Goal: Task Accomplishment & Management: Complete application form

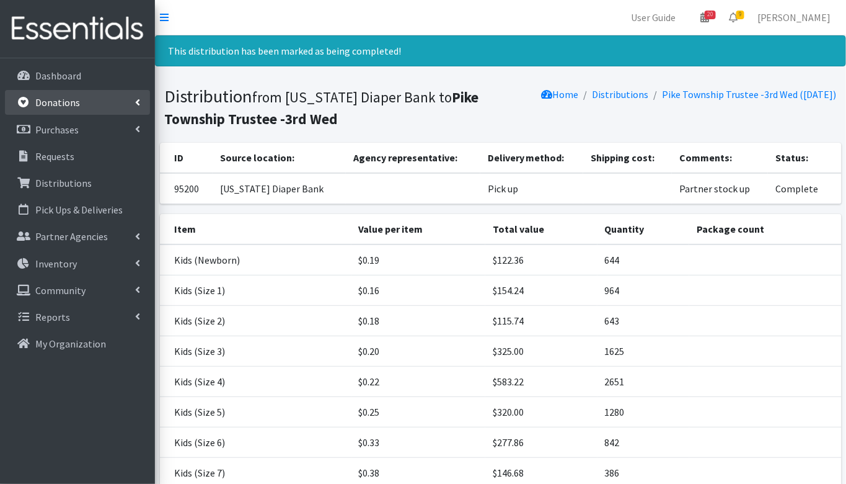
click at [59, 96] on p "Donations" at bounding box center [57, 102] width 45 height 12
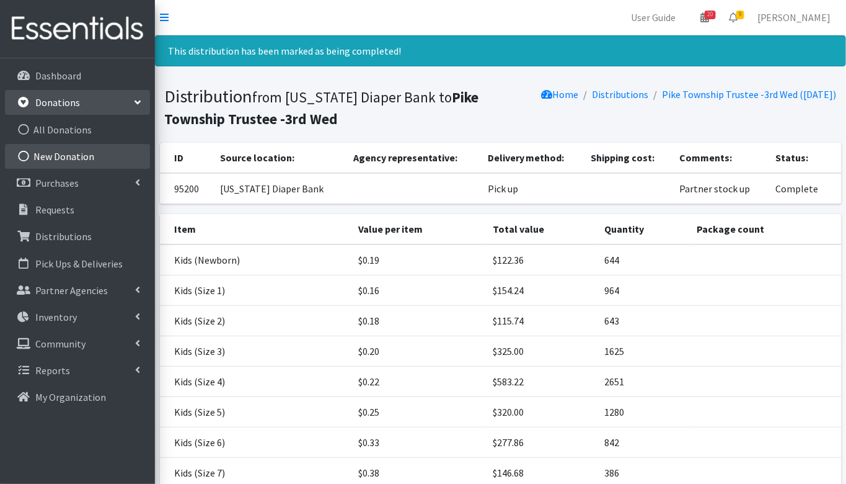
click at [67, 159] on link "New Donation" at bounding box center [77, 156] width 145 height 25
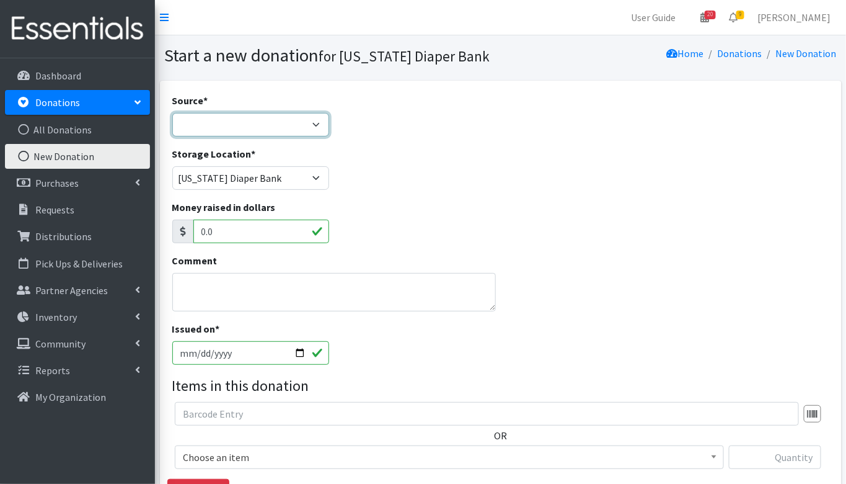
click at [251, 120] on select "Product Drive Manufacturer Donation Site Misc. Donation" at bounding box center [251, 125] width 158 height 24
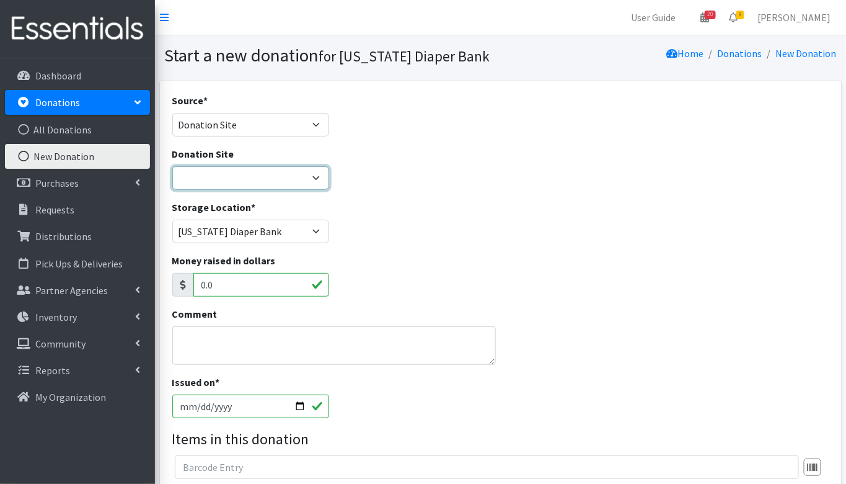
click at [251, 174] on select "Ascension St. Vincent Ashley's Music Circle Baby2Baby Becky the Bakester Bottle…" at bounding box center [251, 178] width 158 height 24
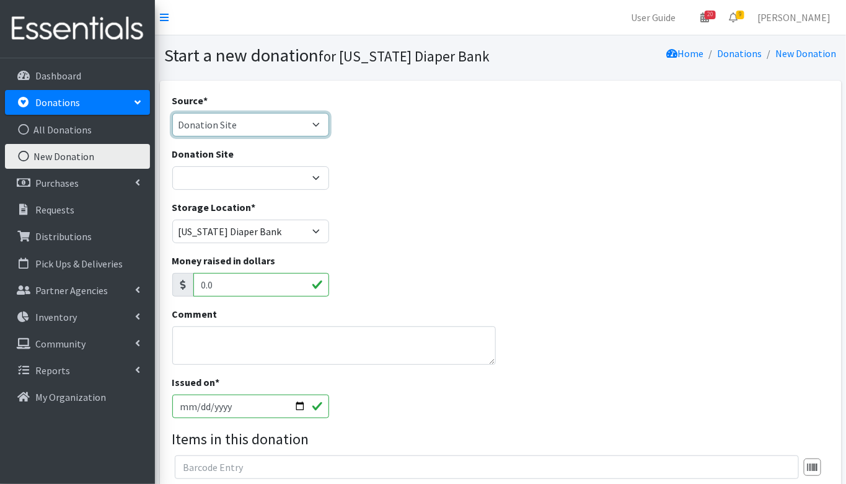
click at [254, 124] on select "Product Drive Manufacturer Donation Site Misc. Donation" at bounding box center [251, 125] width 158 height 24
select select "Manufacturer"
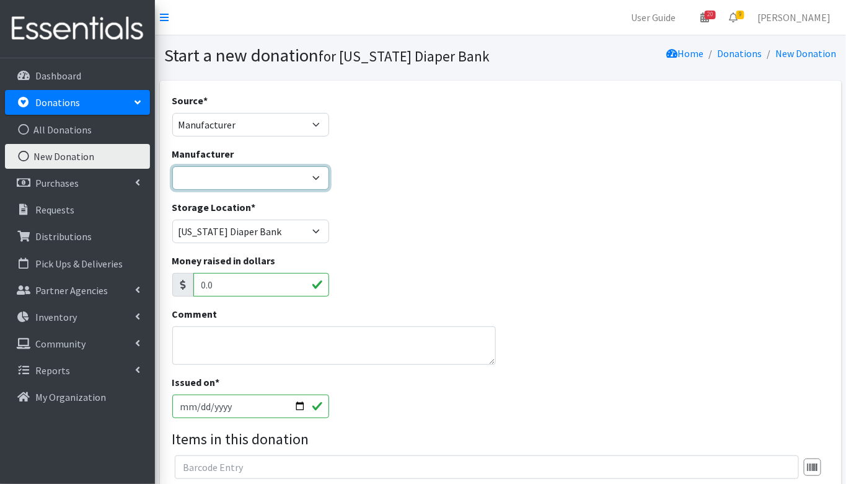
click at [246, 182] on select "Baby2Baby Huggies Target ---Create new Manufacturer---" at bounding box center [251, 178] width 158 height 24
select select "160"
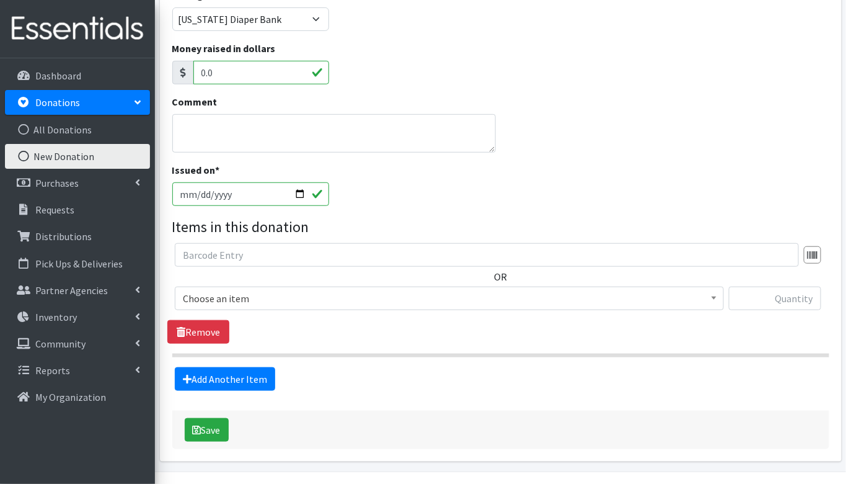
scroll to position [243, 0]
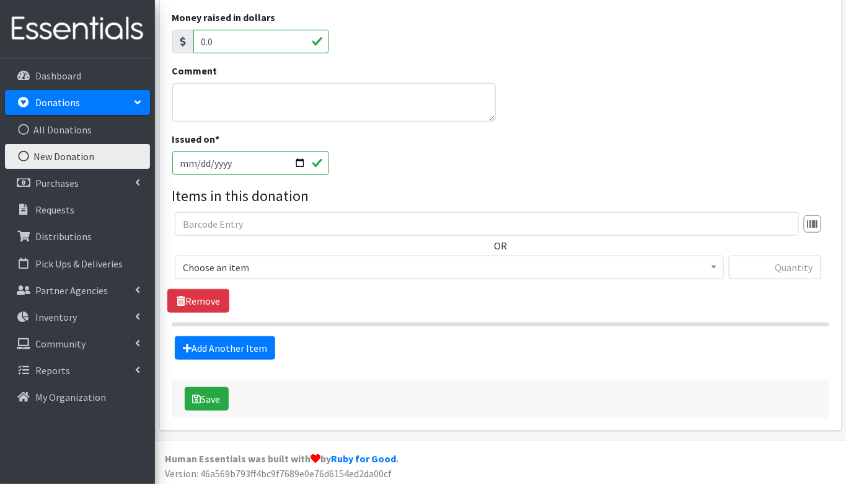
click at [200, 163] on input "[DATE]" at bounding box center [251, 163] width 158 height 24
type input "[DATE]"
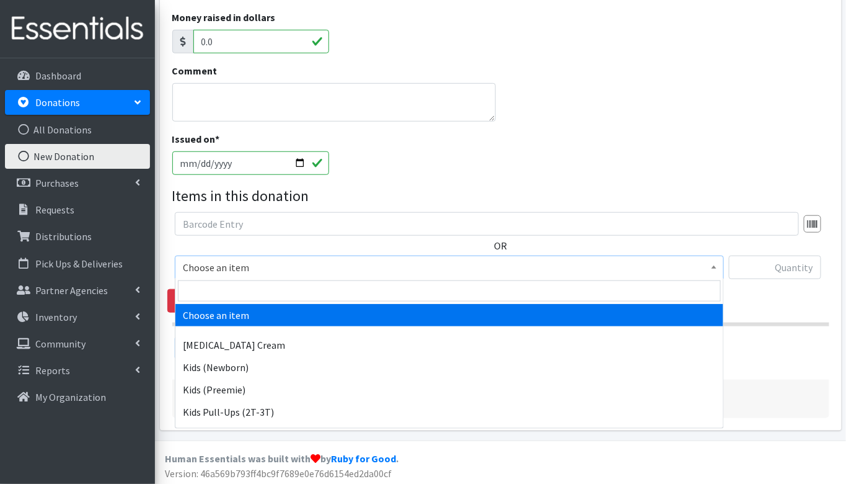
click at [239, 272] on span "Choose an item" at bounding box center [449, 267] width 533 height 17
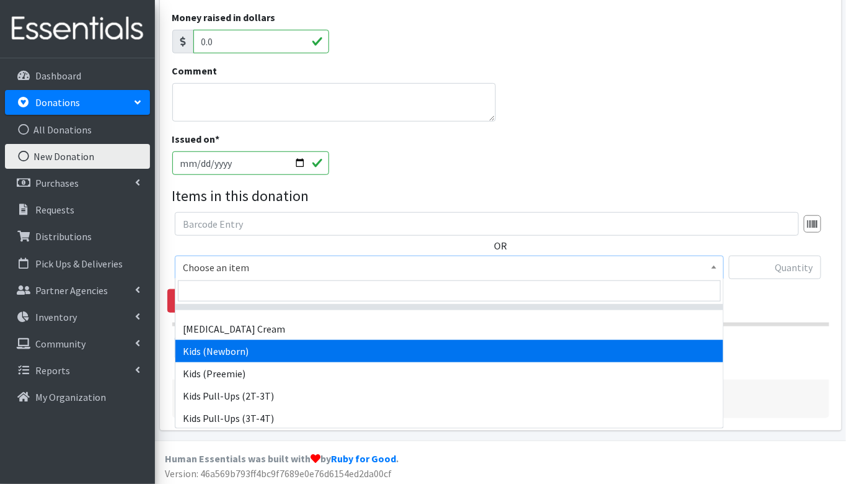
scroll to position [19, 0]
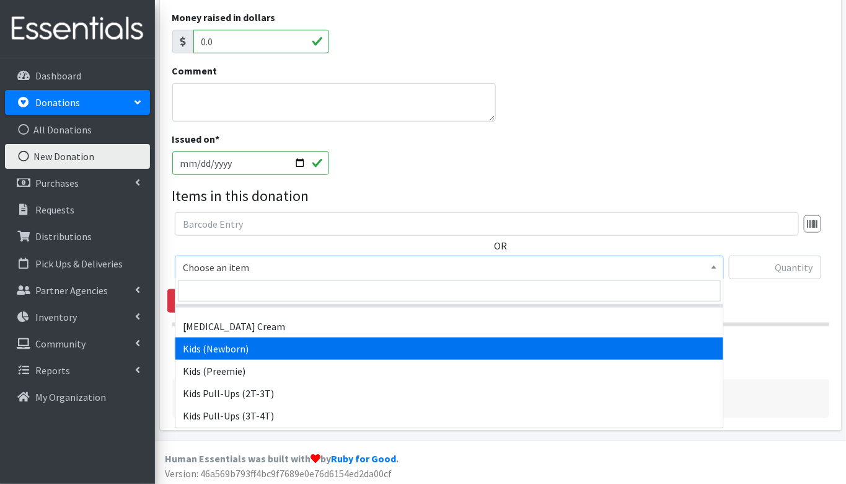
select select "3400"
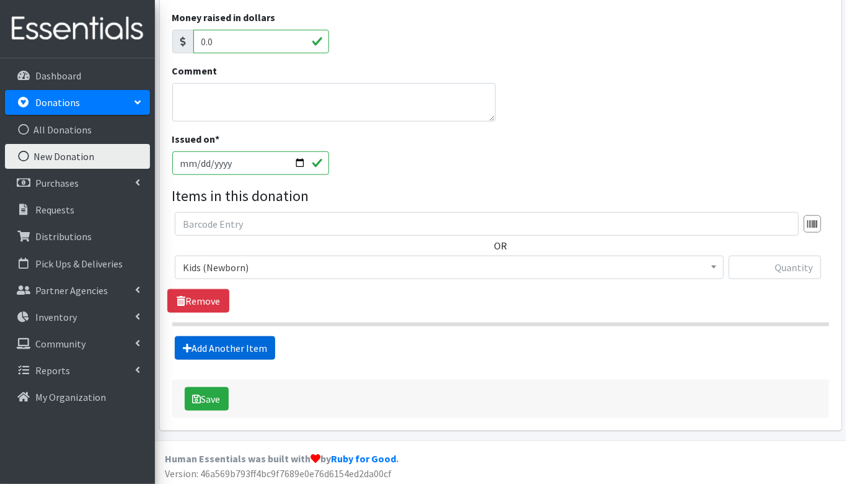
click at [229, 351] on link "Add Another Item" at bounding box center [225, 348] width 100 height 24
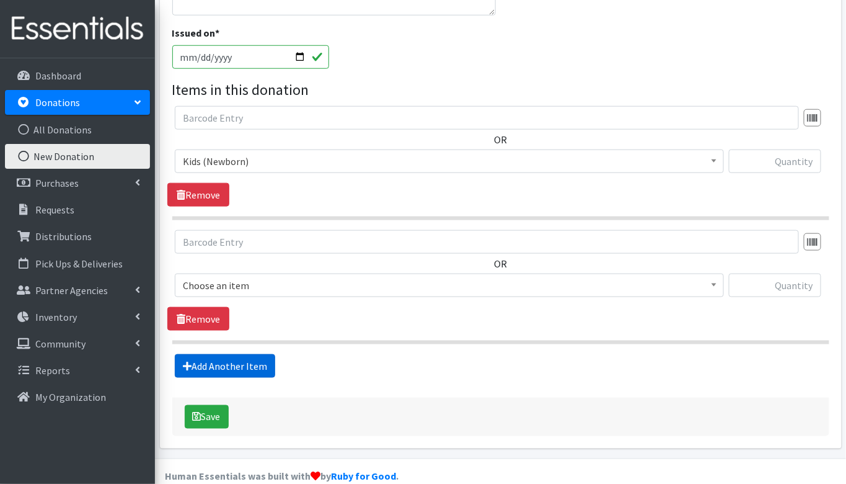
scroll to position [366, 0]
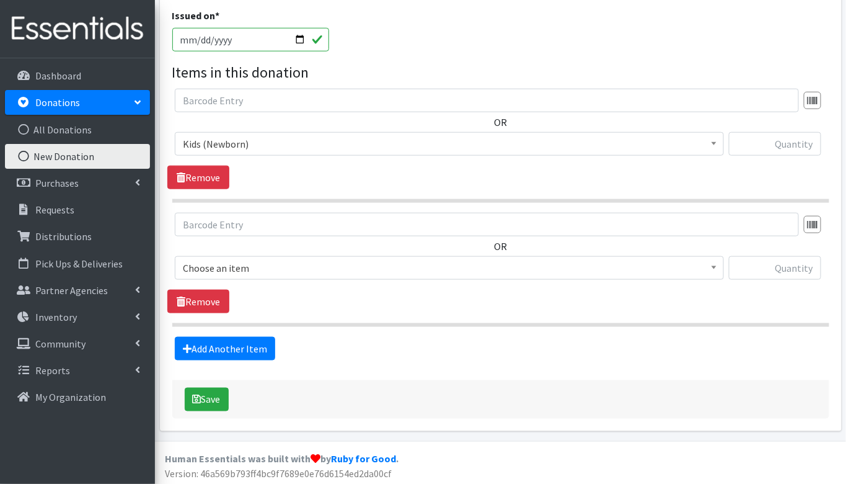
click at [233, 259] on span "Choose an item" at bounding box center [449, 267] width 533 height 17
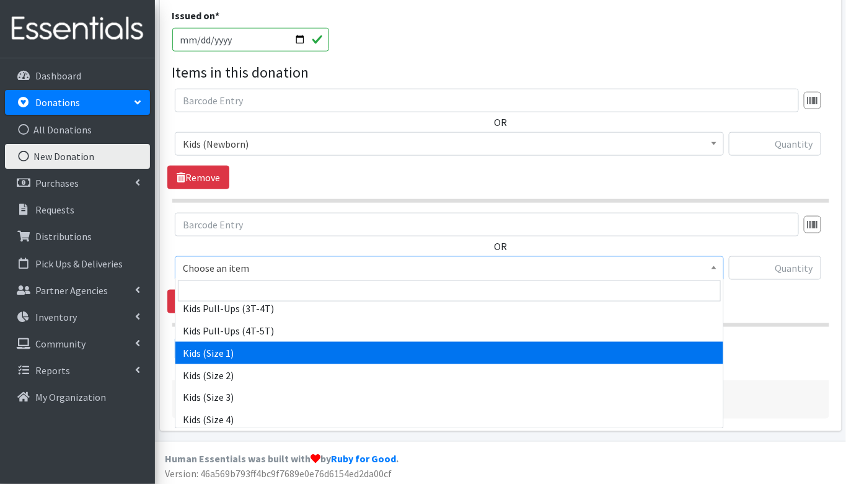
scroll to position [127, 0]
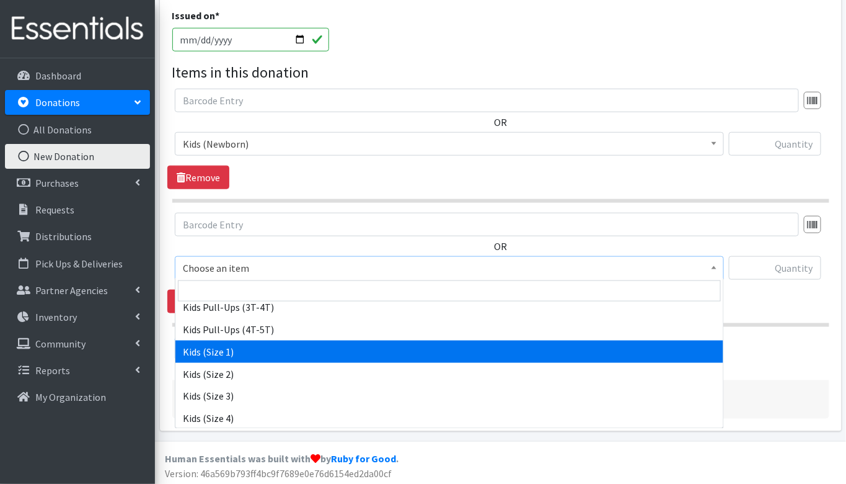
select select "3401"
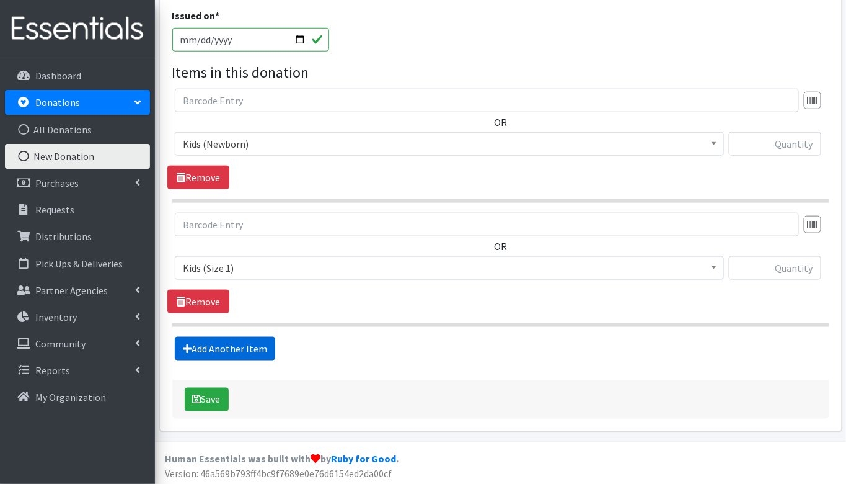
click at [249, 344] on link "Add Another Item" at bounding box center [225, 349] width 100 height 24
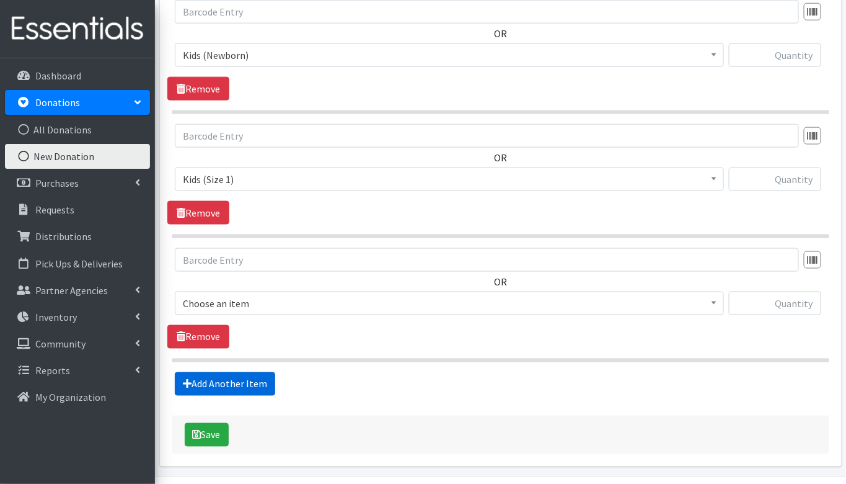
scroll to position [489, 0]
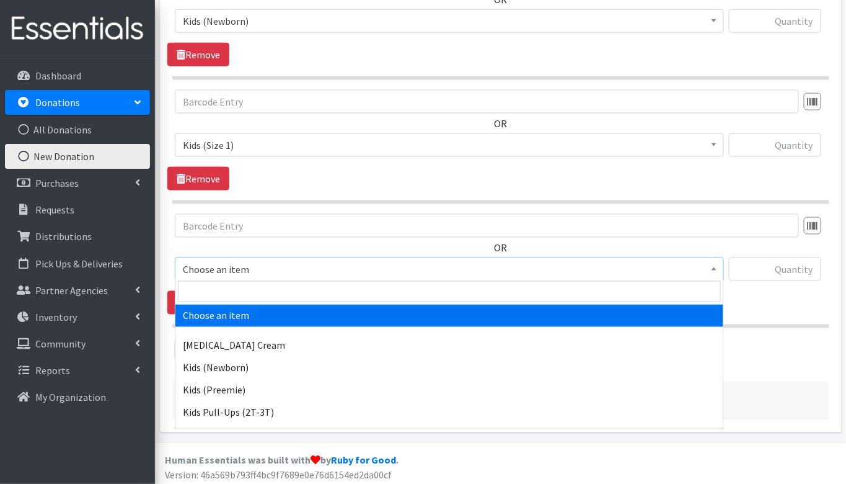
click at [233, 267] on span "Choose an item" at bounding box center [449, 268] width 533 height 17
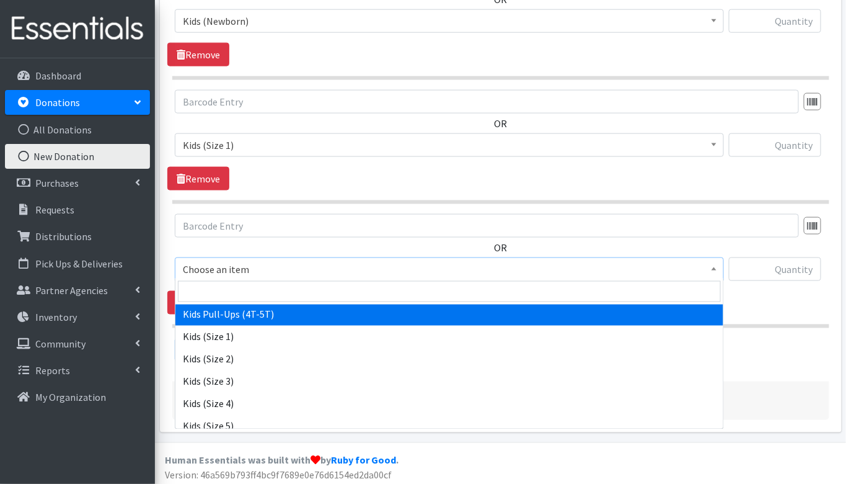
scroll to position [143, 0]
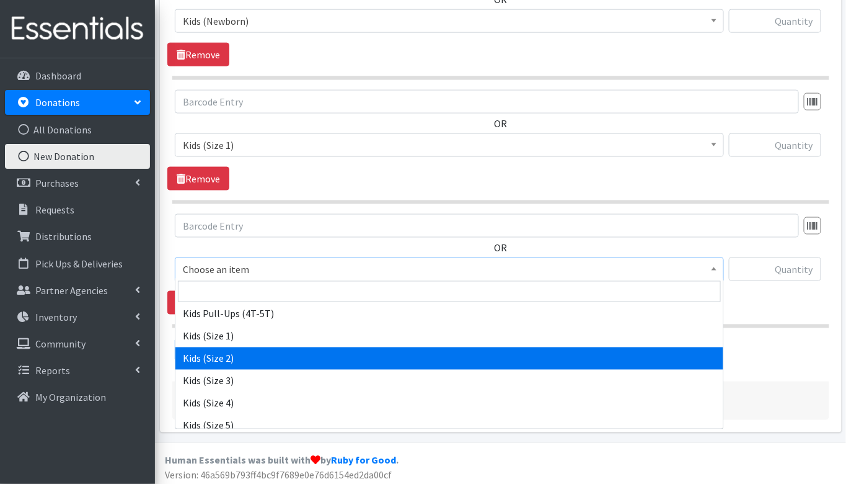
select select "3420"
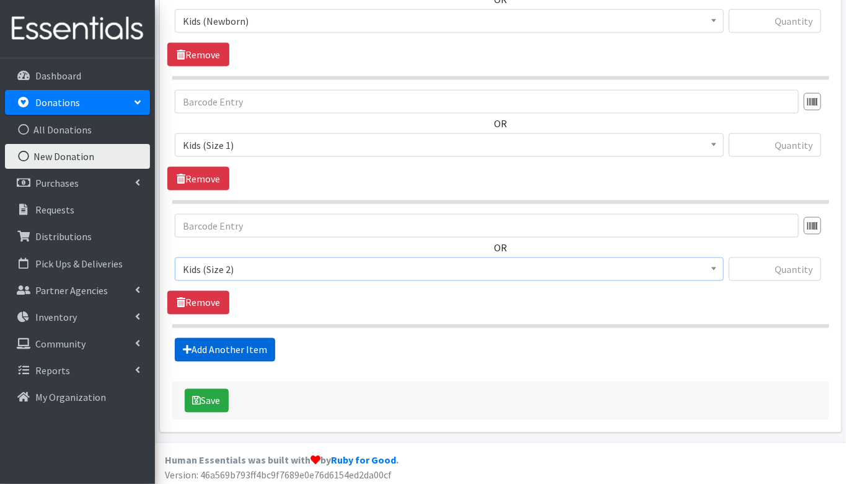
click at [231, 350] on link "Add Another Item" at bounding box center [225, 350] width 100 height 24
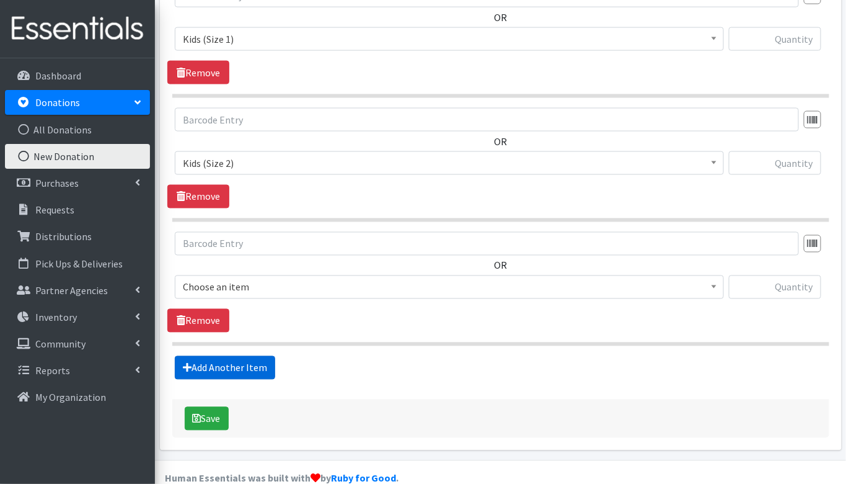
scroll to position [613, 0]
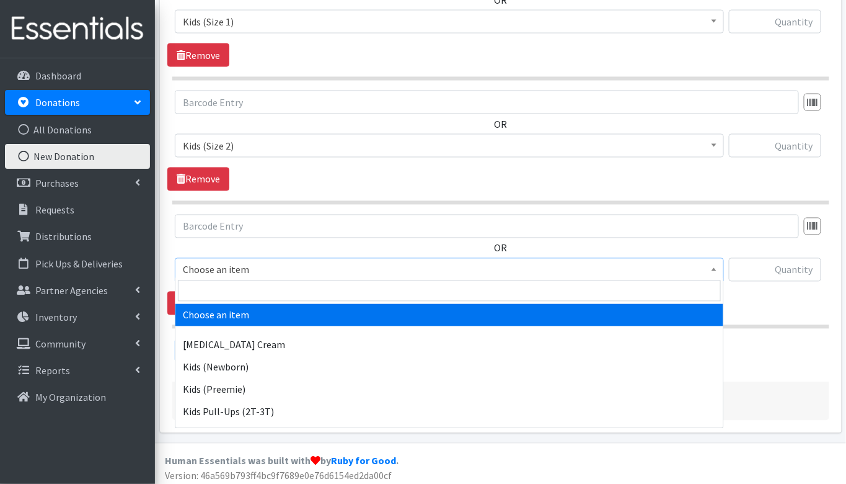
click at [255, 270] on span "Choose an item" at bounding box center [449, 269] width 533 height 17
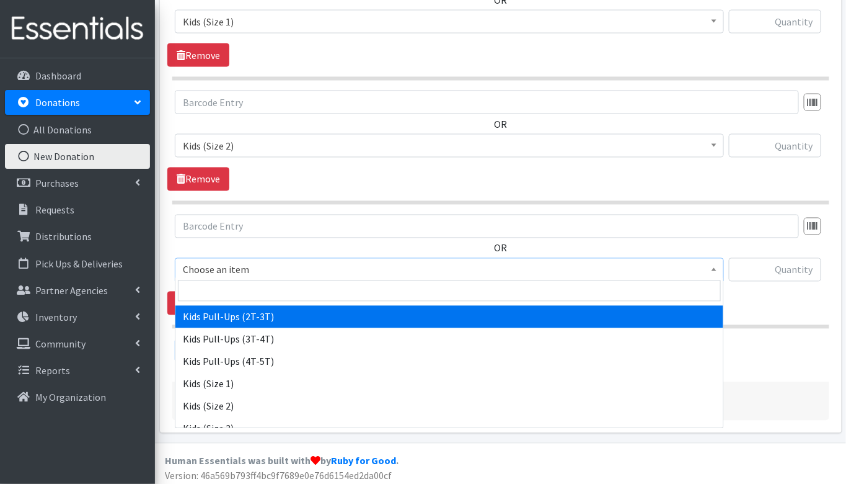
scroll to position [112, 0]
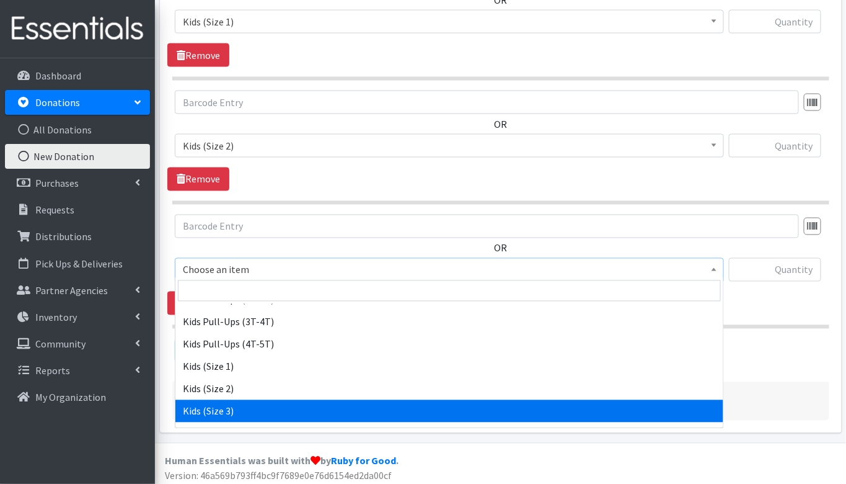
select select "3393"
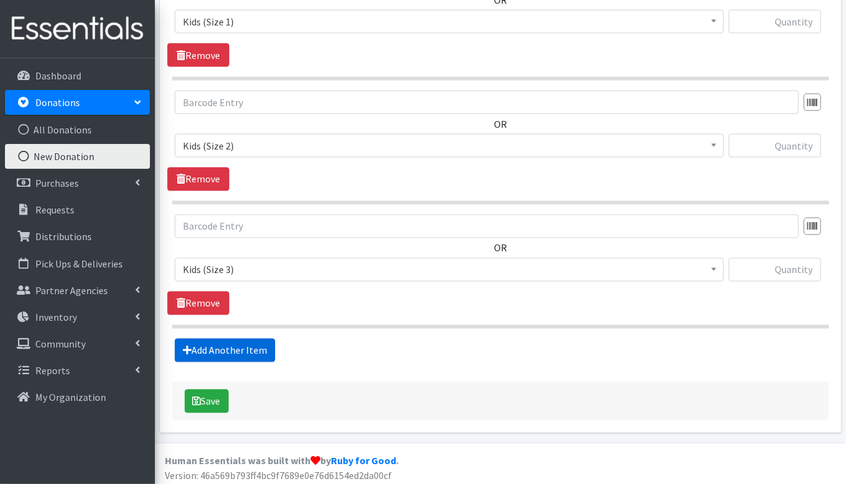
click at [228, 348] on link "Add Another Item" at bounding box center [225, 351] width 100 height 24
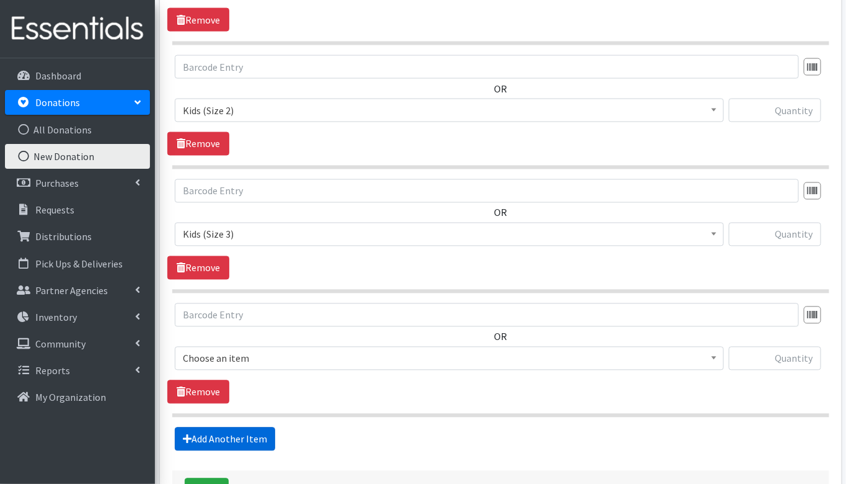
scroll to position [735, 0]
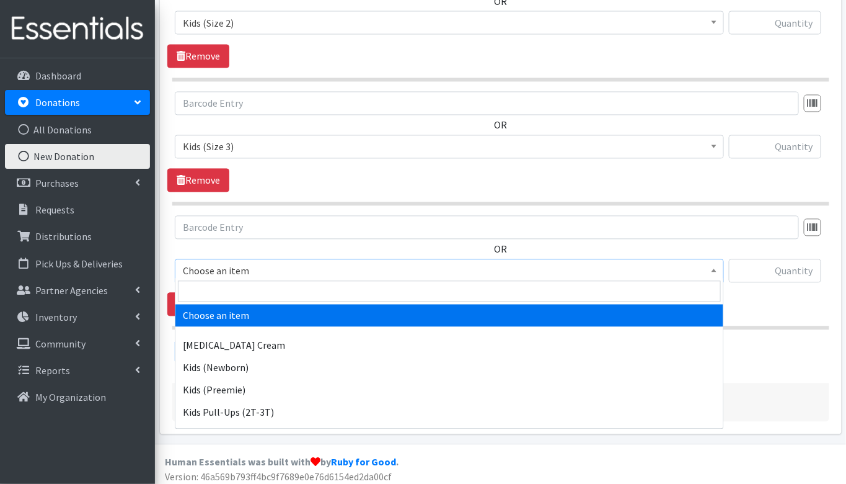
click at [248, 269] on span "Choose an item" at bounding box center [449, 270] width 533 height 17
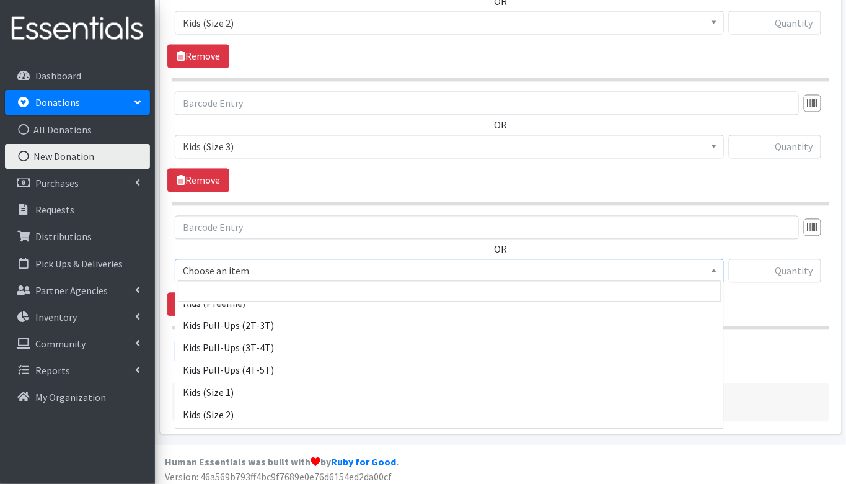
scroll to position [131, 0]
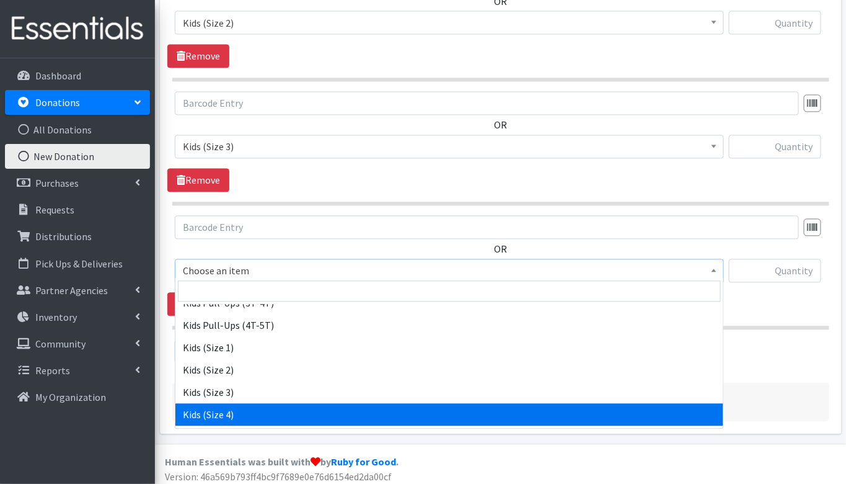
select select "3394"
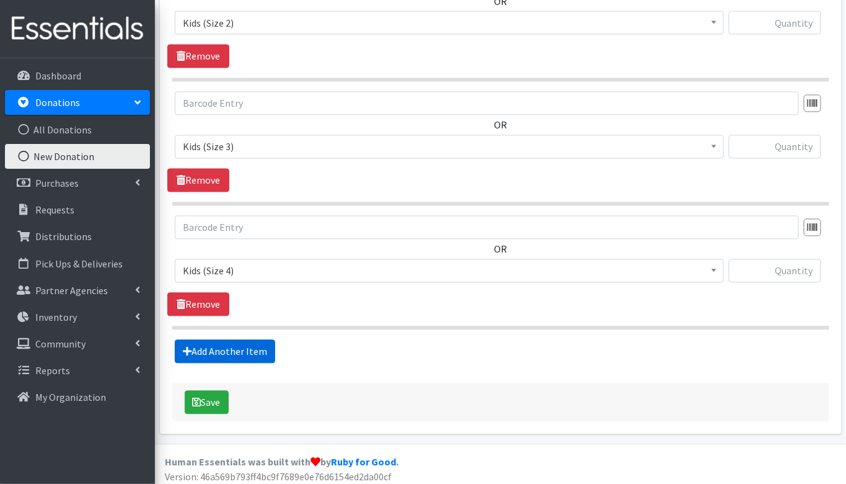
click at [229, 348] on link "Add Another Item" at bounding box center [225, 352] width 100 height 24
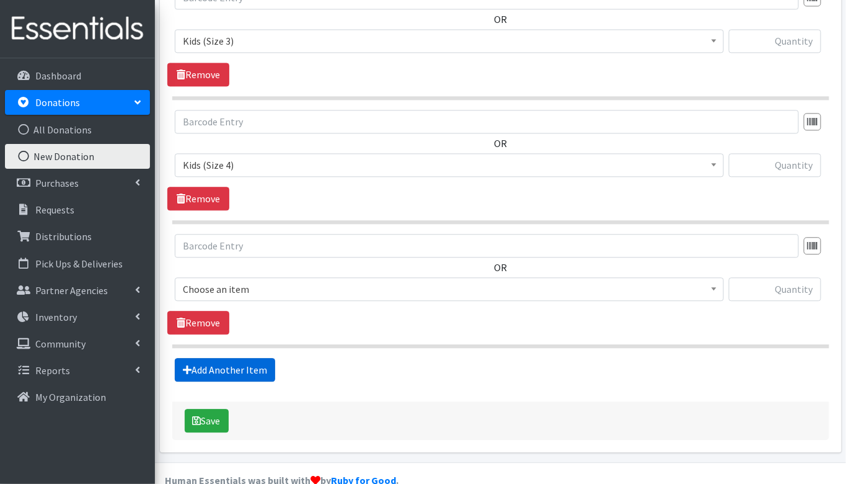
scroll to position [859, 0]
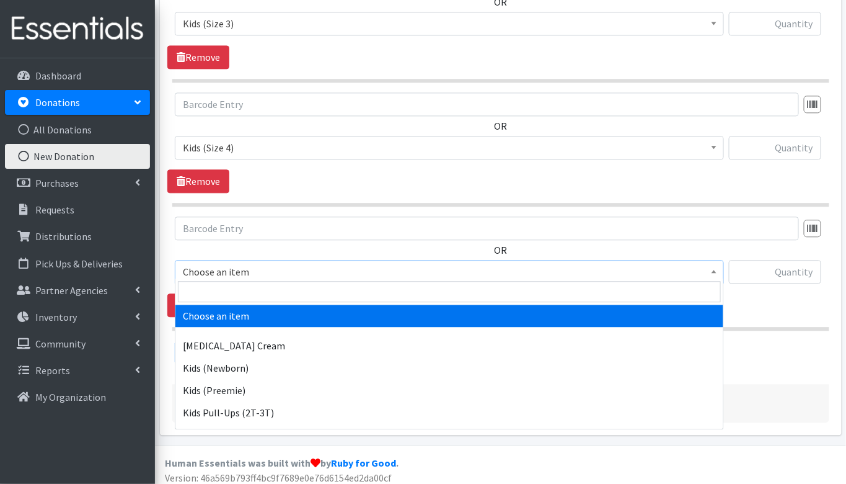
click at [212, 263] on span "Choose an item" at bounding box center [449, 271] width 533 height 17
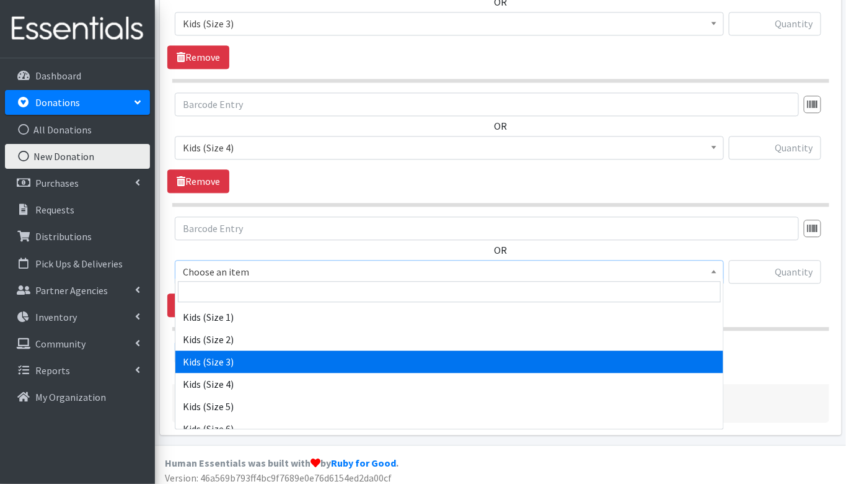
scroll to position [164, 0]
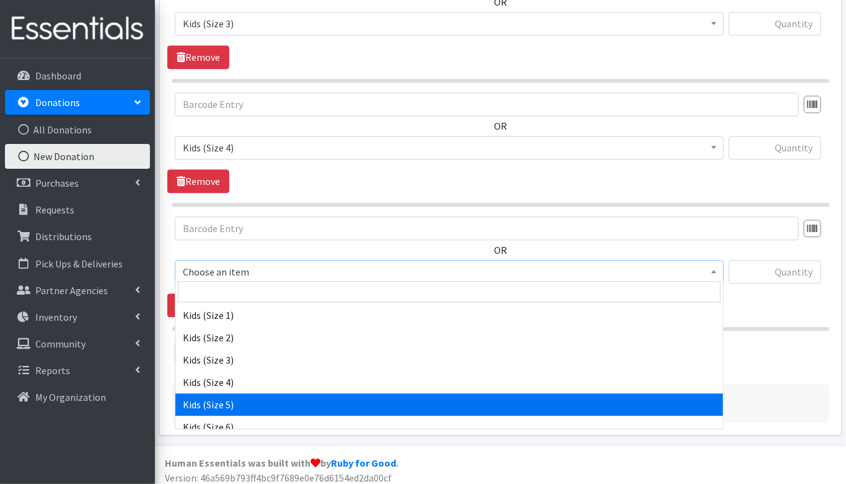
select select "3407"
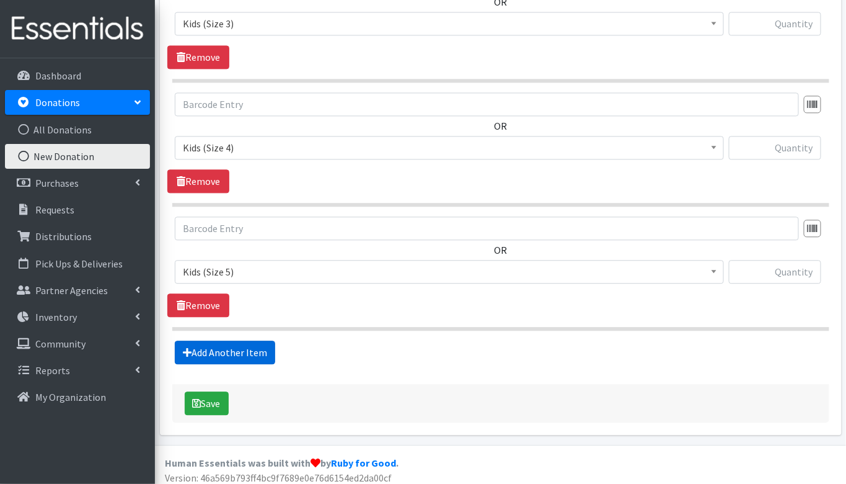
click at [226, 344] on link "Add Another Item" at bounding box center [225, 352] width 100 height 24
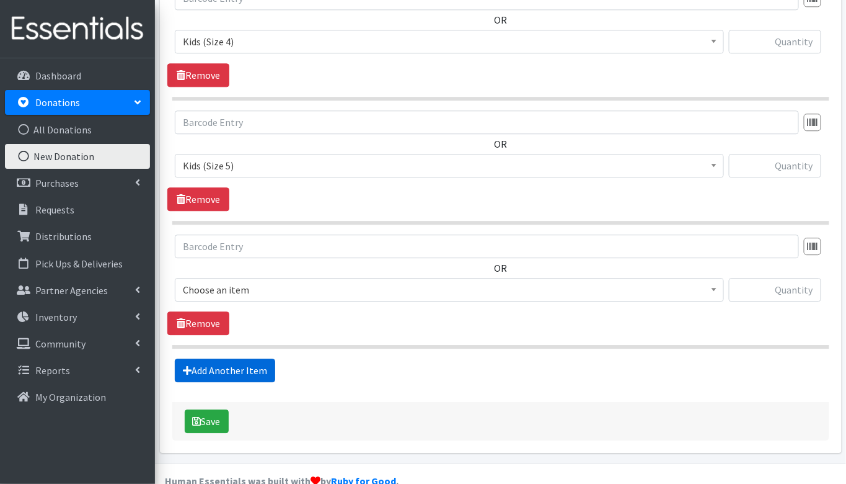
scroll to position [982, 0]
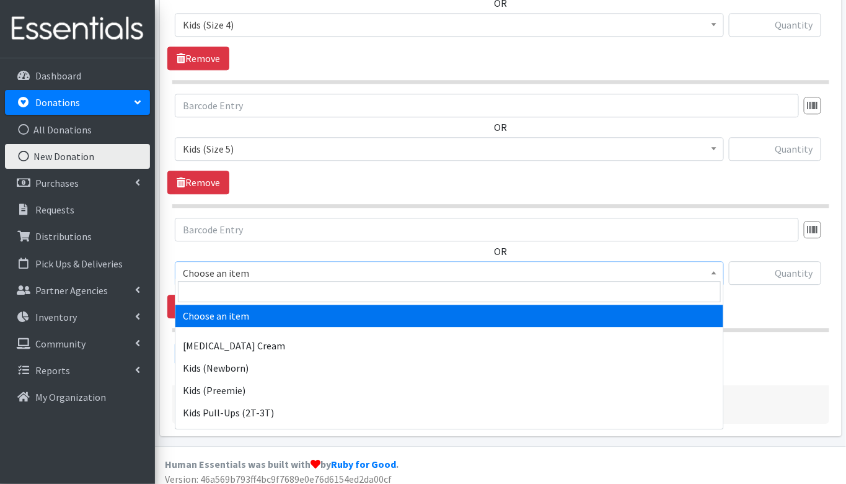
click at [222, 272] on span "Choose an item" at bounding box center [449, 272] width 533 height 17
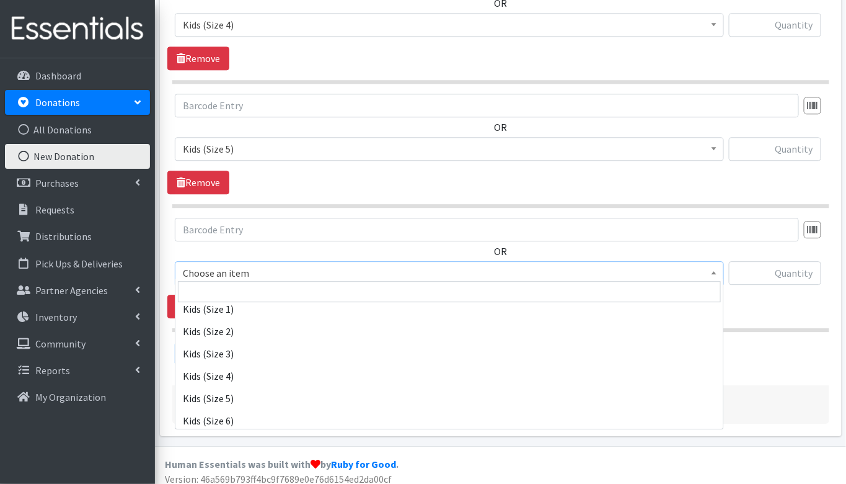
scroll to position [206, 0]
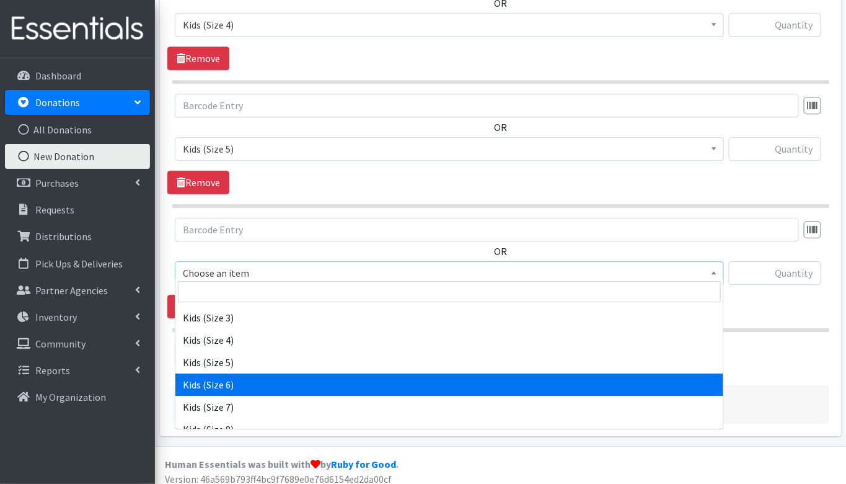
select select "3419"
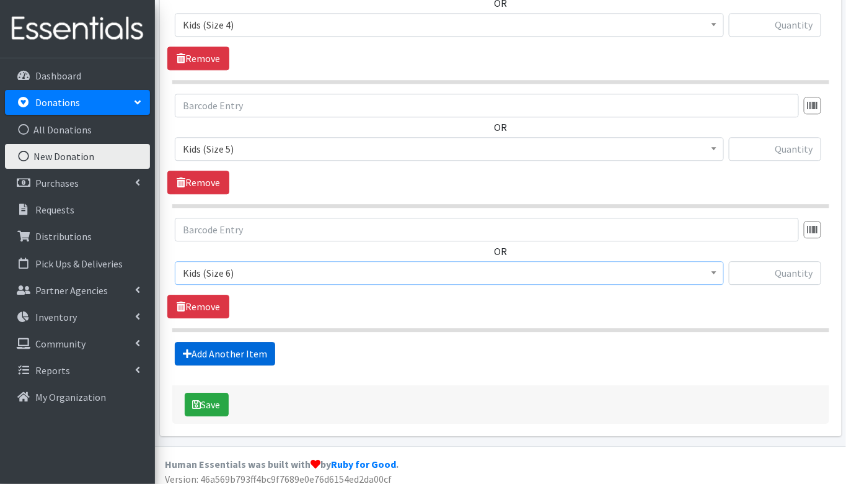
click at [212, 345] on link "Add Another Item" at bounding box center [225, 354] width 100 height 24
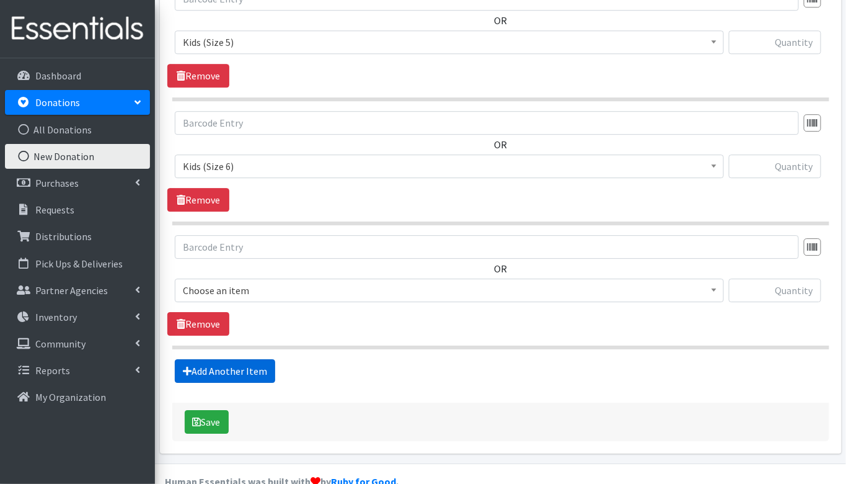
scroll to position [1105, 0]
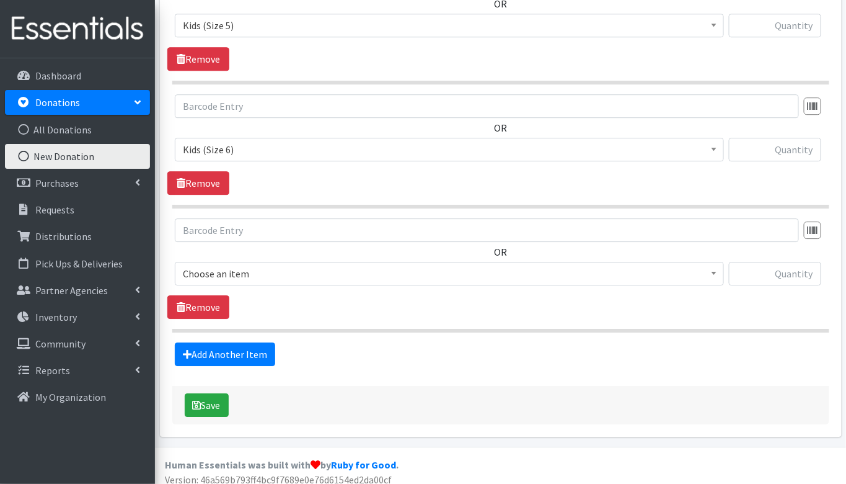
click at [211, 265] on span "Choose an item" at bounding box center [449, 273] width 533 height 17
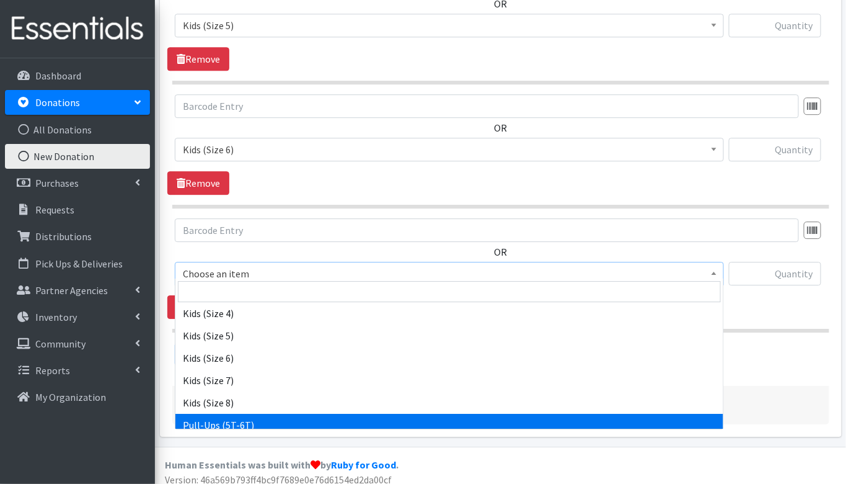
scroll to position [262, 0]
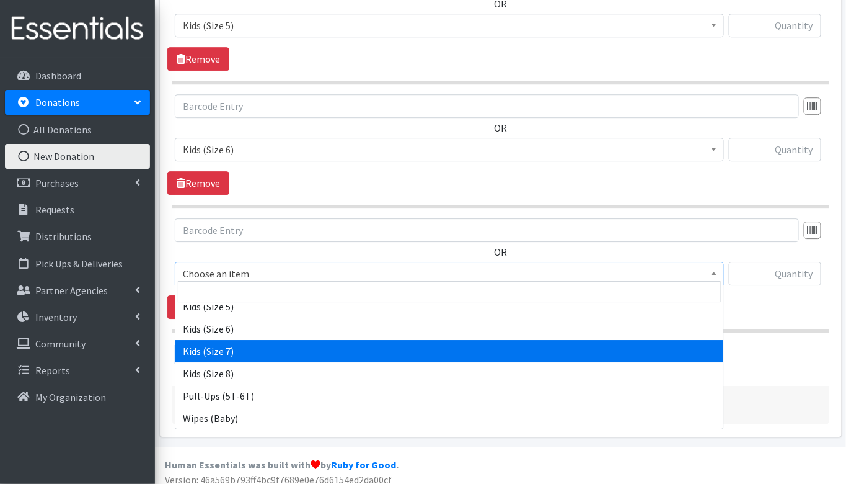
select select "7177"
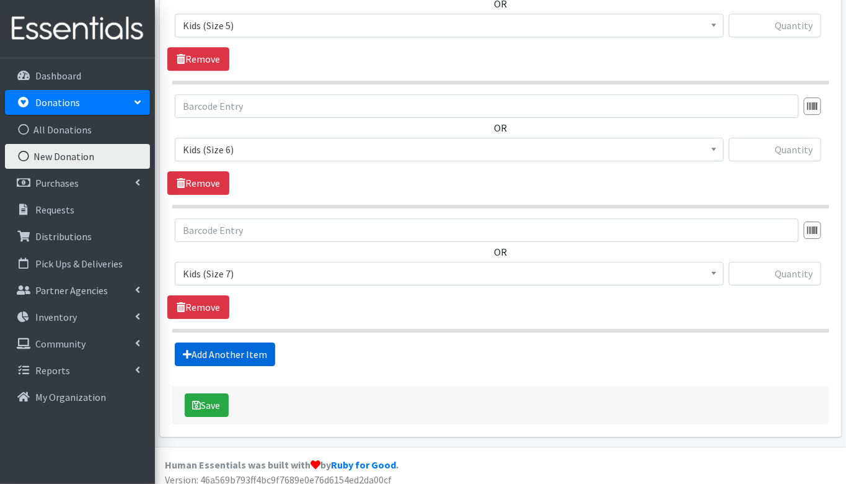
click at [218, 343] on link "Add Another Item" at bounding box center [225, 354] width 100 height 24
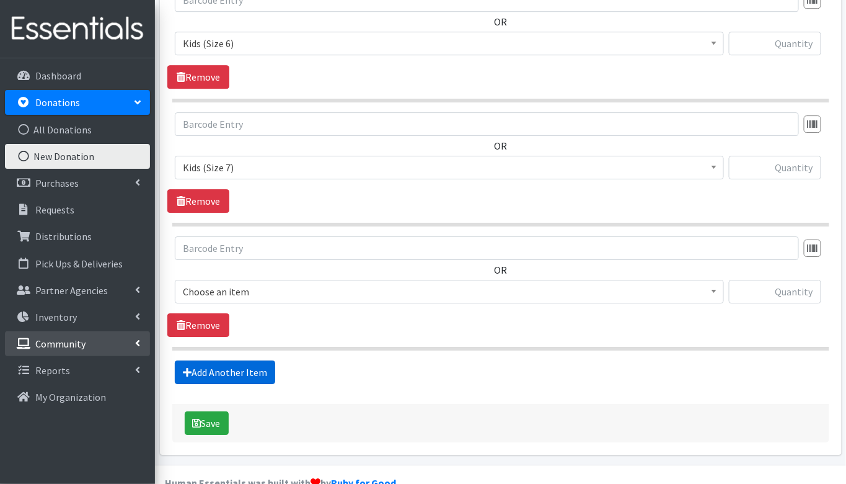
scroll to position [1228, 0]
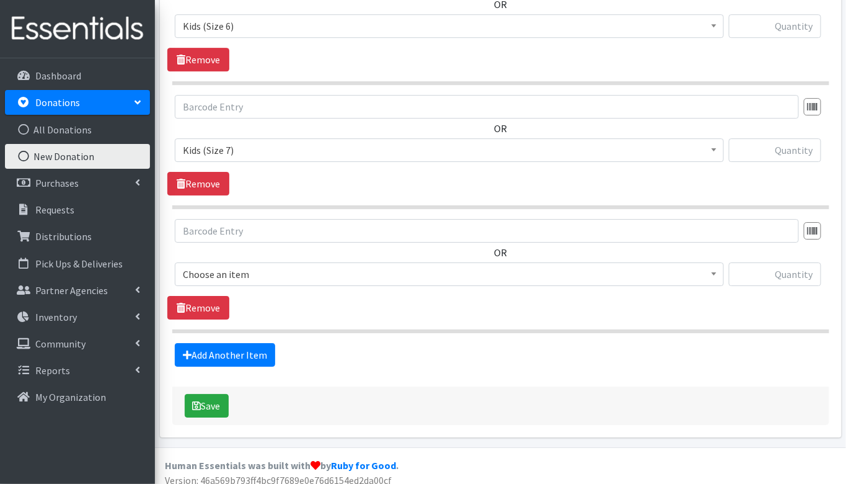
click at [237, 252] on div "OR Choose an item Diaper Rash Cream Kids (Newborn) Kids (Preemie) Kids Pull-Ups…" at bounding box center [500, 257] width 667 height 77
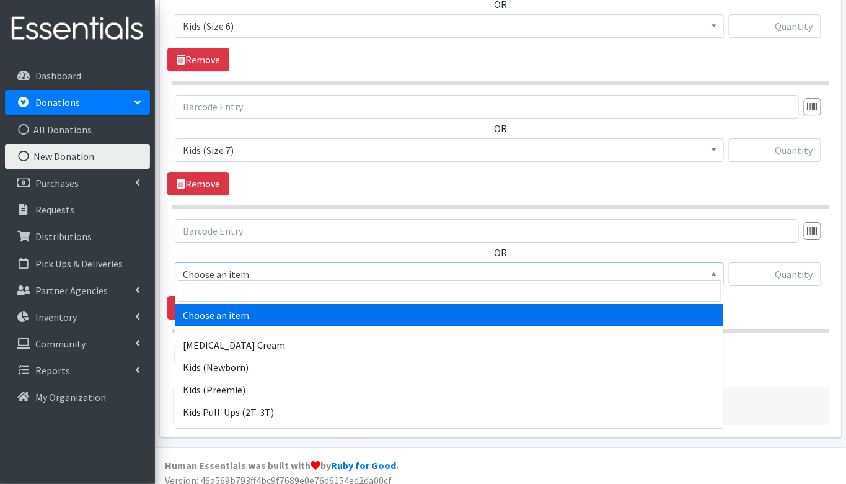
click at [237, 265] on span "Choose an item" at bounding box center [449, 273] width 533 height 17
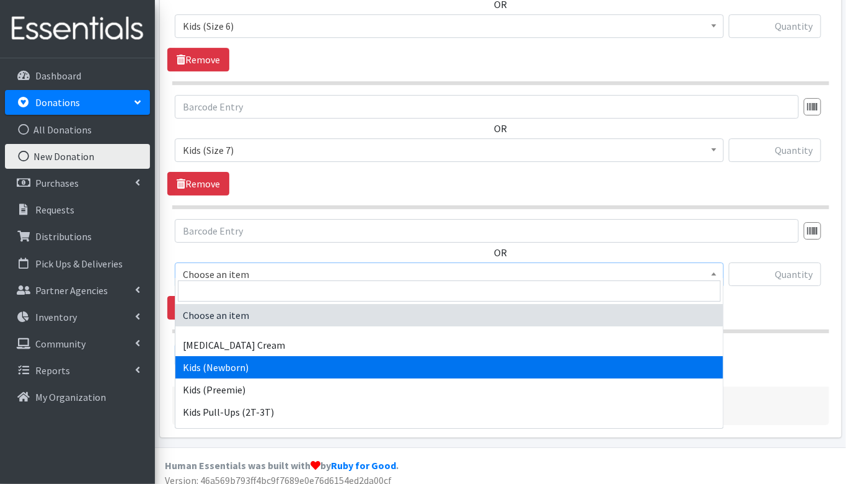
scroll to position [37, 0]
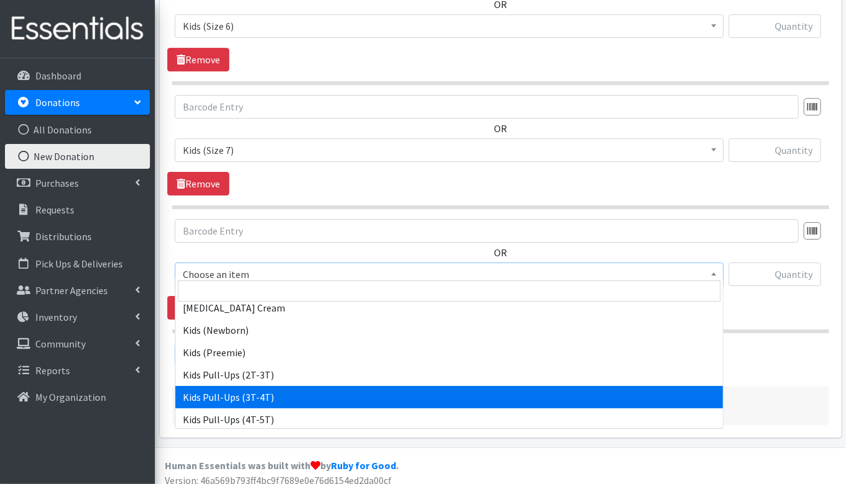
select select "3417"
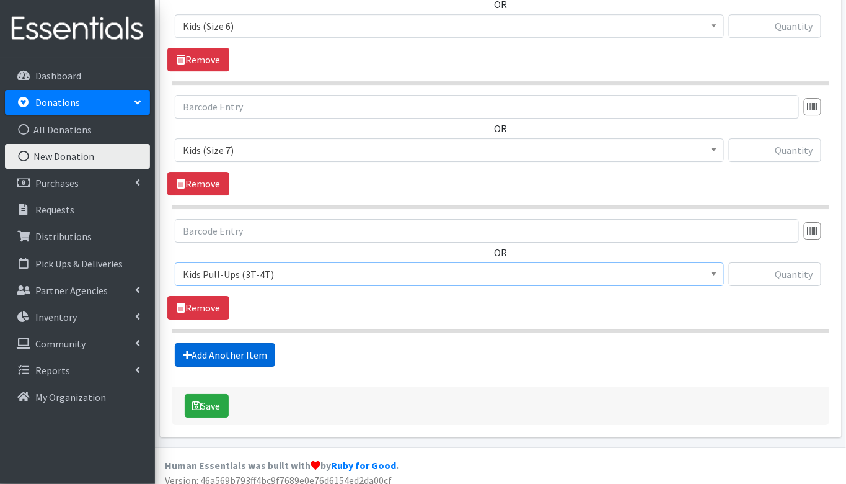
click at [256, 343] on link "Add Another Item" at bounding box center [225, 355] width 100 height 24
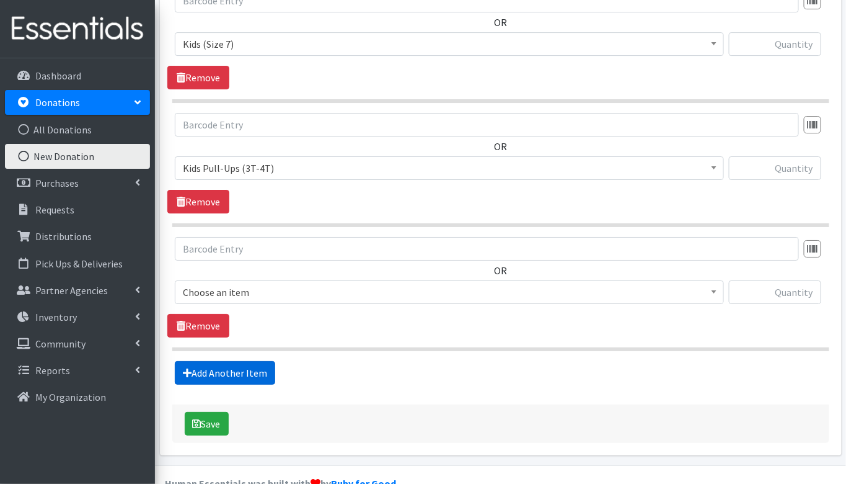
scroll to position [1352, 0]
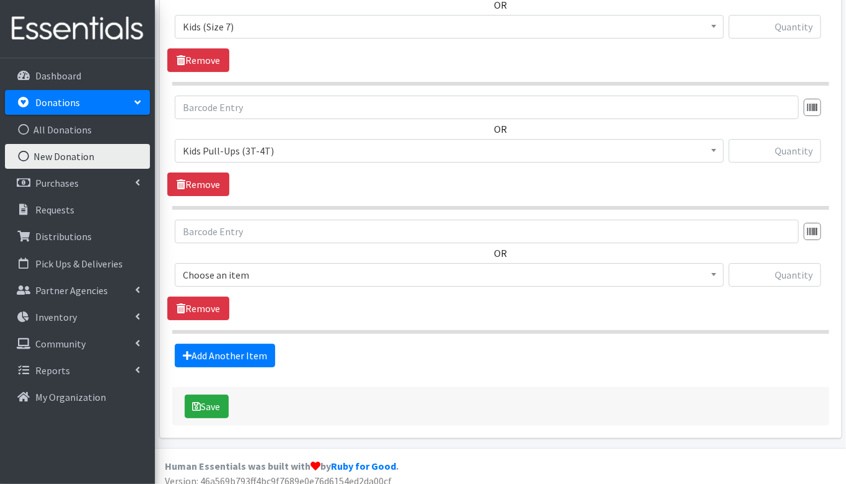
click at [222, 269] on span "Choose an item" at bounding box center [449, 274] width 533 height 17
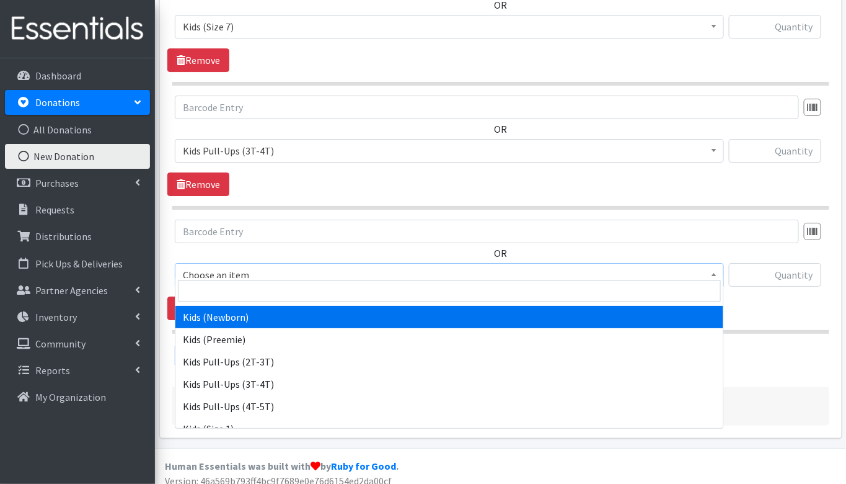
scroll to position [71, 0]
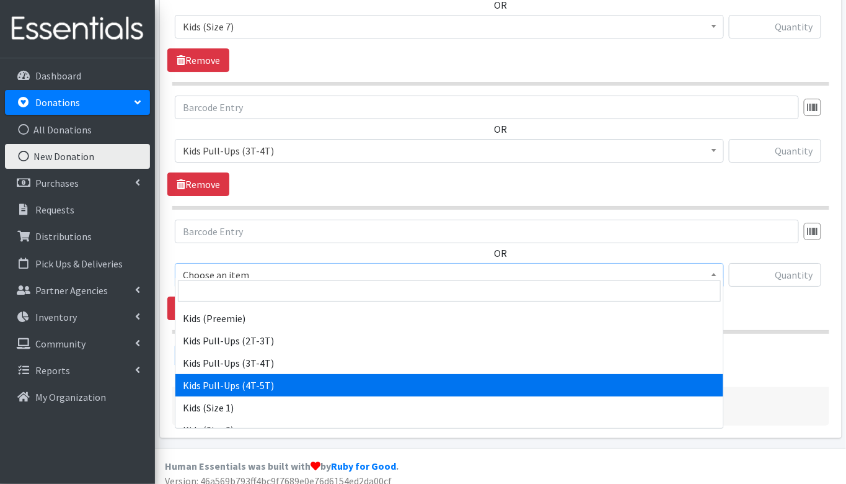
select select "3408"
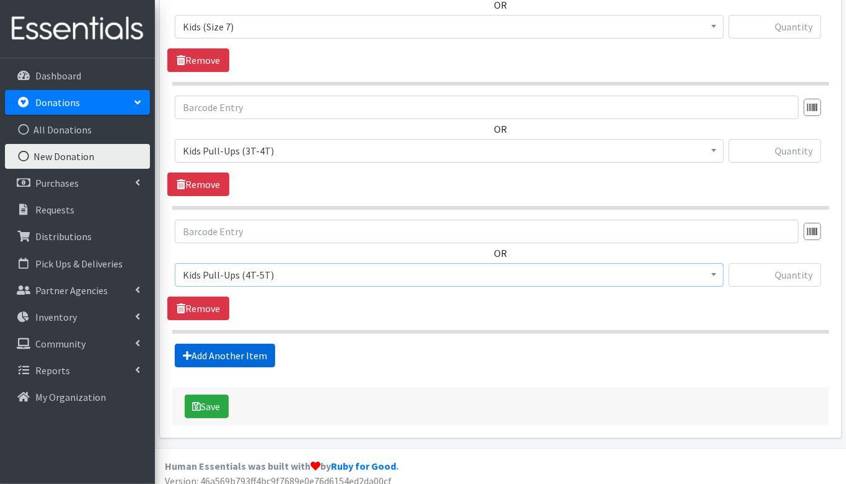
click at [211, 344] on link "Add Another Item" at bounding box center [225, 356] width 100 height 24
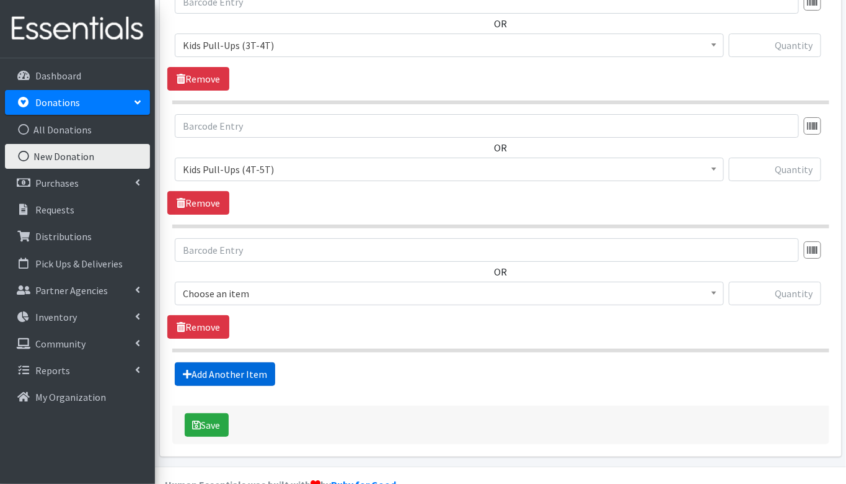
scroll to position [1475, 0]
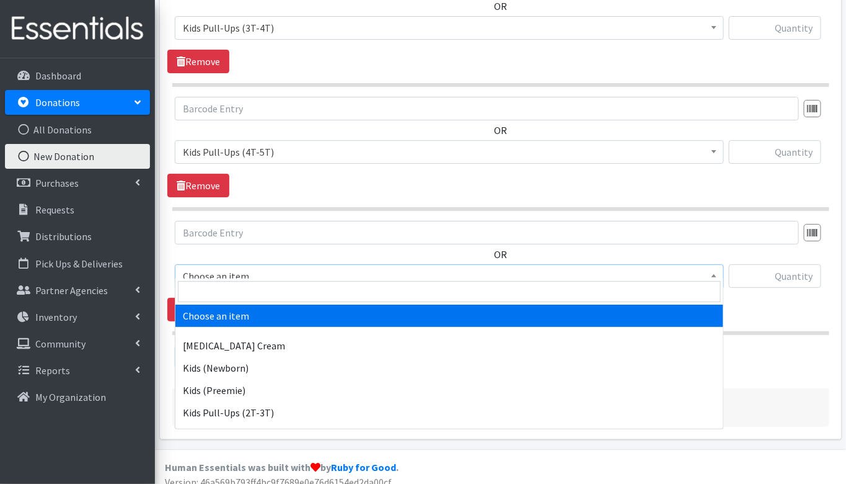
click at [216, 267] on span "Choose an item" at bounding box center [449, 275] width 533 height 17
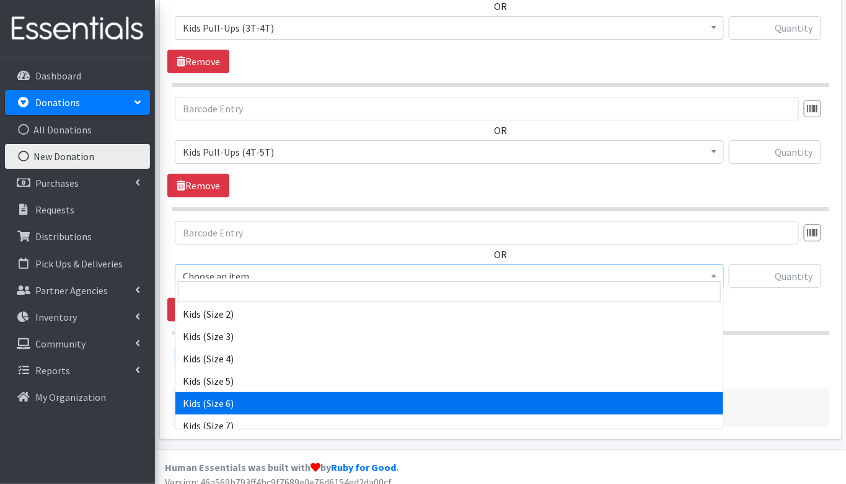
scroll to position [262, 0]
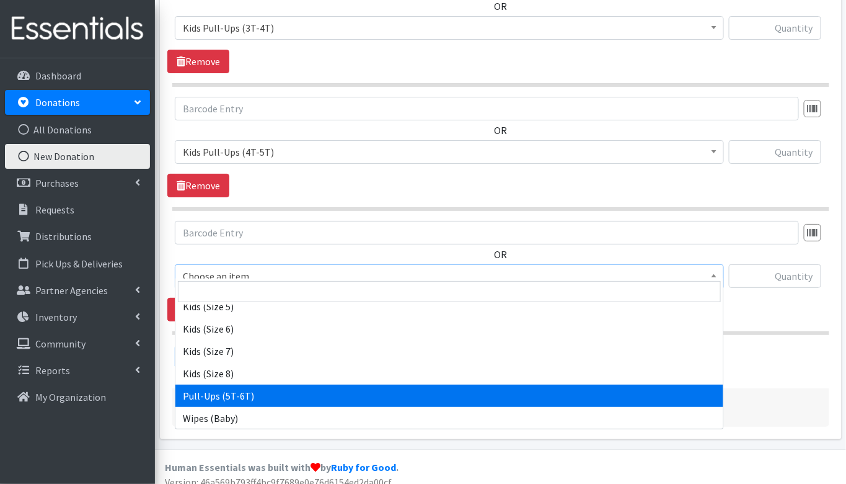
select select "15478"
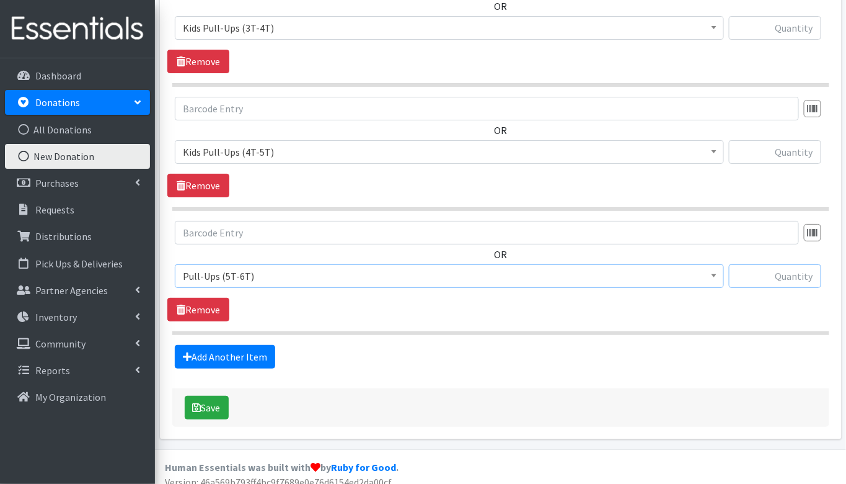
click at [788, 265] on input "text" at bounding box center [775, 276] width 92 height 24
type input "80"
click at [795, 140] on input "text" at bounding box center [775, 152] width 92 height 24
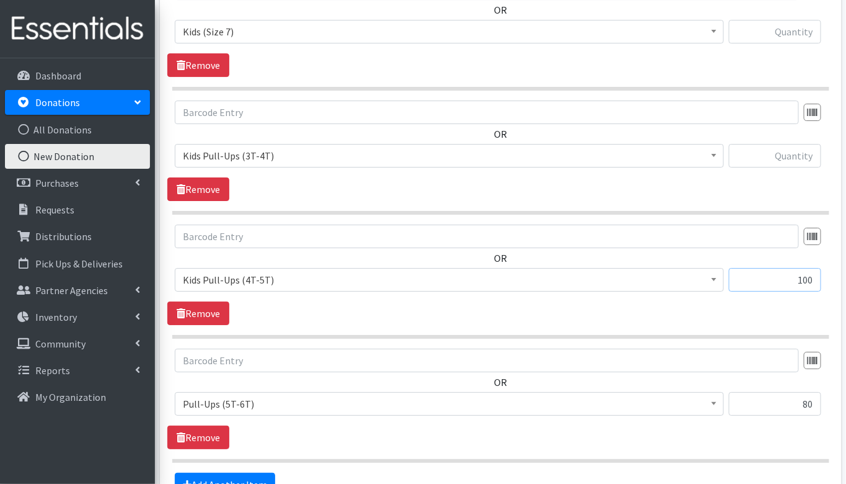
scroll to position [1334, 0]
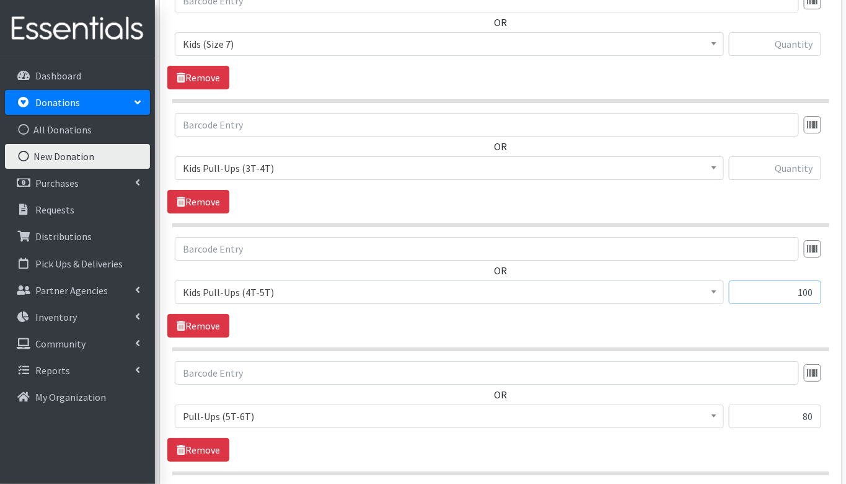
type input "100"
click at [793, 170] on input "text" at bounding box center [775, 168] width 92 height 24
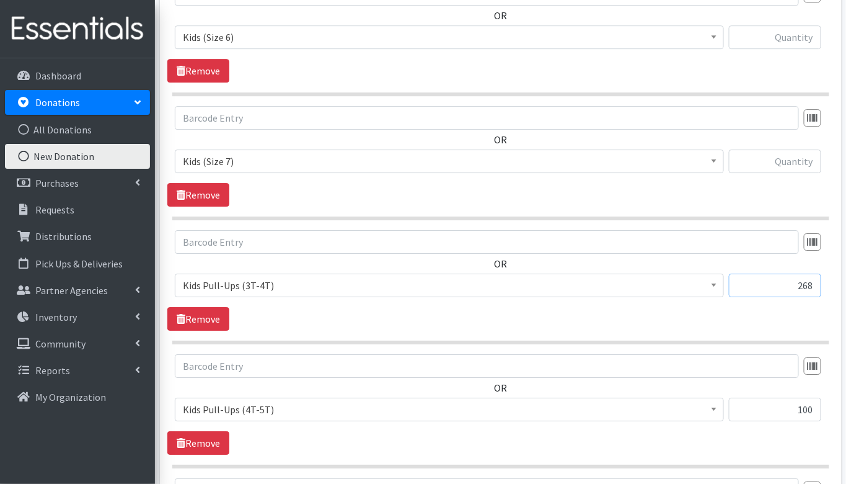
scroll to position [1194, 0]
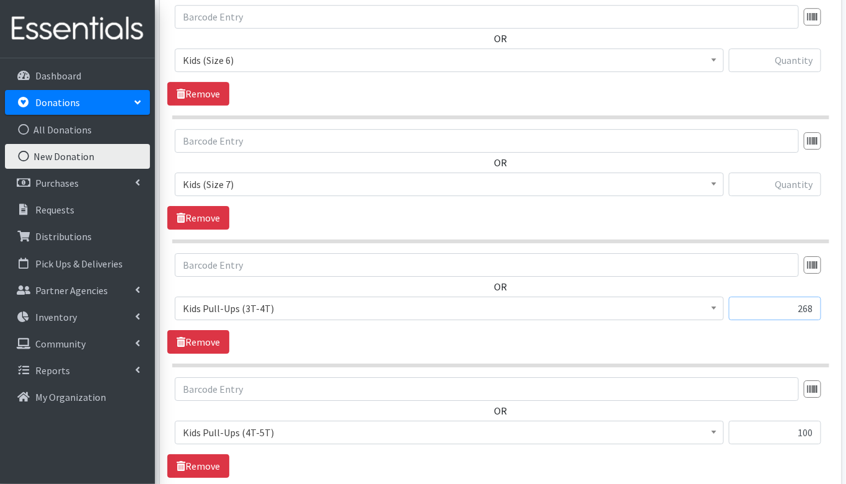
type input "268"
click at [784, 185] on input "text" at bounding box center [775, 184] width 92 height 24
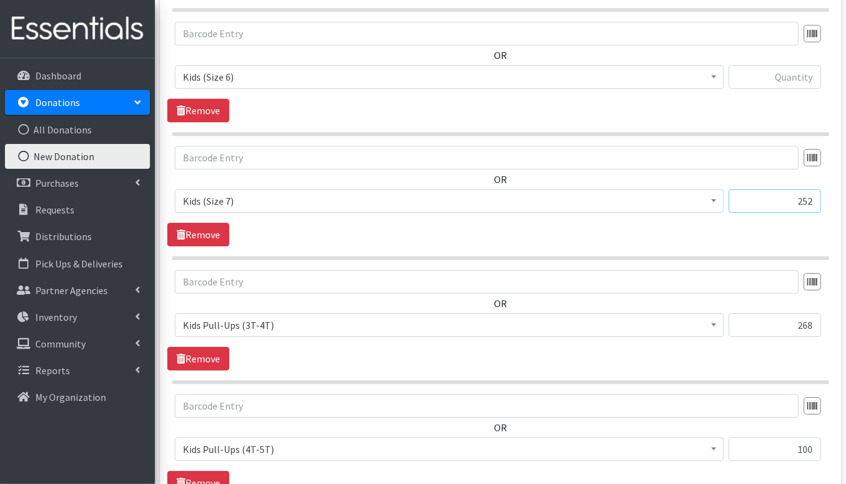
scroll to position [1173, 0]
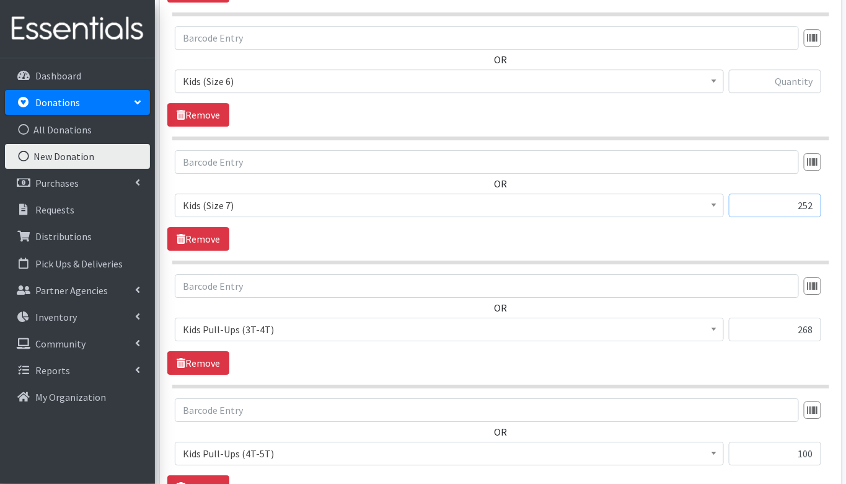
type input "252"
click at [794, 78] on input "text" at bounding box center [775, 81] width 92 height 24
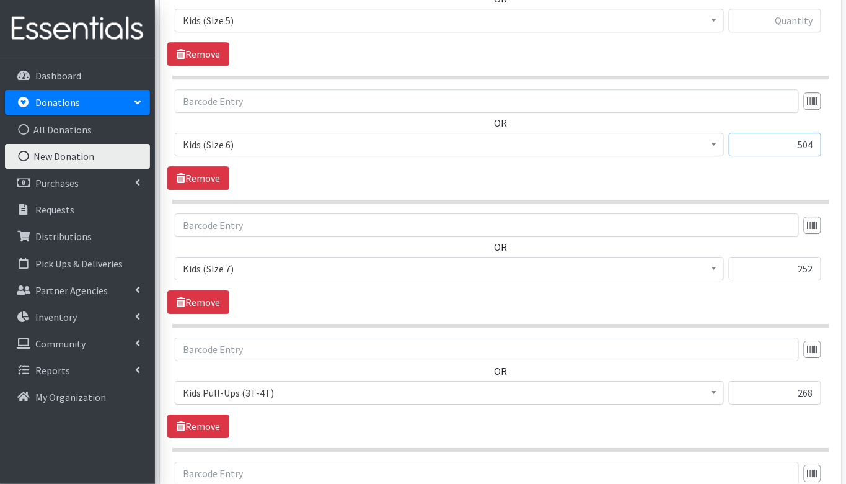
scroll to position [1099, 0]
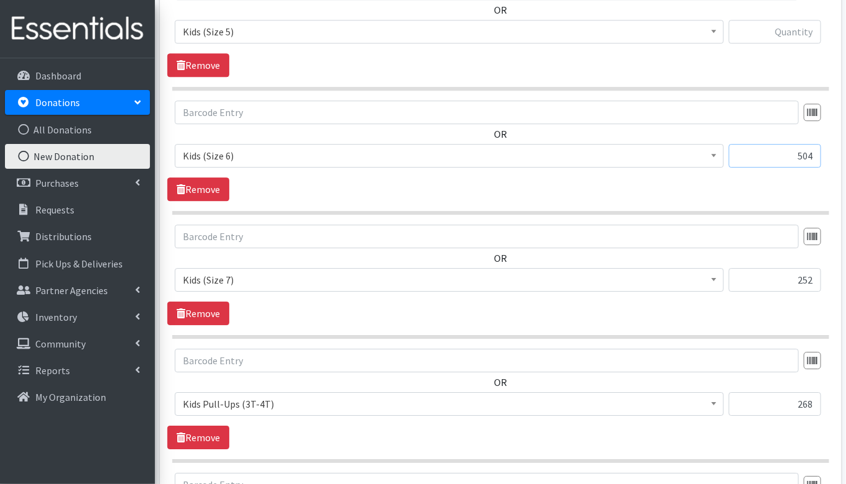
type input "504"
click at [797, 25] on input "text" at bounding box center [775, 32] width 92 height 24
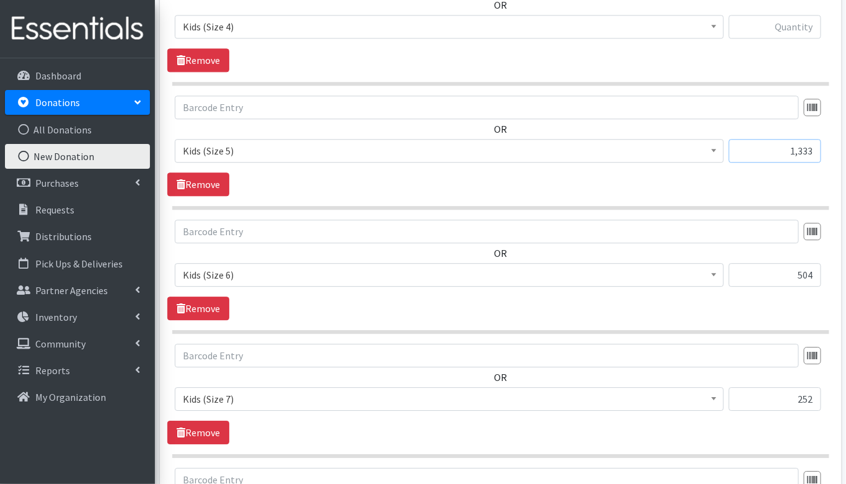
scroll to position [975, 0]
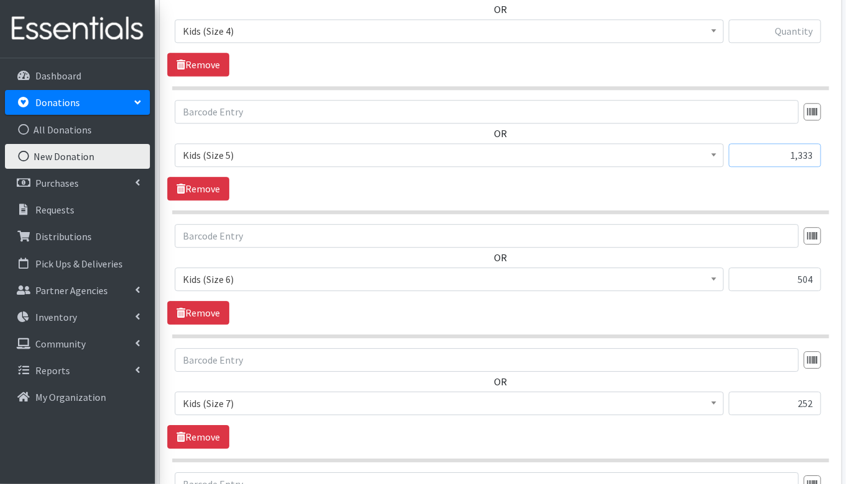
type input "1,333"
click at [802, 29] on input "text" at bounding box center [775, 31] width 92 height 24
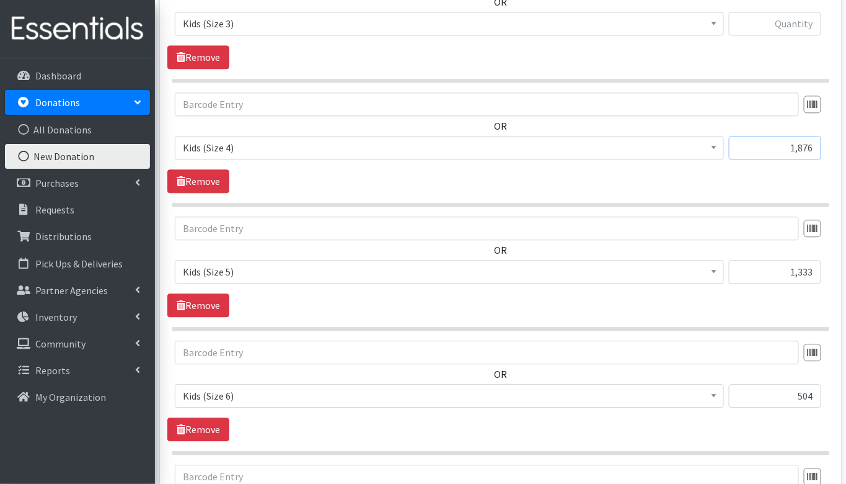
scroll to position [857, 0]
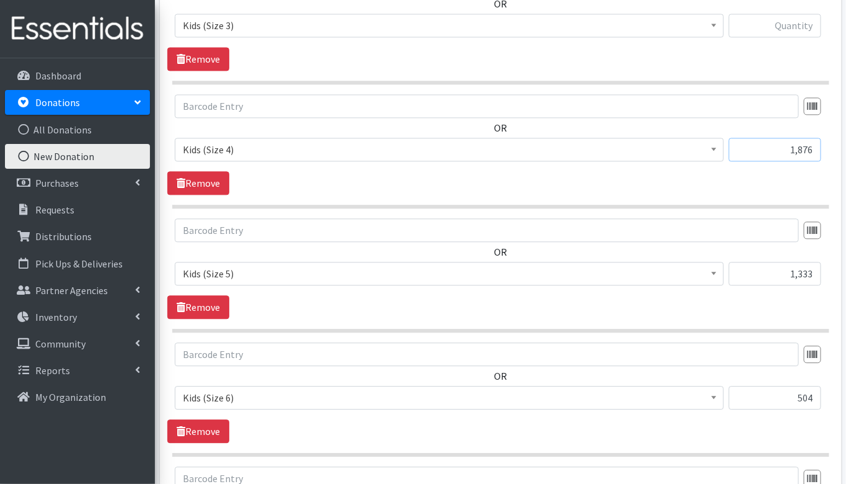
type input "1,876"
click at [803, 22] on input "text" at bounding box center [775, 26] width 92 height 24
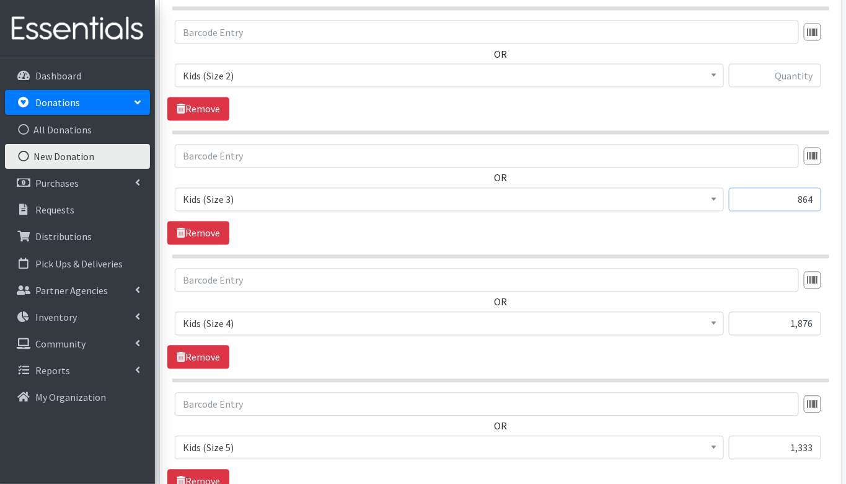
scroll to position [675, 0]
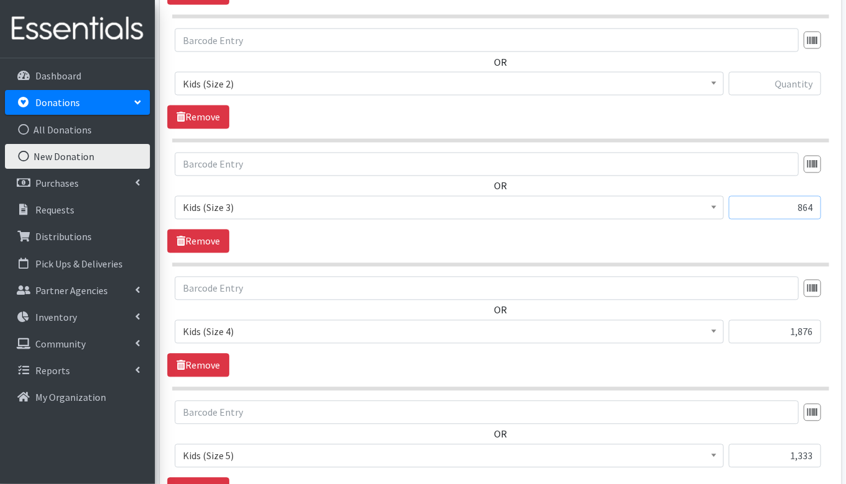
type input "864"
click at [798, 79] on input "text" at bounding box center [775, 84] width 92 height 24
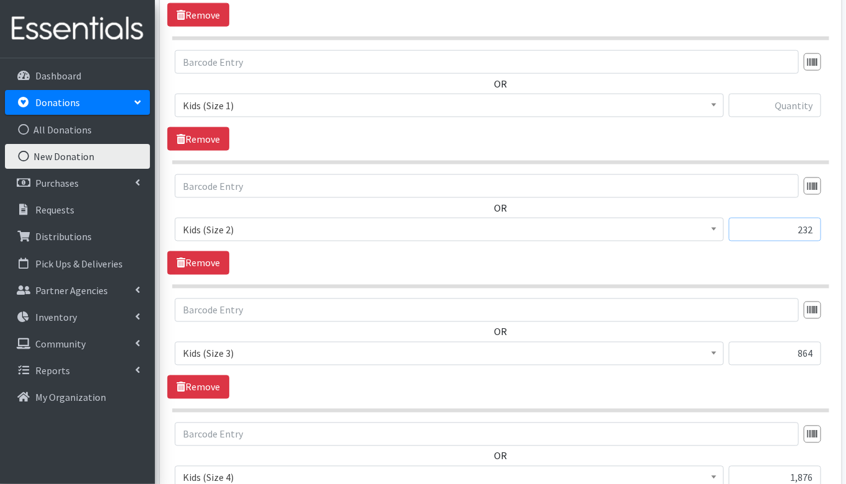
scroll to position [477, 0]
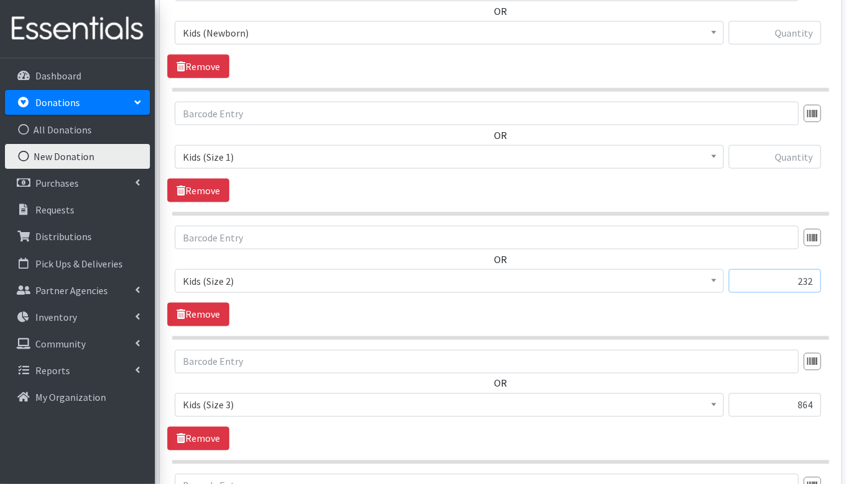
type input "232"
click at [790, 164] on input "text" at bounding box center [775, 157] width 92 height 24
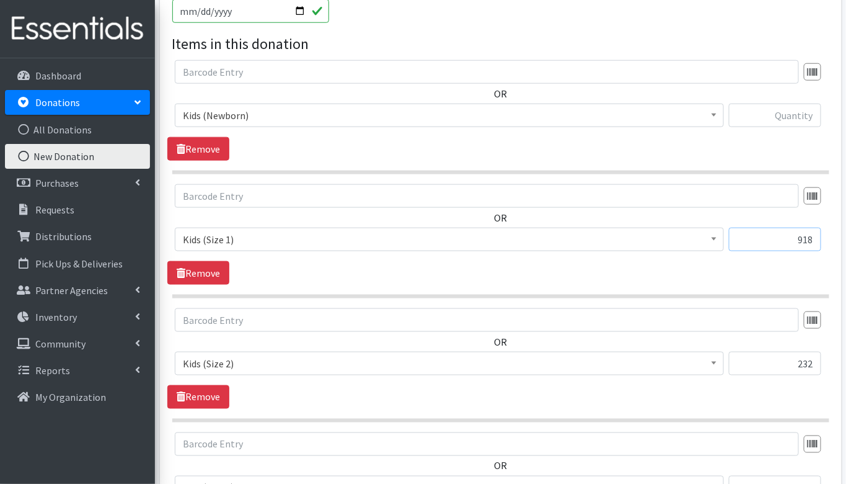
scroll to position [392, 0]
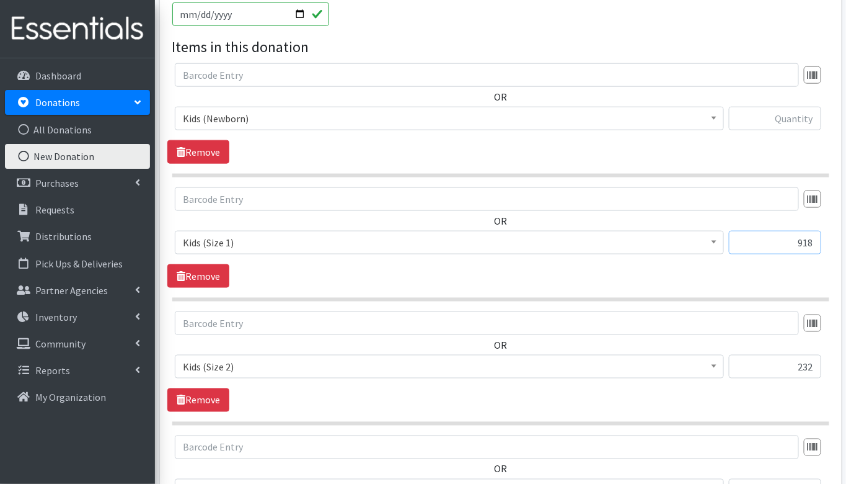
type input "918"
click at [799, 122] on input "text" at bounding box center [775, 119] width 92 height 24
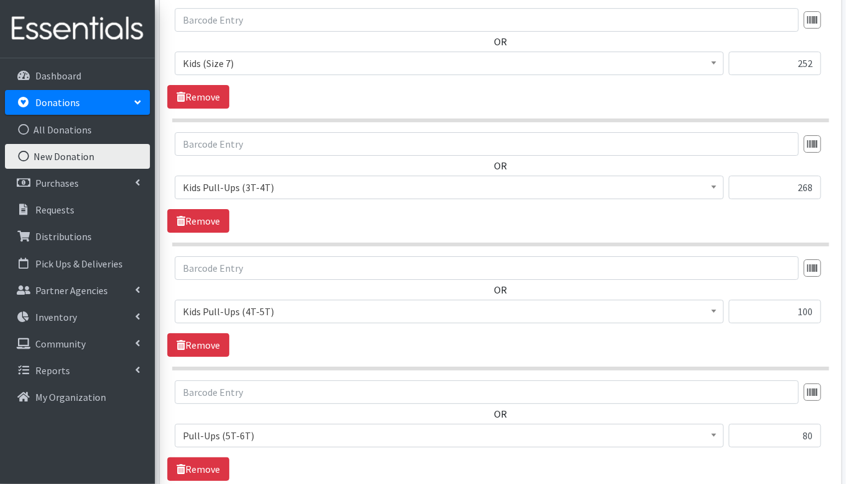
scroll to position [1475, 0]
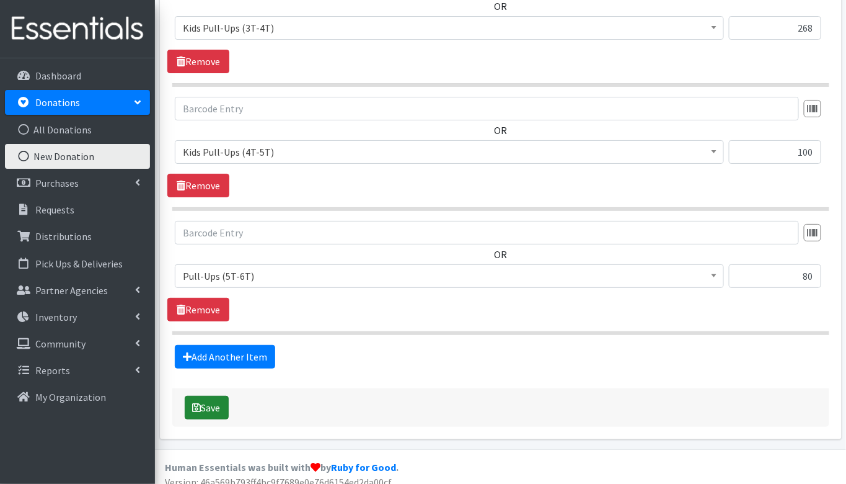
type input "268"
click at [216, 396] on button "Save" at bounding box center [207, 408] width 44 height 24
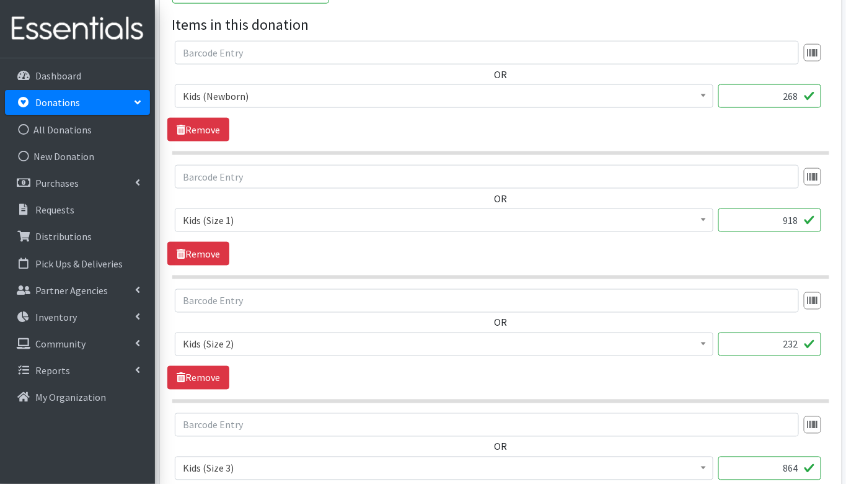
scroll to position [667, 0]
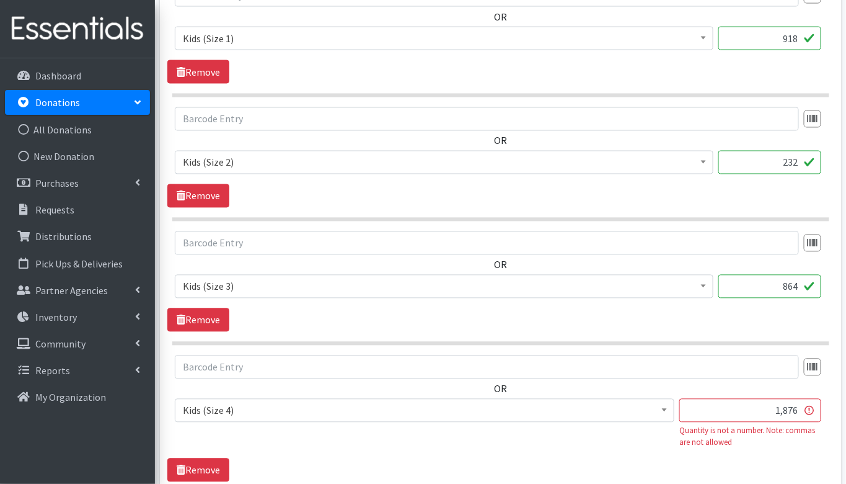
click at [786, 409] on input "1,876" at bounding box center [751, 411] width 142 height 24
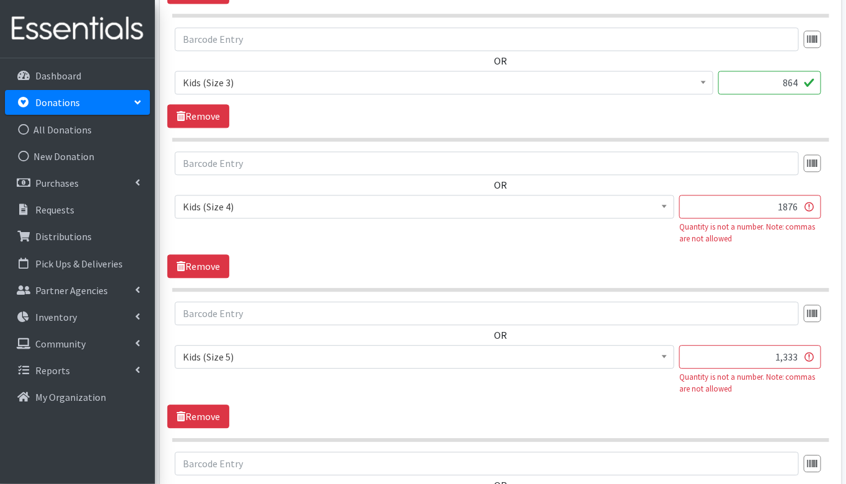
scroll to position [881, 0]
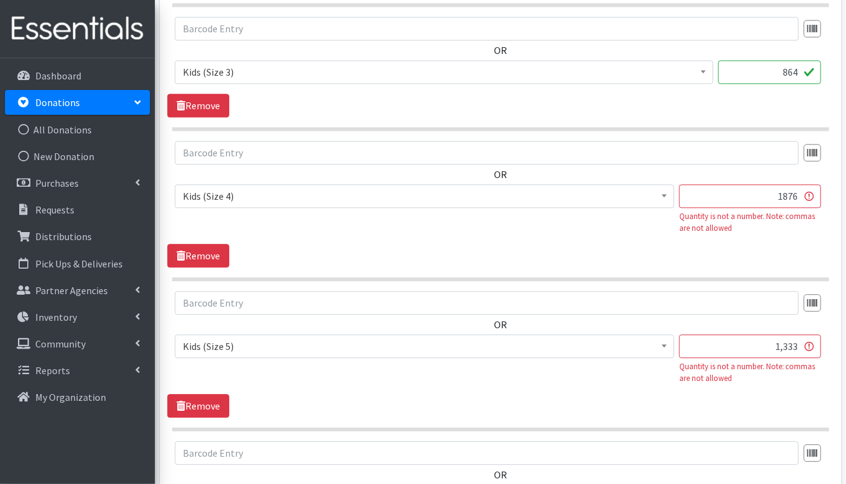
type input "1876"
click at [786, 339] on input "1,333" at bounding box center [751, 346] width 142 height 24
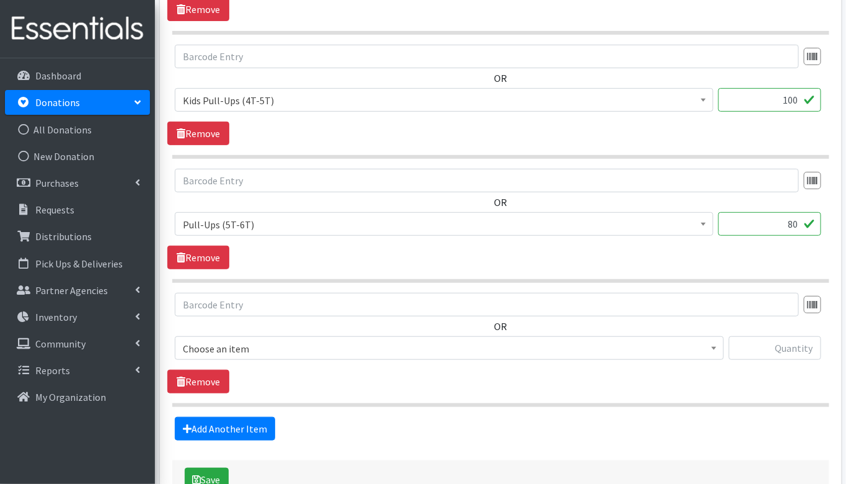
scroll to position [1721, 0]
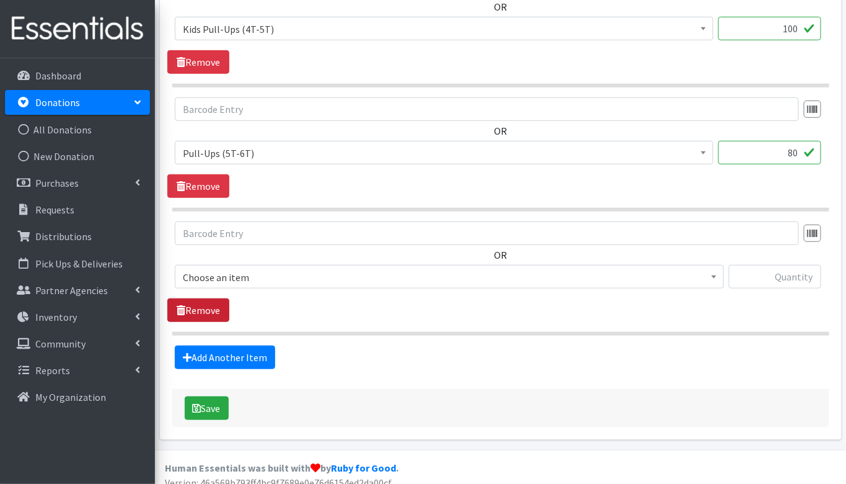
type input "1333"
click at [184, 305] on icon at bounding box center [181, 310] width 9 height 10
click at [221, 397] on button "Save" at bounding box center [207, 408] width 44 height 24
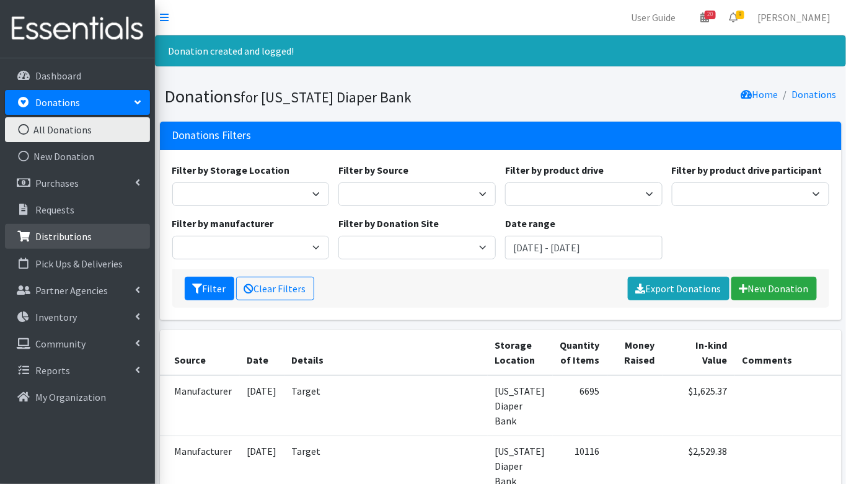
click at [47, 243] on link "Distributions" at bounding box center [77, 236] width 145 height 25
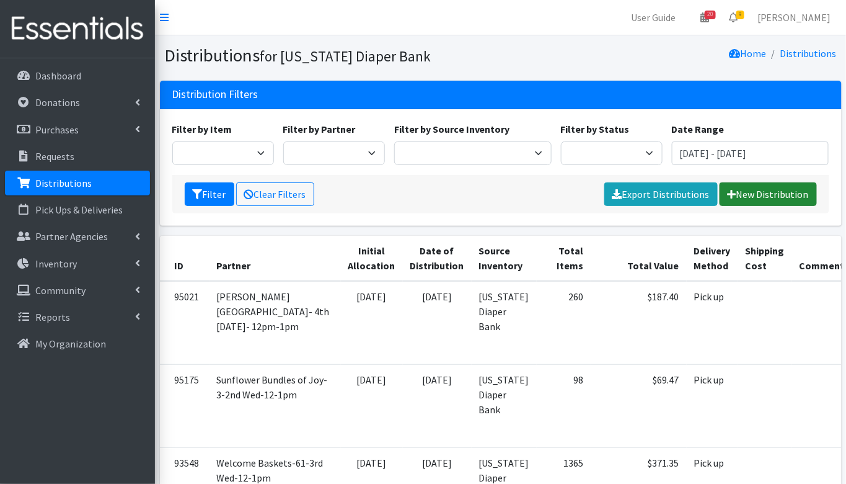
click at [766, 200] on link "New Distribution" at bounding box center [768, 194] width 97 height 24
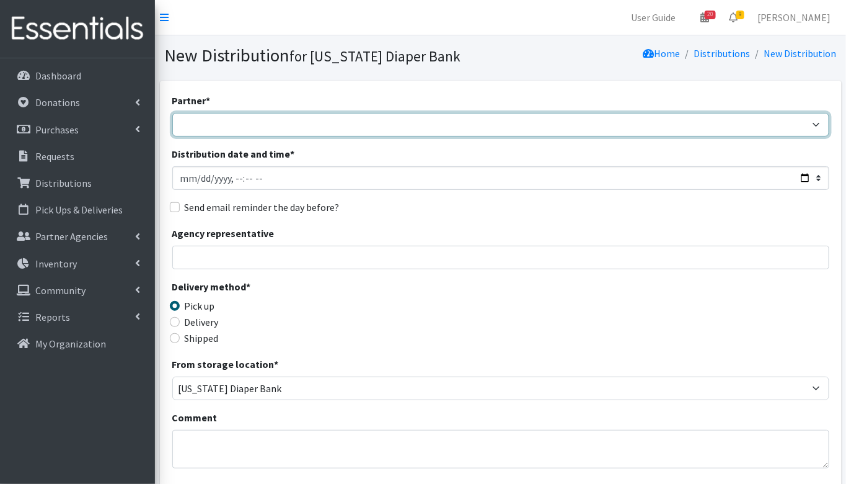
click at [219, 122] on select "ARC [PERSON_NAME] and [GEOGRAPHIC_DATA] [GEOGRAPHIC_DATA] Babies Basic Needs No…" at bounding box center [500, 125] width 657 height 24
select select "5680"
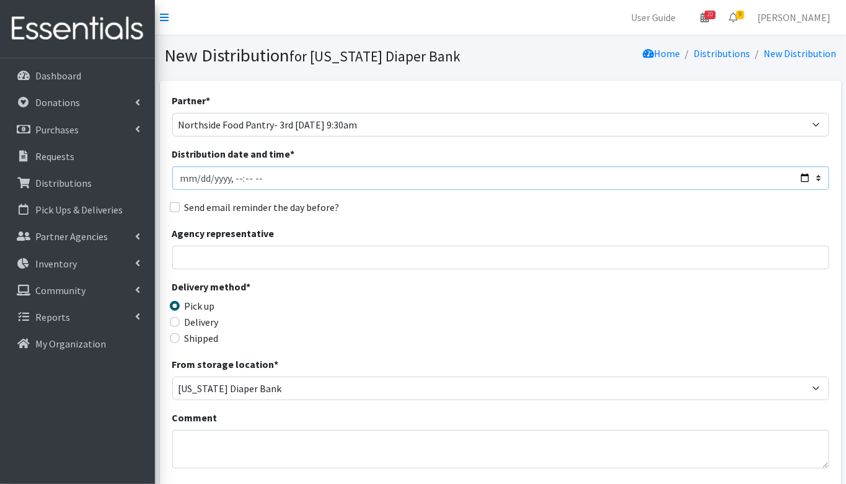
click at [202, 177] on input "Distribution date and time *" at bounding box center [500, 178] width 657 height 24
click at [248, 179] on input "Distribution date and time *" at bounding box center [500, 178] width 657 height 24
type input "[DATE]T11:00"
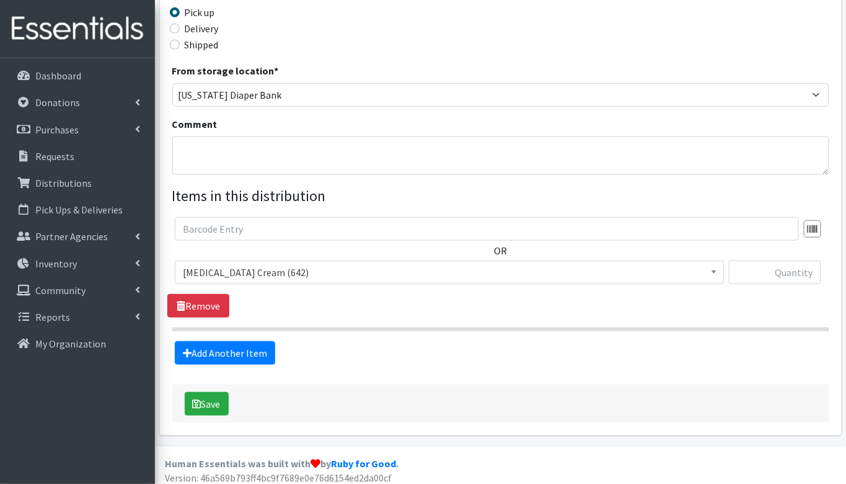
scroll to position [298, 0]
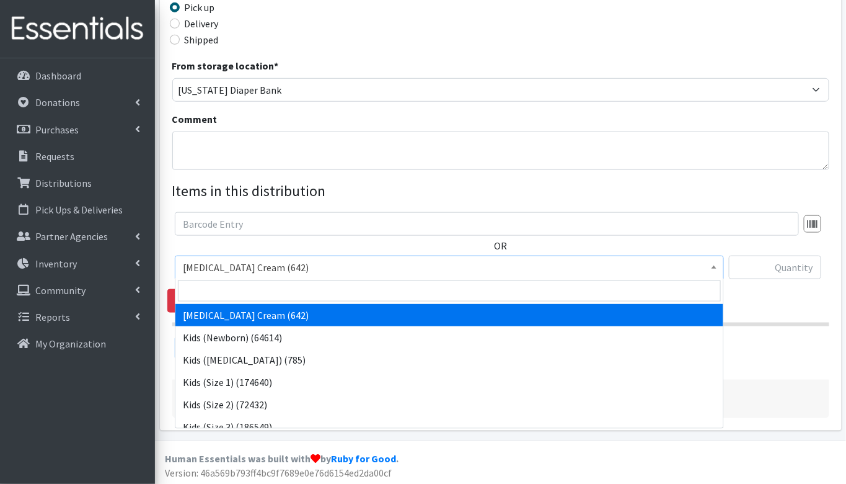
click at [221, 265] on span "[MEDICAL_DATA] Cream (642)" at bounding box center [449, 267] width 533 height 17
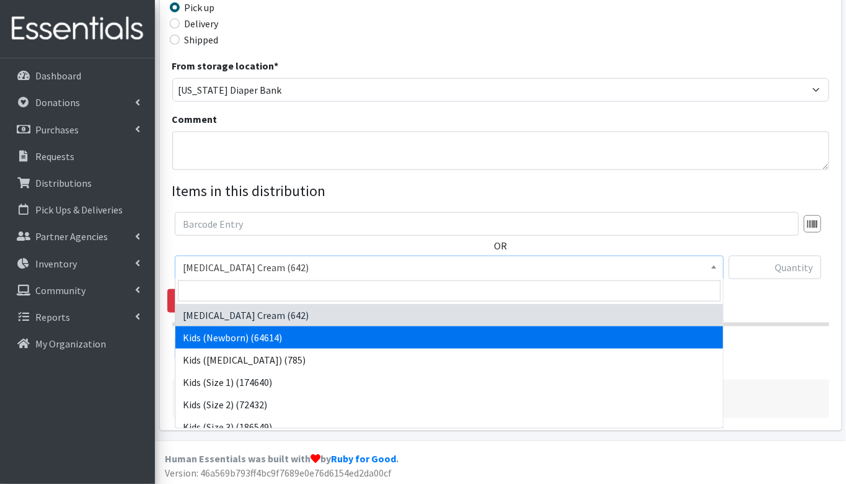
select select "3400"
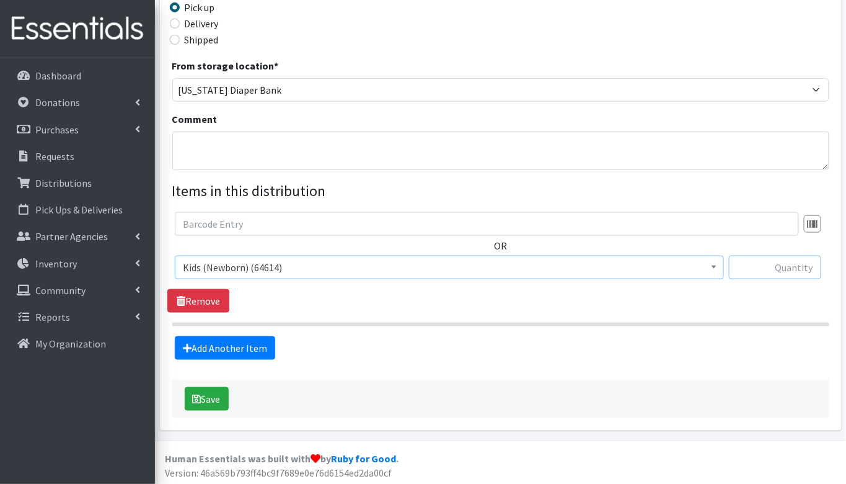
click at [784, 269] on input "text" at bounding box center [775, 267] width 92 height 24
type input "268"
click at [213, 342] on link "Add Another Item" at bounding box center [225, 348] width 100 height 24
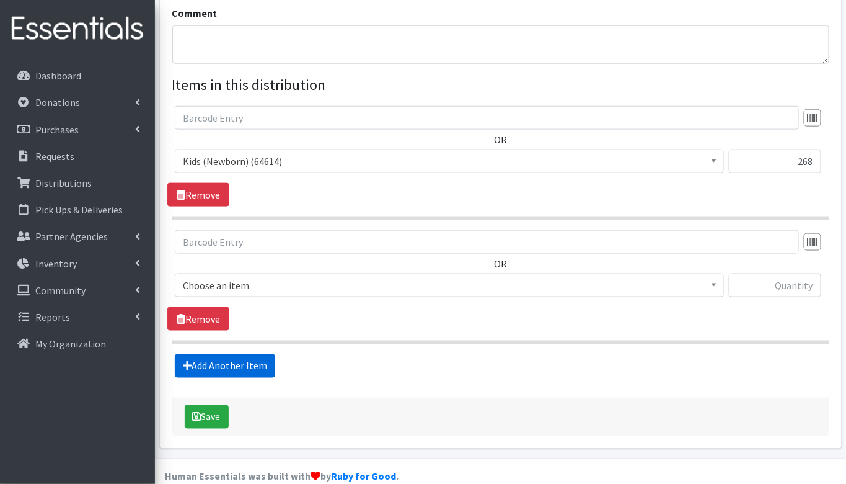
scroll to position [422, 0]
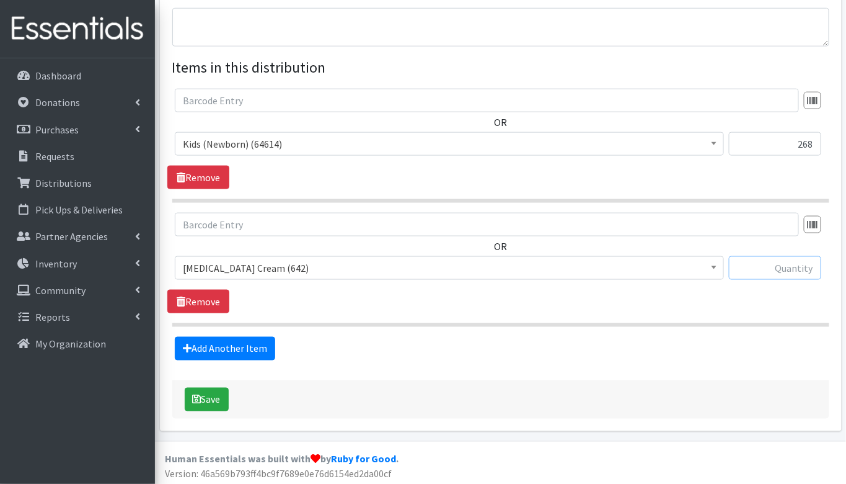
click at [779, 264] on input "text" at bounding box center [775, 268] width 92 height 24
type input "918"
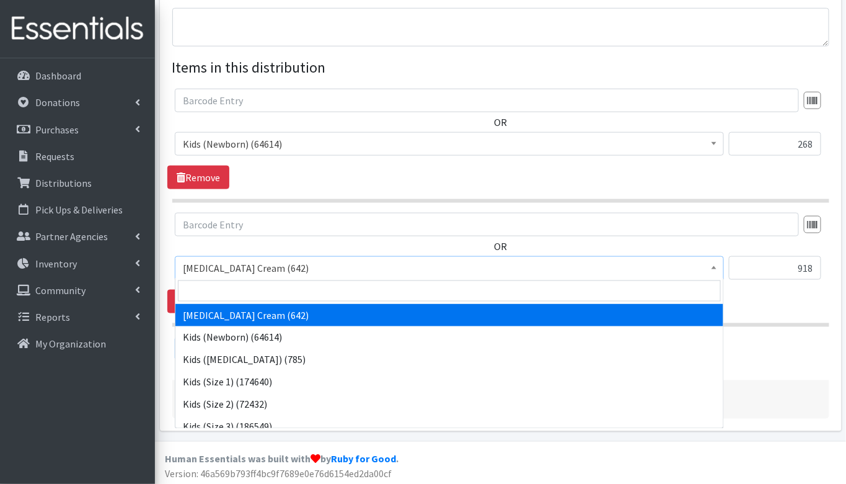
click at [487, 260] on span "[MEDICAL_DATA] Cream (642)" at bounding box center [449, 267] width 533 height 17
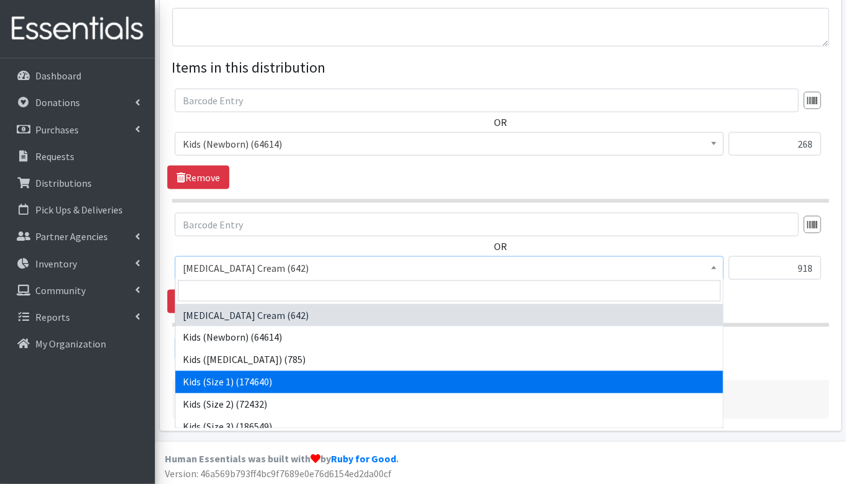
select select "3401"
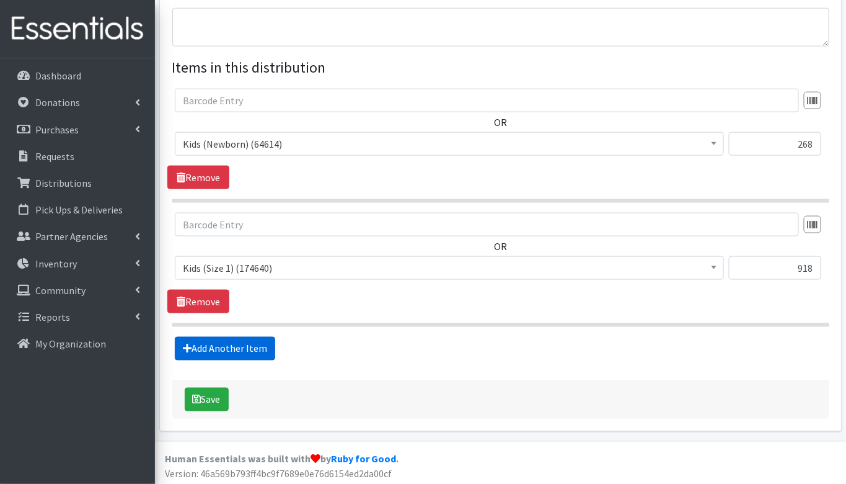
click at [247, 348] on link "Add Another Item" at bounding box center [225, 349] width 100 height 24
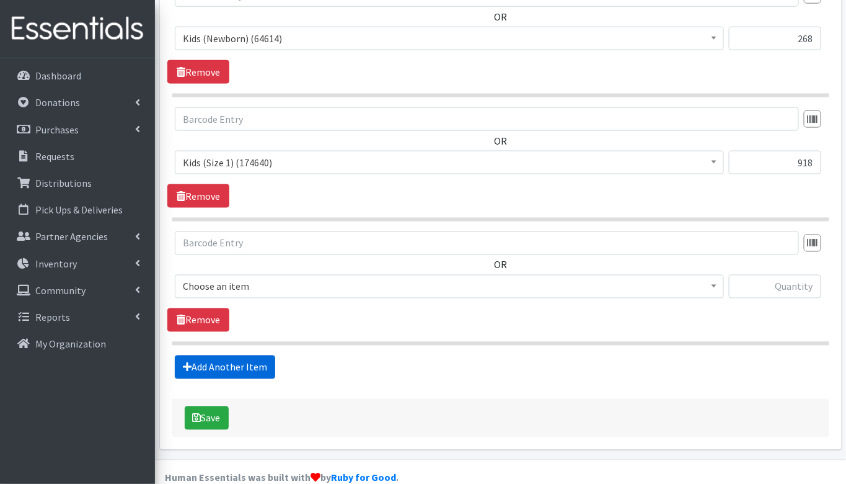
scroll to position [544, 0]
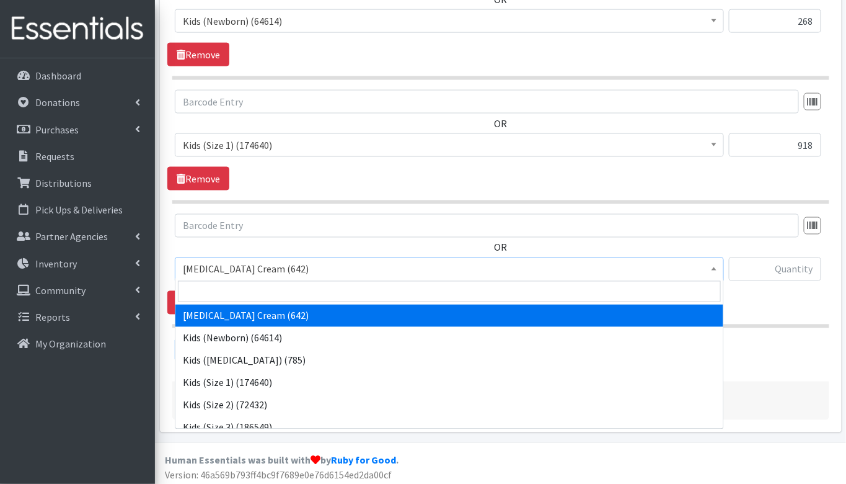
click at [271, 265] on span "[MEDICAL_DATA] Cream (642)" at bounding box center [449, 268] width 533 height 17
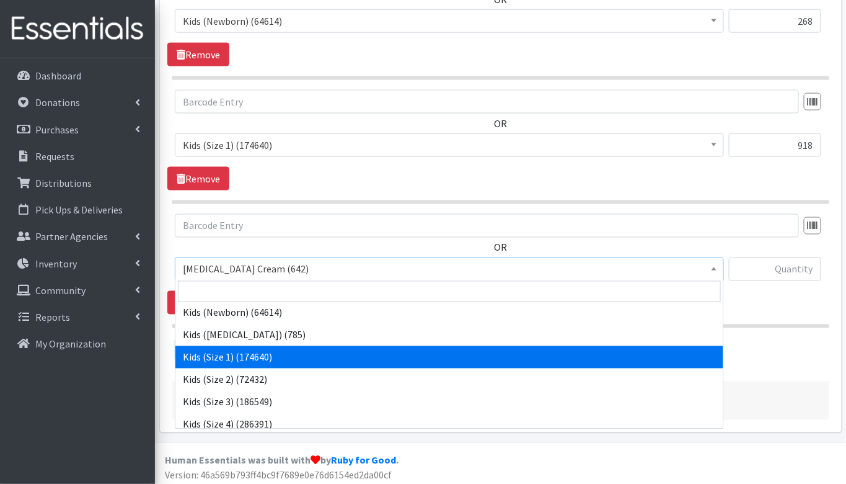
scroll to position [29, 0]
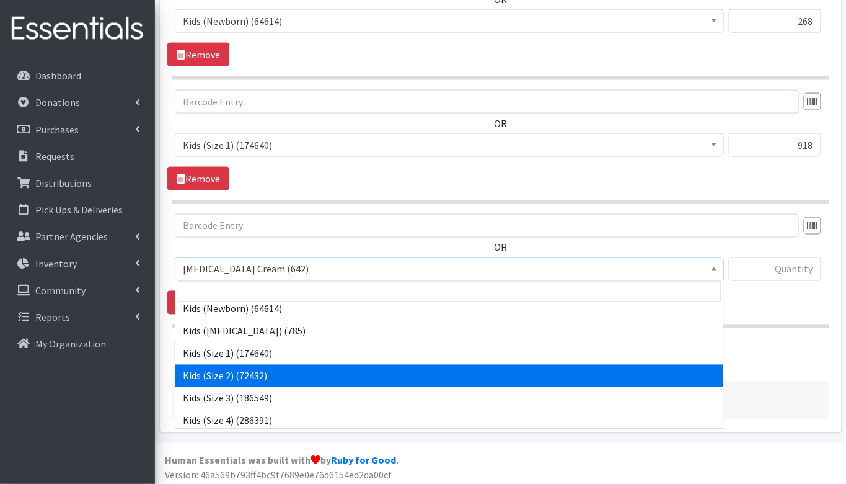
select select "3420"
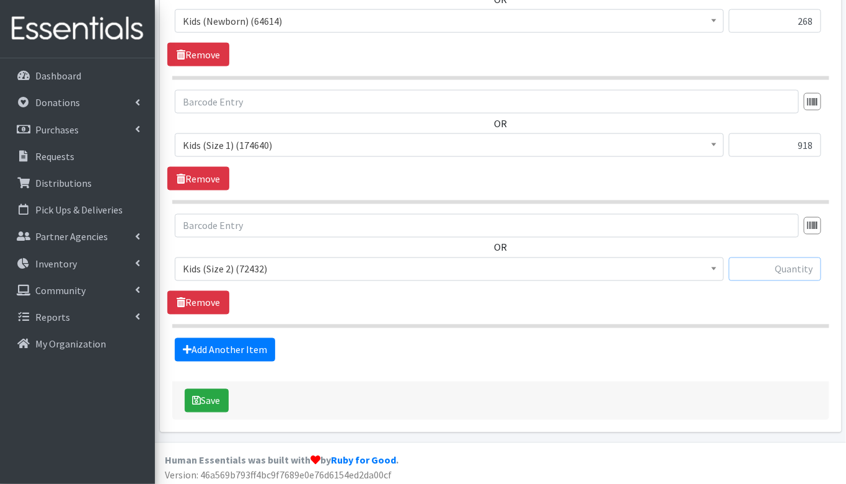
click at [783, 268] on input "text" at bounding box center [775, 269] width 92 height 24
type input "232"
click at [223, 344] on link "Add Another Item" at bounding box center [225, 350] width 100 height 24
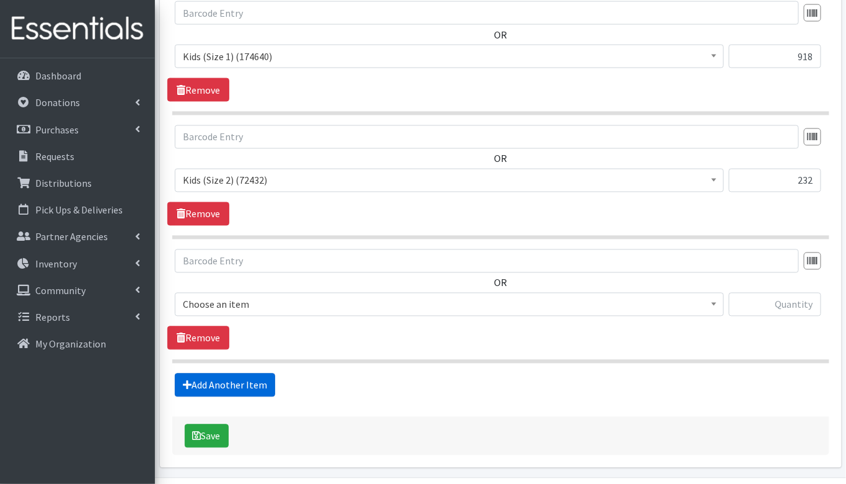
scroll to position [668, 0]
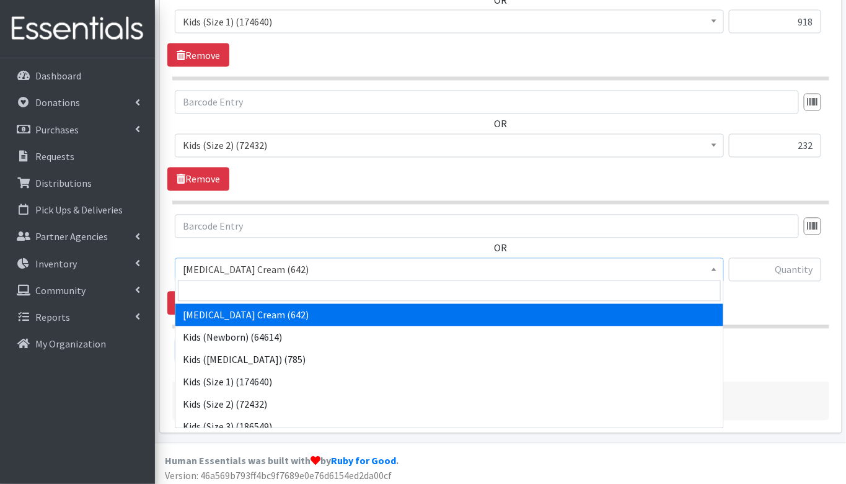
click at [227, 264] on span "[MEDICAL_DATA] Cream (642)" at bounding box center [449, 269] width 533 height 17
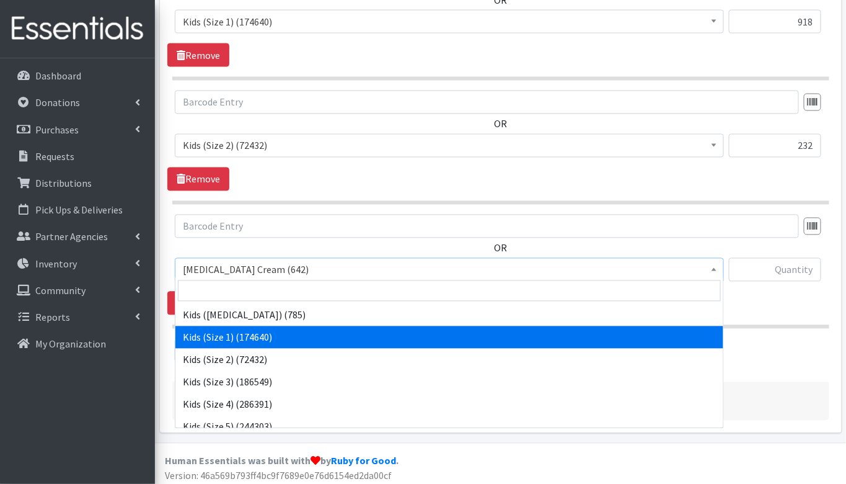
scroll to position [47, 0]
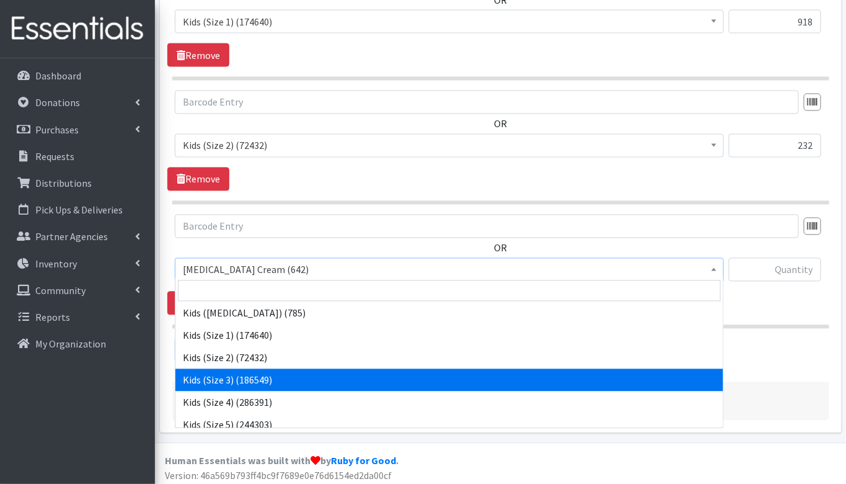
select select "3393"
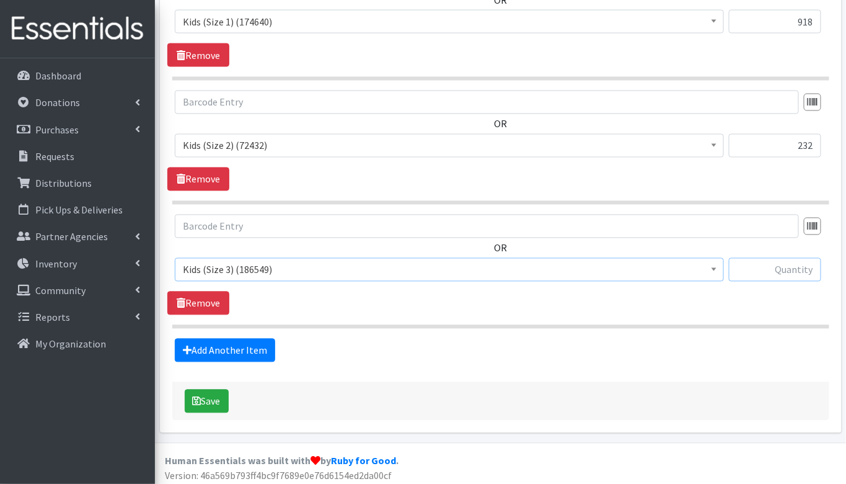
click at [788, 270] on input "text" at bounding box center [775, 270] width 92 height 24
type input "864"
click at [245, 344] on link "Add Another Item" at bounding box center [225, 351] width 100 height 24
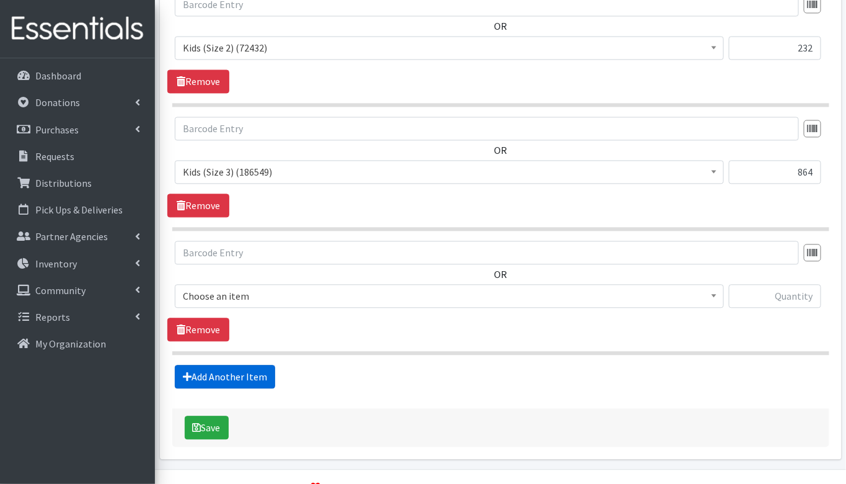
scroll to position [791, 0]
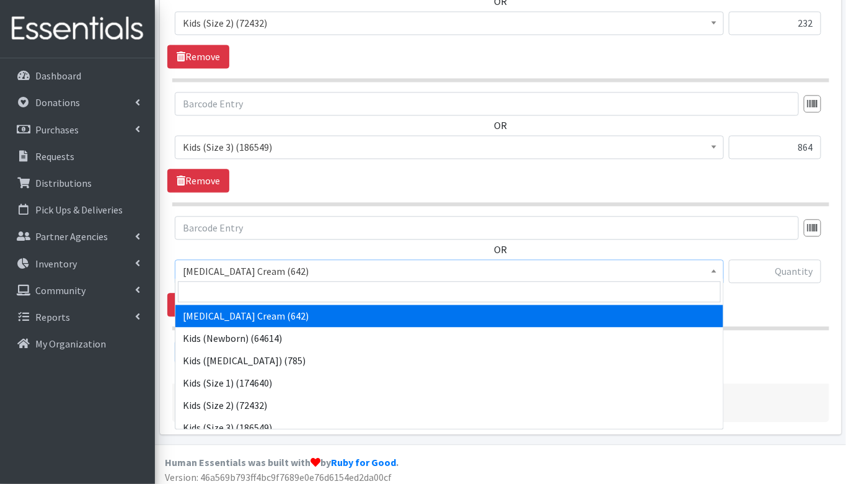
click at [231, 259] on span "[MEDICAL_DATA] Cream (642)" at bounding box center [449, 271] width 549 height 24
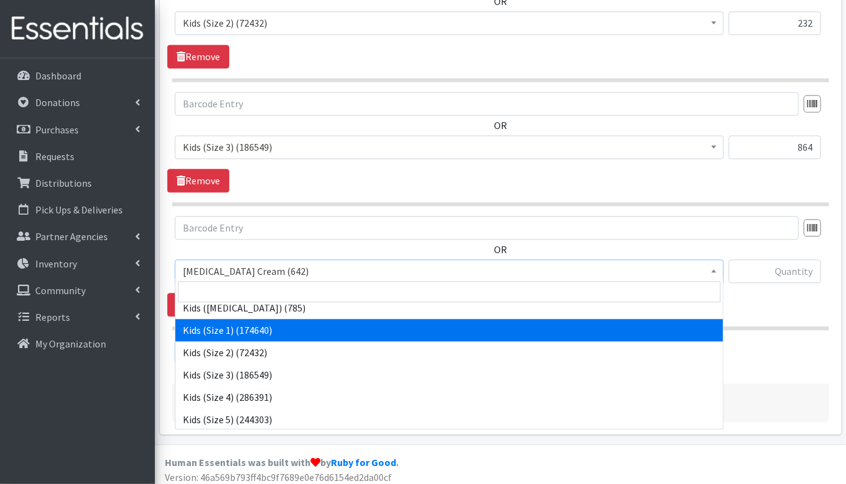
scroll to position [53, 0]
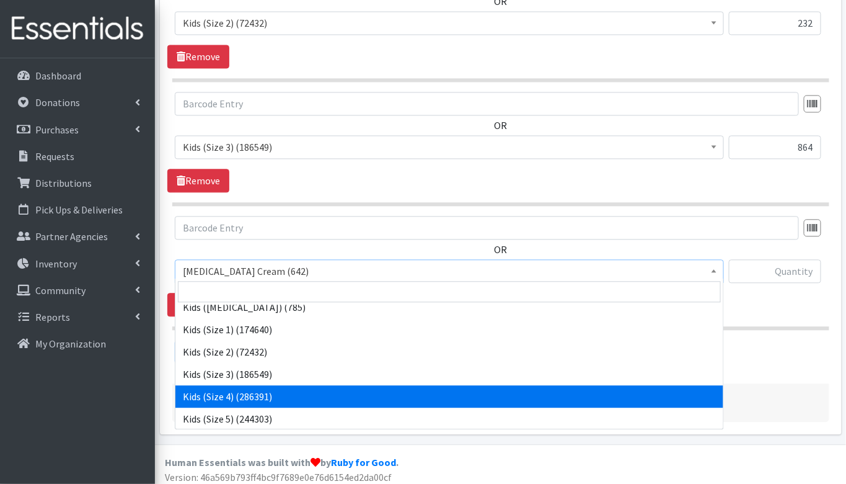
select select "3394"
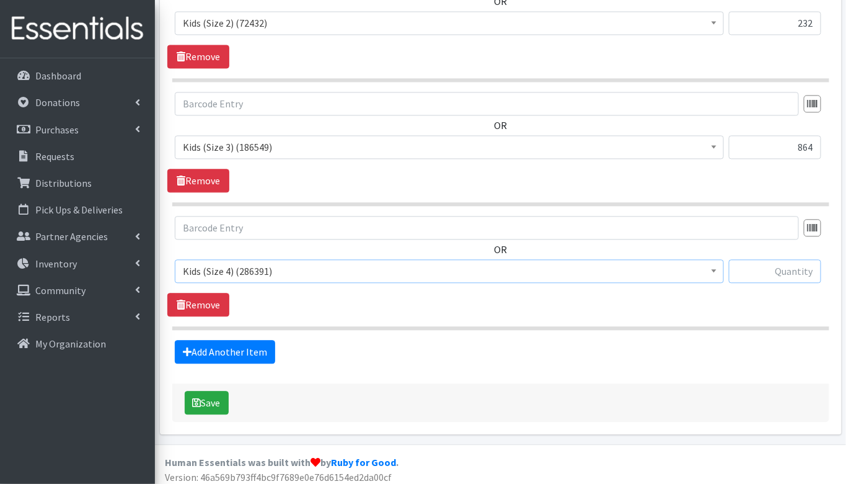
click at [779, 267] on input "text" at bounding box center [775, 271] width 92 height 24
type input "1876"
click at [233, 350] on link "Add Another Item" at bounding box center [225, 352] width 100 height 24
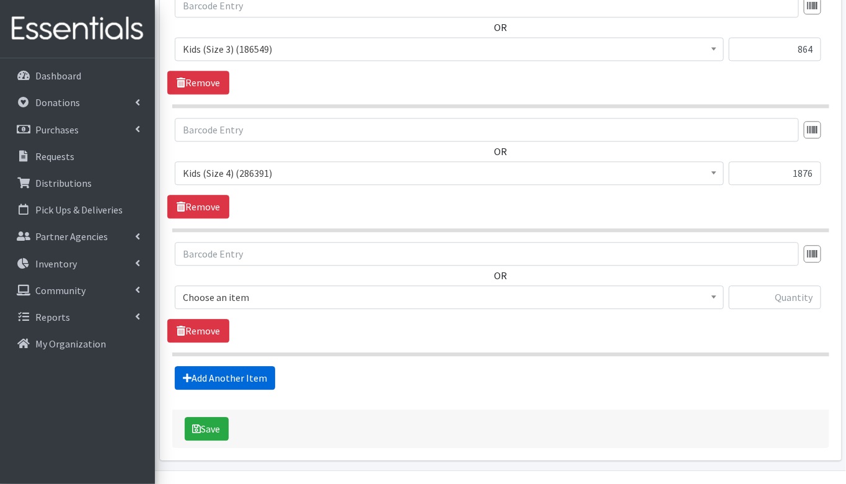
scroll to position [914, 0]
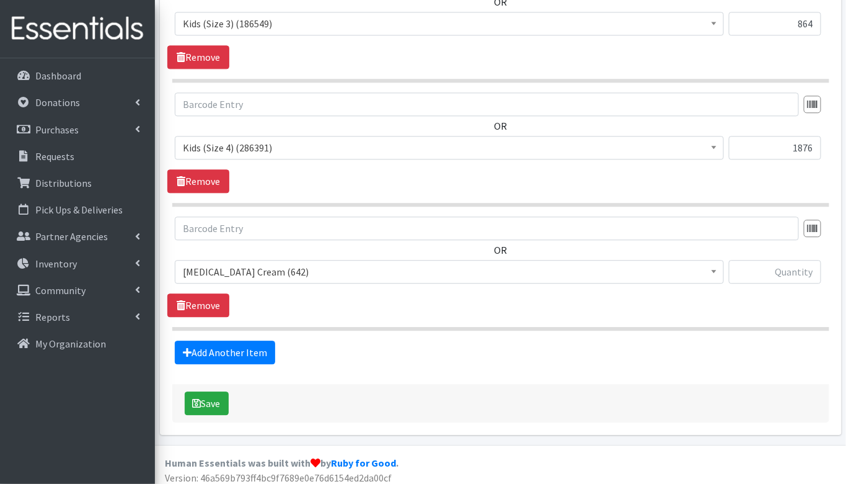
click at [296, 273] on span "[MEDICAL_DATA] Cream (642)" at bounding box center [449, 271] width 533 height 17
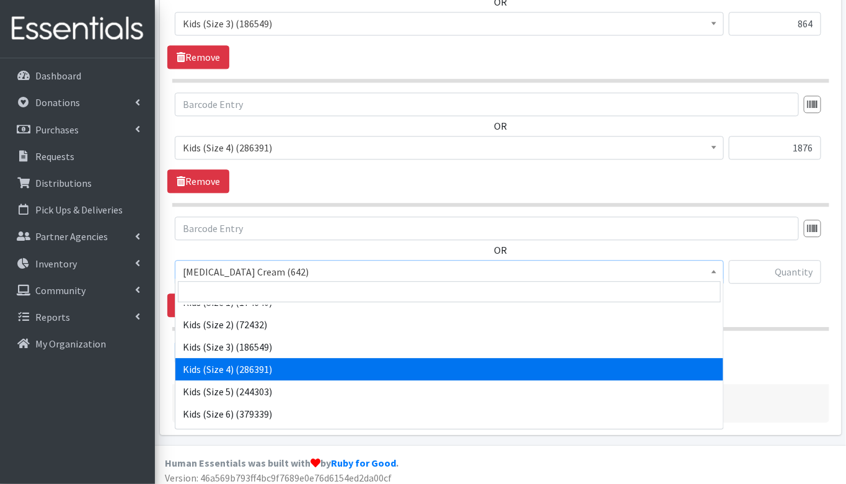
scroll to position [81, 0]
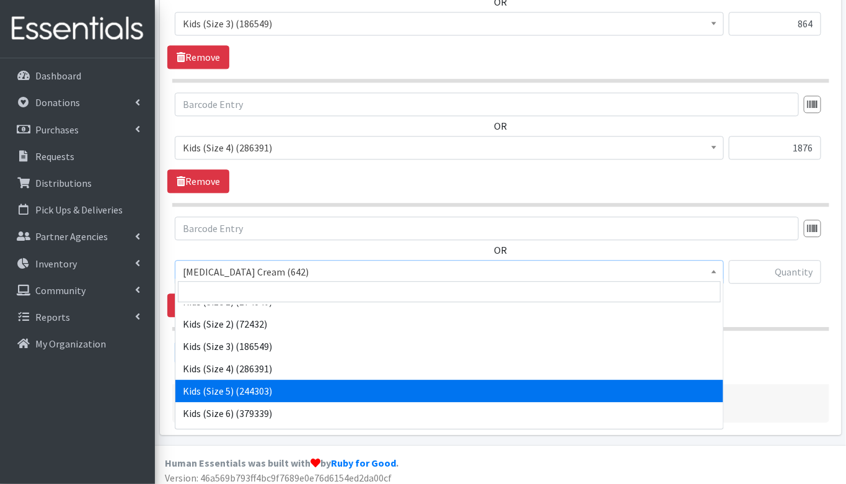
select select "3407"
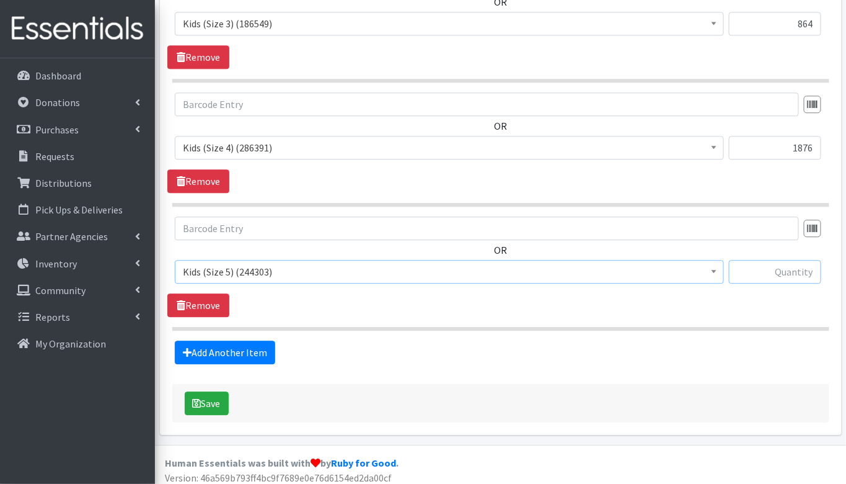
click at [794, 264] on input "text" at bounding box center [775, 272] width 92 height 24
type input "1333"
click at [224, 344] on link "Add Another Item" at bounding box center [225, 352] width 100 height 24
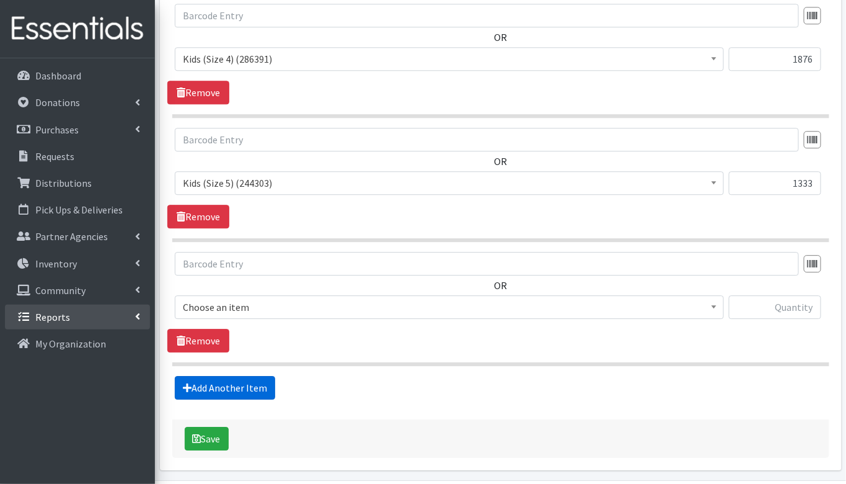
scroll to position [1037, 0]
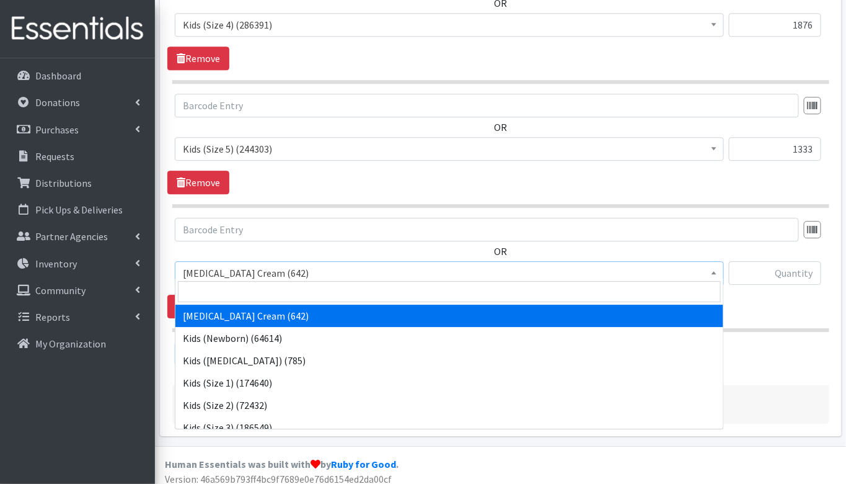
click at [424, 269] on span "[MEDICAL_DATA] Cream (642)" at bounding box center [449, 272] width 533 height 17
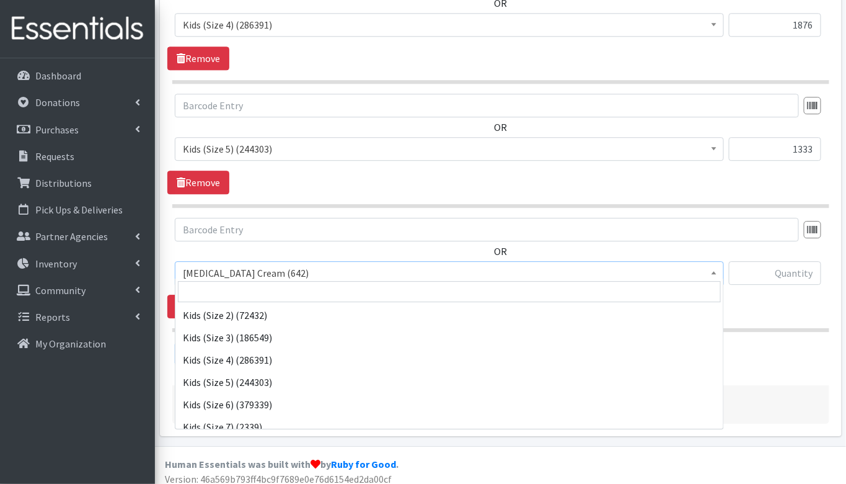
scroll to position [91, 0]
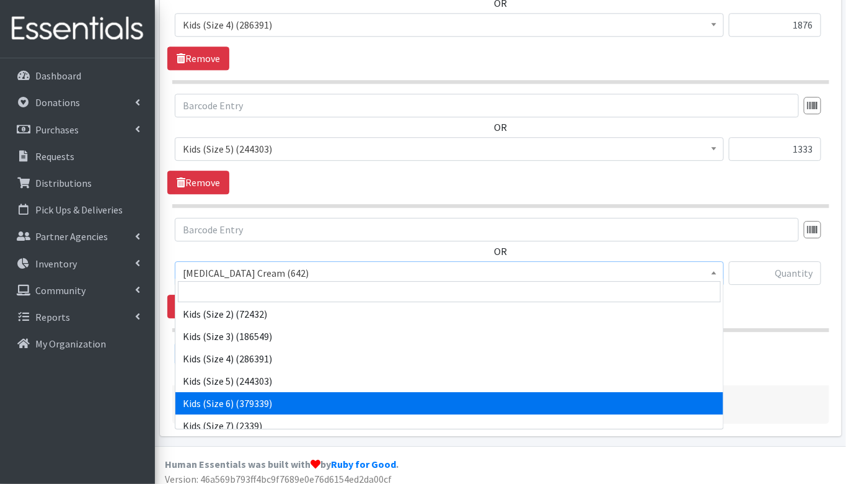
select select "3419"
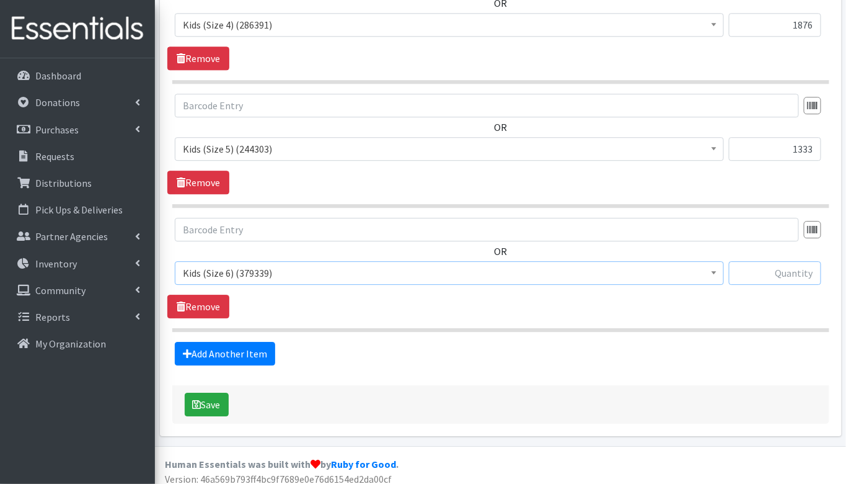
click at [807, 264] on input "text" at bounding box center [775, 273] width 92 height 24
type input "504"
click at [195, 342] on link "Add Another Item" at bounding box center [225, 354] width 100 height 24
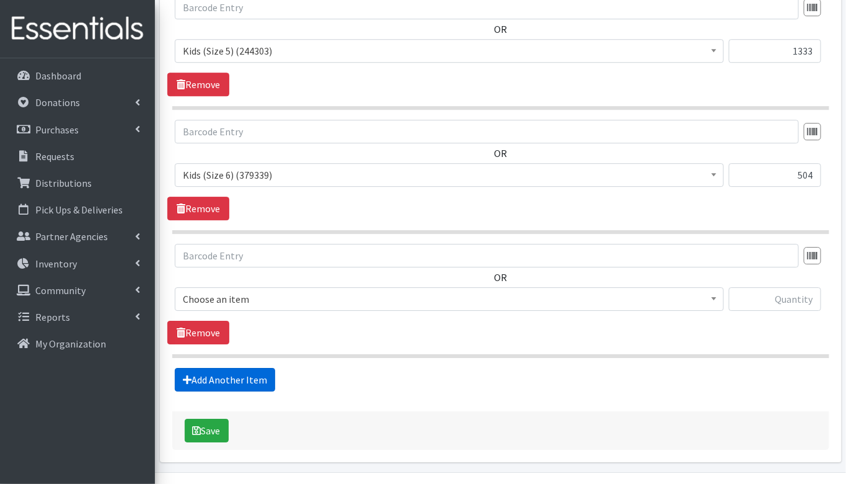
scroll to position [1160, 0]
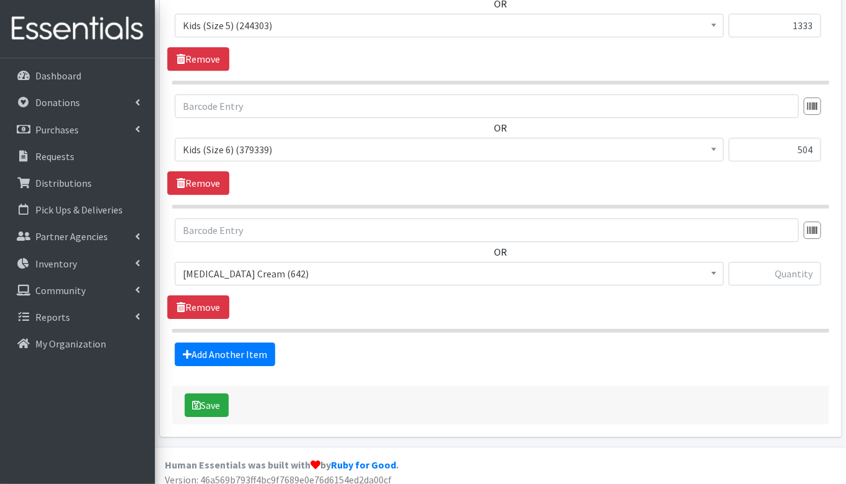
click at [330, 265] on span "[MEDICAL_DATA] Cream (642)" at bounding box center [449, 273] width 533 height 17
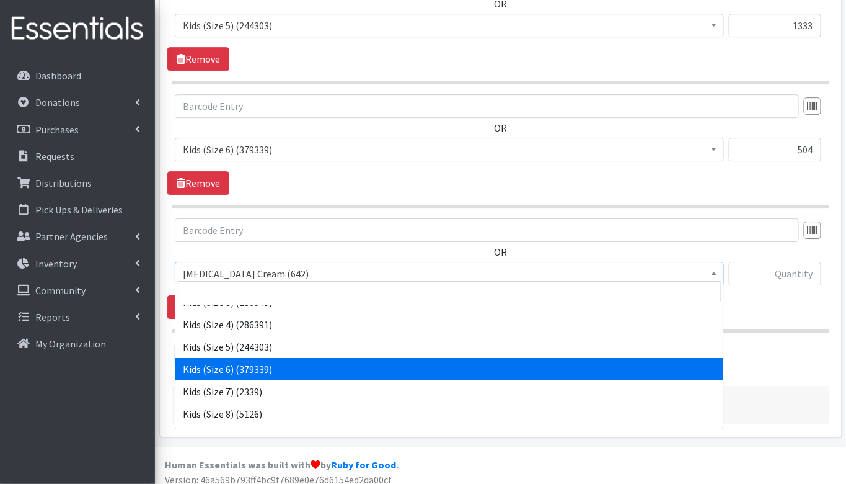
scroll to position [127, 0]
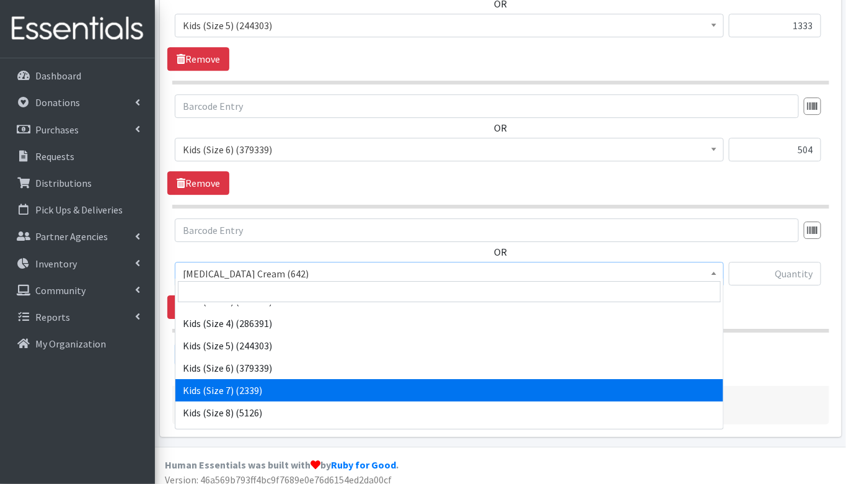
select select "7177"
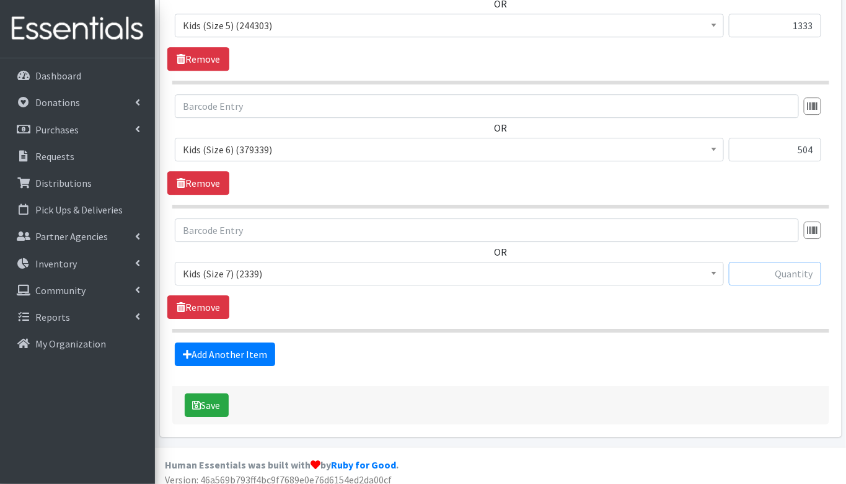
click at [790, 268] on input "text" at bounding box center [775, 274] width 92 height 24
type input "252"
click at [224, 344] on link "Add Another Item" at bounding box center [225, 354] width 100 height 24
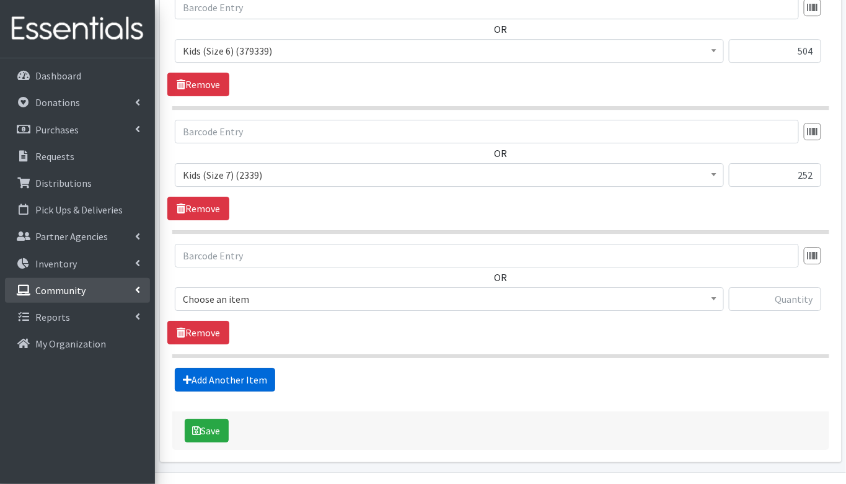
scroll to position [1284, 0]
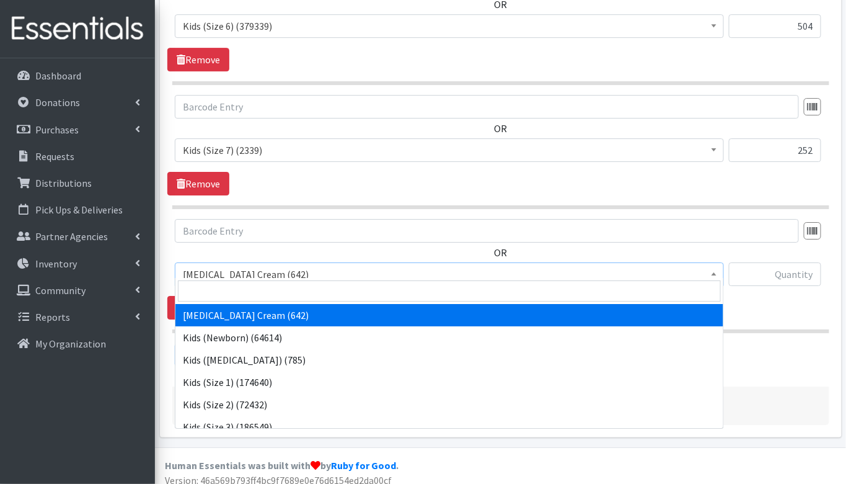
click at [244, 265] on span "[MEDICAL_DATA] Cream (642)" at bounding box center [449, 273] width 533 height 17
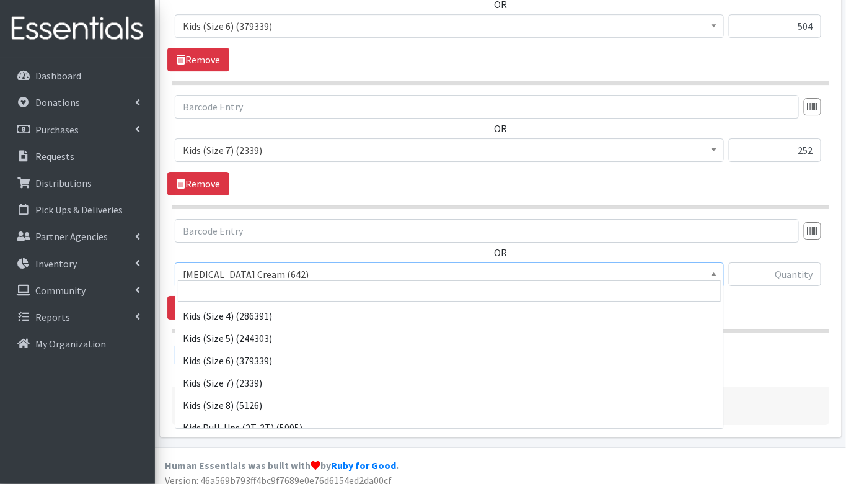
scroll to position [178, 0]
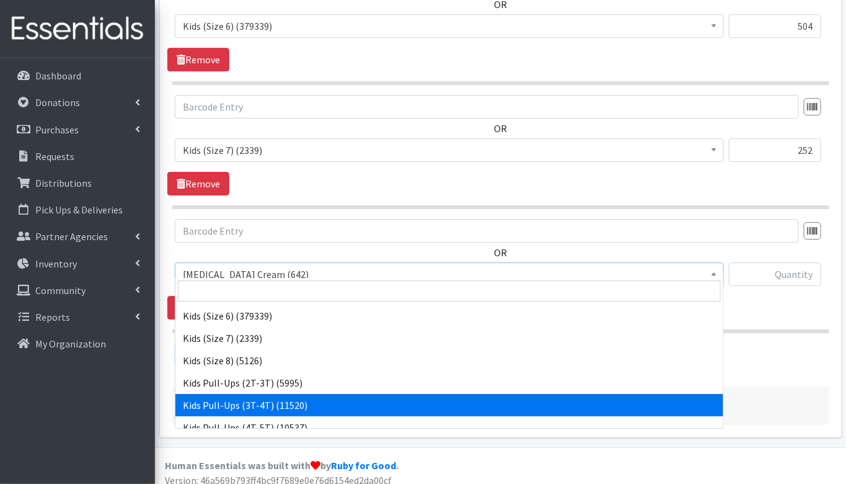
select select "3417"
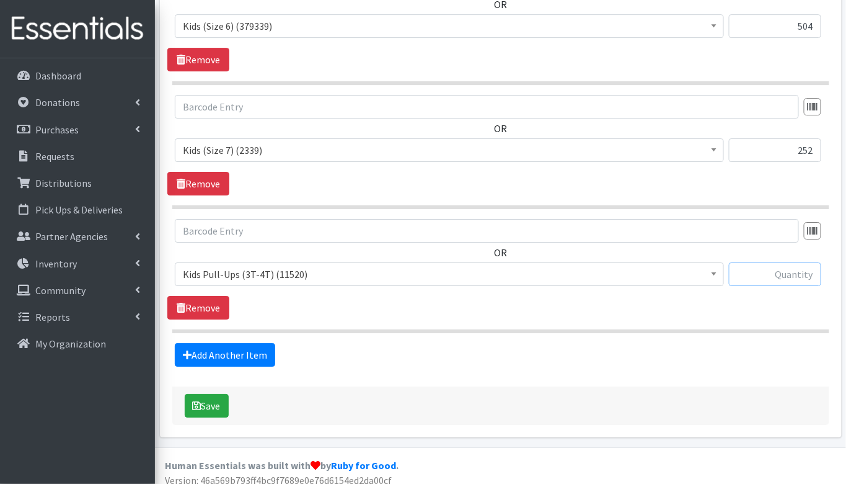
click at [797, 266] on input "text" at bounding box center [775, 274] width 92 height 24
type input "268"
click at [226, 343] on link "Add Another Item" at bounding box center [225, 355] width 100 height 24
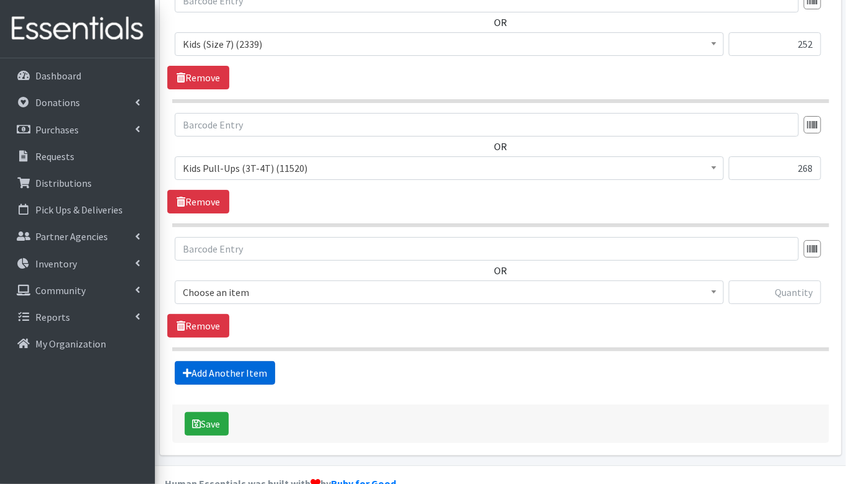
scroll to position [1406, 0]
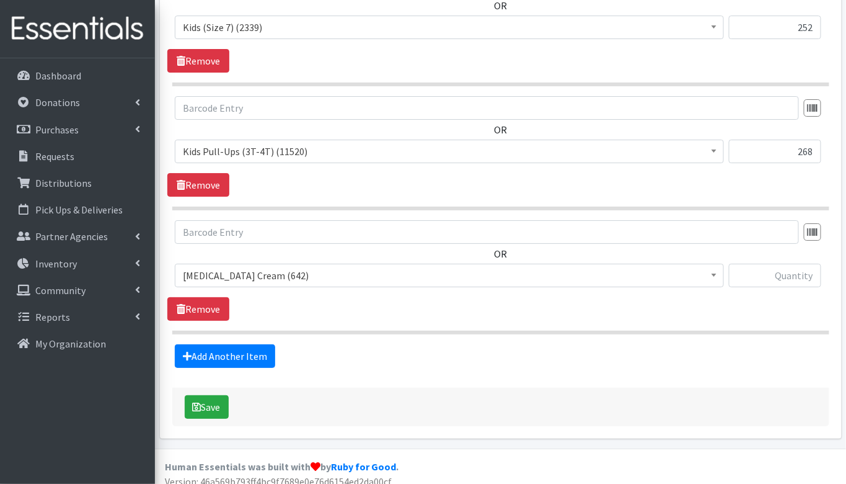
click at [234, 267] on span "[MEDICAL_DATA] Cream (642)" at bounding box center [449, 275] width 533 height 17
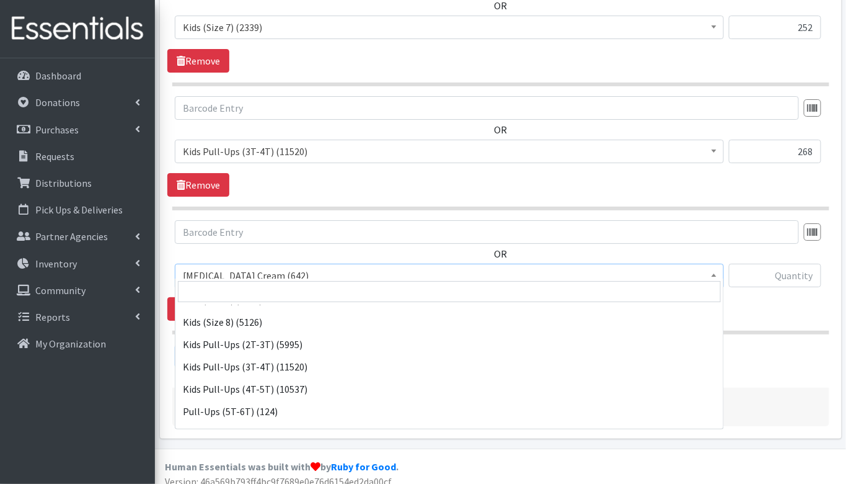
scroll to position [220, 0]
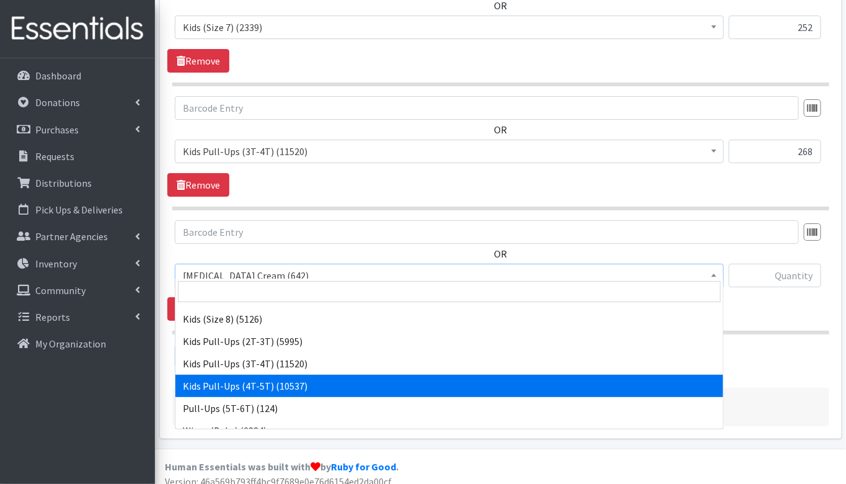
select select "3408"
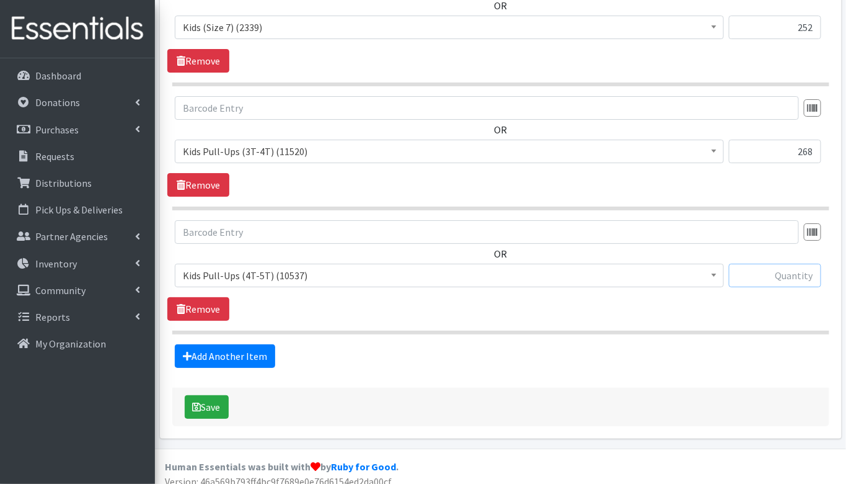
click at [799, 272] on input "text" at bounding box center [775, 276] width 92 height 24
type input "100"
click at [233, 345] on link "Add Another Item" at bounding box center [225, 356] width 100 height 24
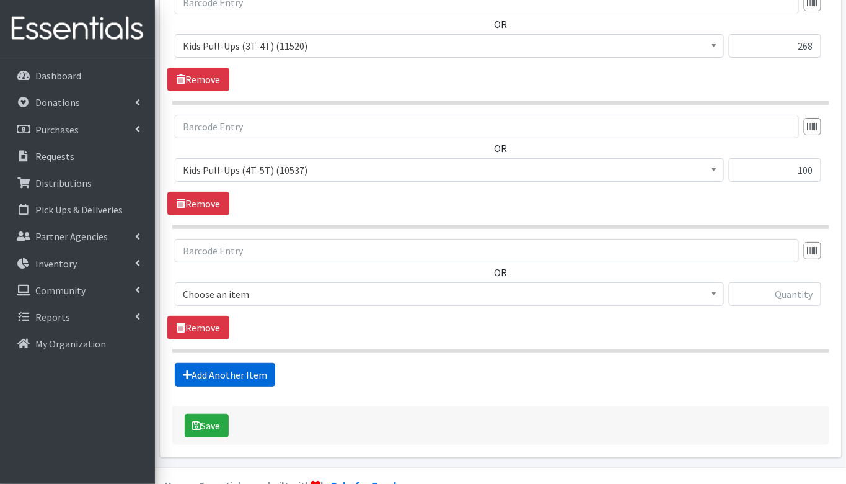
scroll to position [1530, 0]
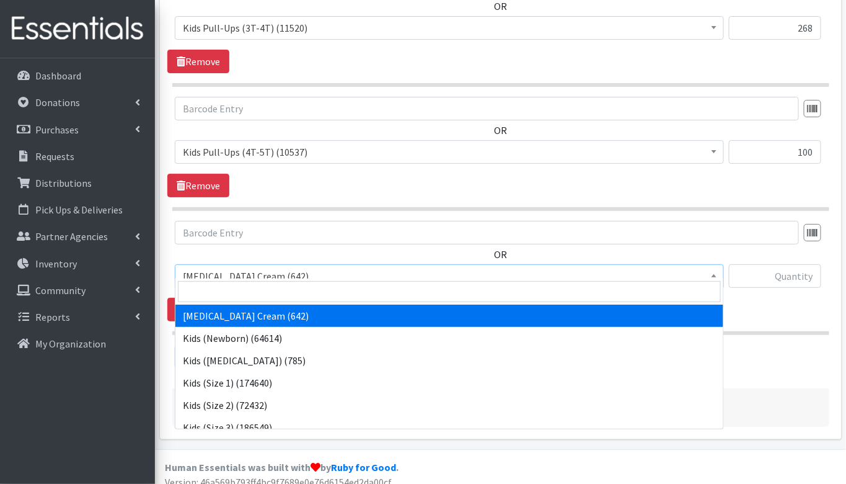
click at [264, 267] on span "[MEDICAL_DATA] Cream (642)" at bounding box center [449, 275] width 533 height 17
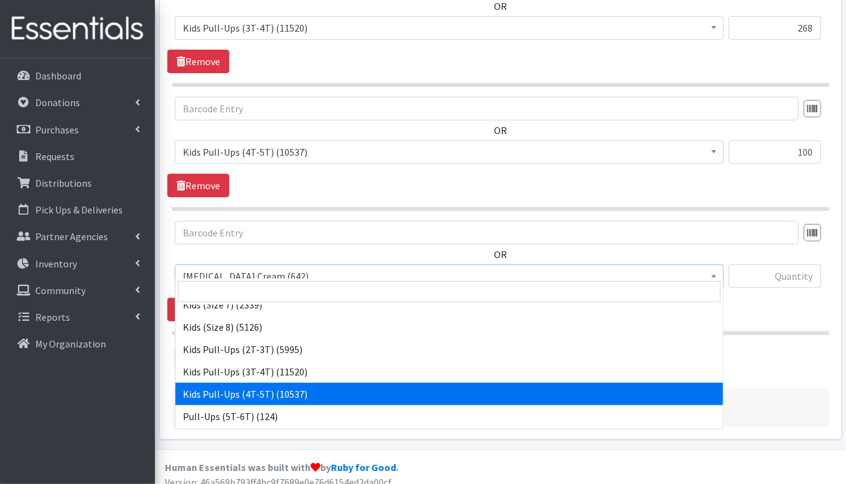
scroll to position [233, 0]
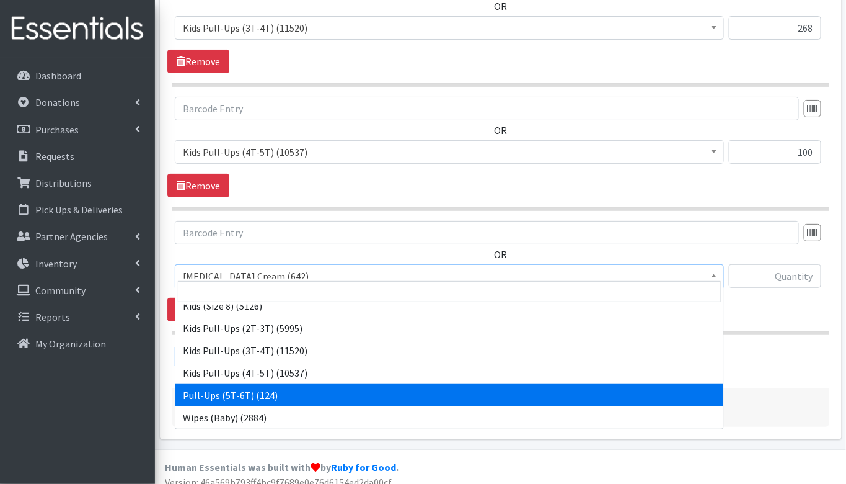
select select "15478"
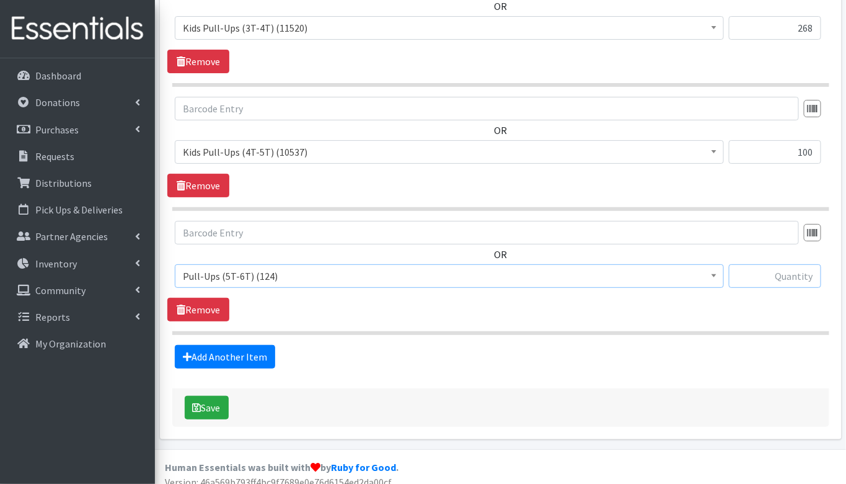
click at [795, 265] on input "text" at bounding box center [775, 276] width 92 height 24
type input "80"
click at [212, 396] on button "Save" at bounding box center [207, 408] width 44 height 24
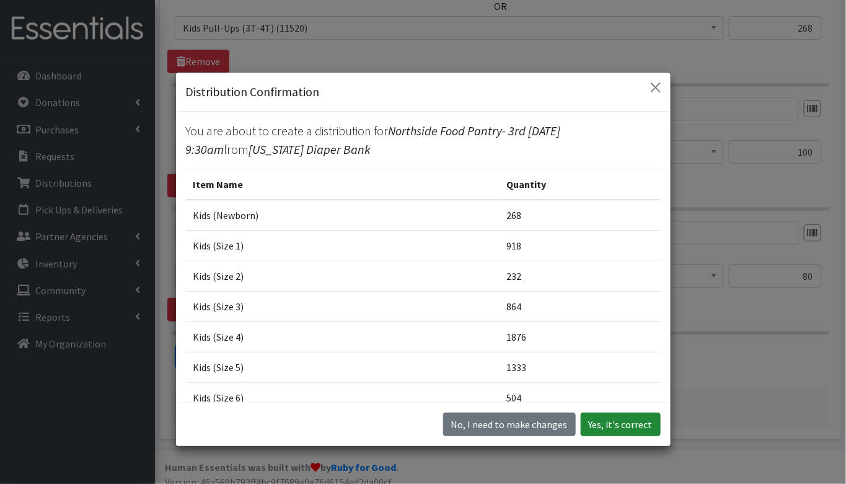
click at [624, 427] on button "Yes, it's correct" at bounding box center [621, 424] width 80 height 24
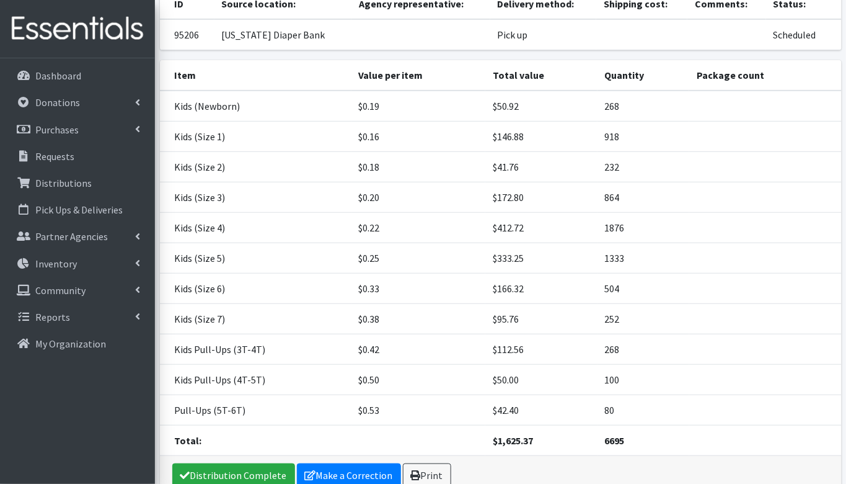
scroll to position [215, 0]
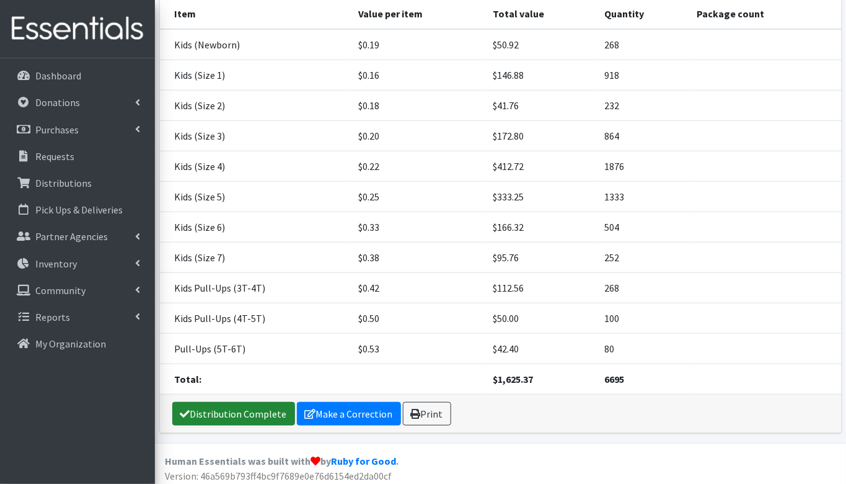
click at [208, 405] on link "Distribution Complete" at bounding box center [233, 414] width 123 height 24
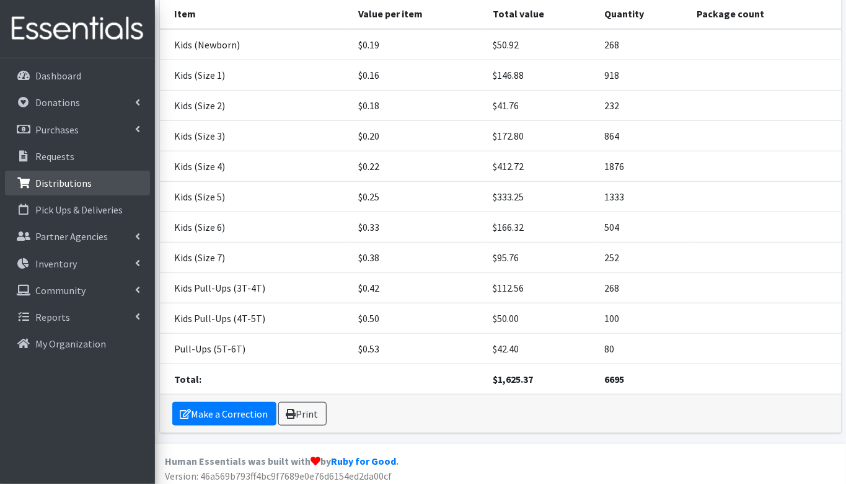
click at [61, 184] on p "Distributions" at bounding box center [63, 183] width 56 height 12
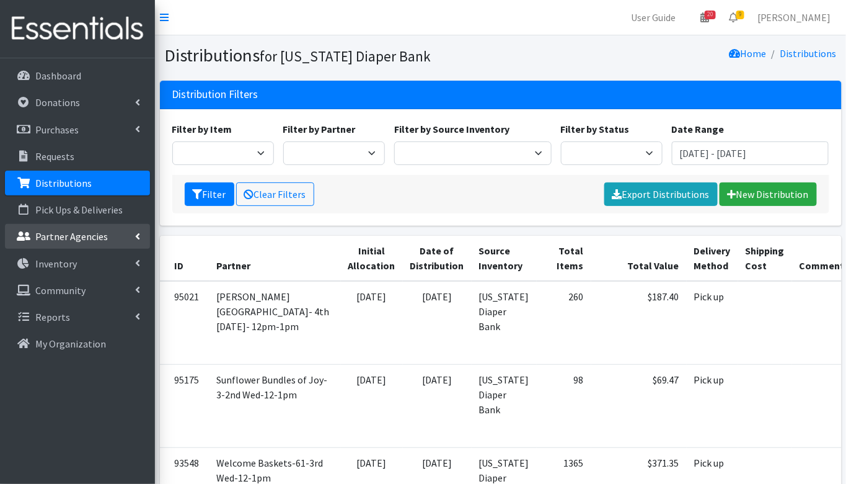
click at [56, 231] on p "Partner Agencies" at bounding box center [71, 236] width 73 height 12
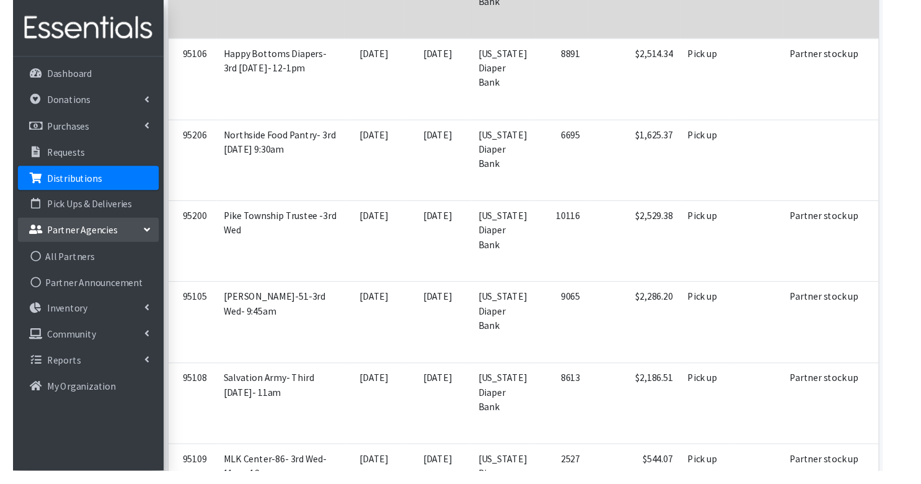
scroll to position [2749, 0]
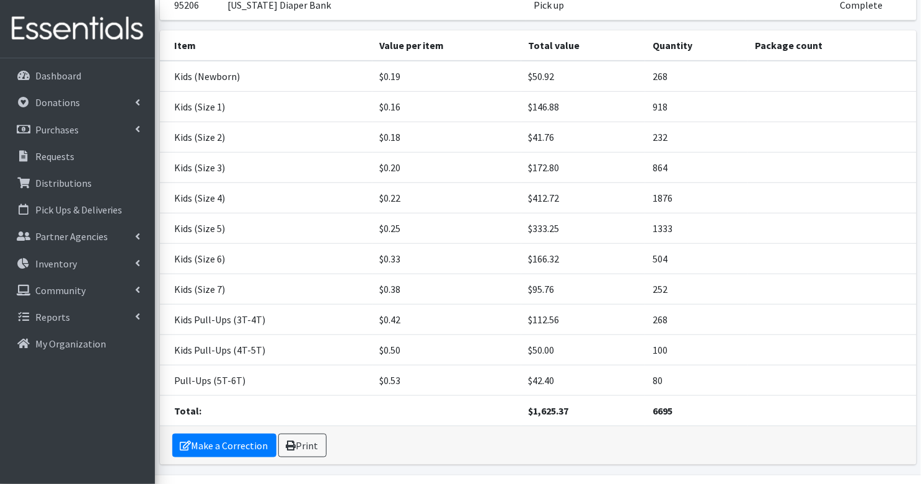
scroll to position [175, 0]
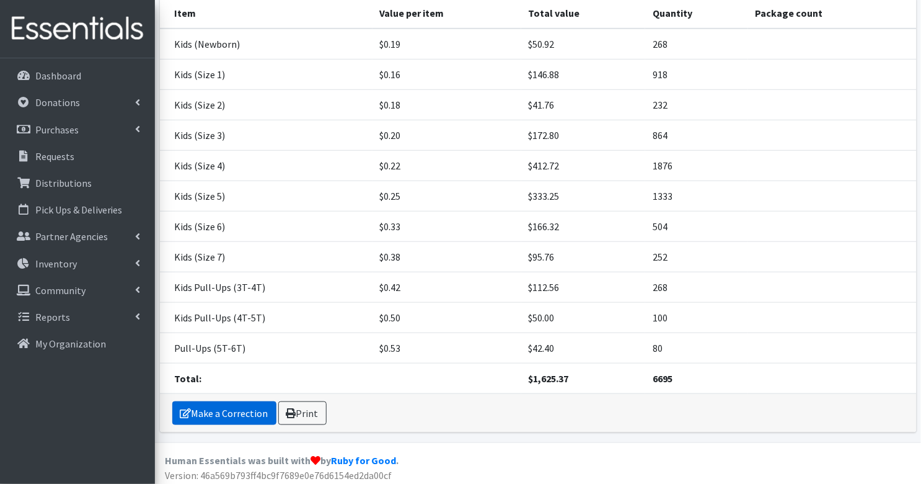
click at [223, 415] on link "Make a Correction" at bounding box center [224, 413] width 104 height 24
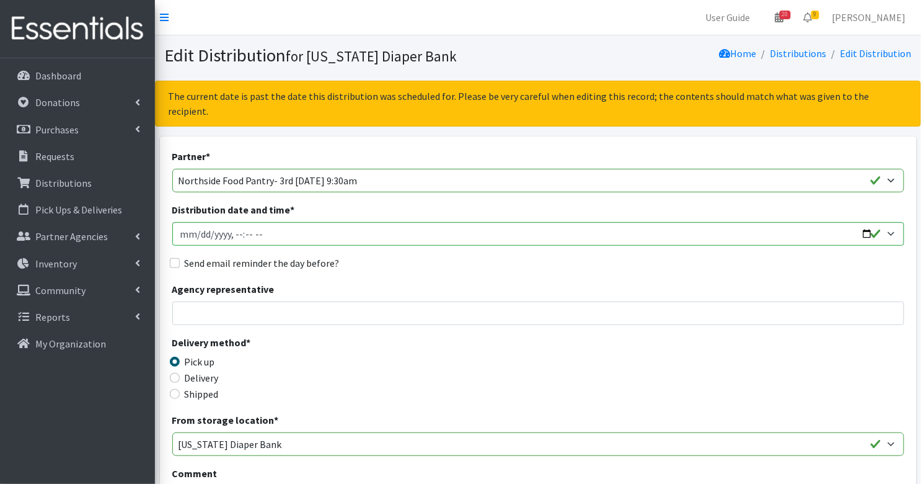
scroll to position [331, 0]
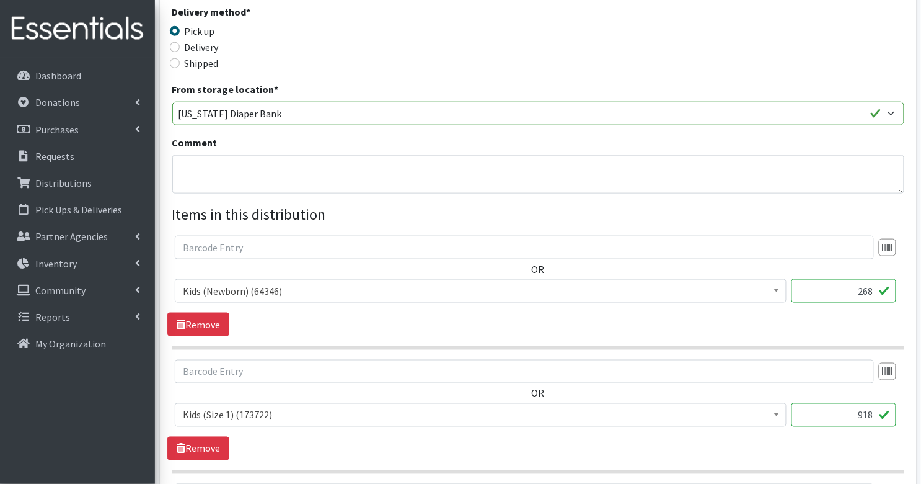
click at [236, 203] on legend "Items in this distribution" at bounding box center [538, 214] width 732 height 22
click at [237, 155] on textarea "Comment" at bounding box center [538, 174] width 732 height 38
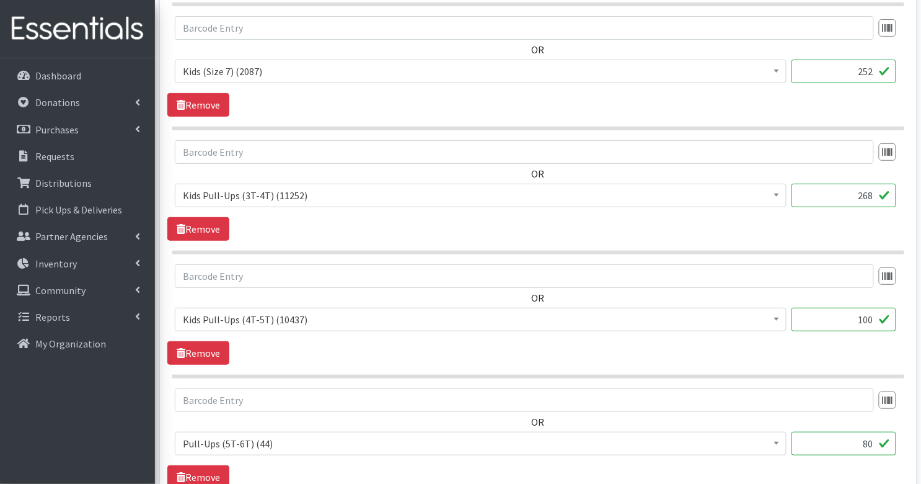
scroll to position [1503, 0]
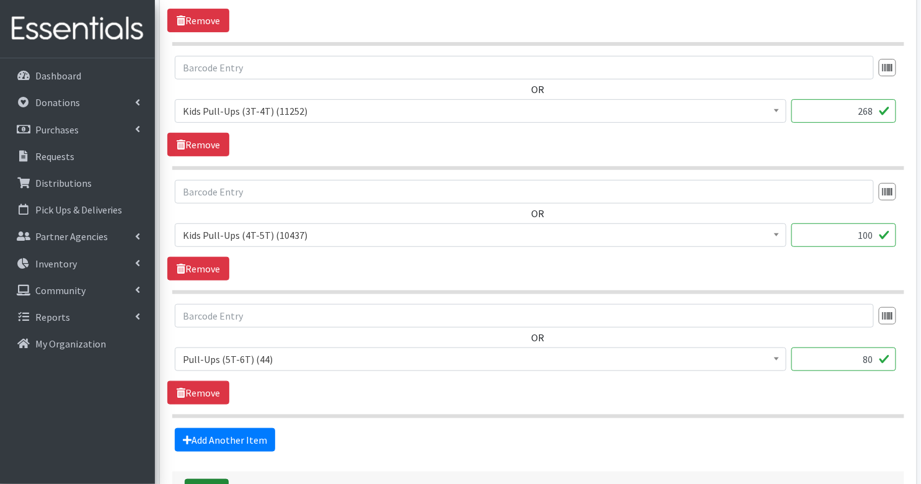
type textarea "partner stock up"
click at [218, 479] on button "Save" at bounding box center [207, 491] width 44 height 24
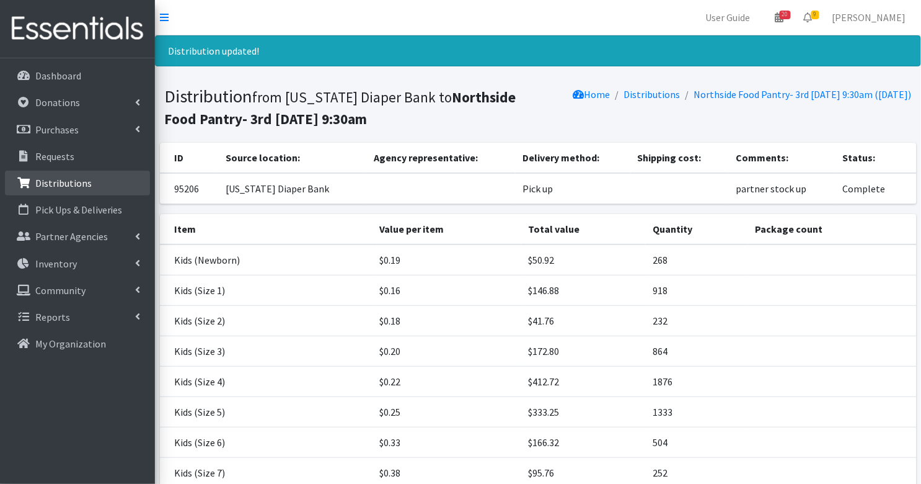
click at [76, 182] on p "Distributions" at bounding box center [63, 183] width 56 height 12
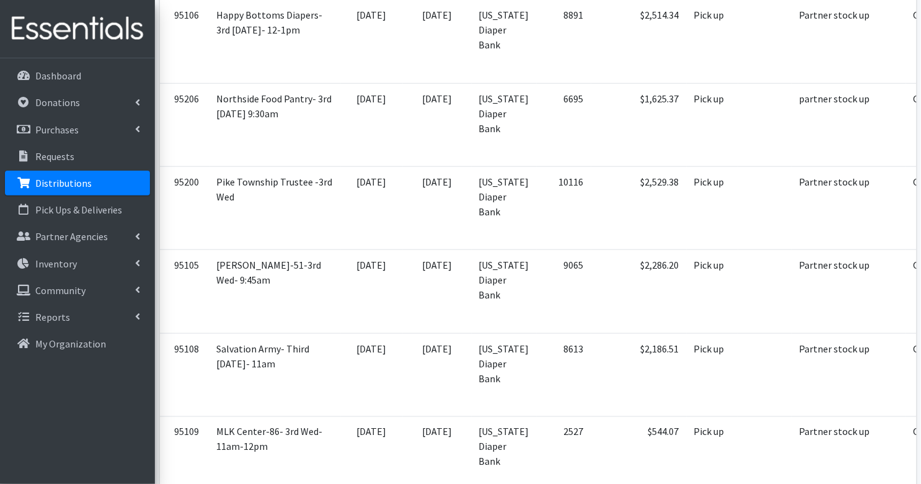
scroll to position [3039, 0]
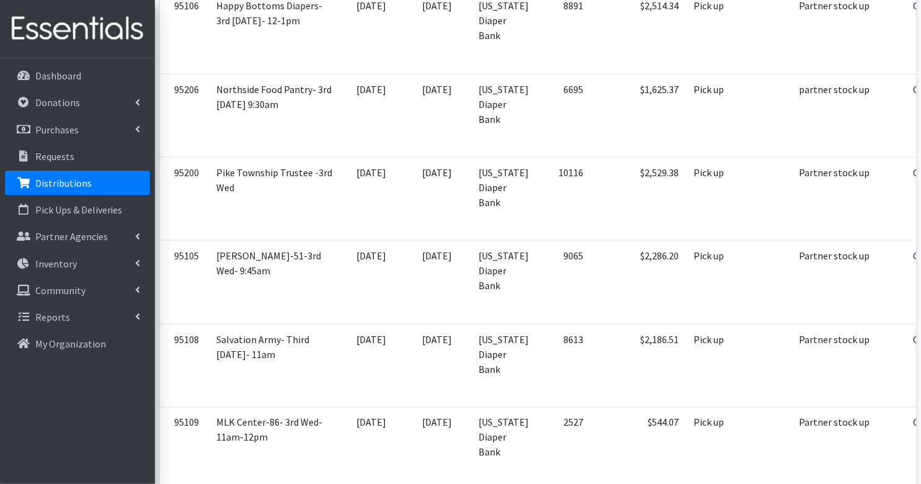
click at [53, 102] on p "Donations" at bounding box center [57, 102] width 45 height 12
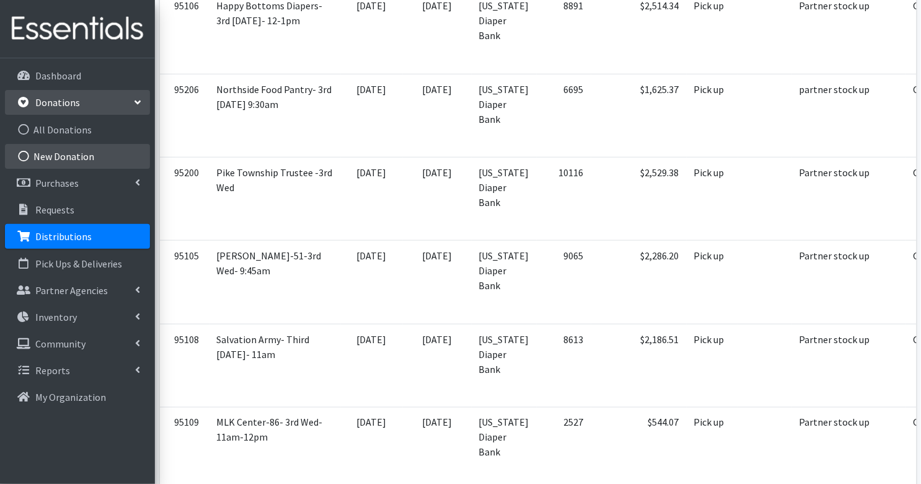
click at [81, 155] on link "New Donation" at bounding box center [77, 156] width 145 height 25
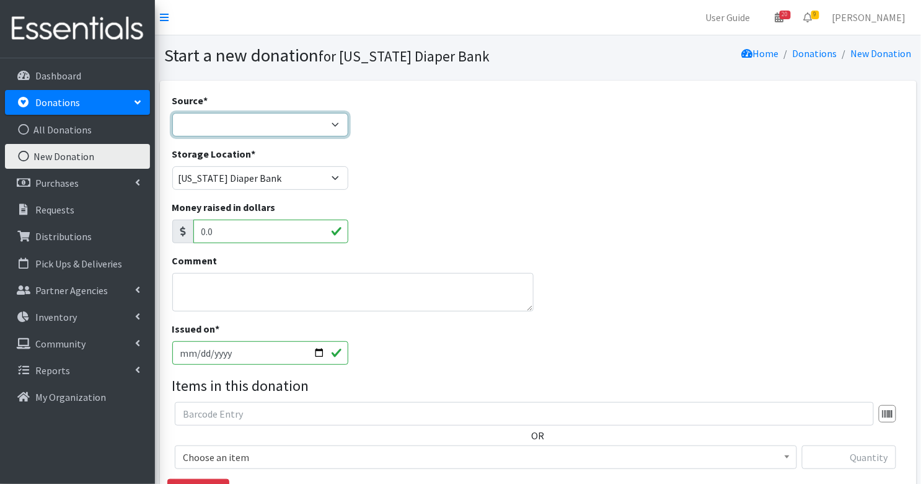
click at [194, 120] on select "Product Drive Manufacturer Donation Site Misc. Donation" at bounding box center [260, 125] width 176 height 24
select select "Manufacturer"
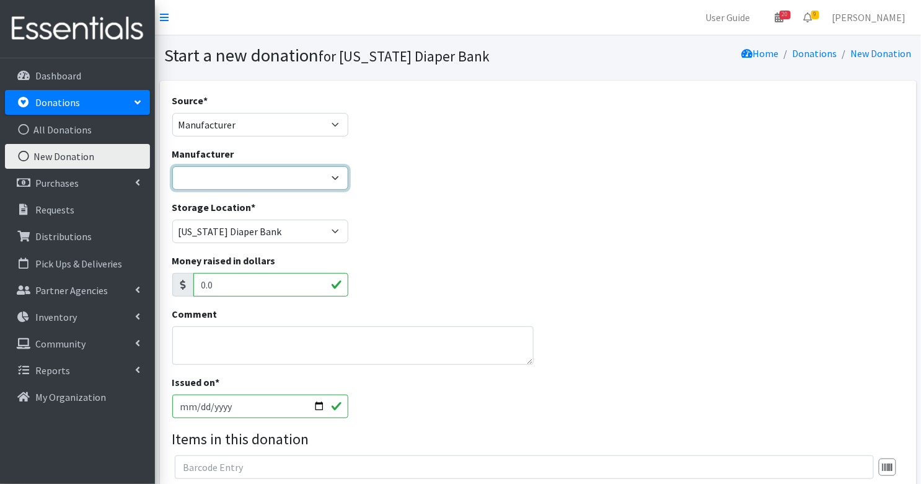
click at [208, 179] on select "Baby2Baby Huggies Target ---Create new Manufacturer---" at bounding box center [260, 178] width 176 height 24
select select "160"
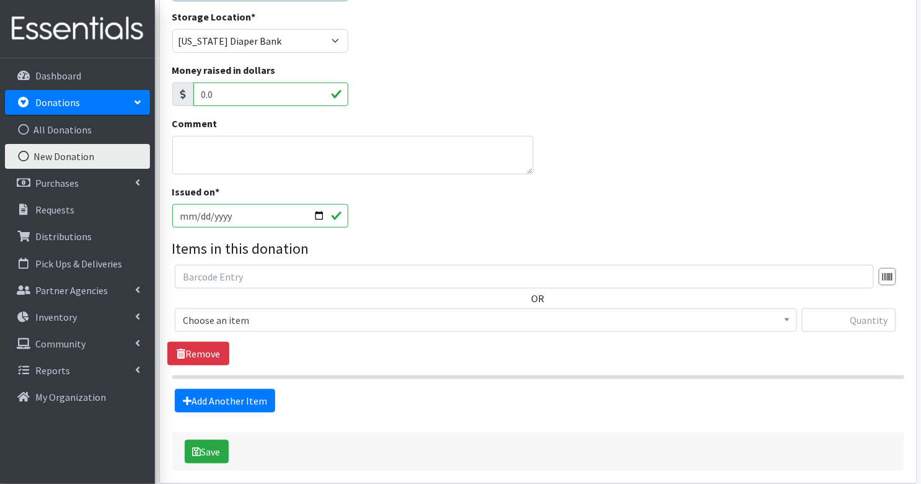
scroll to position [221, 0]
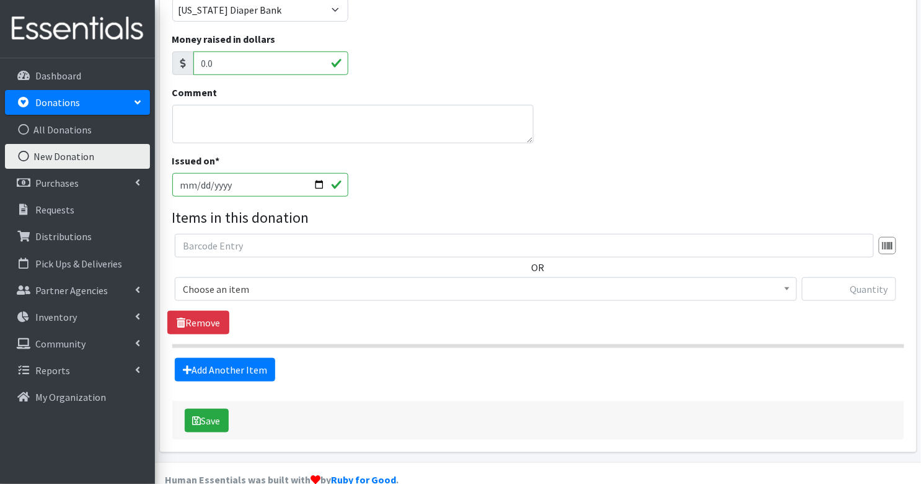
click at [200, 184] on input "2025-08-19" at bounding box center [260, 185] width 176 height 24
type input "2025-08-14"
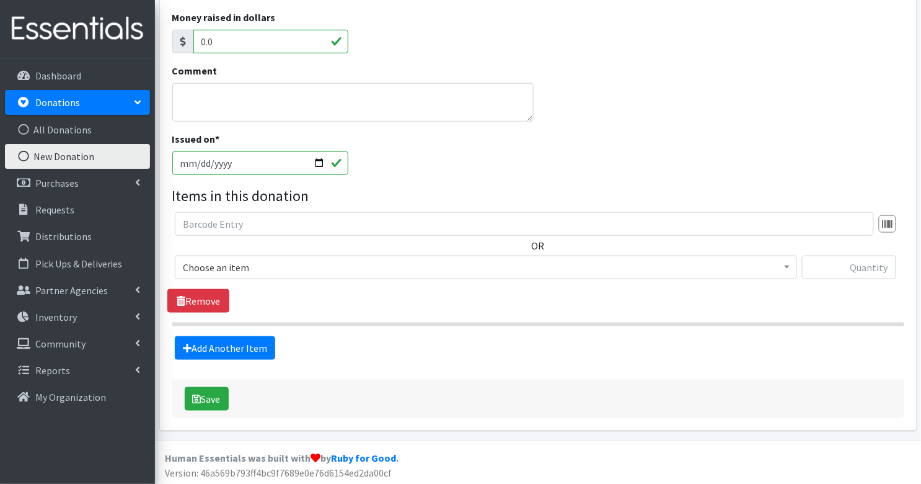
click at [246, 265] on span "Choose an item" at bounding box center [486, 267] width 606 height 17
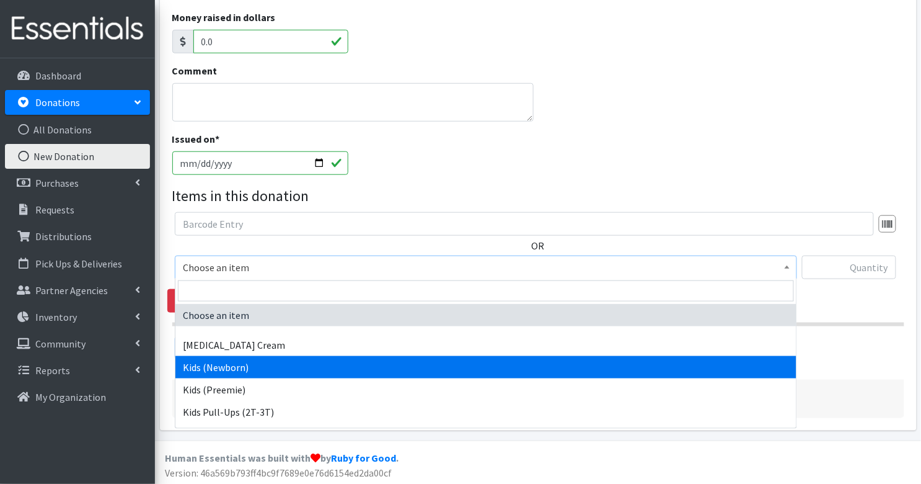
select select "3400"
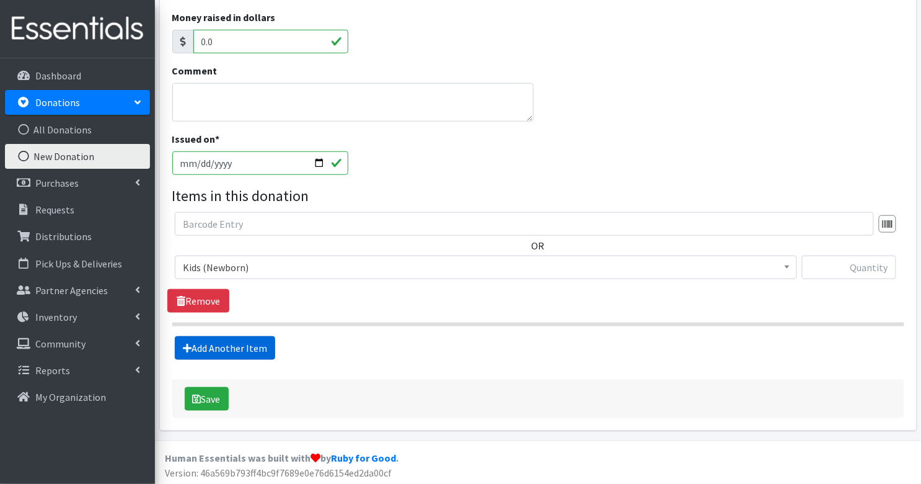
click at [219, 347] on link "Add Another Item" at bounding box center [225, 348] width 100 height 24
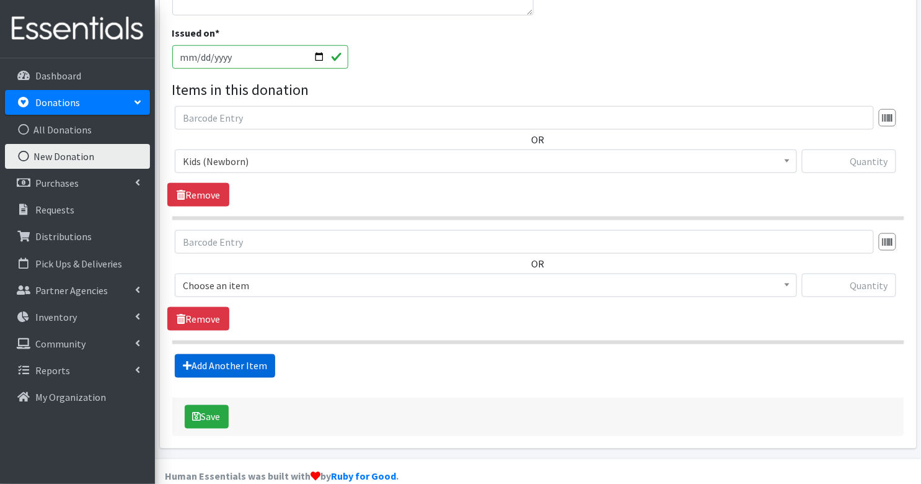
scroll to position [366, 0]
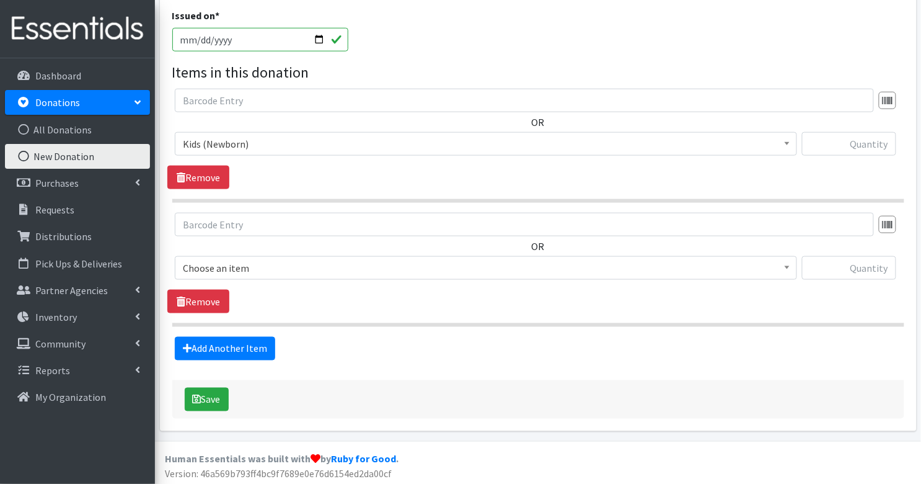
click at [203, 264] on span "Choose an item" at bounding box center [486, 267] width 606 height 17
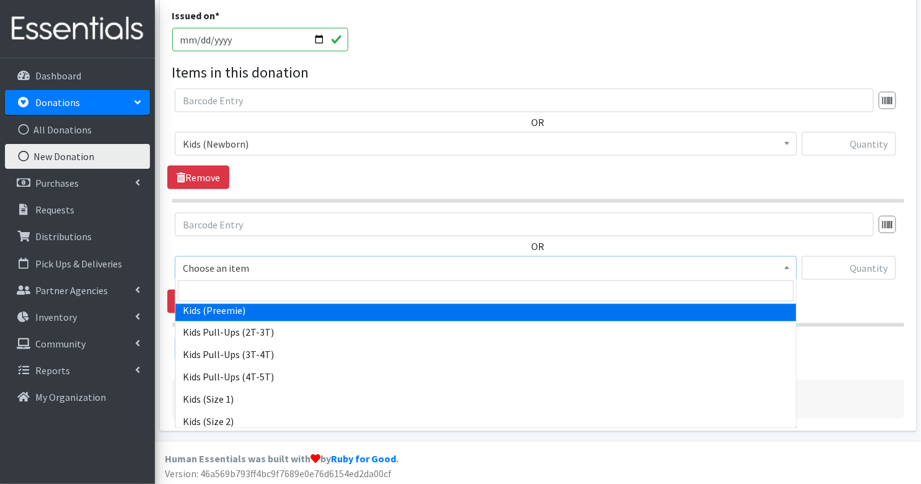
scroll to position [84, 0]
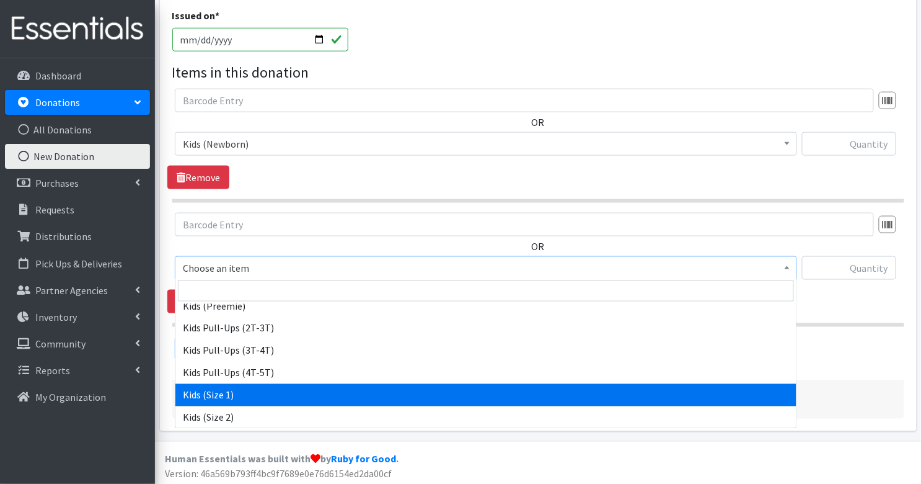
select select "3401"
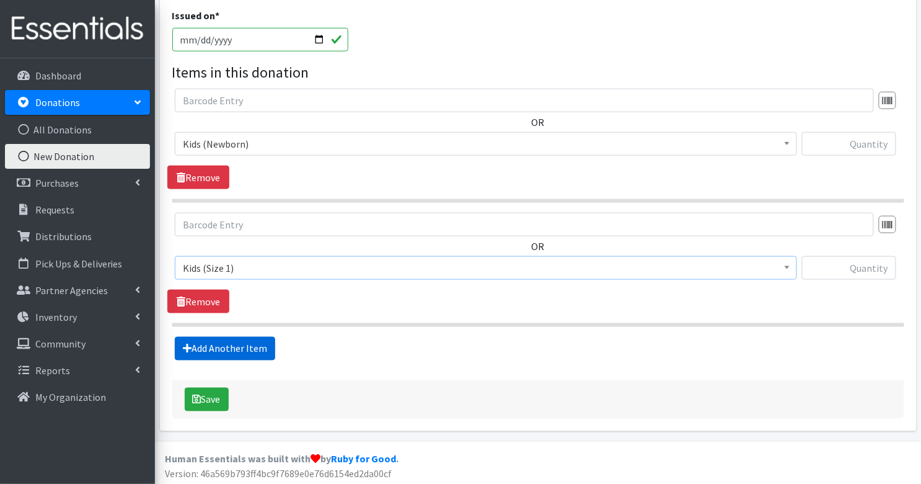
click at [210, 351] on link "Add Another Item" at bounding box center [225, 349] width 100 height 24
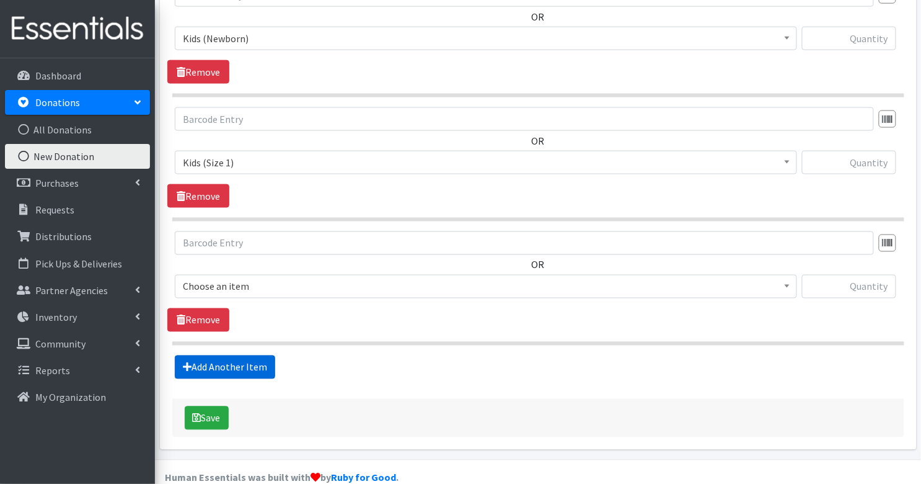
scroll to position [489, 0]
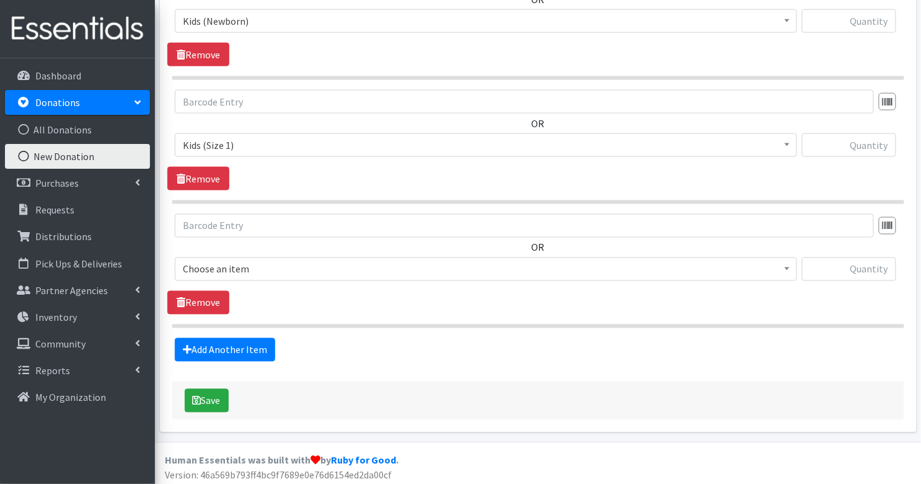
click at [206, 266] on span "Choose an item" at bounding box center [486, 268] width 606 height 17
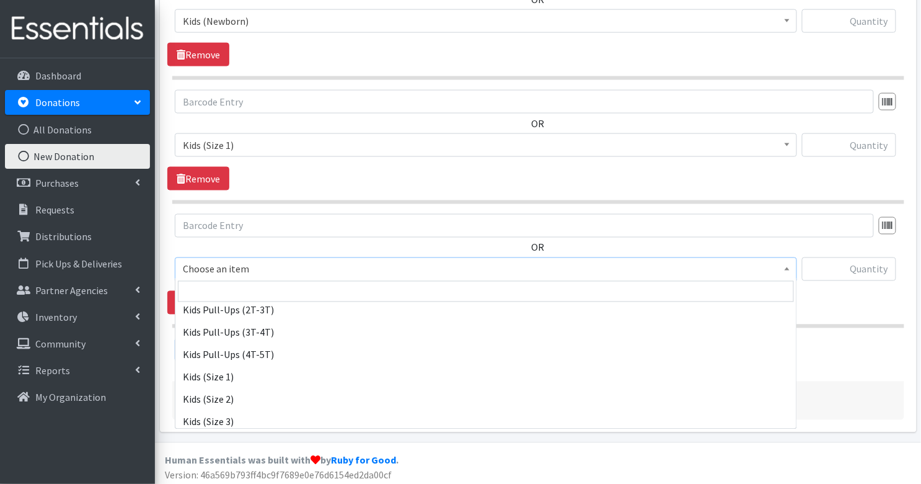
scroll to position [104, 0]
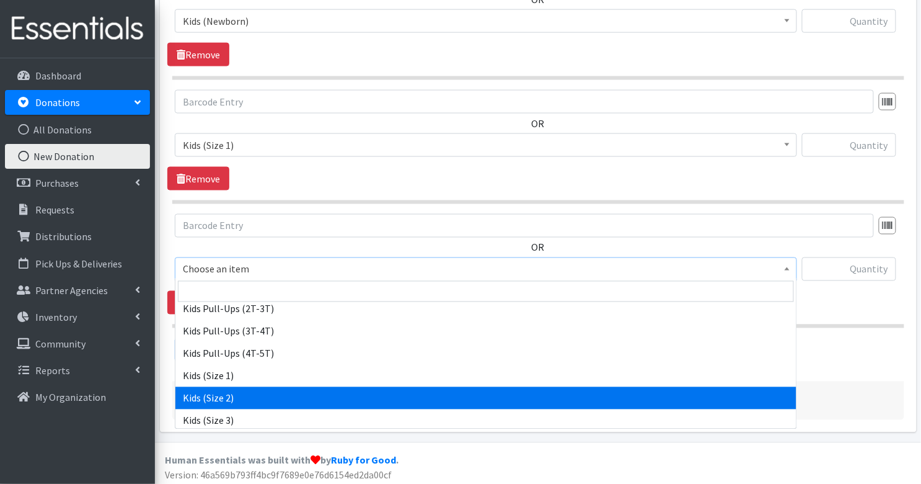
select select "3420"
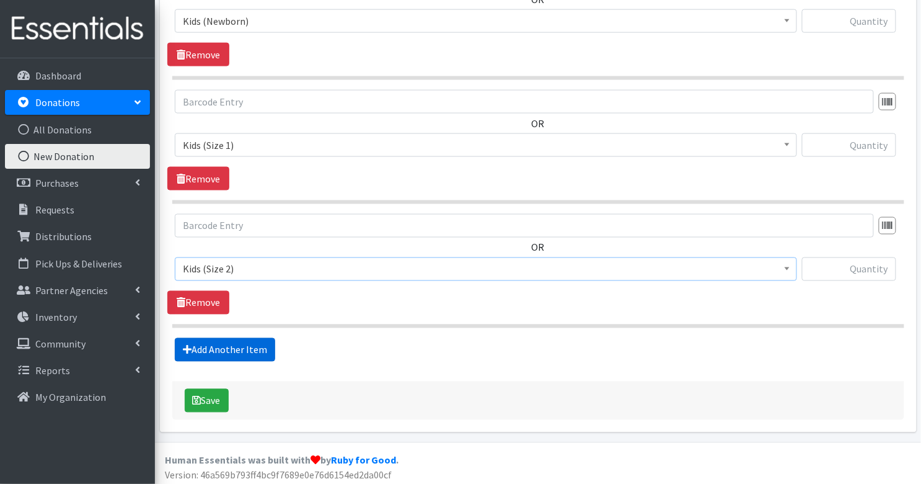
click at [211, 340] on link "Add Another Item" at bounding box center [225, 350] width 100 height 24
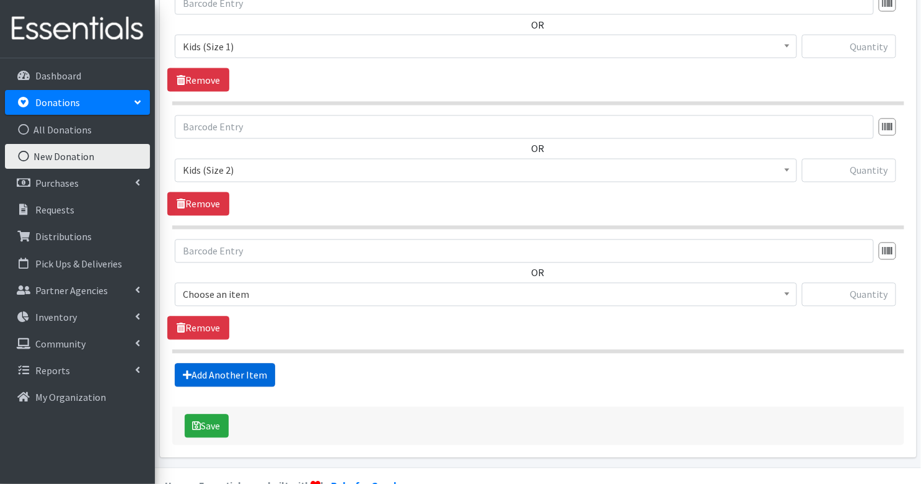
scroll to position [613, 0]
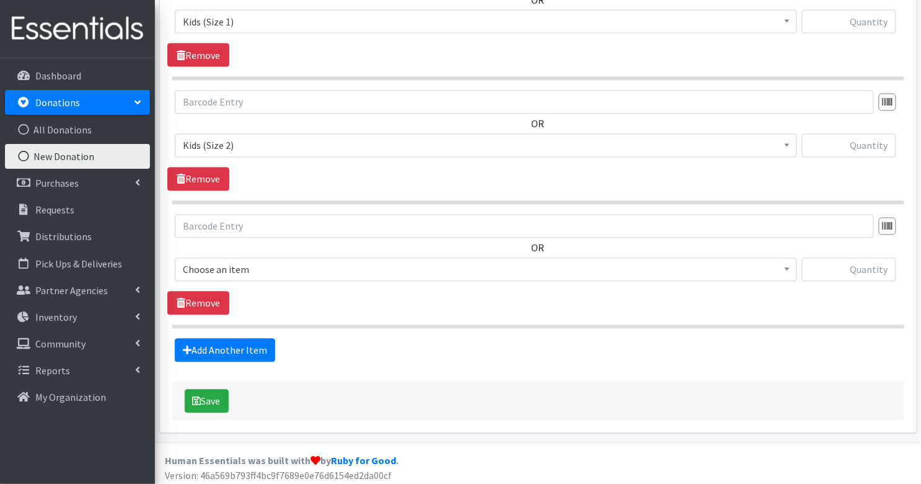
click at [202, 263] on span "Choose an item" at bounding box center [486, 269] width 606 height 17
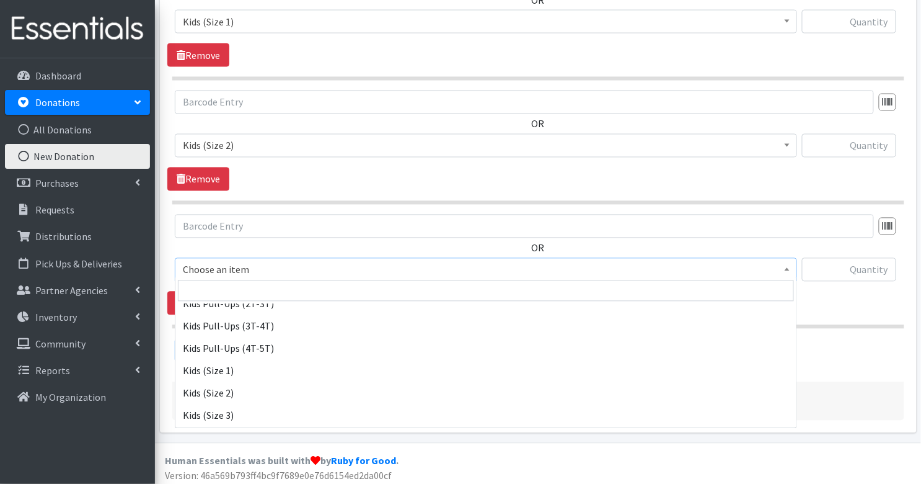
scroll to position [112, 0]
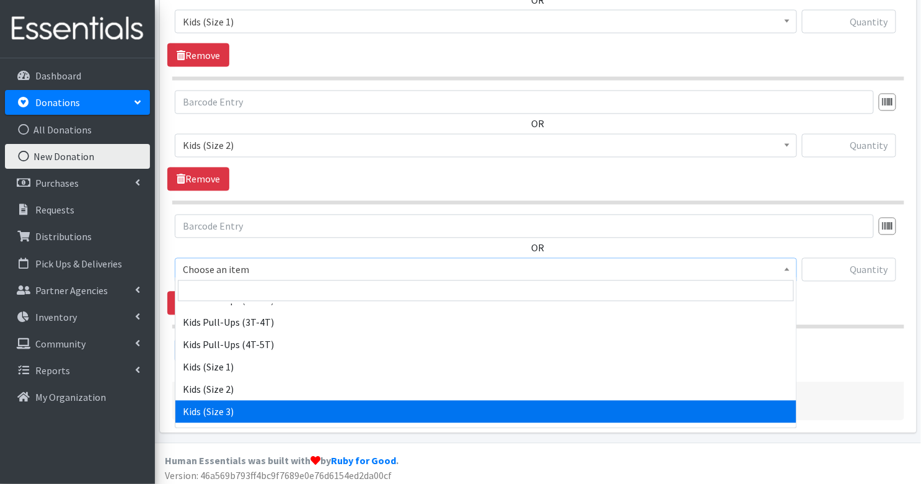
select select "3393"
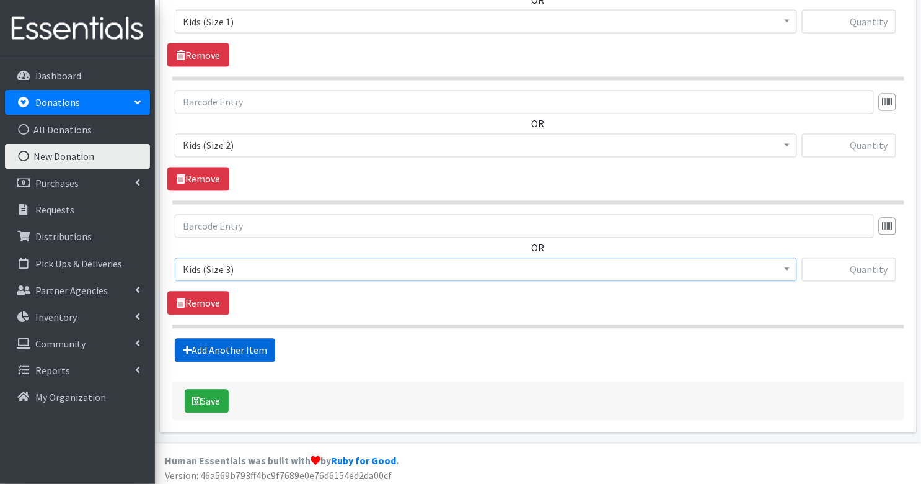
click at [226, 352] on link "Add Another Item" at bounding box center [225, 351] width 100 height 24
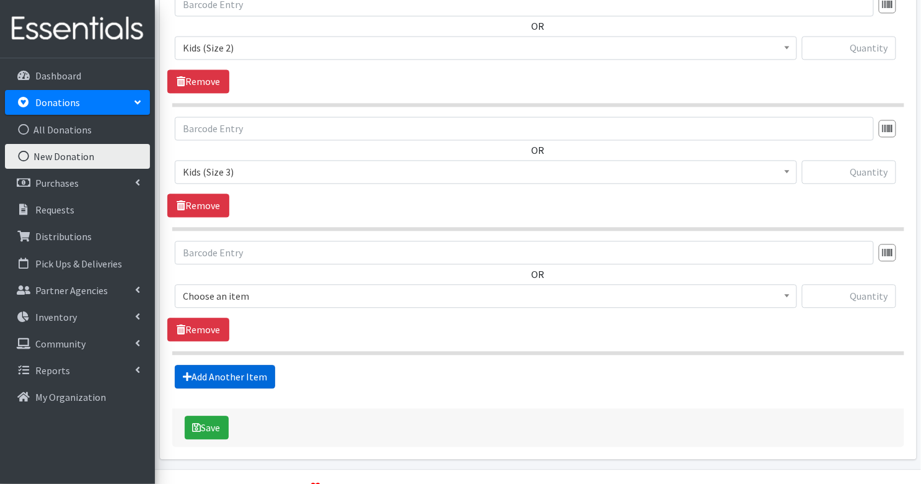
scroll to position [735, 0]
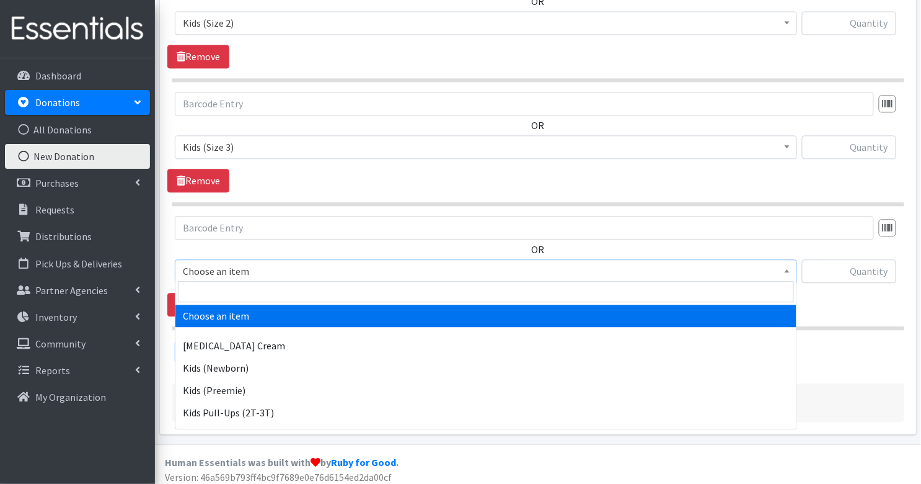
click at [212, 263] on span "Choose an item" at bounding box center [486, 270] width 606 height 17
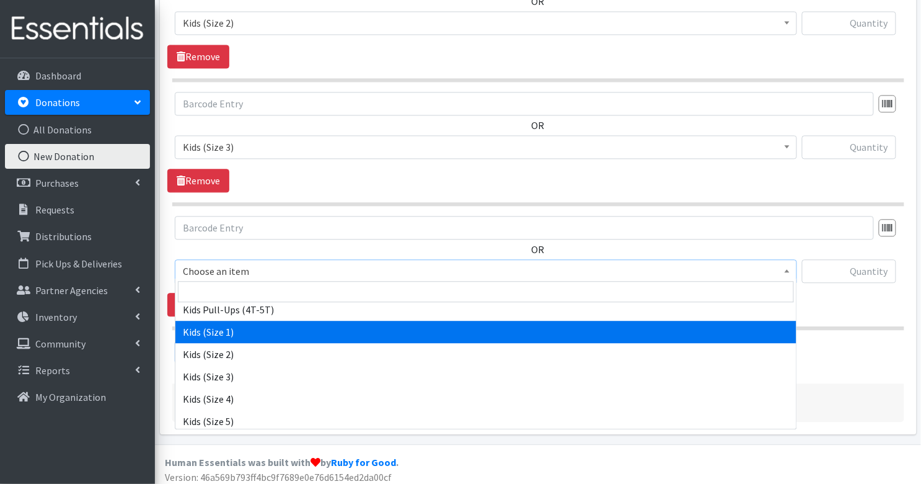
scroll to position [155, 0]
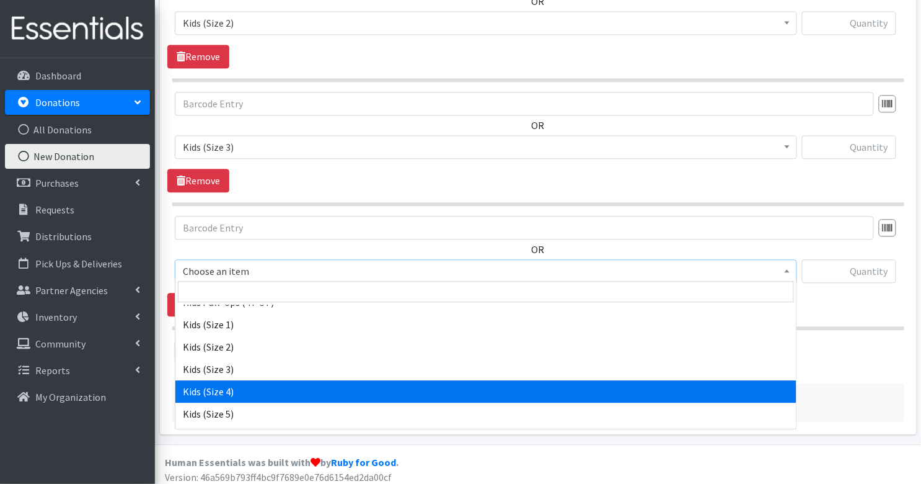
select select "3394"
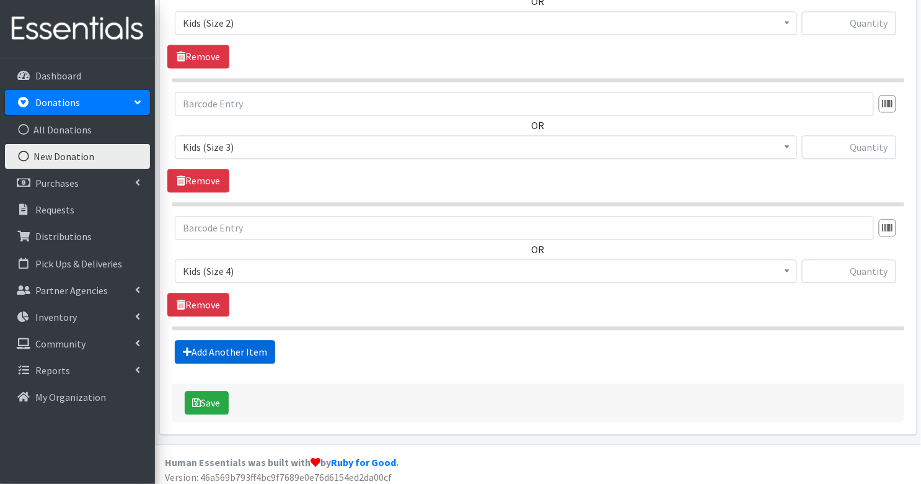
click at [213, 347] on link "Add Another Item" at bounding box center [225, 352] width 100 height 24
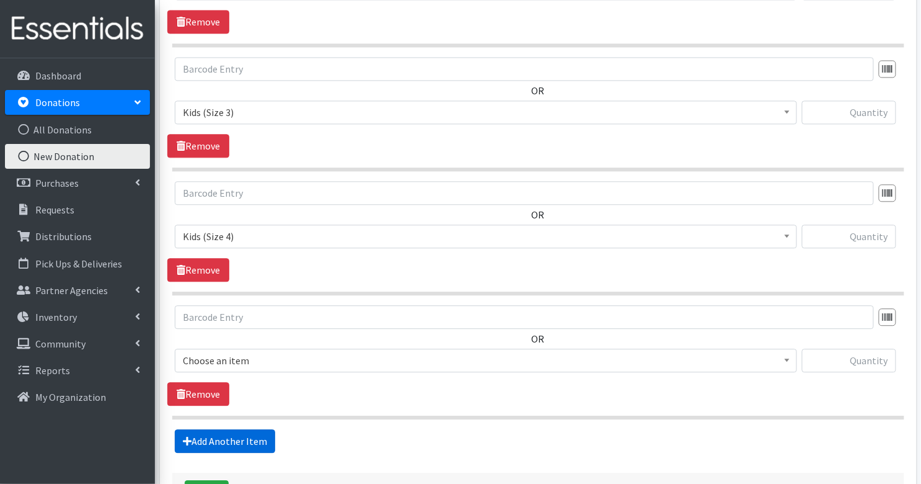
scroll to position [859, 0]
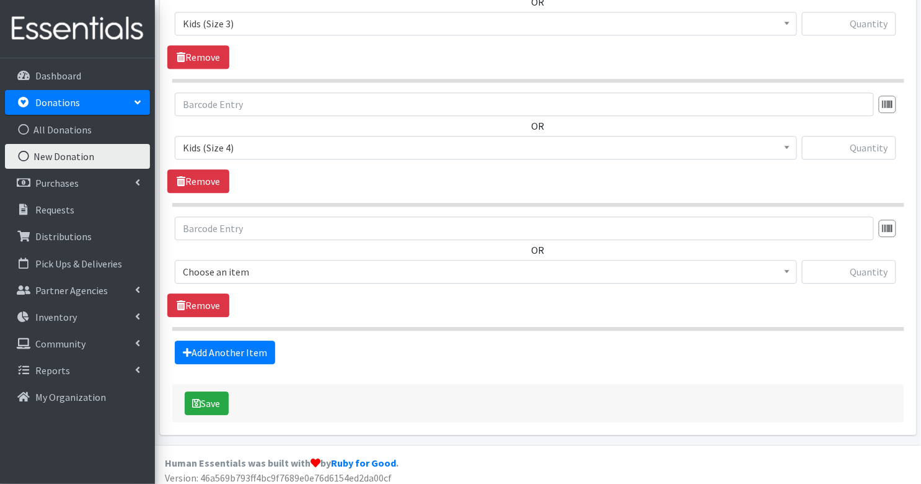
click at [197, 265] on span "Choose an item" at bounding box center [486, 271] width 606 height 17
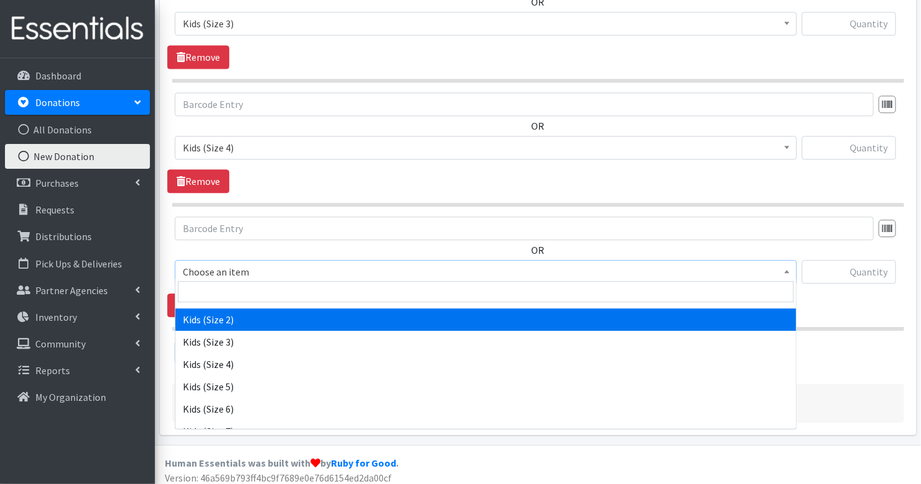
scroll to position [187, 0]
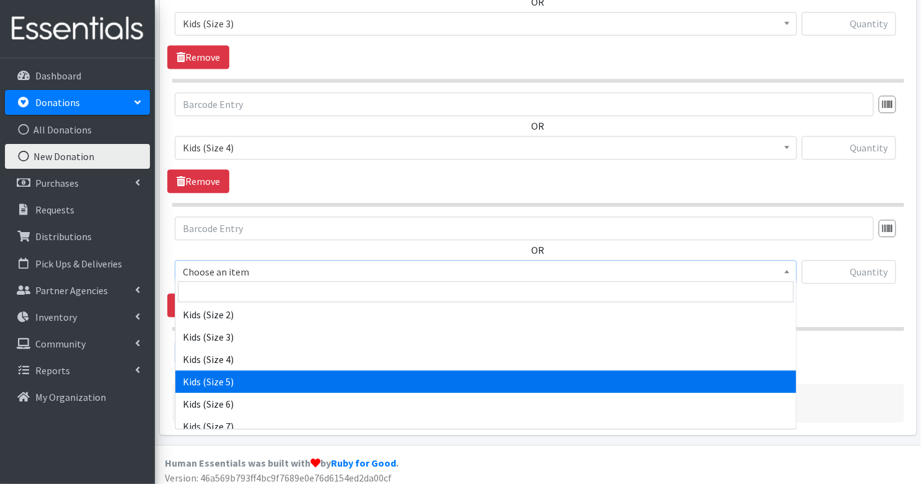
select select "3407"
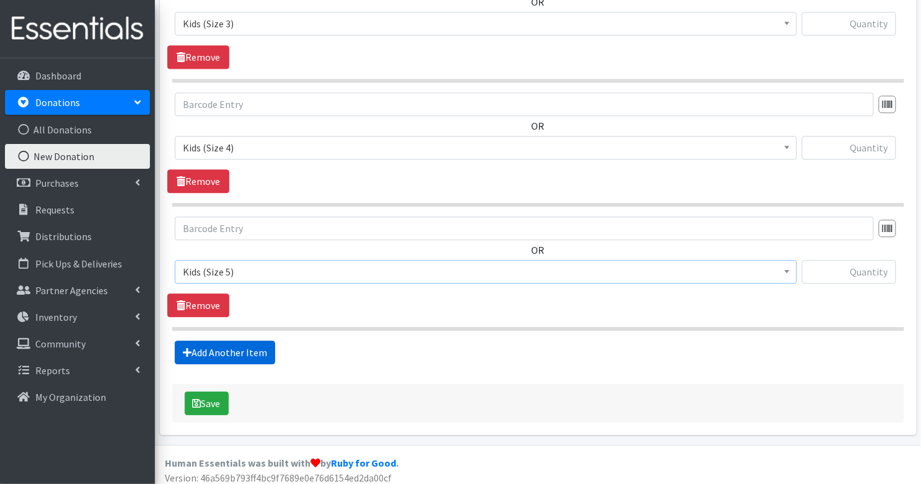
click at [207, 343] on link "Add Another Item" at bounding box center [225, 352] width 100 height 24
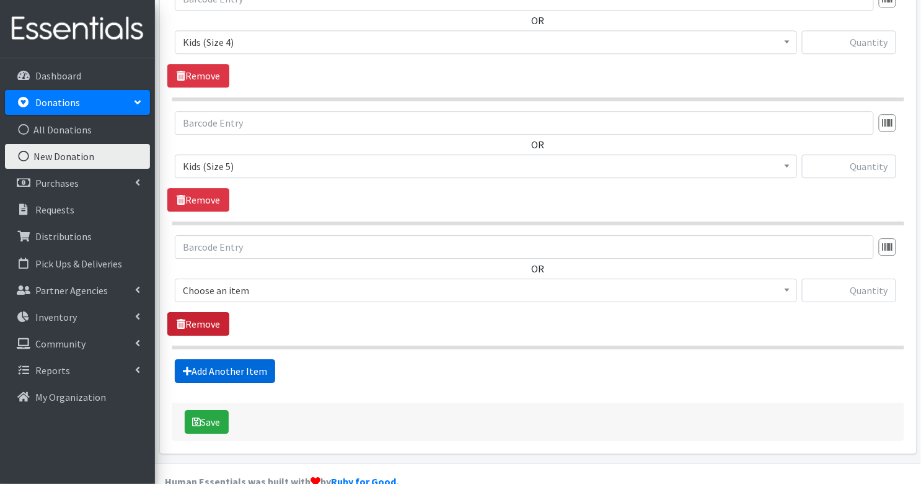
scroll to position [982, 0]
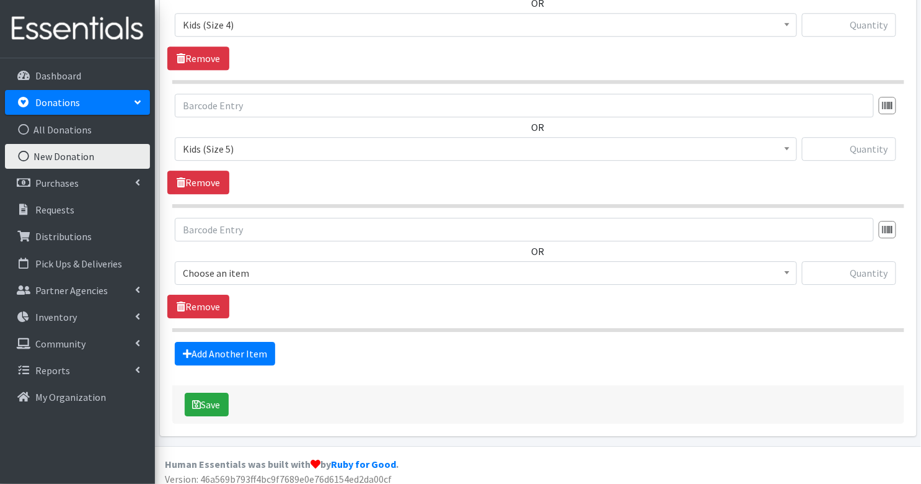
click at [210, 264] on span "Choose an item" at bounding box center [486, 272] width 606 height 17
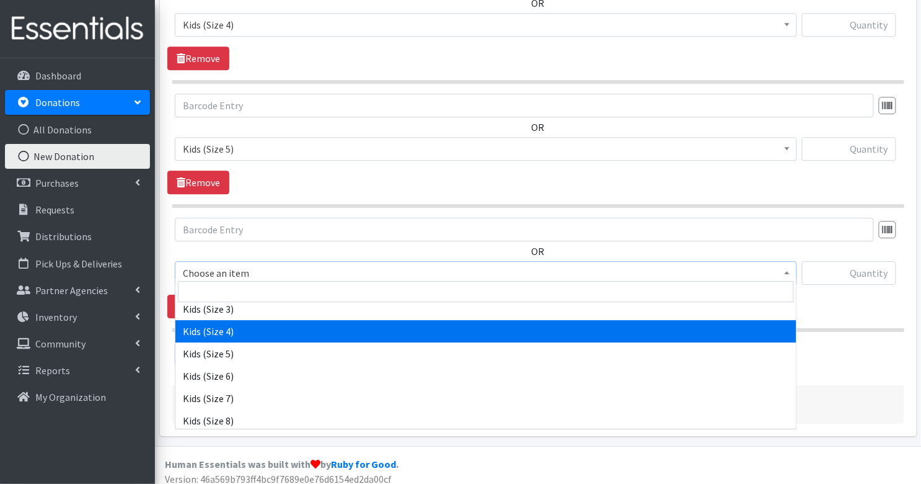
scroll to position [218, 0]
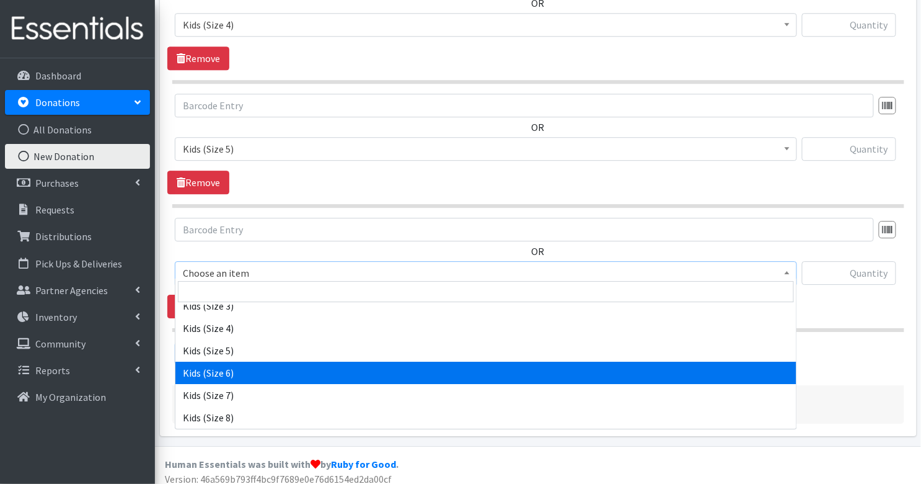
select select "3419"
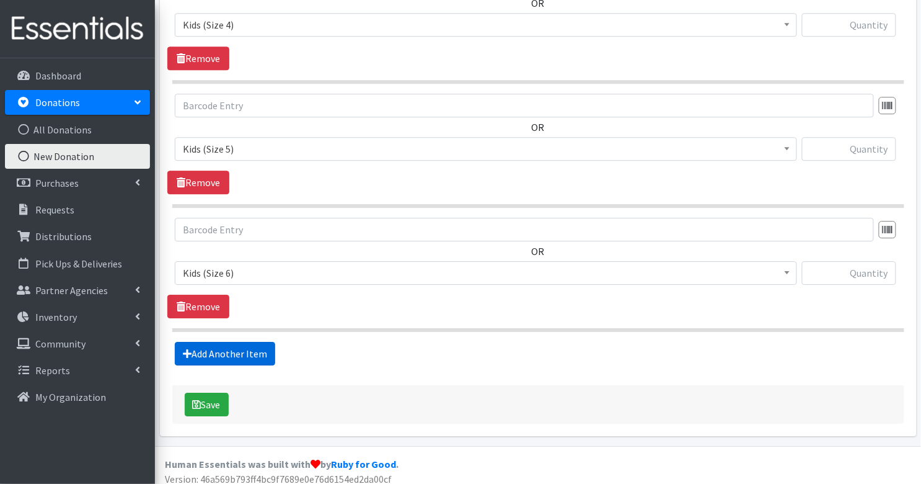
click at [225, 345] on link "Add Another Item" at bounding box center [225, 354] width 100 height 24
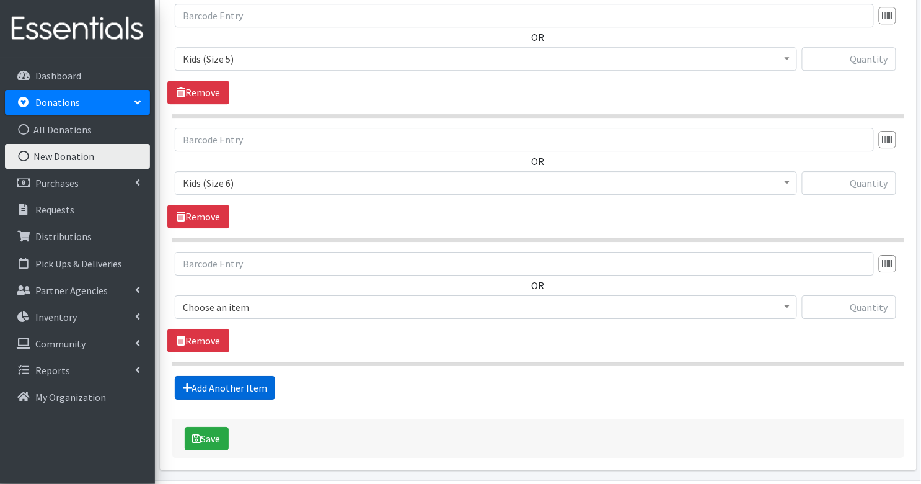
scroll to position [1105, 0]
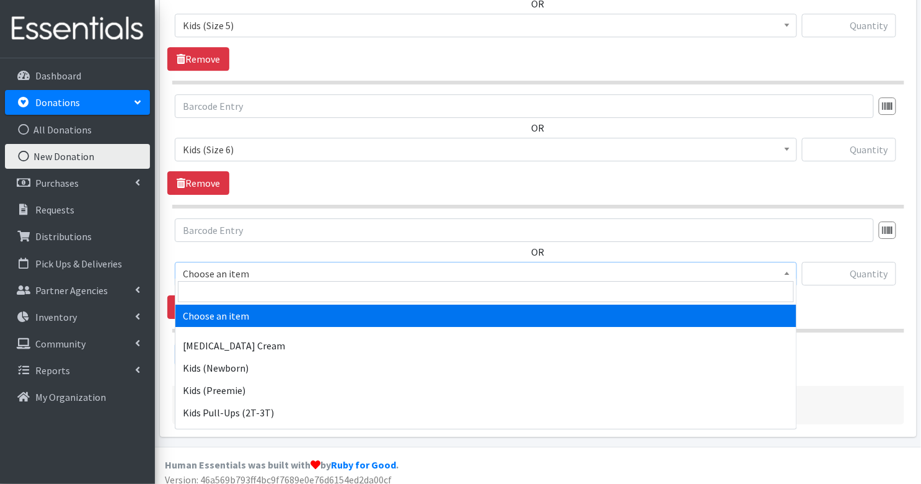
click at [207, 265] on span "Choose an item" at bounding box center [486, 273] width 606 height 17
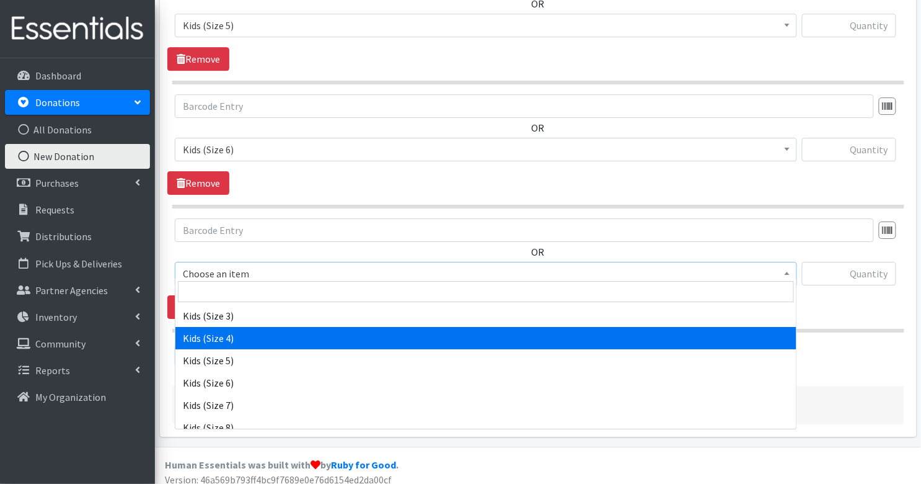
scroll to position [210, 0]
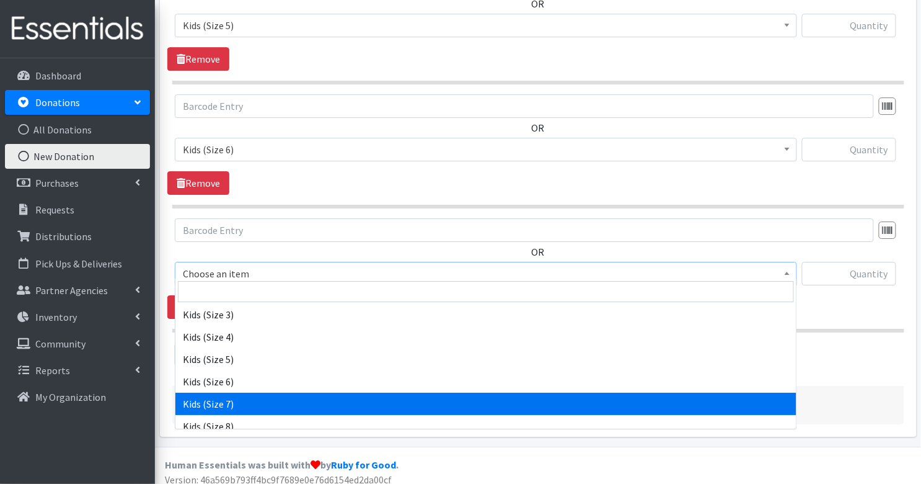
select select "7177"
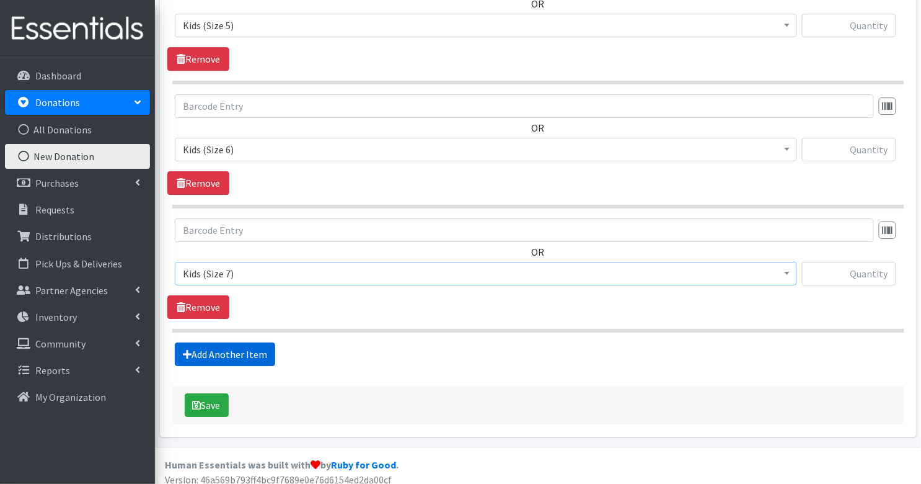
click at [222, 344] on link "Add Another Item" at bounding box center [225, 354] width 100 height 24
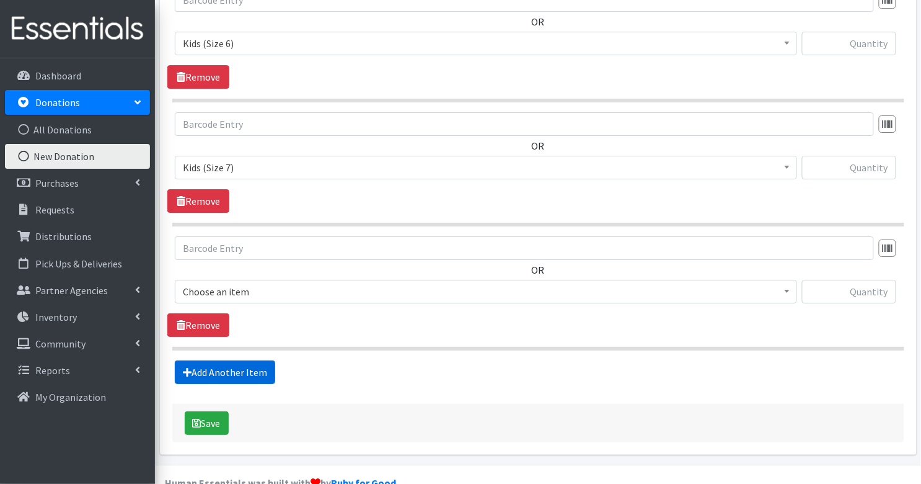
scroll to position [1228, 0]
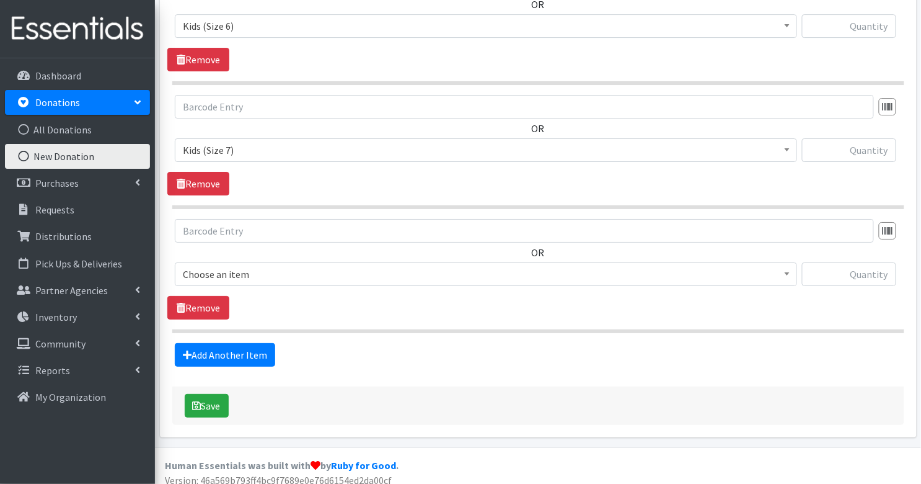
click at [225, 265] on span "Choose an item" at bounding box center [486, 273] width 606 height 17
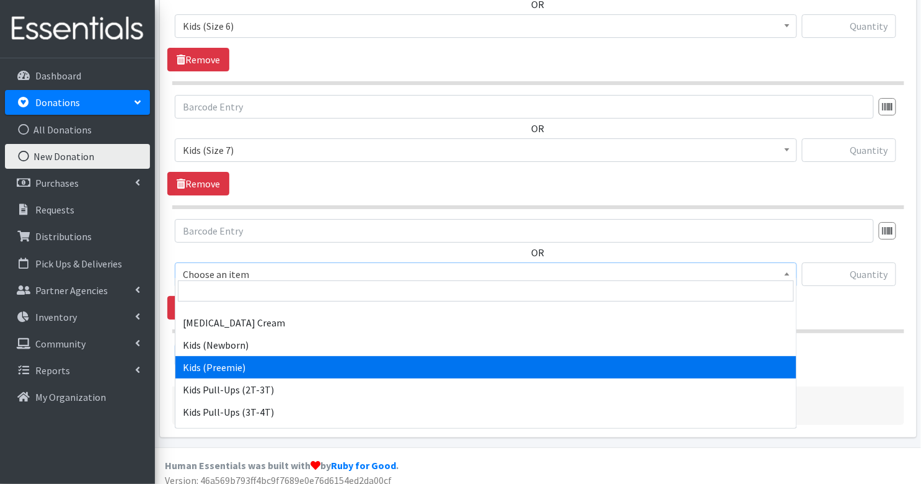
scroll to position [25, 0]
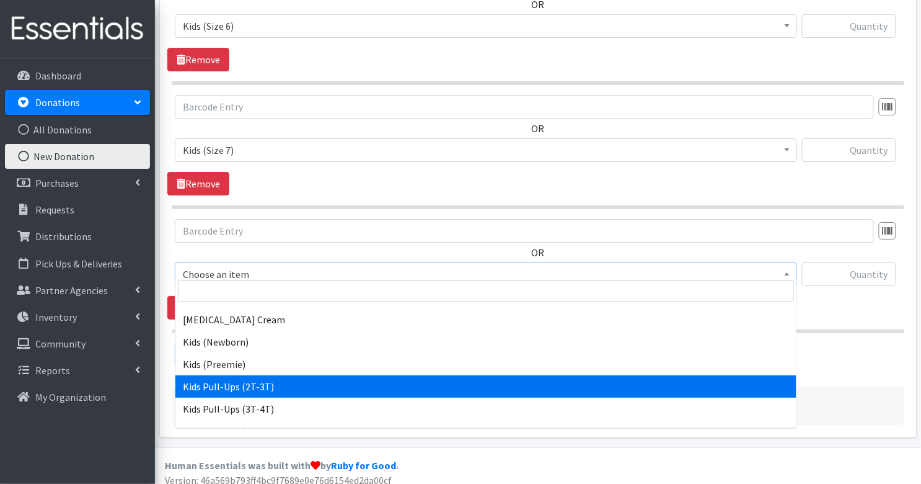
select select "3415"
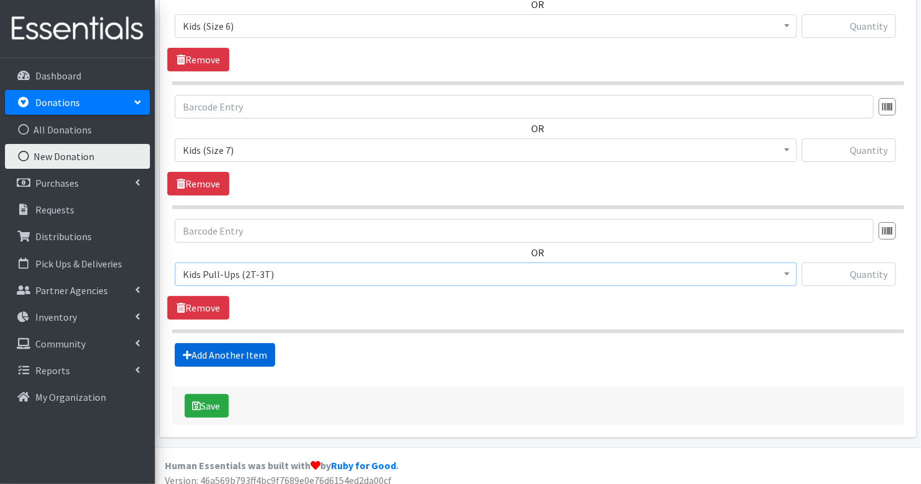
click at [207, 343] on link "Add Another Item" at bounding box center [225, 355] width 100 height 24
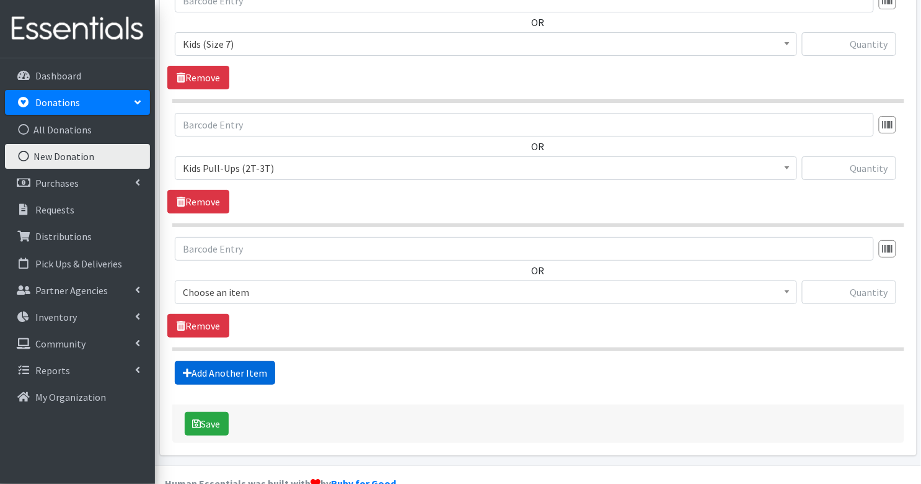
scroll to position [1352, 0]
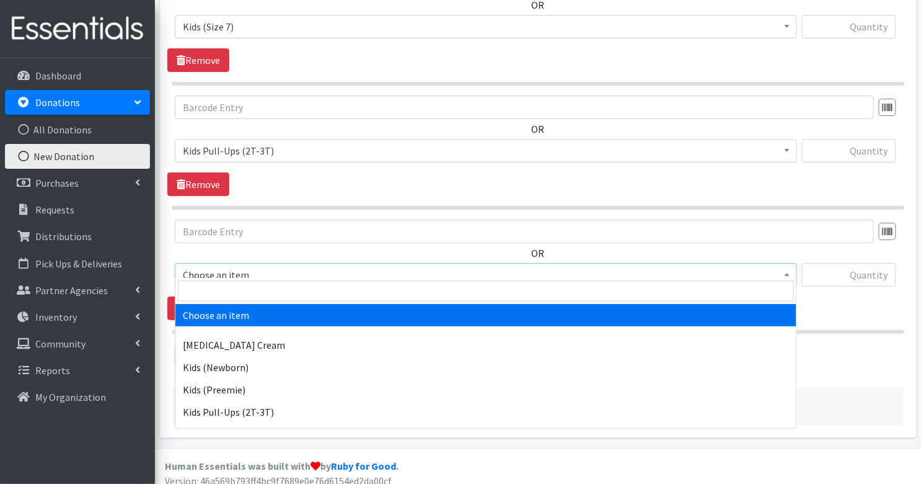
click at [214, 266] on span "Choose an item" at bounding box center [486, 274] width 606 height 17
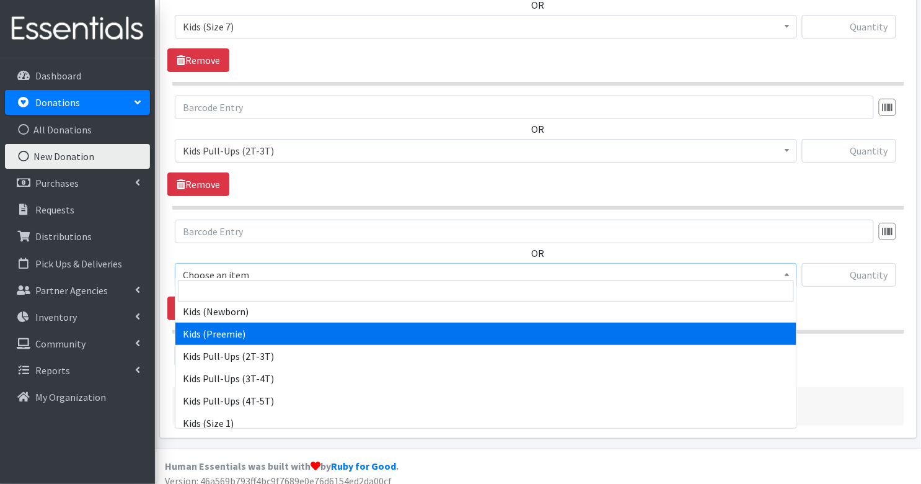
scroll to position [58, 0]
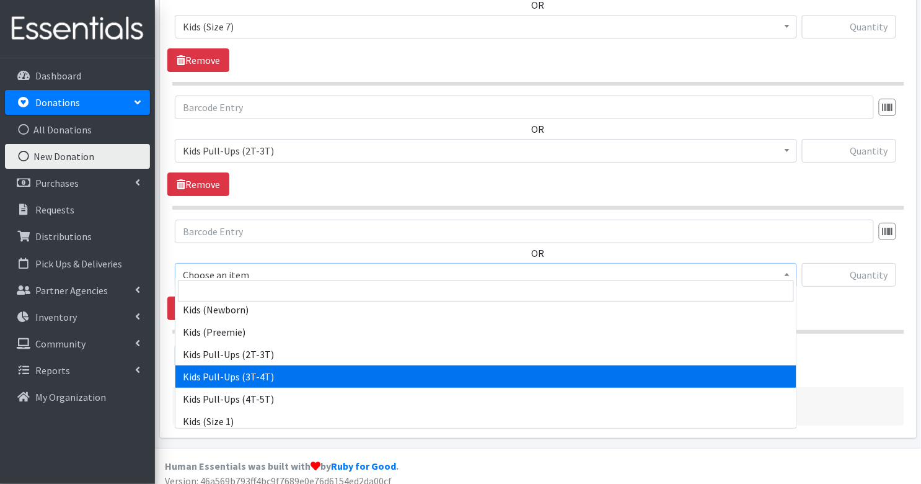
select select "3417"
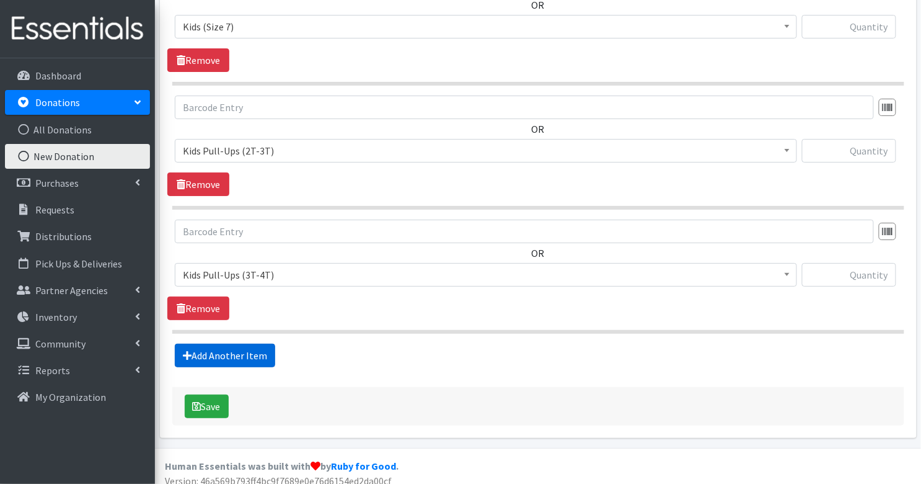
click at [215, 344] on link "Add Another Item" at bounding box center [225, 356] width 100 height 24
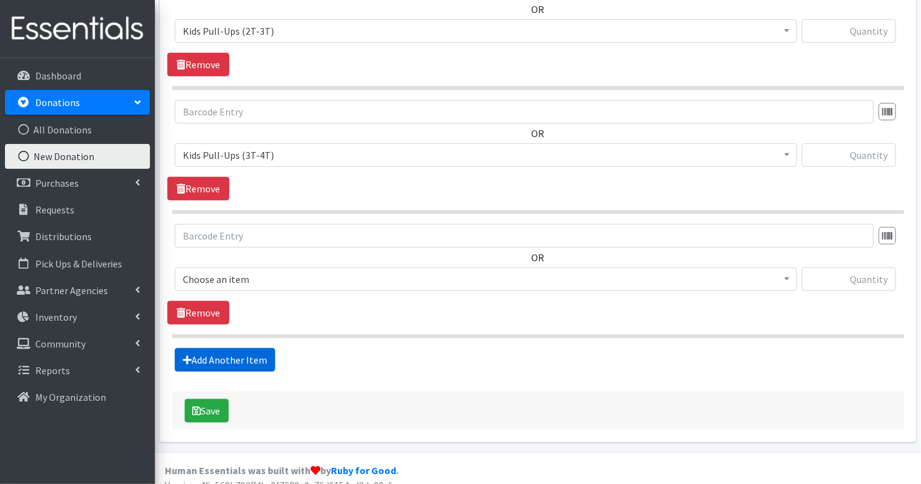
scroll to position [1475, 0]
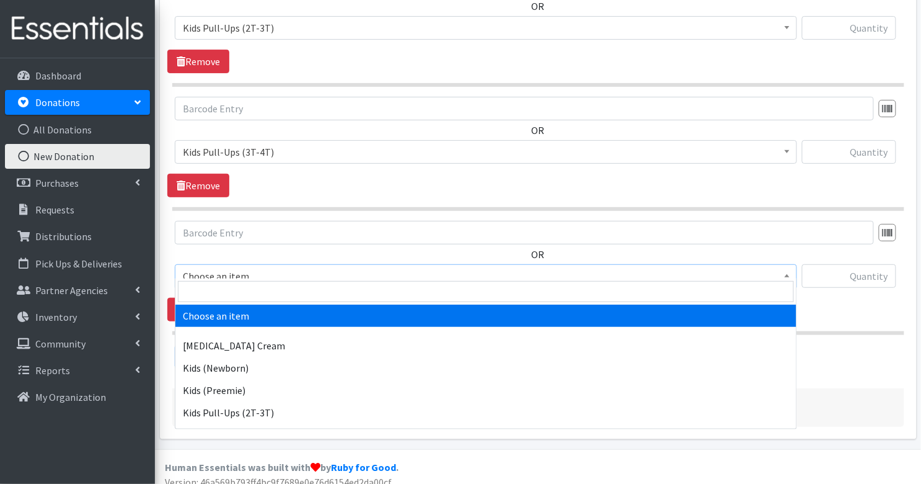
click at [207, 269] on span "Choose an item" at bounding box center [486, 275] width 606 height 17
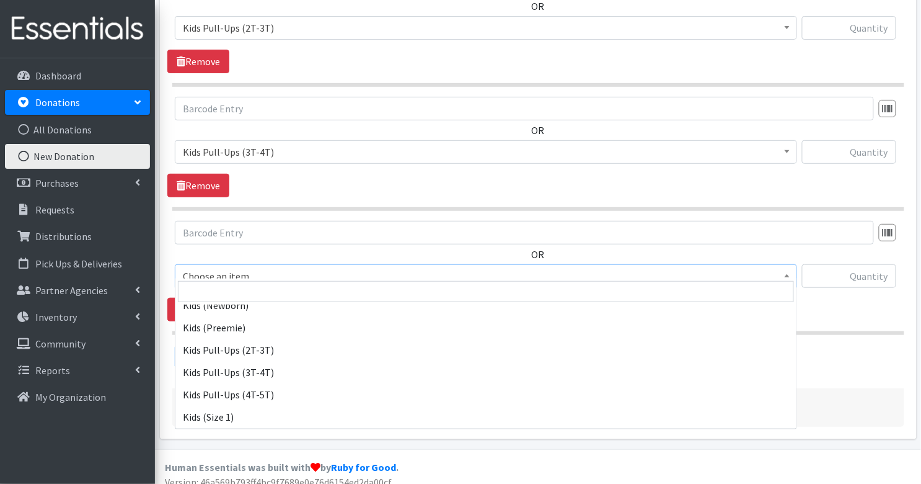
scroll to position [70, 0]
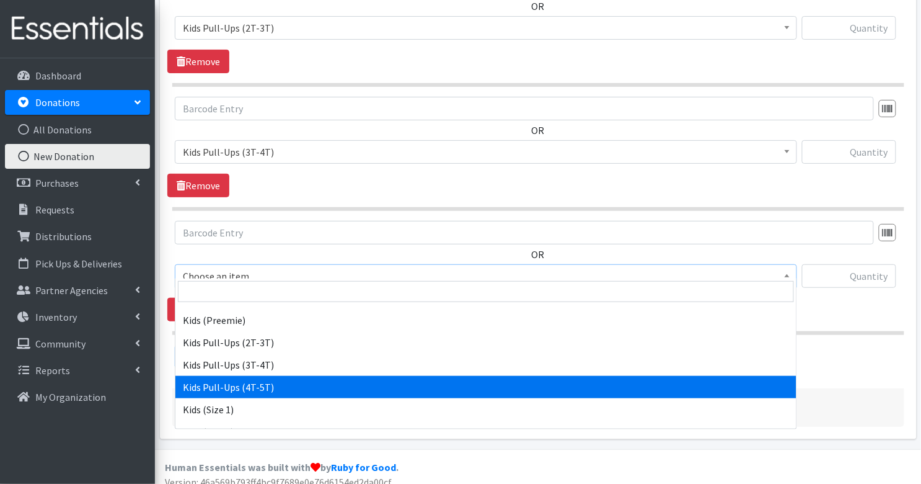
select select "3408"
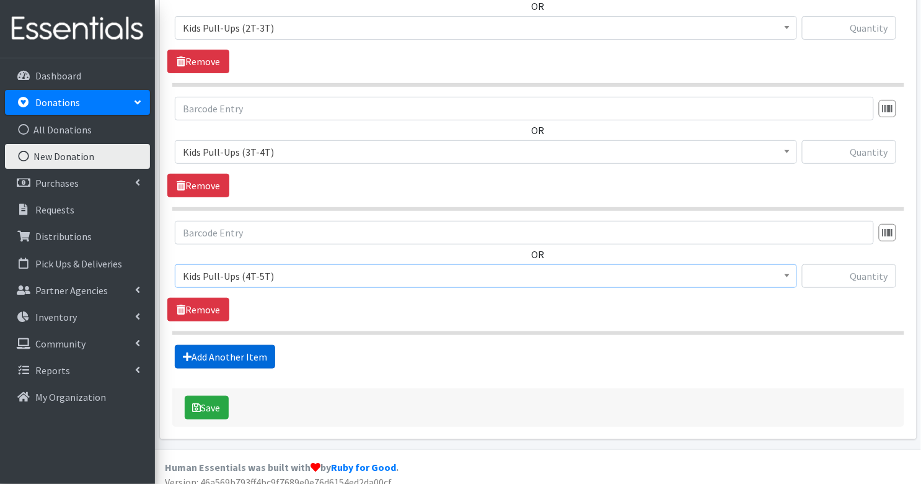
click at [228, 347] on link "Add Another Item" at bounding box center [225, 357] width 100 height 24
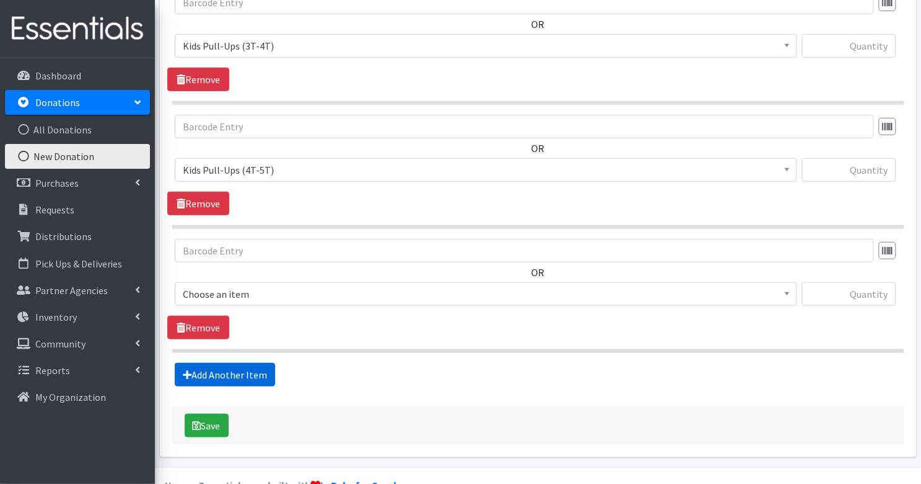
scroll to position [1598, 0]
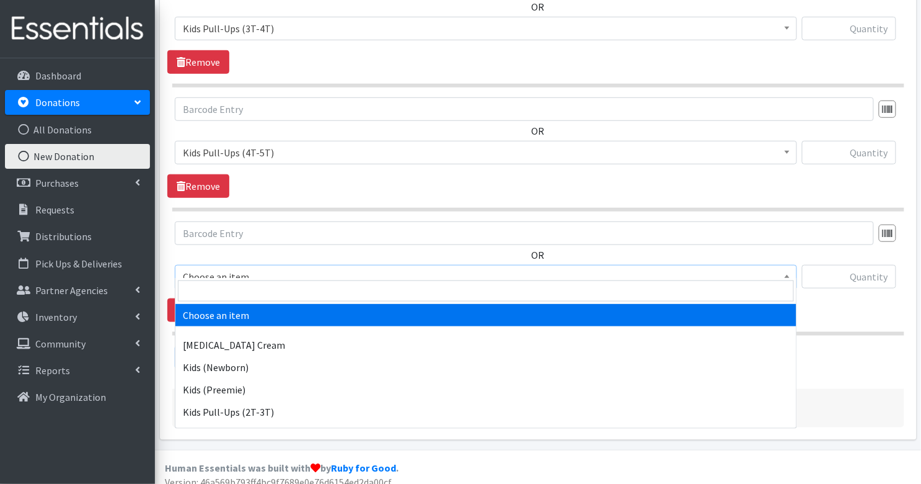
click at [230, 269] on span "Choose an item" at bounding box center [486, 276] width 606 height 17
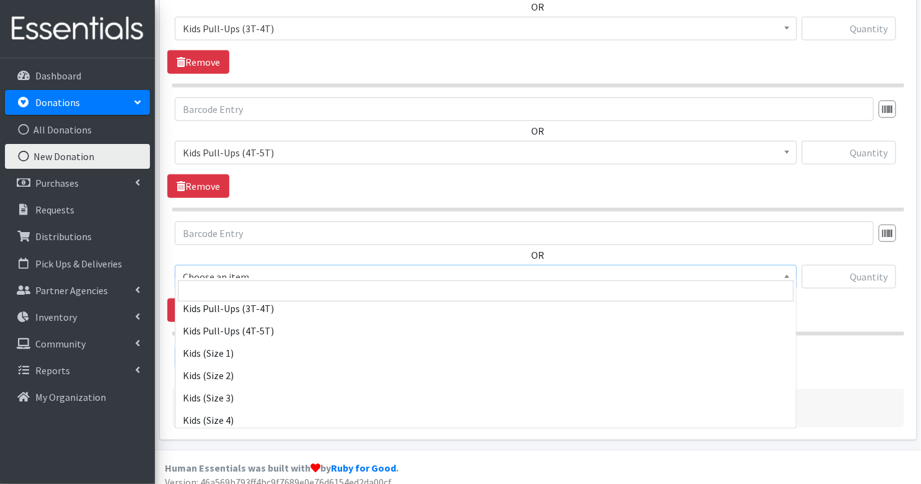
scroll to position [262, 0]
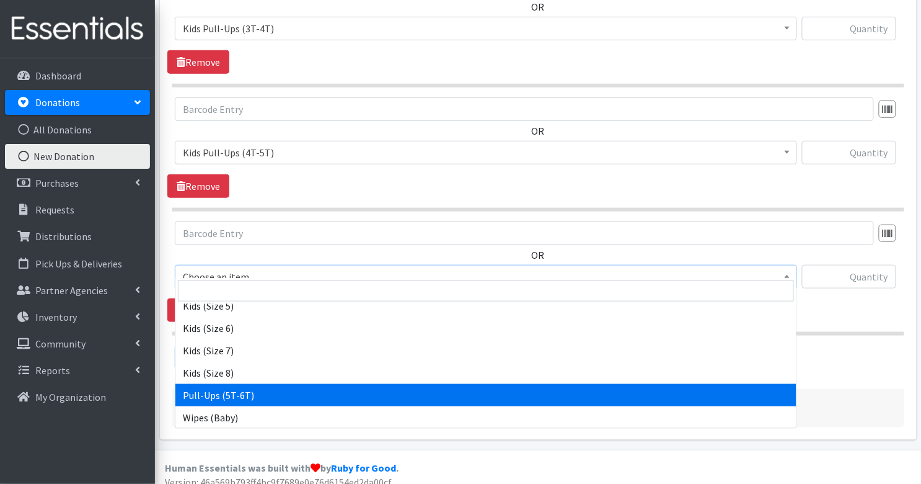
select select "15478"
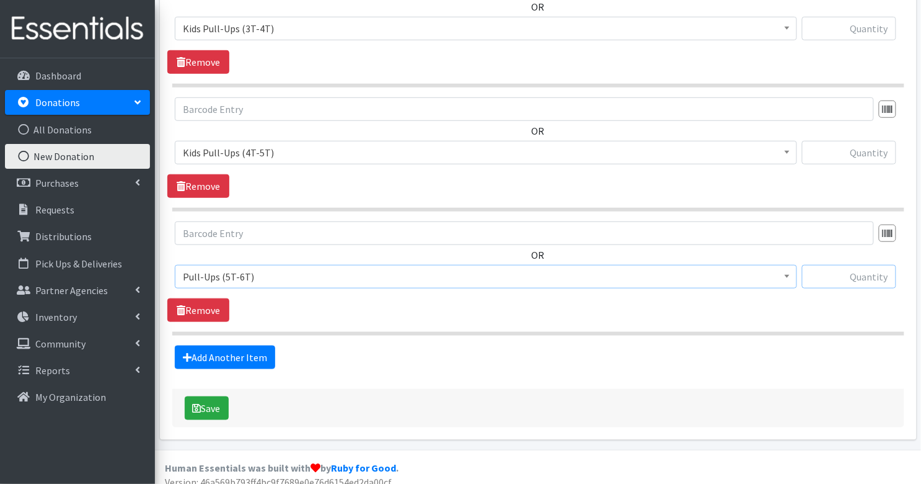
click at [868, 265] on input "text" at bounding box center [849, 277] width 94 height 24
type input "80"
click at [870, 141] on input "text" at bounding box center [849, 153] width 94 height 24
type input "36"
click at [866, 22] on input "text" at bounding box center [849, 29] width 94 height 24
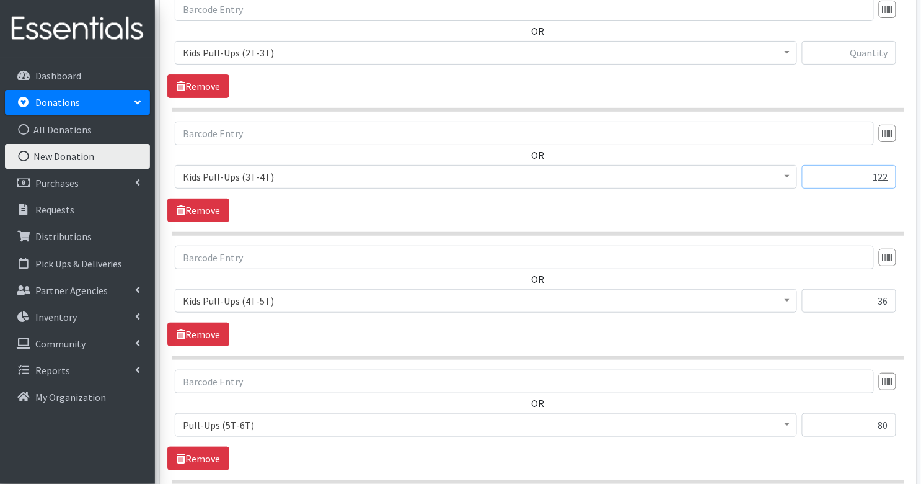
scroll to position [1423, 0]
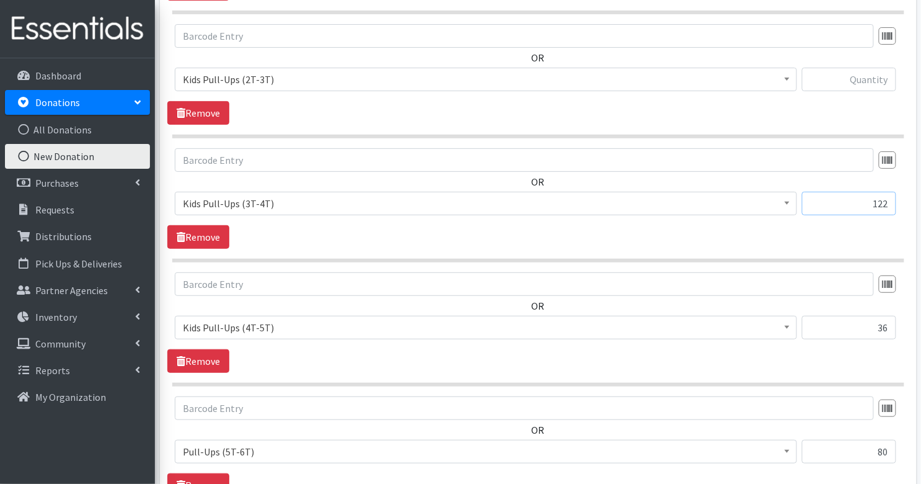
type input "122"
click at [867, 68] on input "text" at bounding box center [849, 80] width 94 height 24
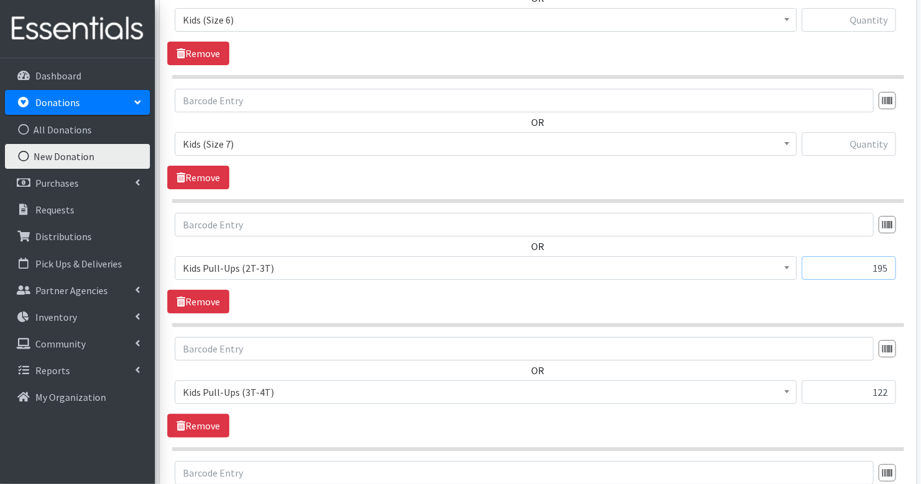
scroll to position [1233, 0]
type input "195"
click at [876, 135] on input "text" at bounding box center [849, 145] width 94 height 24
type input "78"
click at [869, 14] on input "text" at bounding box center [849, 21] width 94 height 24
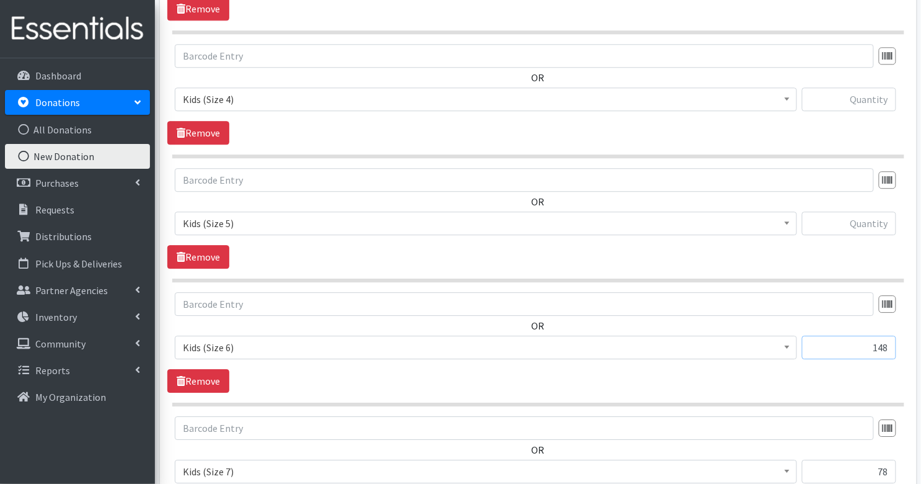
scroll to position [893, 0]
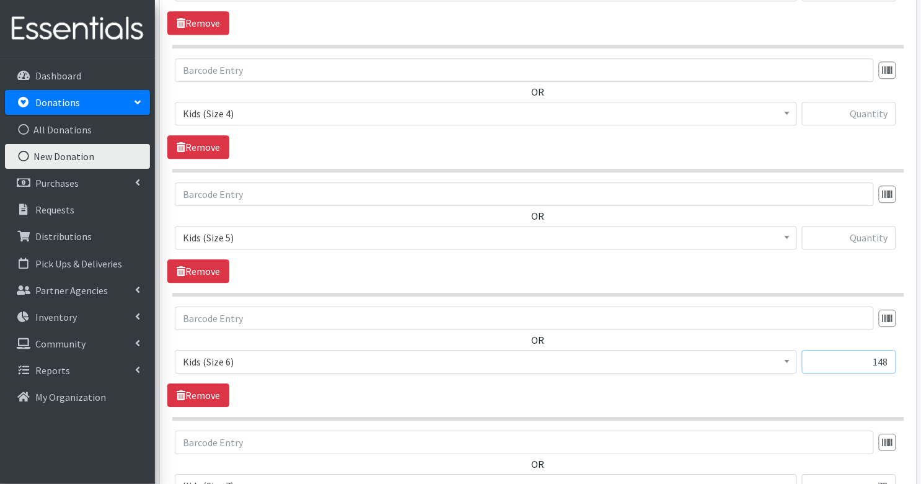
type input "148"
click at [859, 244] on div at bounding box center [849, 242] width 94 height 33
click at [861, 233] on input "text" at bounding box center [849, 238] width 94 height 24
type input "182"
click at [871, 109] on input "text" at bounding box center [849, 114] width 94 height 24
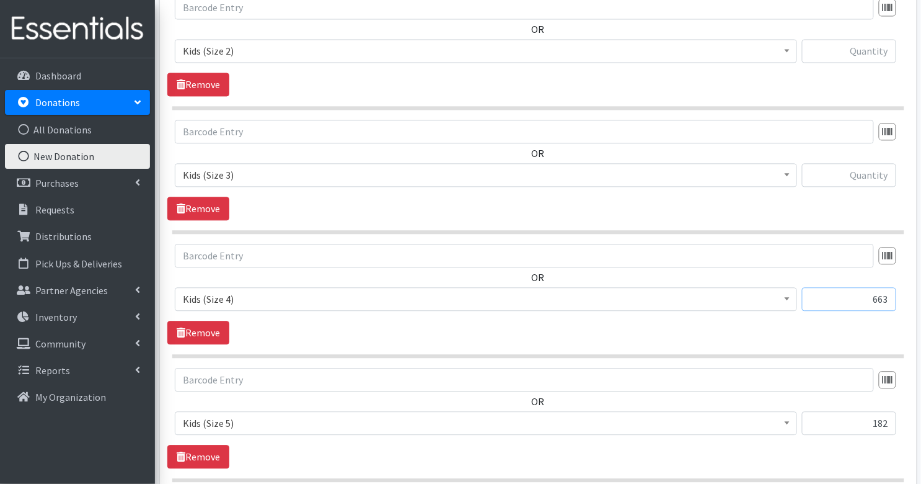
scroll to position [705, 0]
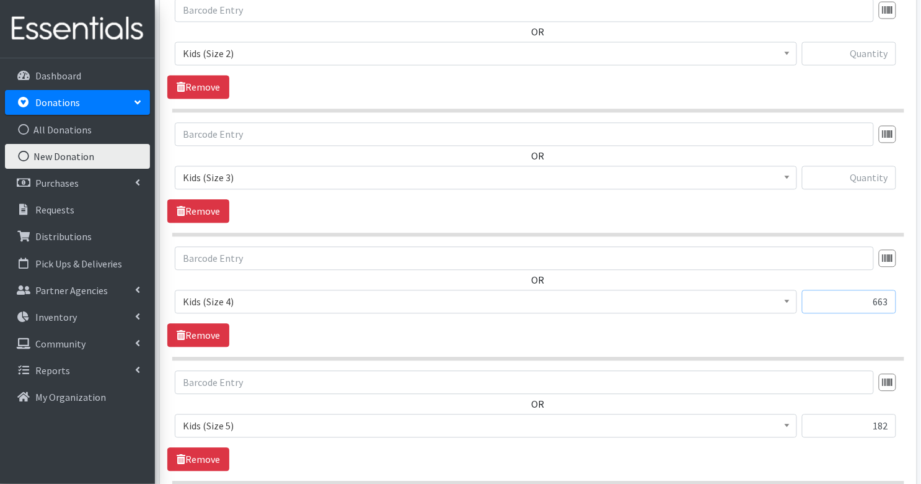
type input "663"
click at [879, 179] on input "text" at bounding box center [849, 178] width 94 height 24
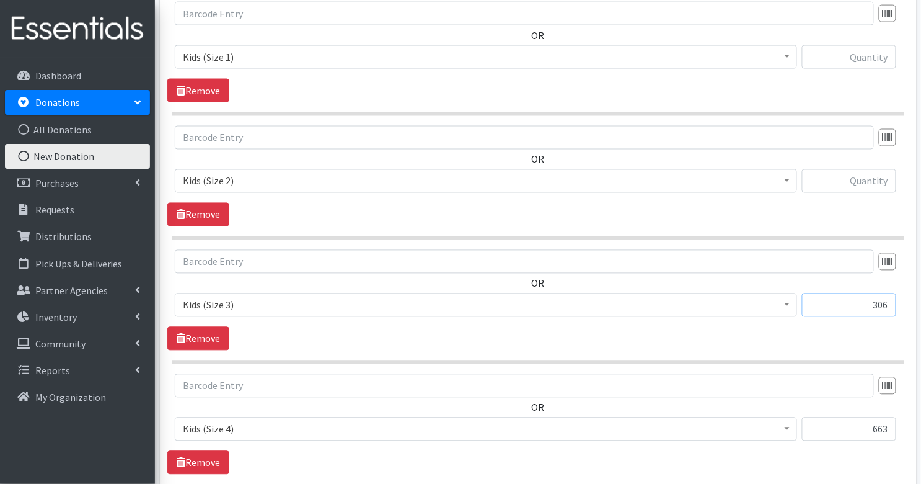
type input "306"
click at [859, 184] on input "text" at bounding box center [849, 181] width 94 height 24
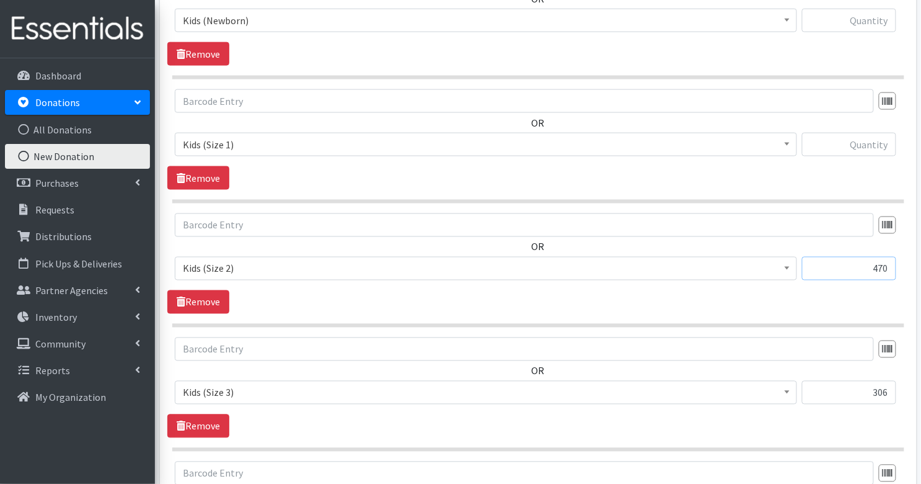
scroll to position [484, 0]
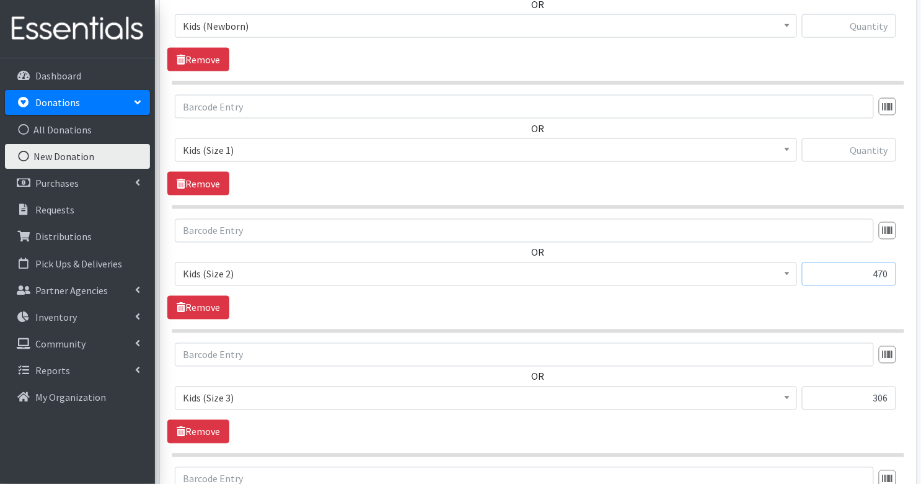
type input "470"
click at [867, 148] on input "text" at bounding box center [849, 150] width 94 height 24
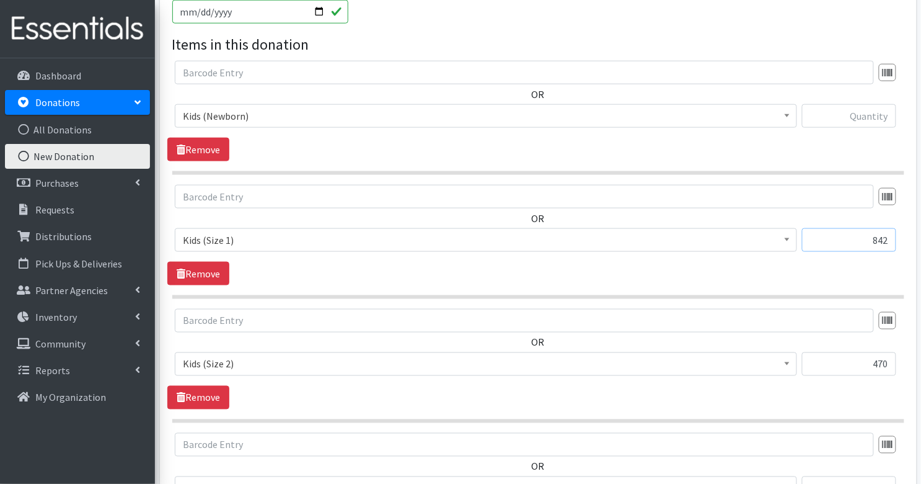
scroll to position [382, 0]
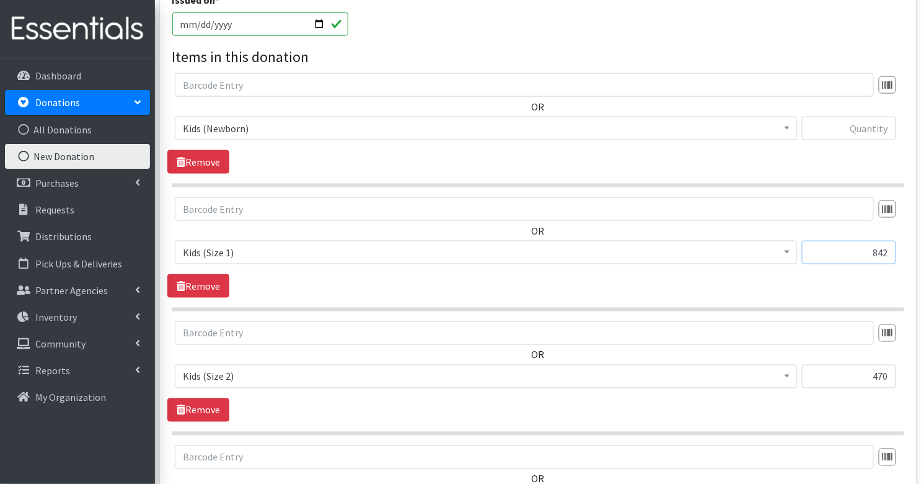
type input "842"
click at [863, 124] on input "text" at bounding box center [849, 129] width 94 height 24
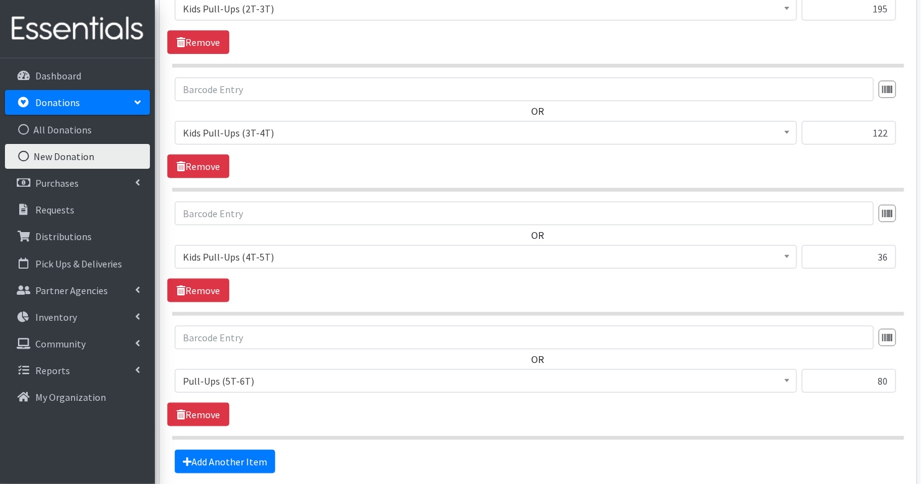
scroll to position [1598, 0]
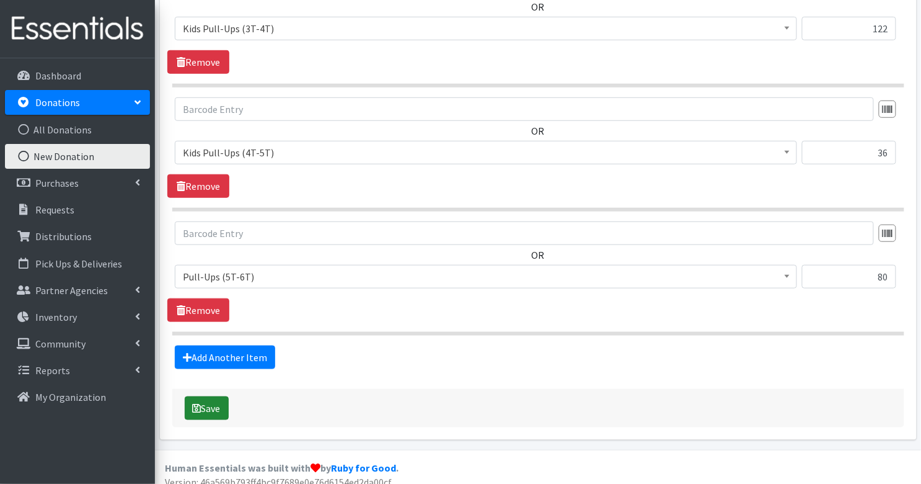
type input "320"
click at [208, 396] on button "Save" at bounding box center [207, 408] width 44 height 24
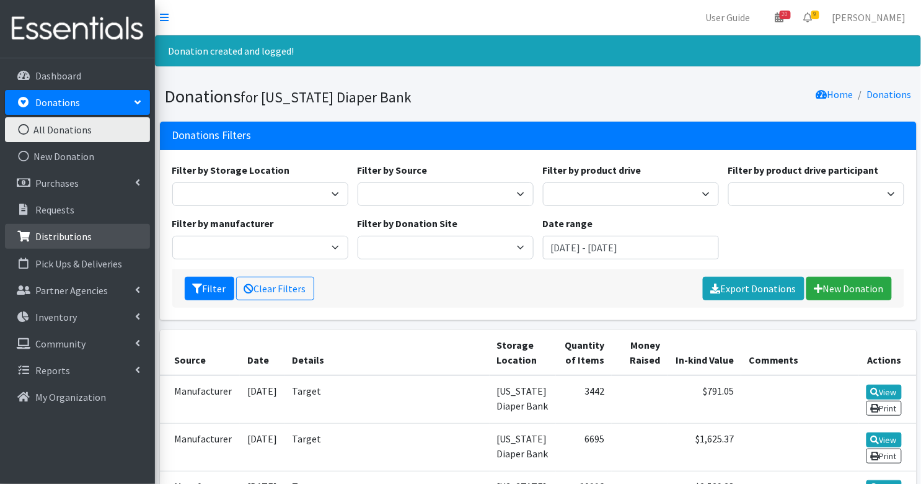
click at [48, 236] on p "Distributions" at bounding box center [63, 236] width 56 height 12
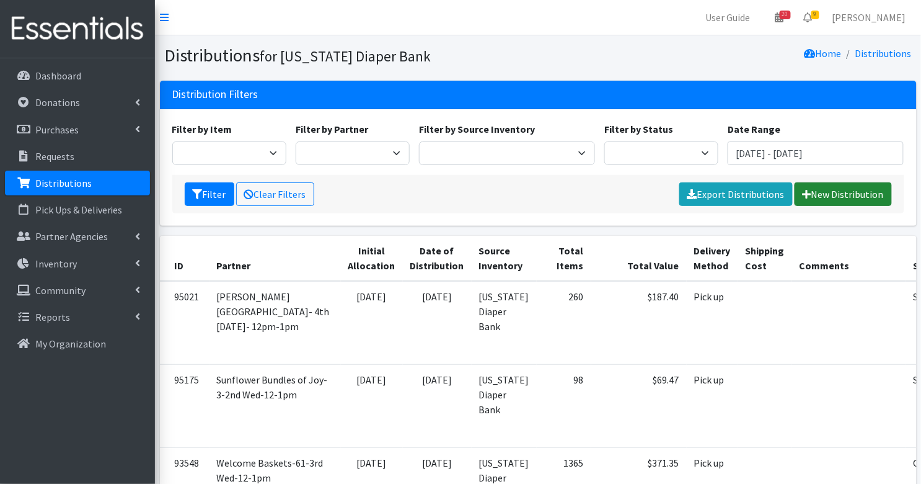
click at [860, 203] on link "New Distribution" at bounding box center [843, 194] width 97 height 24
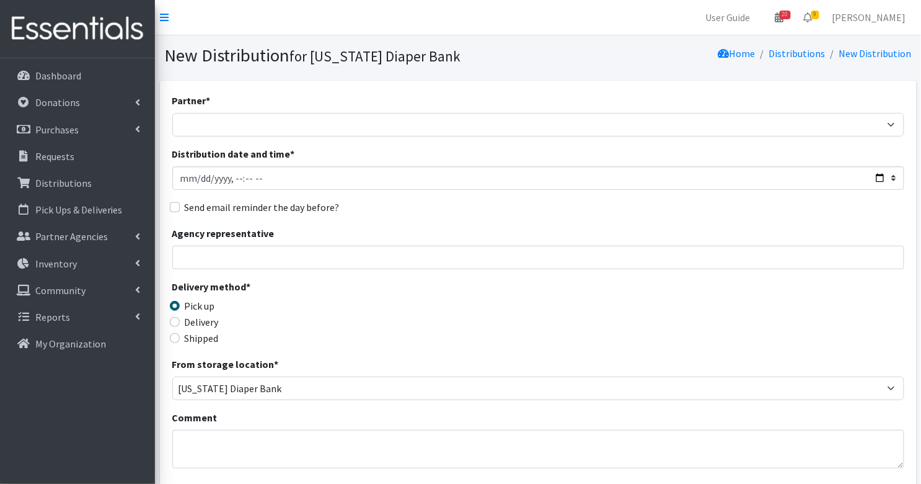
click at [272, 110] on div "Partner * ARC [PERSON_NAME] and [GEOGRAPHIC_DATA] [GEOGRAPHIC_DATA] Babies Basi…" at bounding box center [538, 114] width 732 height 43
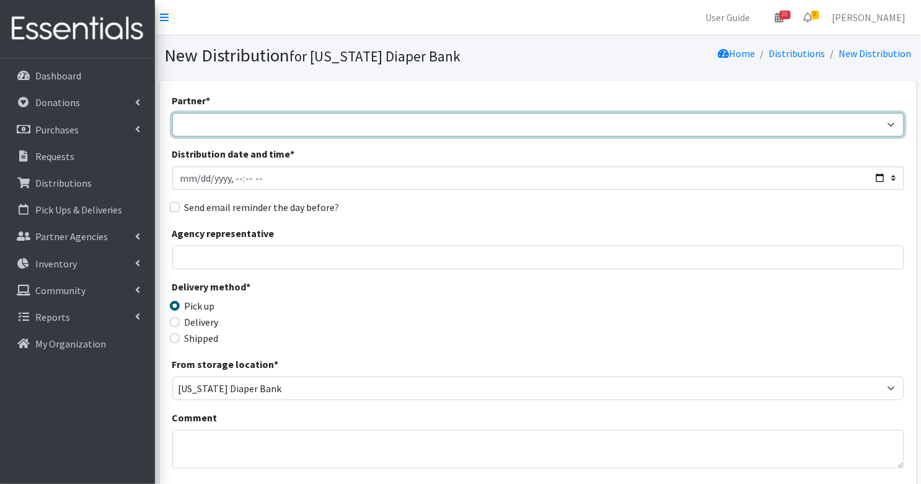
click at [271, 130] on select "ARC [PERSON_NAME] and [GEOGRAPHIC_DATA] [GEOGRAPHIC_DATA] Babies Basic Needs No…" at bounding box center [538, 125] width 732 height 24
select select "5037"
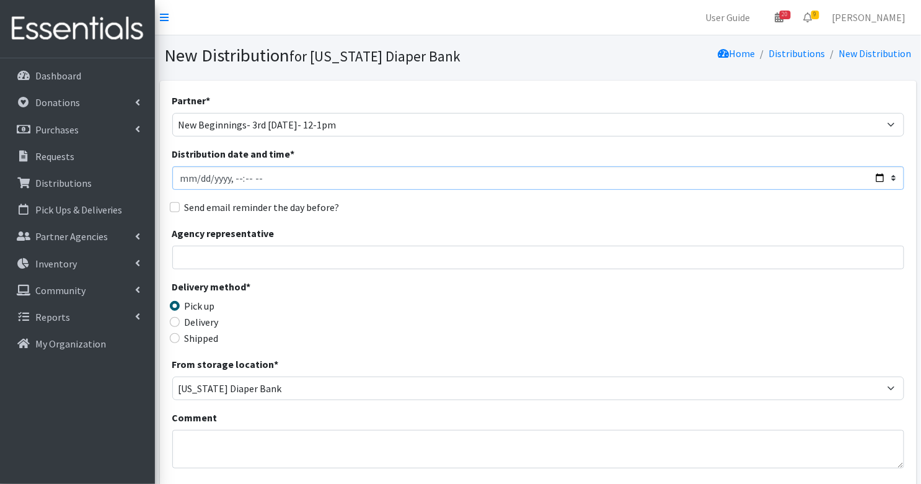
click at [202, 178] on input "Distribution date and time *" at bounding box center [538, 178] width 732 height 24
click at [252, 178] on input "Distribution date and time *" at bounding box center [538, 178] width 732 height 24
type input "[DATE]T11:00"
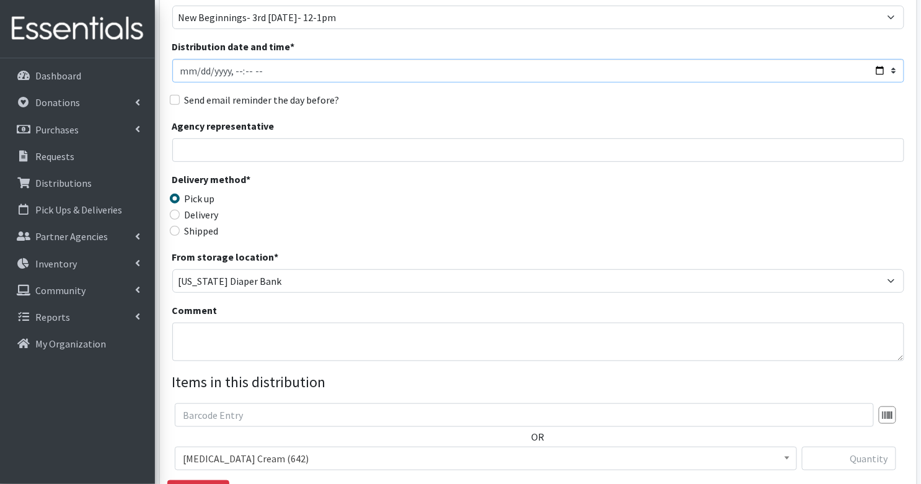
scroll to position [298, 0]
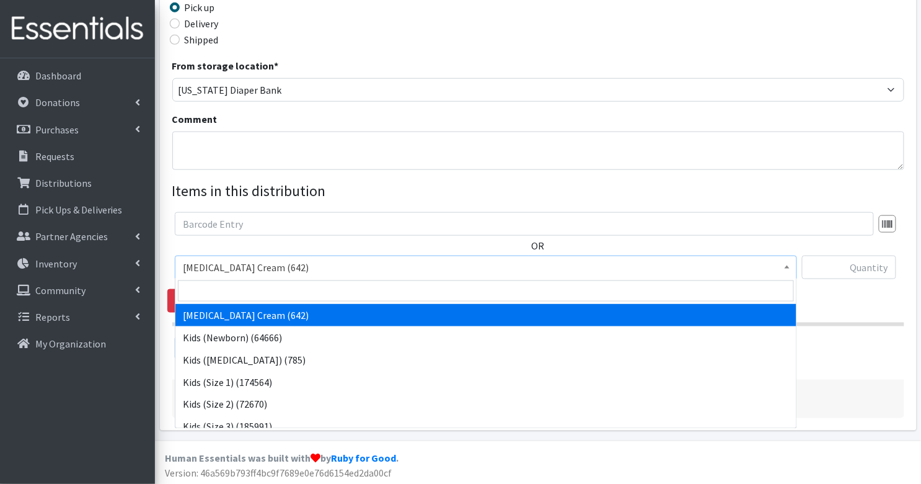
click at [226, 265] on span "[MEDICAL_DATA] Cream (642)" at bounding box center [486, 267] width 606 height 17
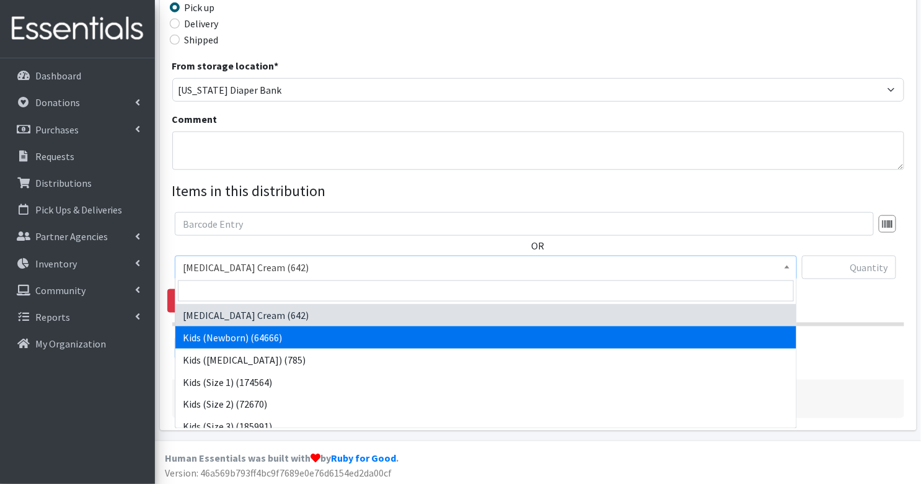
select select "3400"
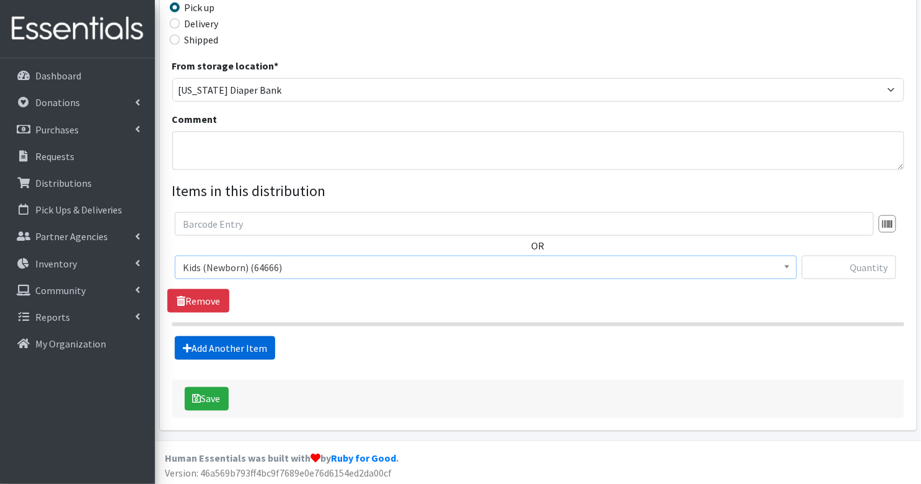
click at [218, 344] on link "Add Another Item" at bounding box center [225, 348] width 100 height 24
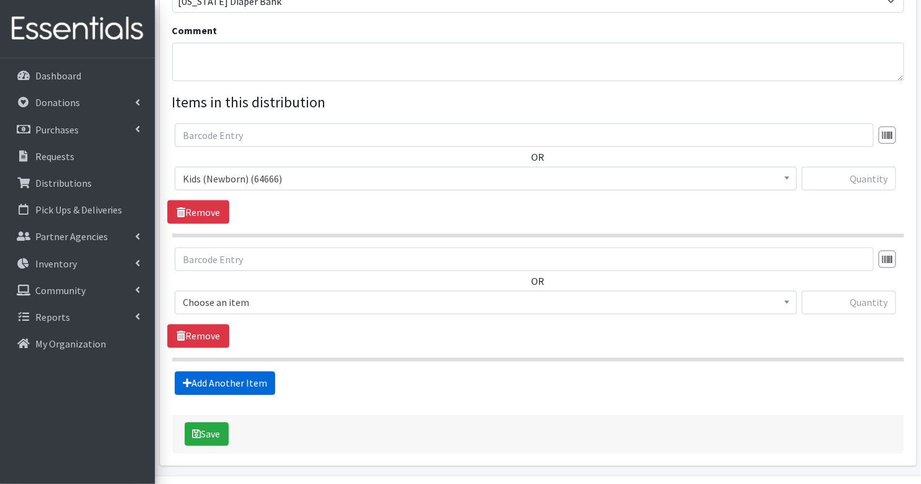
scroll to position [422, 0]
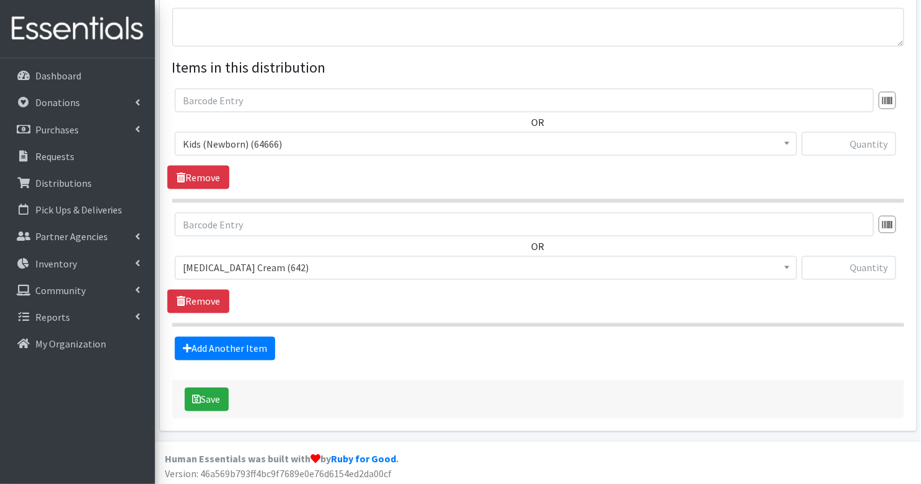
click at [219, 260] on span "[MEDICAL_DATA] Cream (642)" at bounding box center [486, 267] width 606 height 17
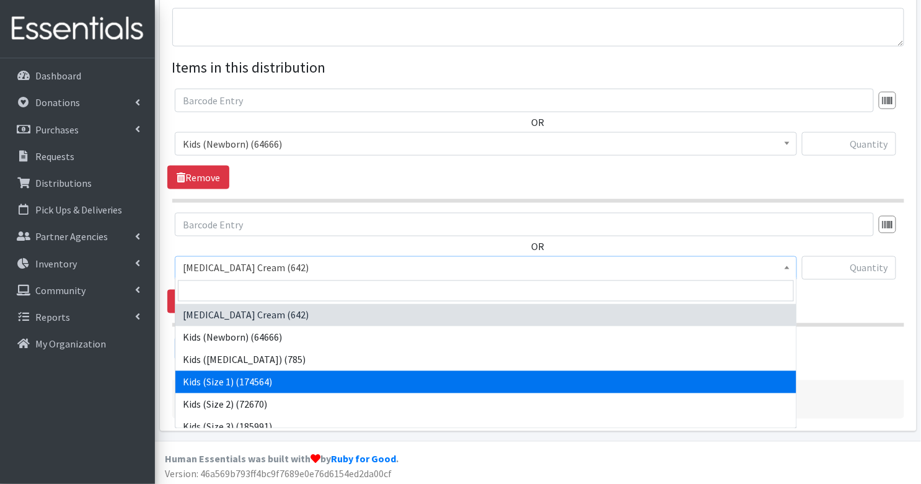
select select "3401"
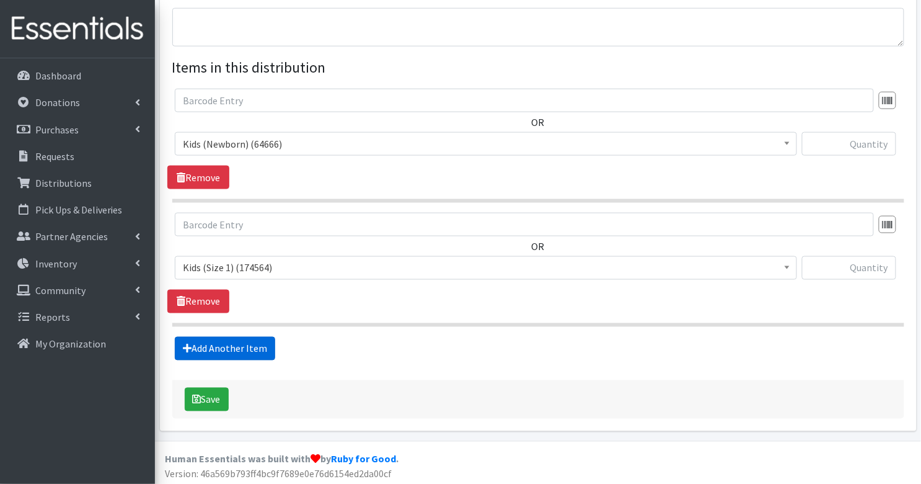
click at [225, 345] on link "Add Another Item" at bounding box center [225, 349] width 100 height 24
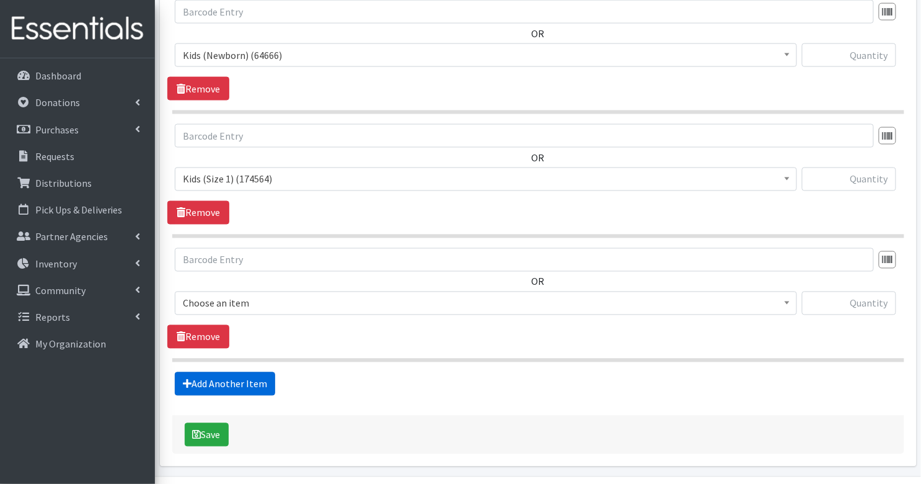
scroll to position [544, 0]
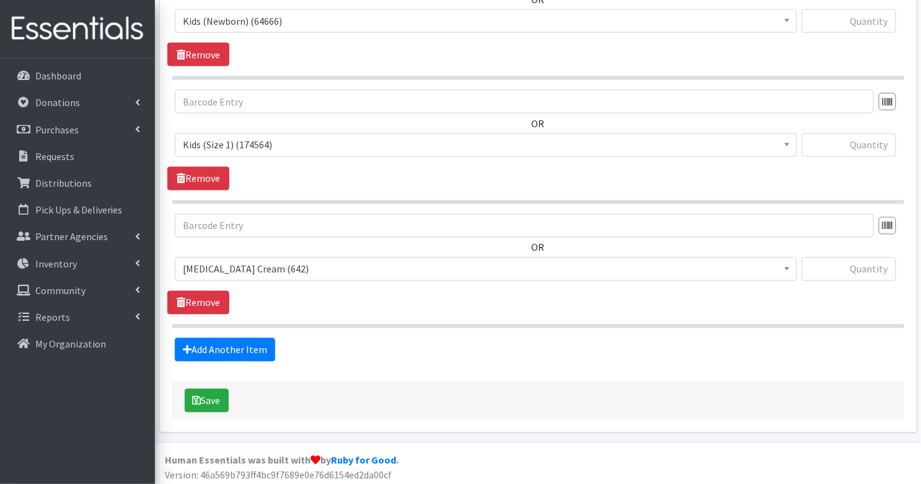
click at [215, 268] on span "[MEDICAL_DATA] Cream (642)" at bounding box center [486, 268] width 606 height 17
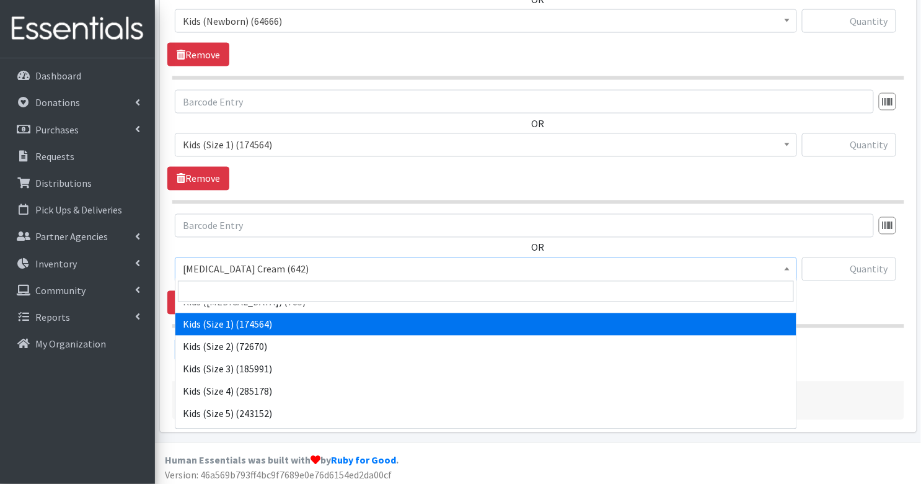
scroll to position [59, 0]
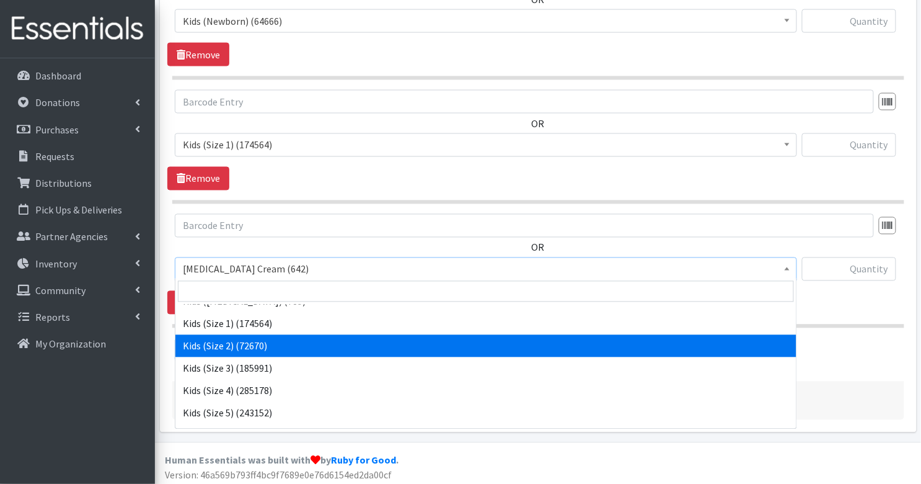
select select "3420"
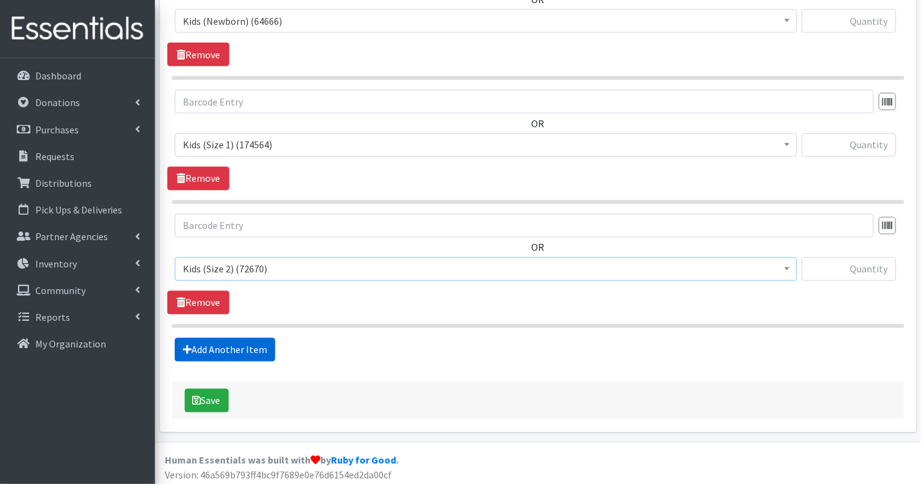
click at [239, 343] on link "Add Another Item" at bounding box center [225, 350] width 100 height 24
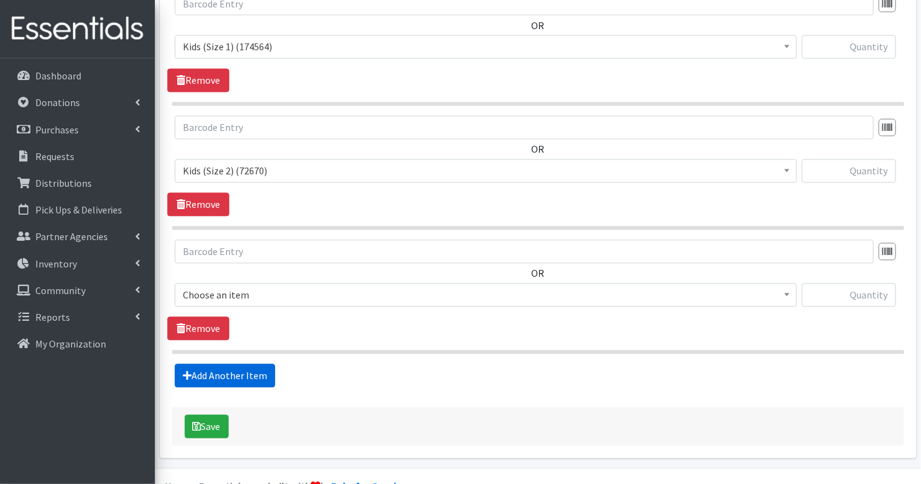
scroll to position [668, 0]
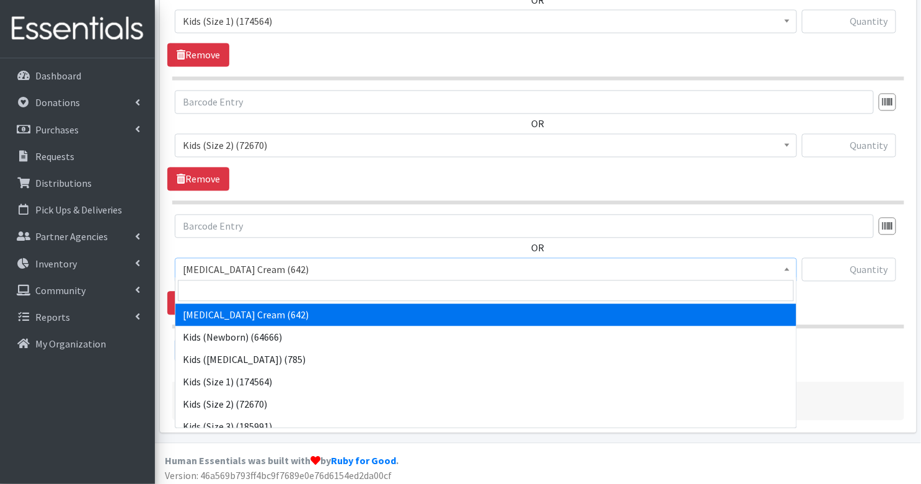
click at [229, 264] on span "[MEDICAL_DATA] Cream (642)" at bounding box center [486, 269] width 606 height 17
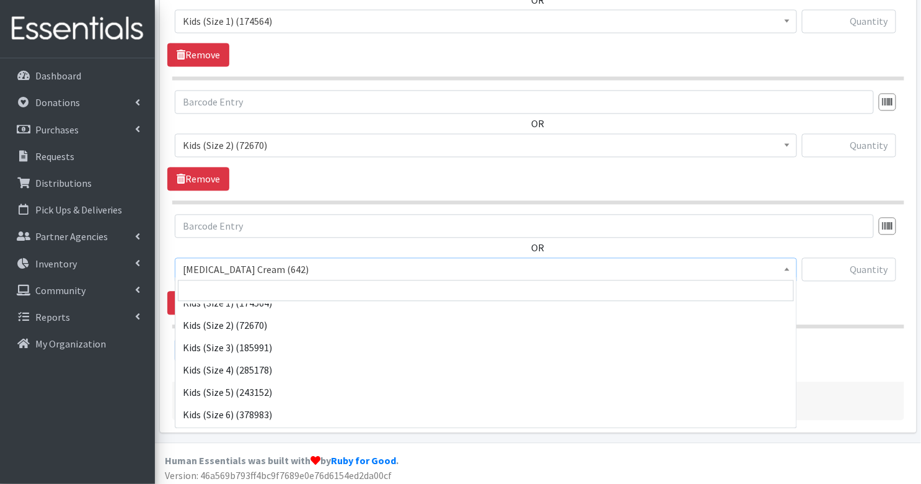
scroll to position [81, 0]
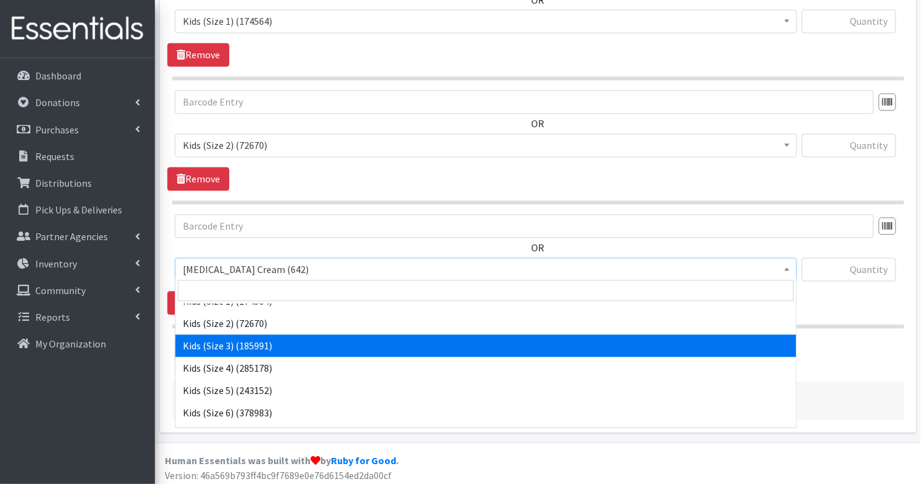
select select "3393"
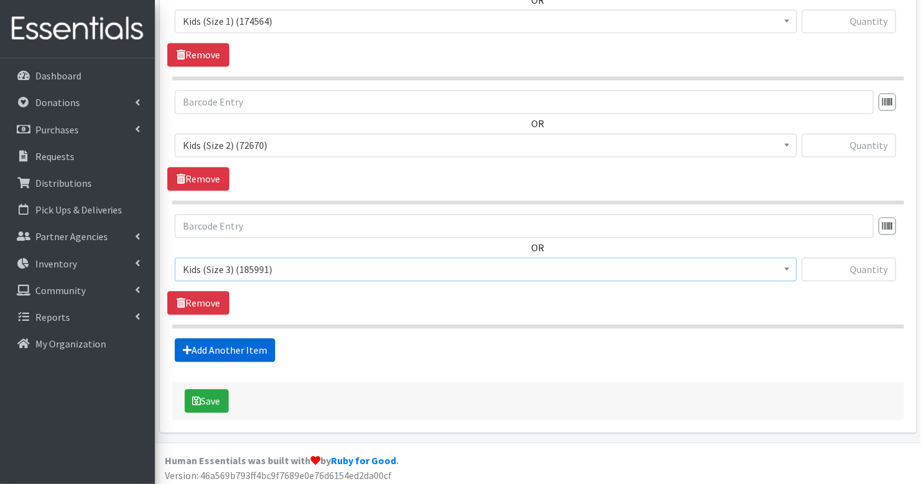
click at [237, 342] on link "Add Another Item" at bounding box center [225, 351] width 100 height 24
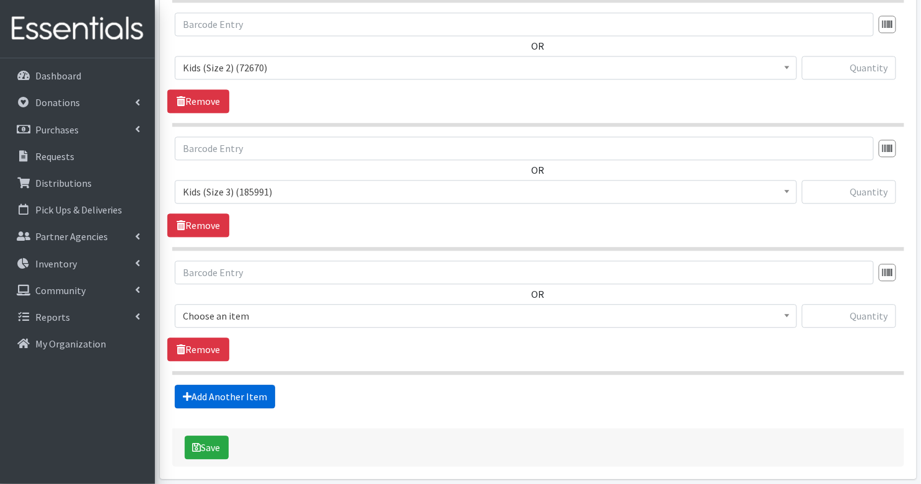
scroll to position [791, 0]
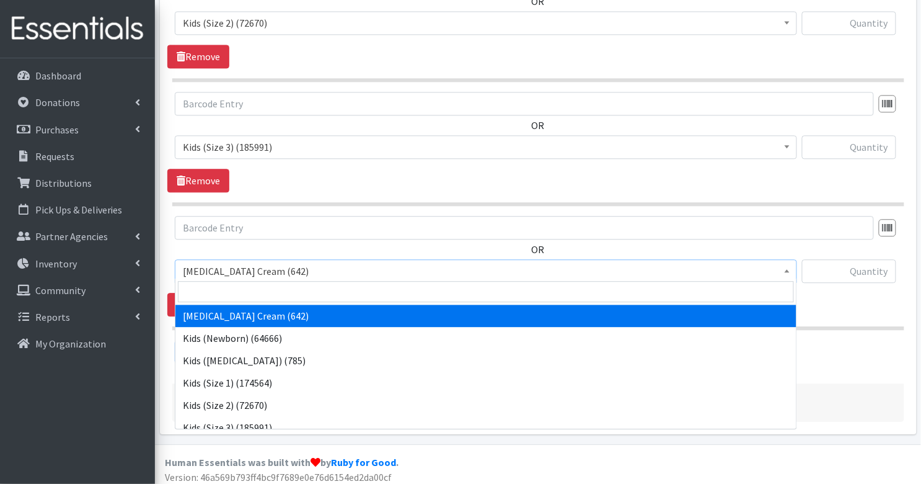
click at [236, 267] on span "[MEDICAL_DATA] Cream (642)" at bounding box center [486, 270] width 606 height 17
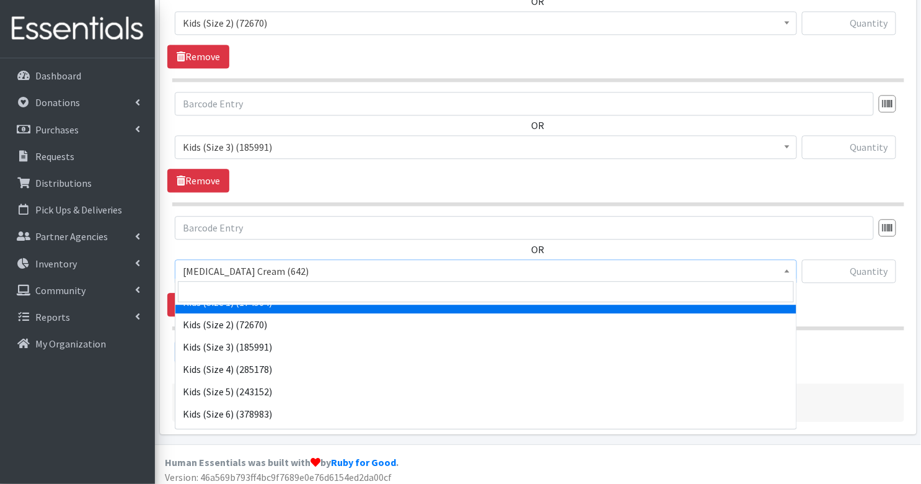
scroll to position [81, 0]
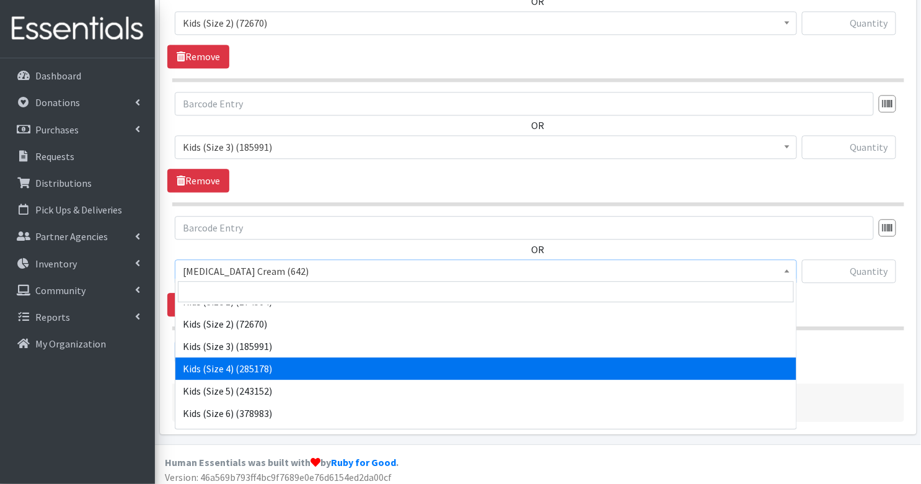
select select "3394"
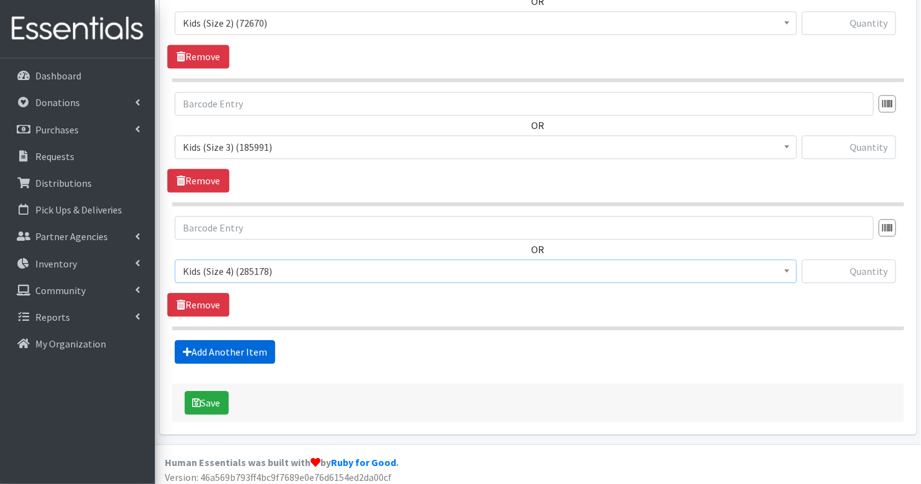
click at [239, 347] on link "Add Another Item" at bounding box center [225, 352] width 100 height 24
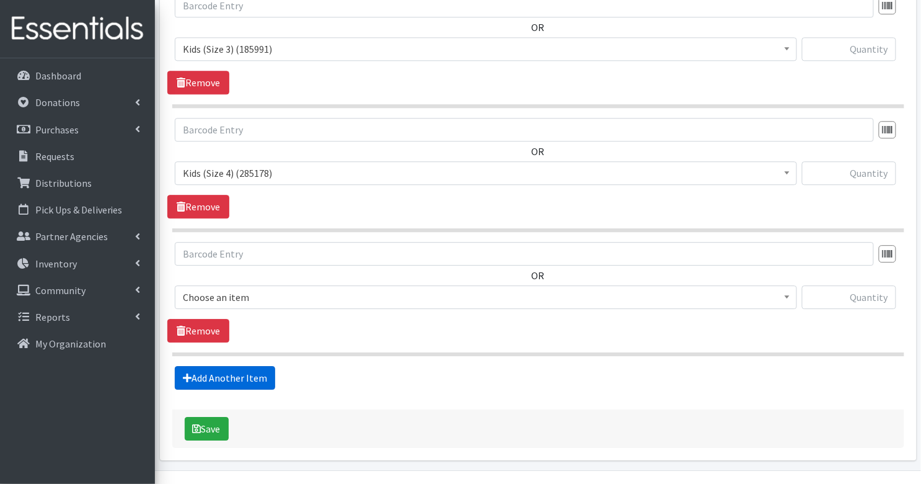
scroll to position [914, 0]
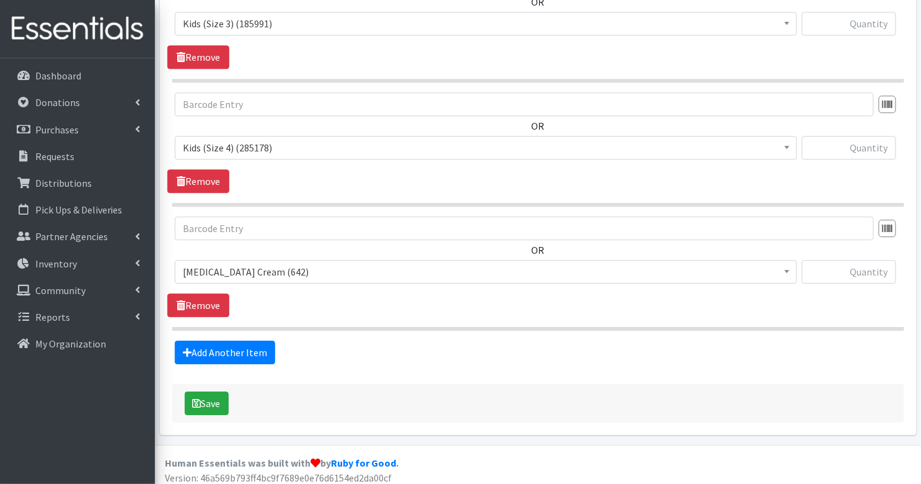
click at [230, 263] on span "[MEDICAL_DATA] Cream (642)" at bounding box center [486, 271] width 606 height 17
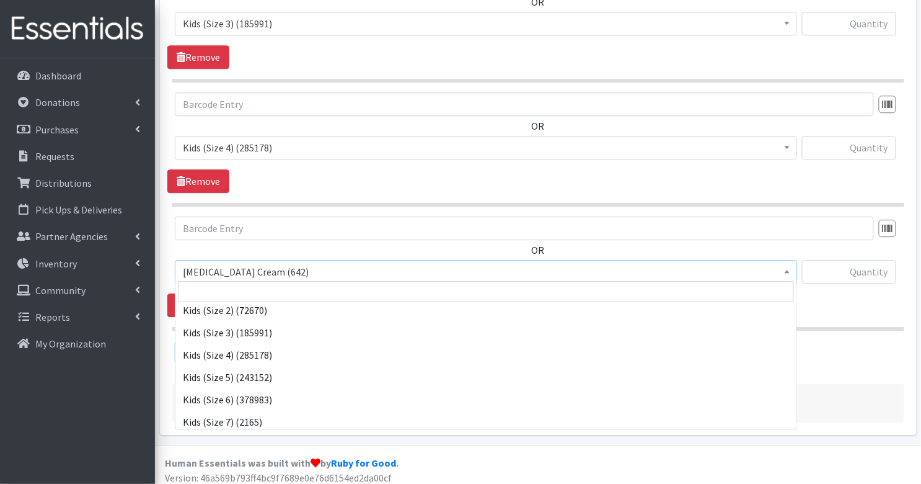
scroll to position [96, 0]
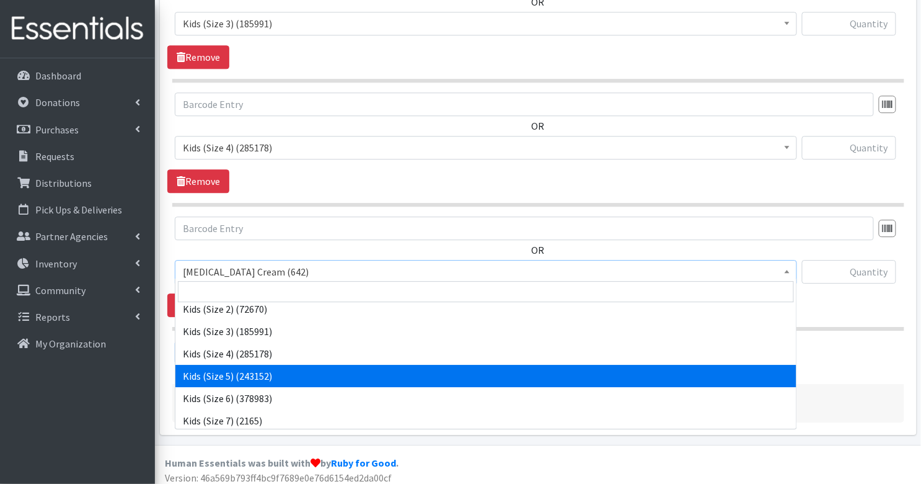
select select "3407"
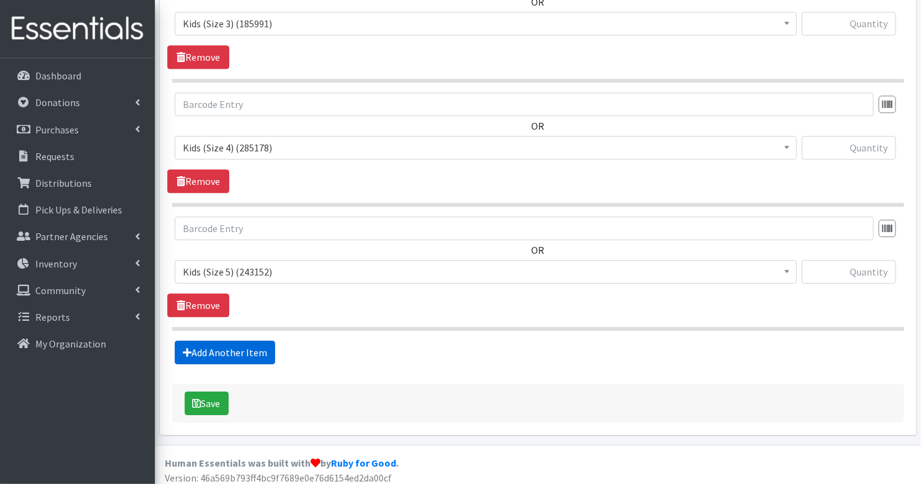
click at [237, 350] on link "Add Another Item" at bounding box center [225, 352] width 100 height 24
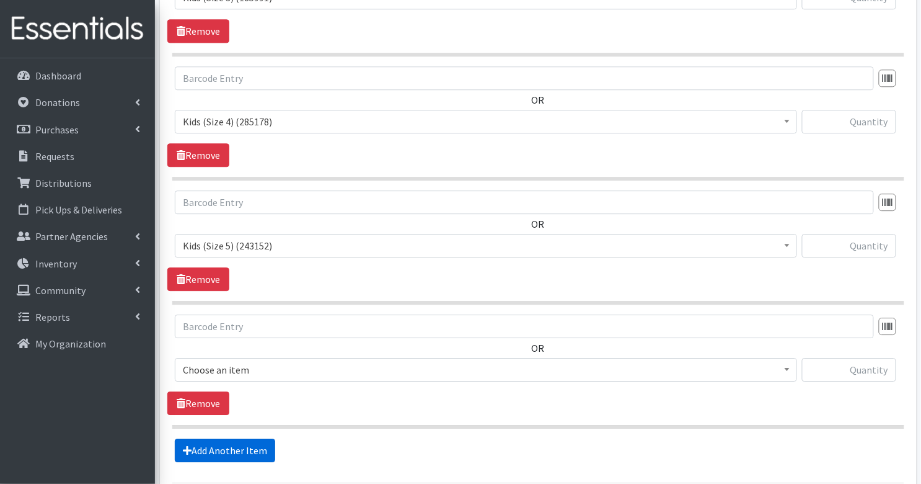
scroll to position [1037, 0]
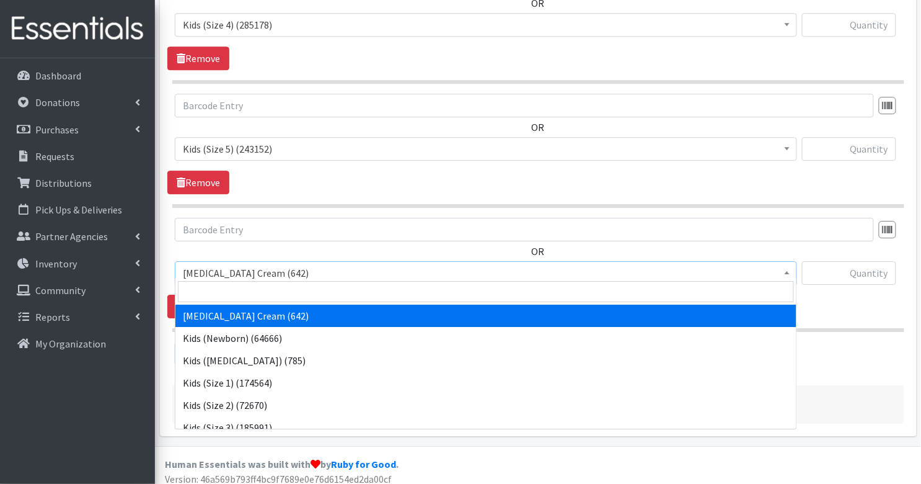
click at [236, 264] on span "[MEDICAL_DATA] Cream (642)" at bounding box center [486, 272] width 606 height 17
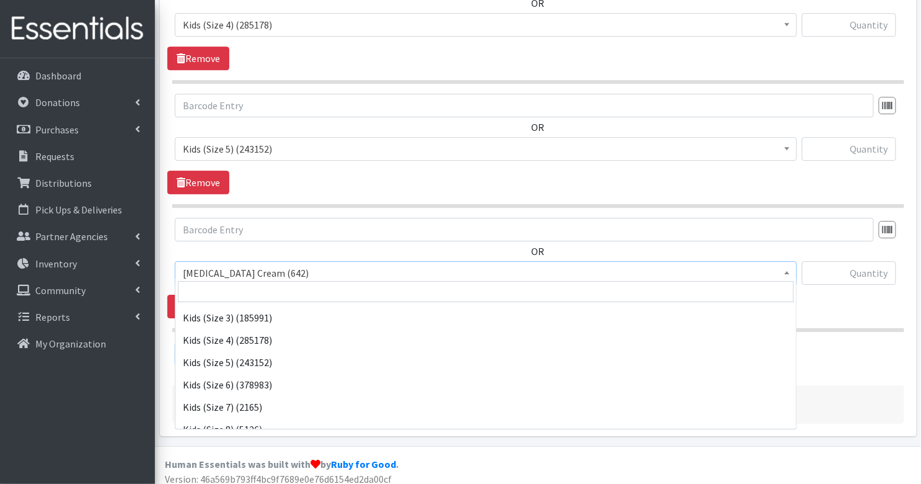
scroll to position [112, 0]
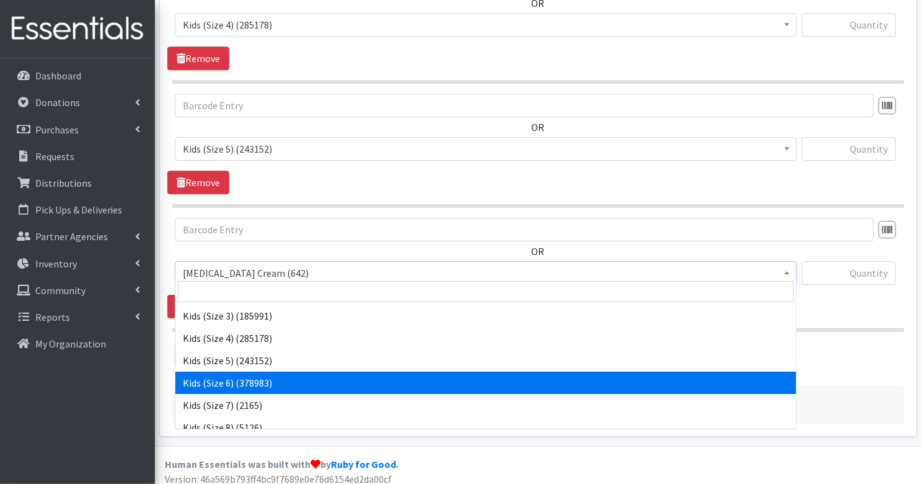
select select "3419"
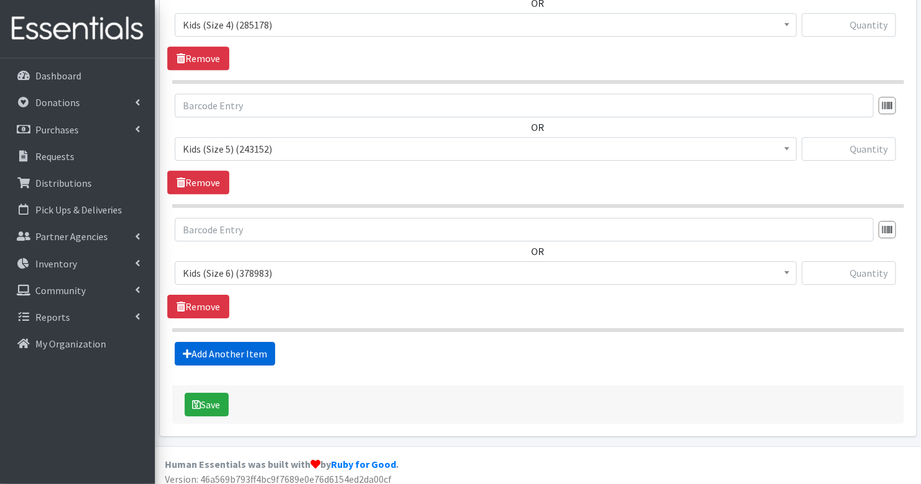
click at [242, 348] on link "Add Another Item" at bounding box center [225, 354] width 100 height 24
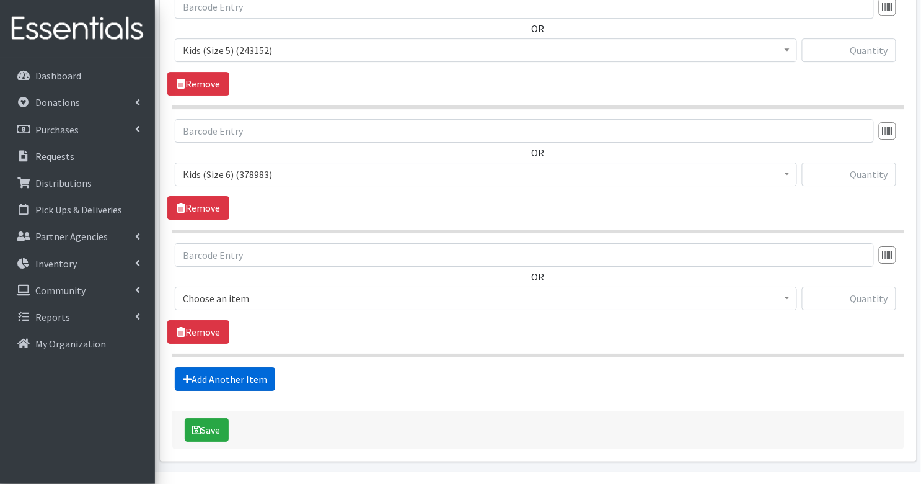
scroll to position [1160, 0]
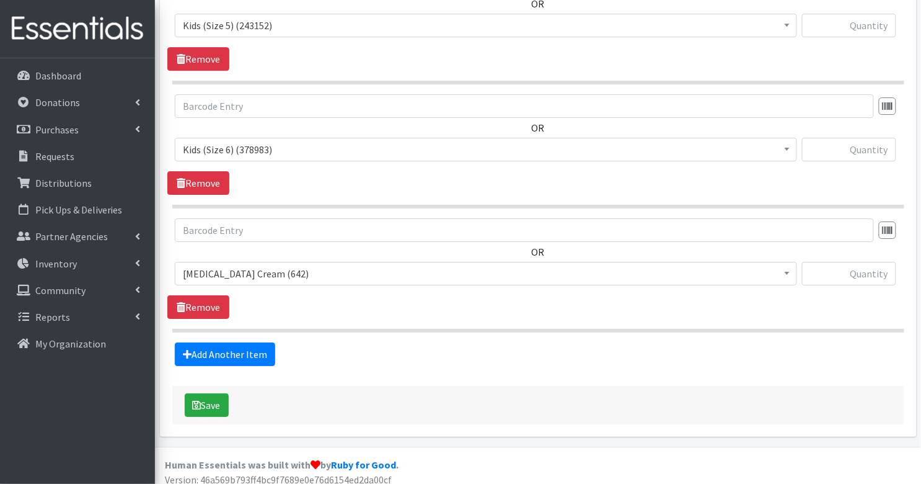
click at [264, 277] on span "[MEDICAL_DATA] Cream (642)" at bounding box center [486, 274] width 623 height 24
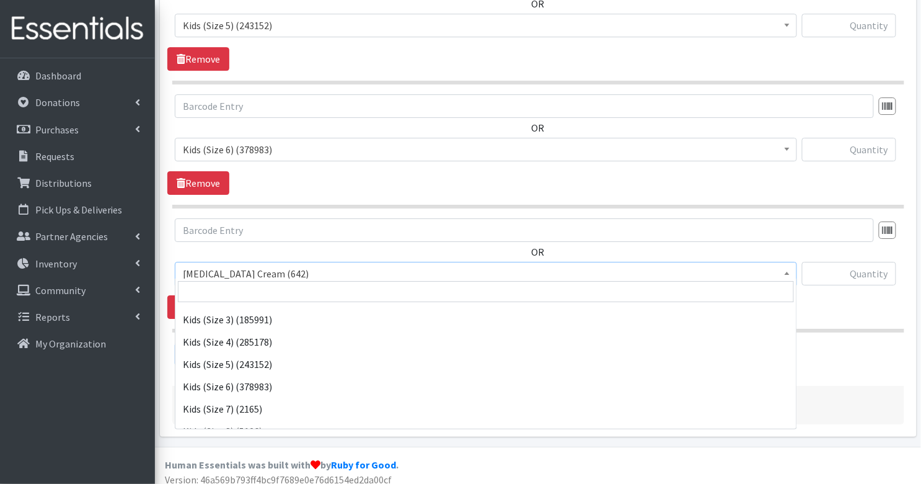
scroll to position [109, 0]
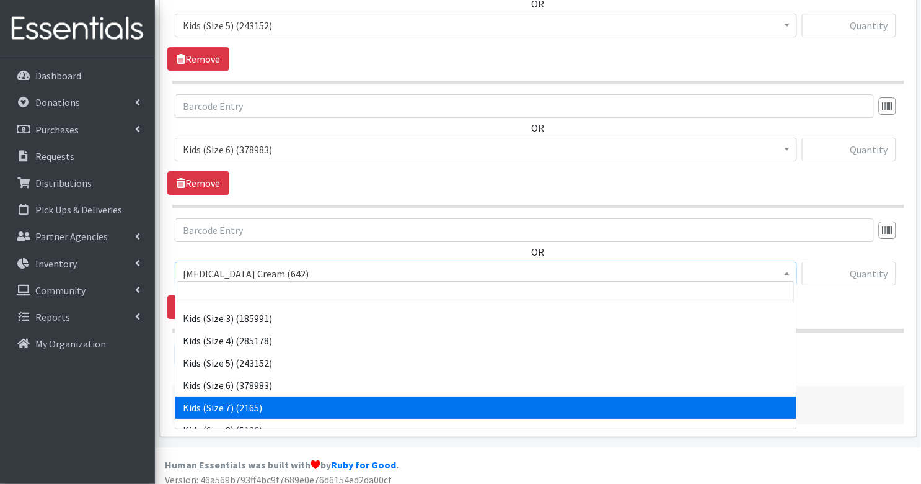
select select "7177"
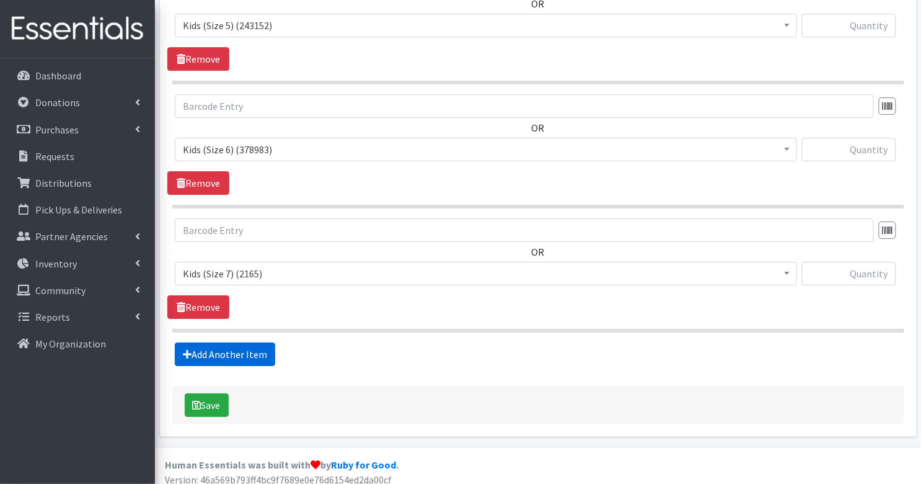
click at [208, 351] on link "Add Another Item" at bounding box center [225, 354] width 100 height 24
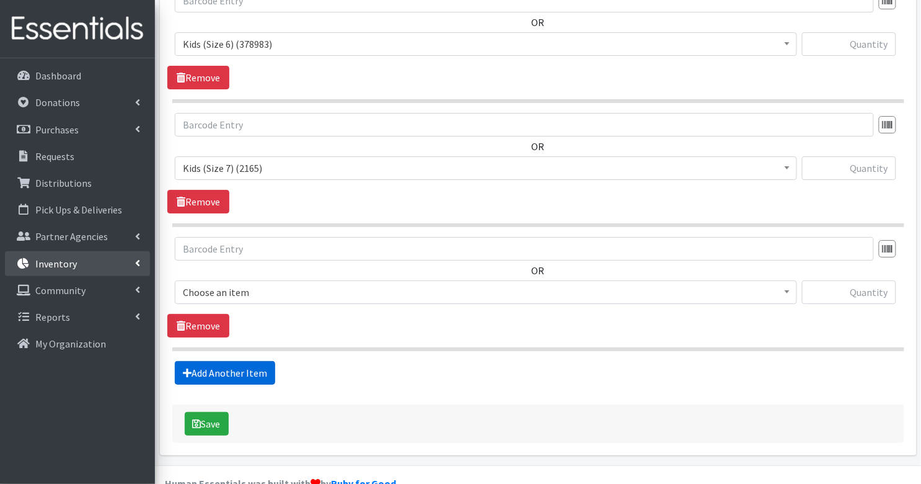
scroll to position [1284, 0]
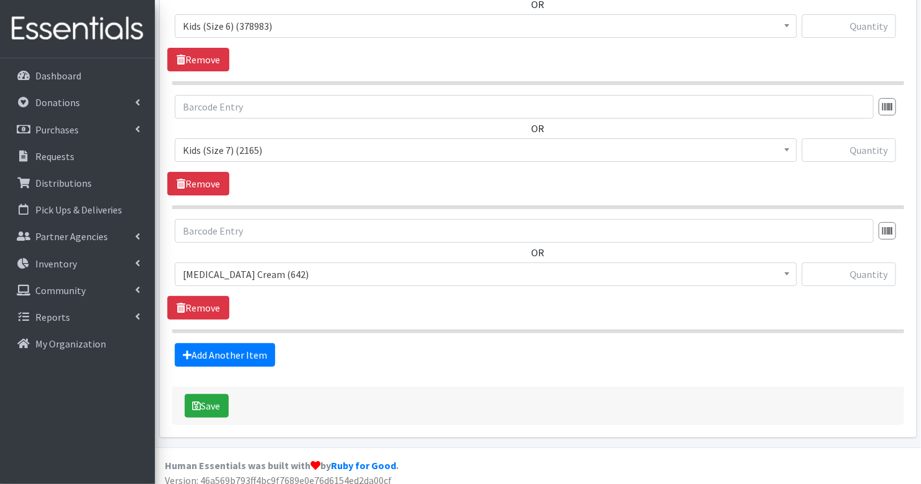
click at [258, 265] on span "[MEDICAL_DATA] Cream (642)" at bounding box center [486, 273] width 606 height 17
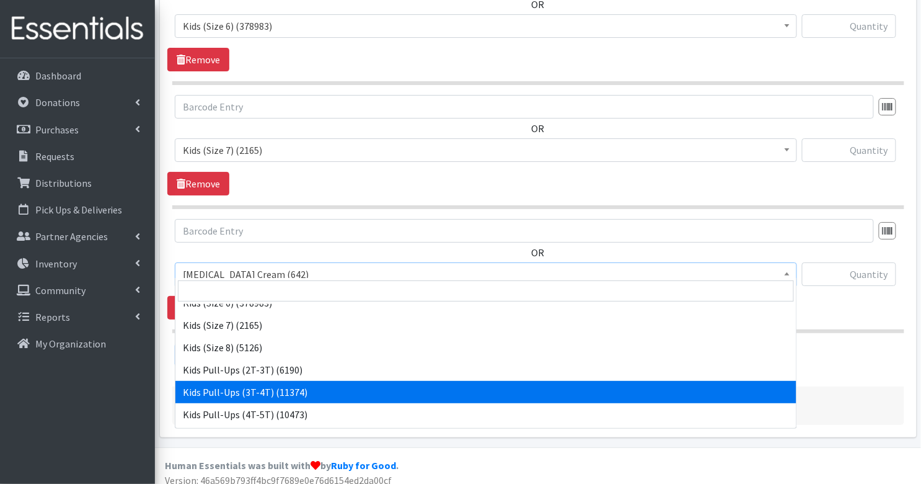
scroll to position [194, 0]
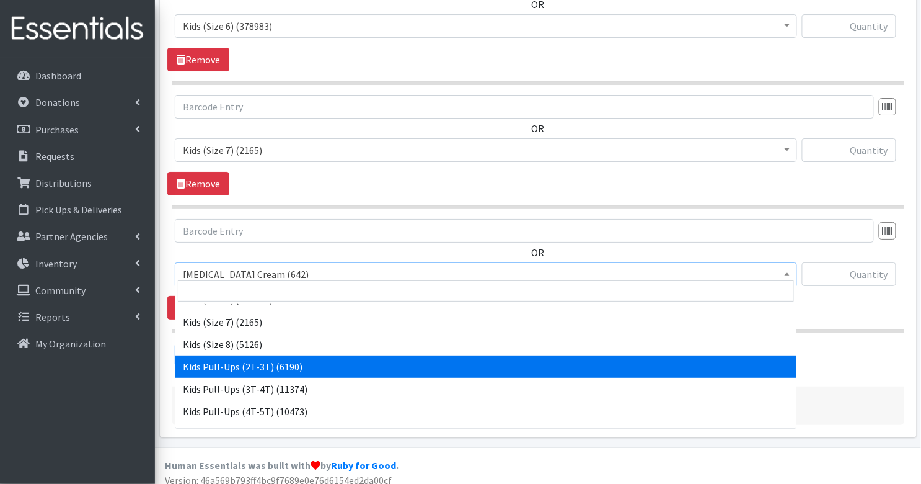
select select "3415"
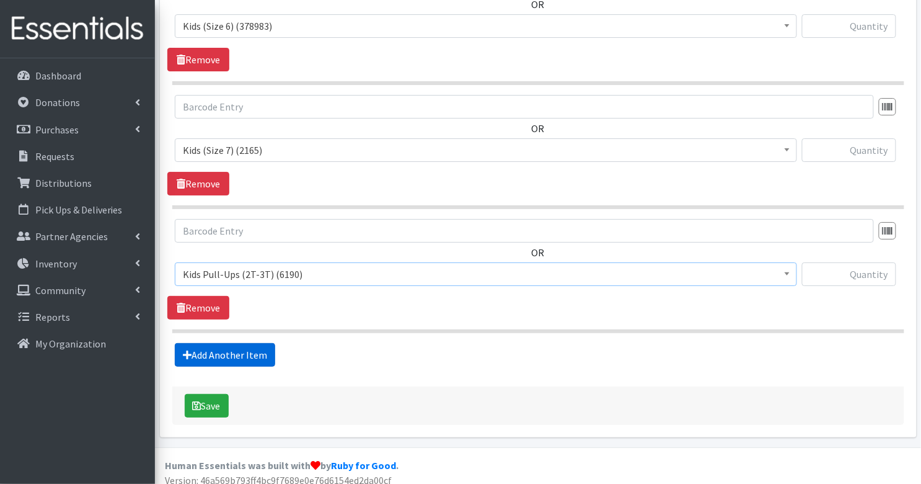
click at [234, 348] on link "Add Another Item" at bounding box center [225, 355] width 100 height 24
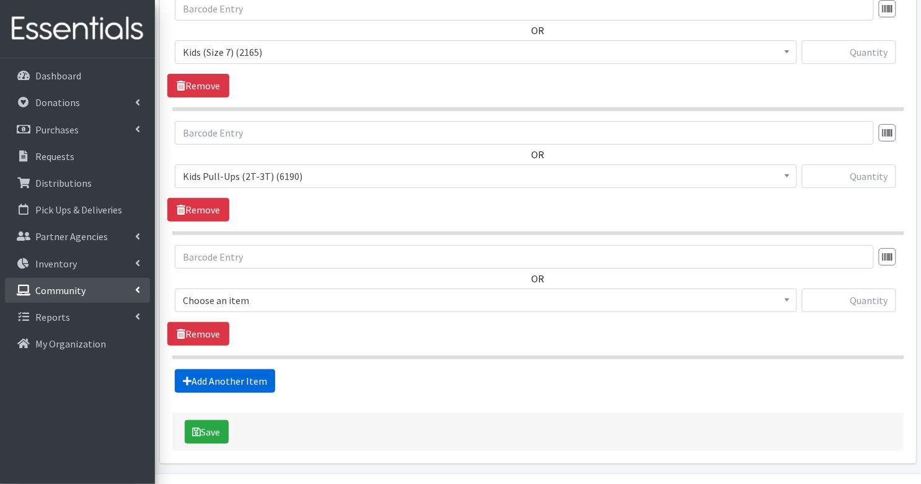
scroll to position [1406, 0]
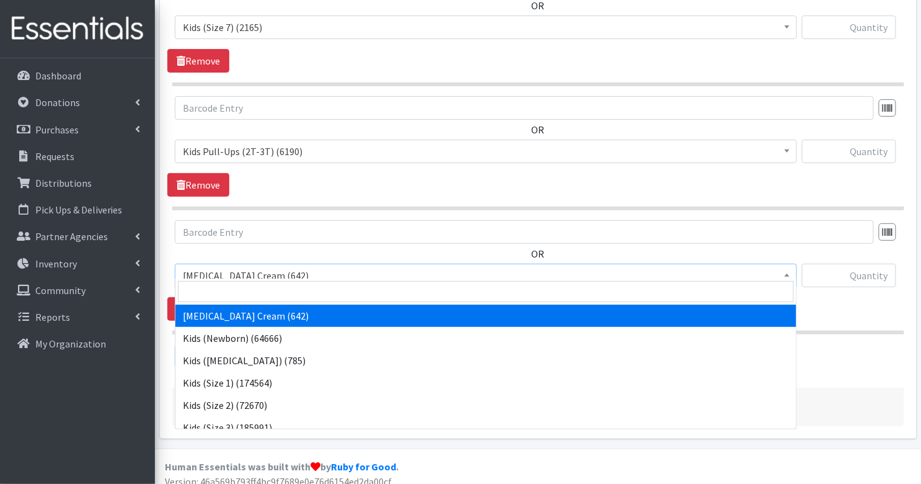
click at [273, 267] on span "[MEDICAL_DATA] Cream (642)" at bounding box center [486, 275] width 606 height 17
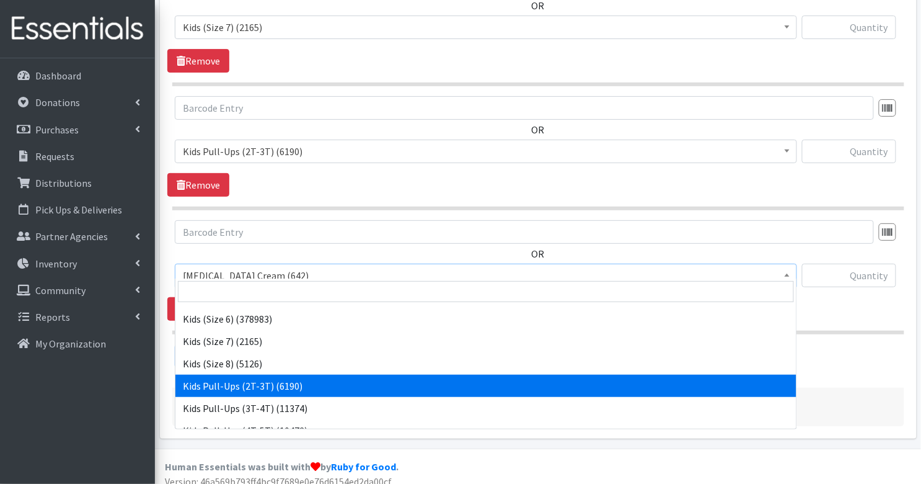
scroll to position [188, 0]
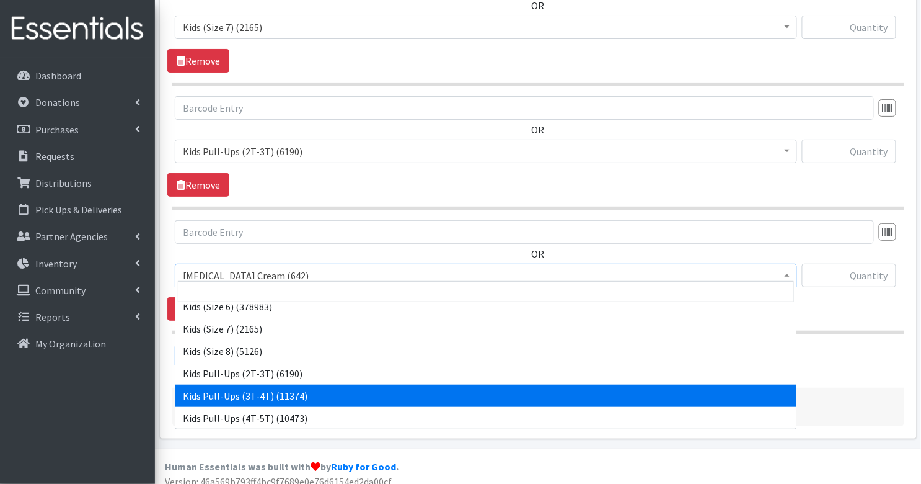
select select "3417"
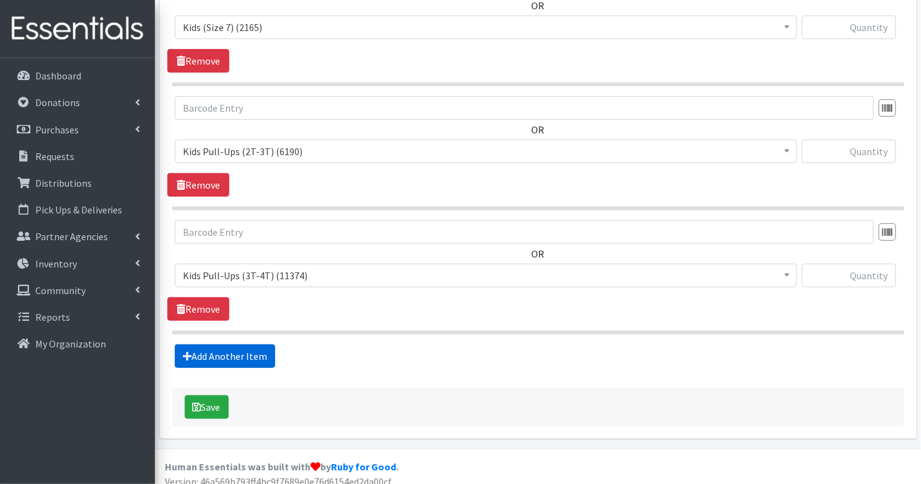
click at [218, 350] on link "Add Another Item" at bounding box center [225, 356] width 100 height 24
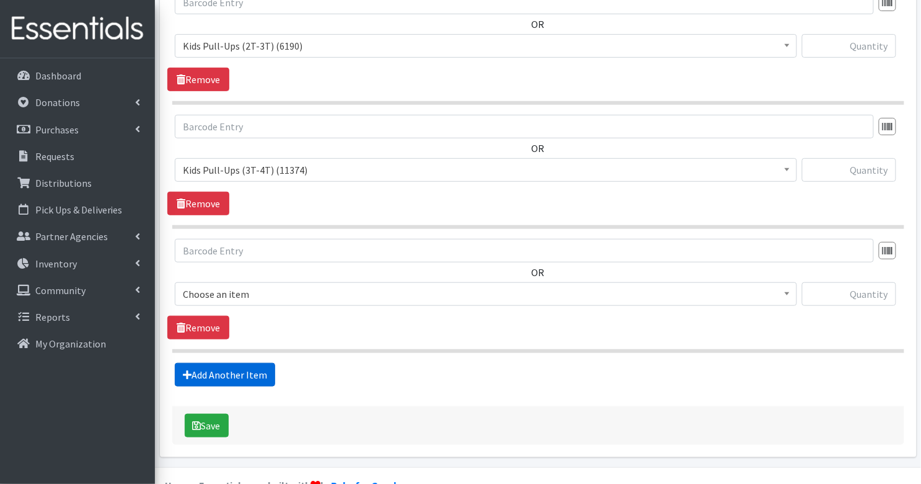
scroll to position [1530, 0]
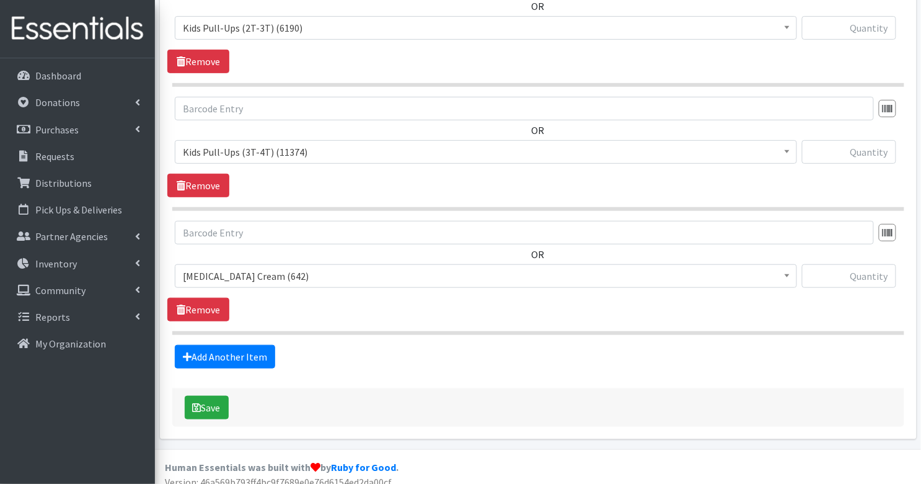
click at [245, 267] on span "[MEDICAL_DATA] Cream (642)" at bounding box center [486, 275] width 606 height 17
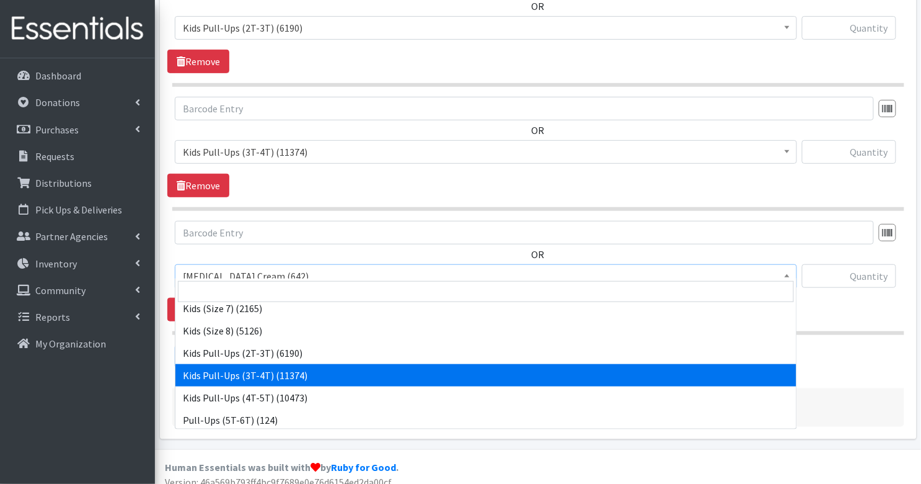
scroll to position [233, 0]
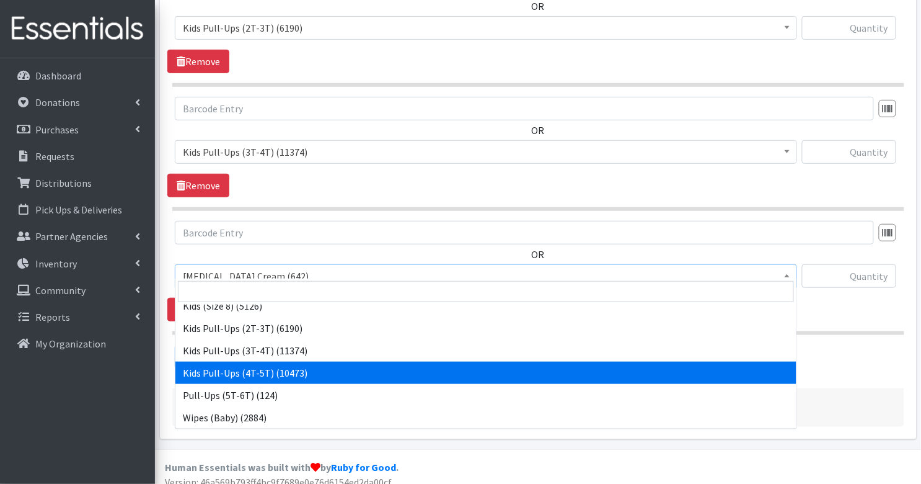
select select "3408"
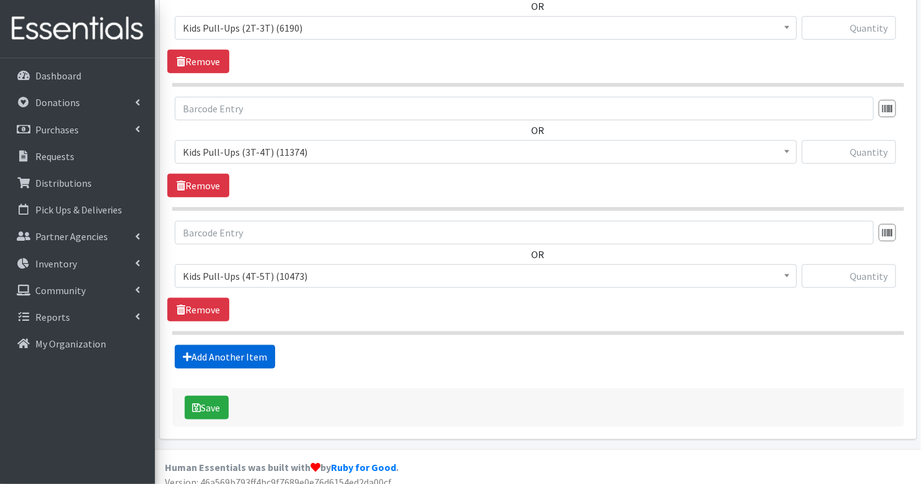
click at [226, 345] on link "Add Another Item" at bounding box center [225, 357] width 100 height 24
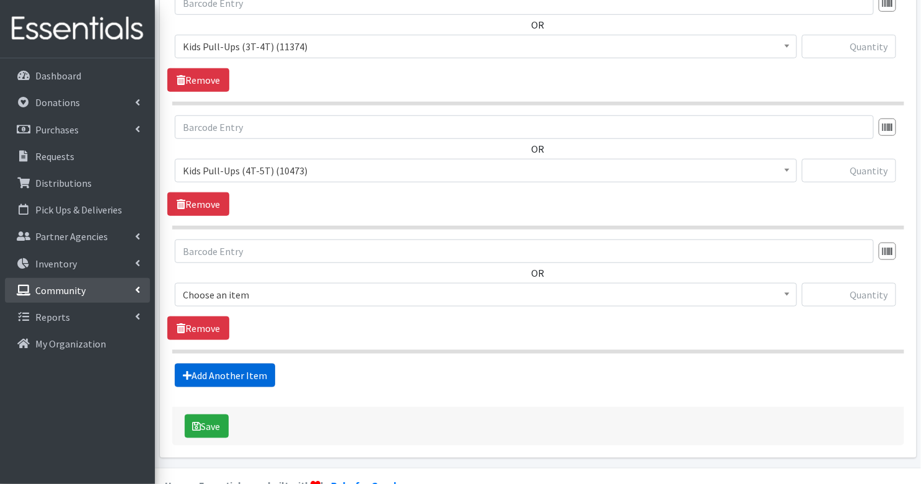
scroll to position [1653, 0]
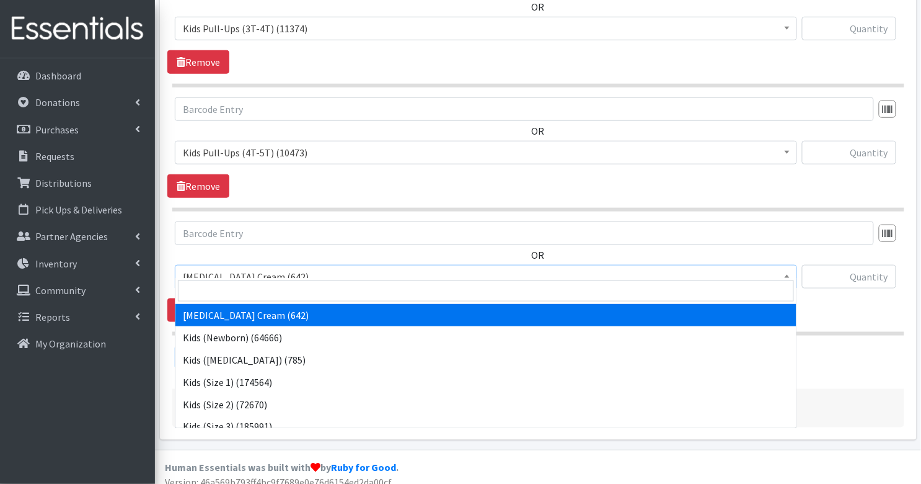
click at [249, 276] on span "[MEDICAL_DATA] Cream (642)" at bounding box center [486, 277] width 623 height 24
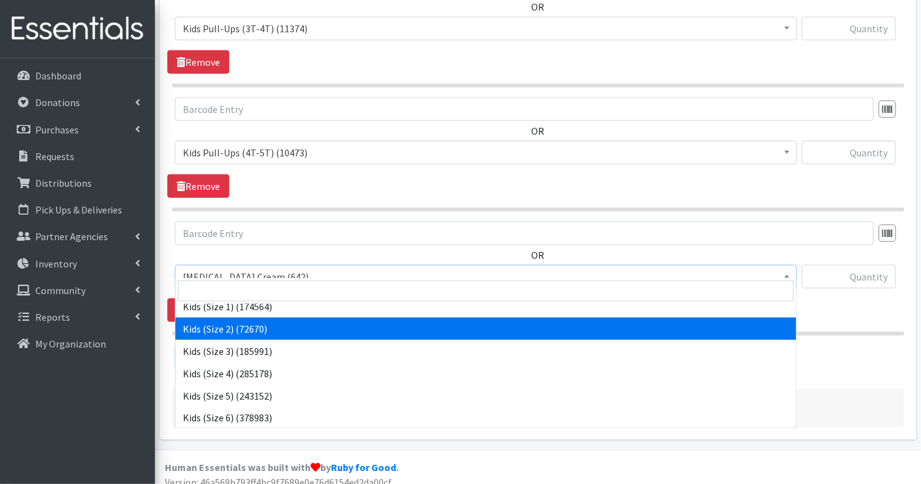
scroll to position [233, 0]
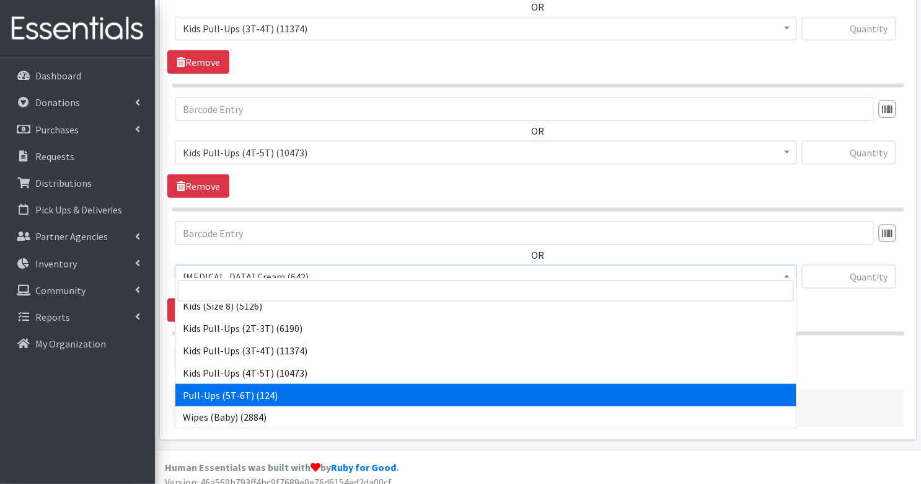
select select "15478"
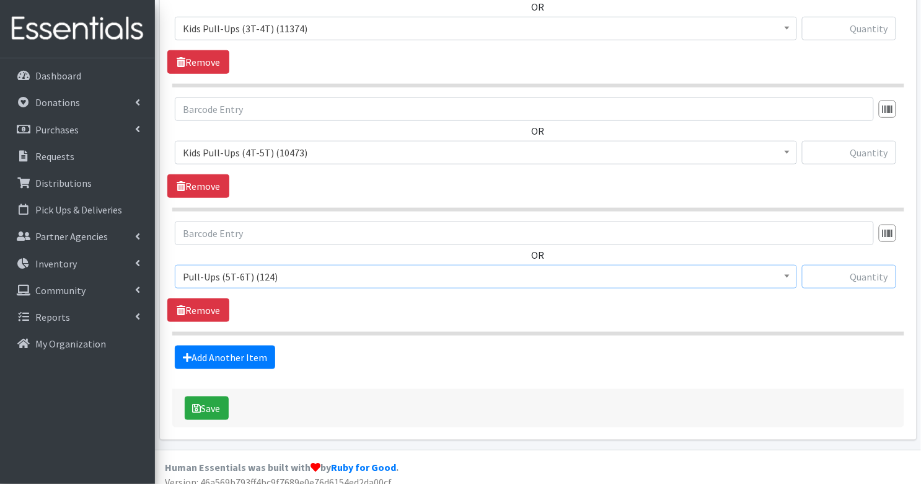
click at [876, 265] on input "text" at bounding box center [849, 277] width 94 height 24
type input "80"
click at [878, 143] on input "text" at bounding box center [849, 153] width 94 height 24
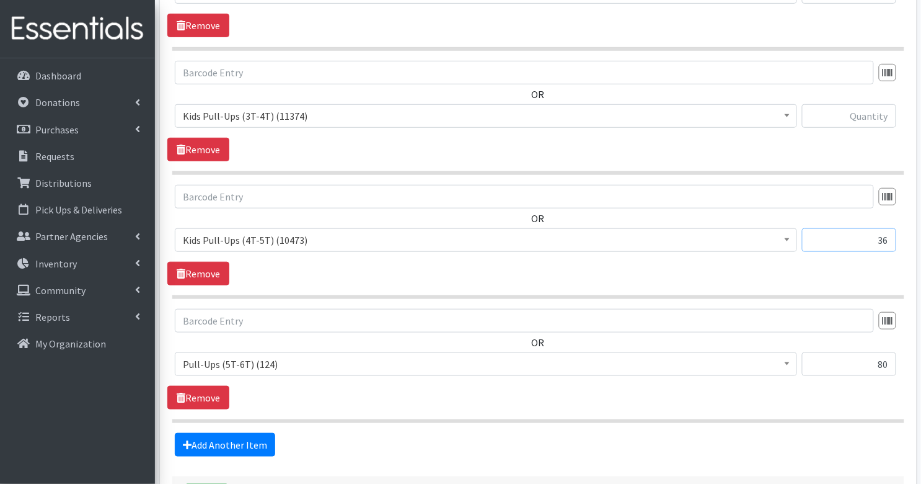
scroll to position [1564, 0]
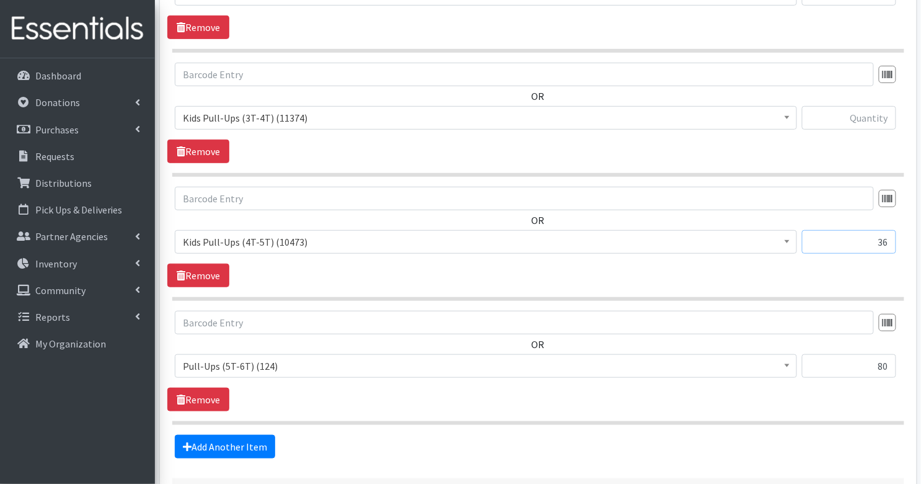
type input "36"
click at [866, 106] on input "text" at bounding box center [849, 118] width 94 height 24
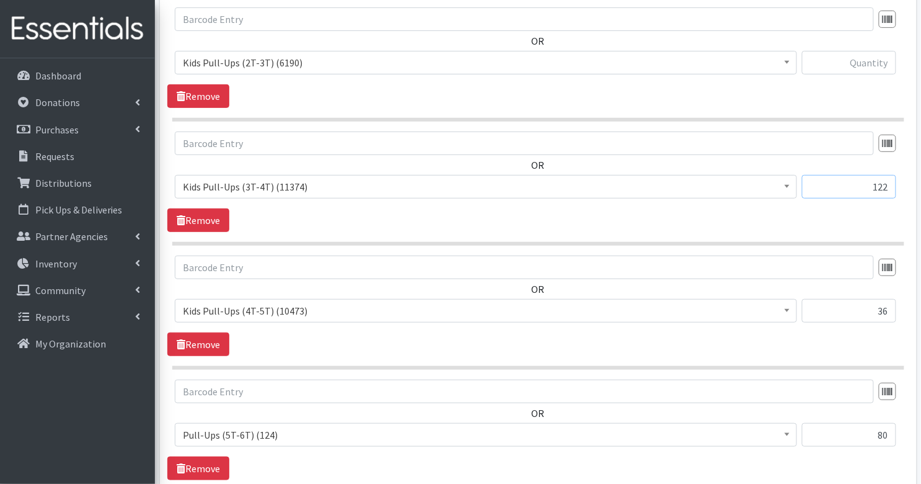
scroll to position [1487, 0]
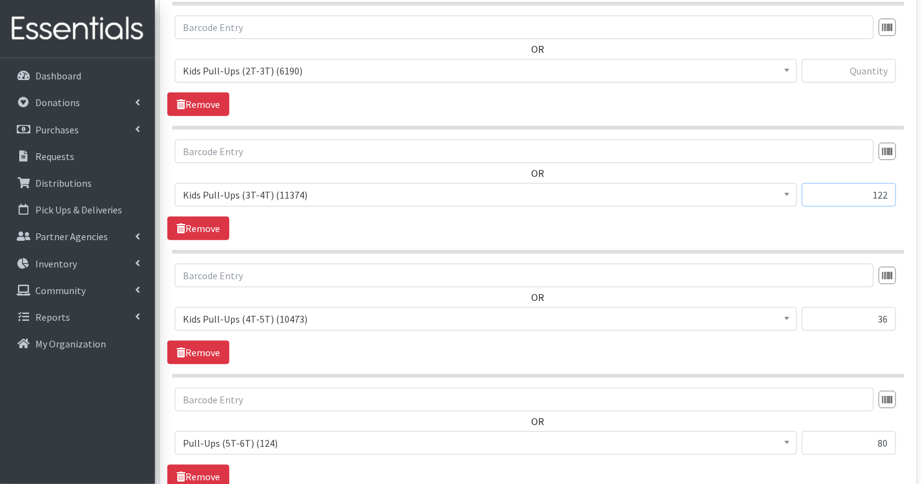
type input "122"
click at [876, 69] on input "text" at bounding box center [849, 71] width 94 height 24
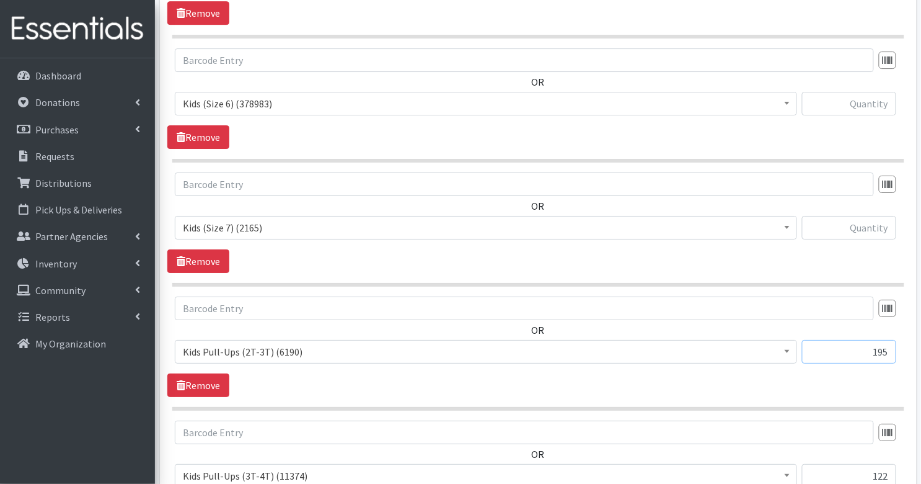
scroll to position [1170, 0]
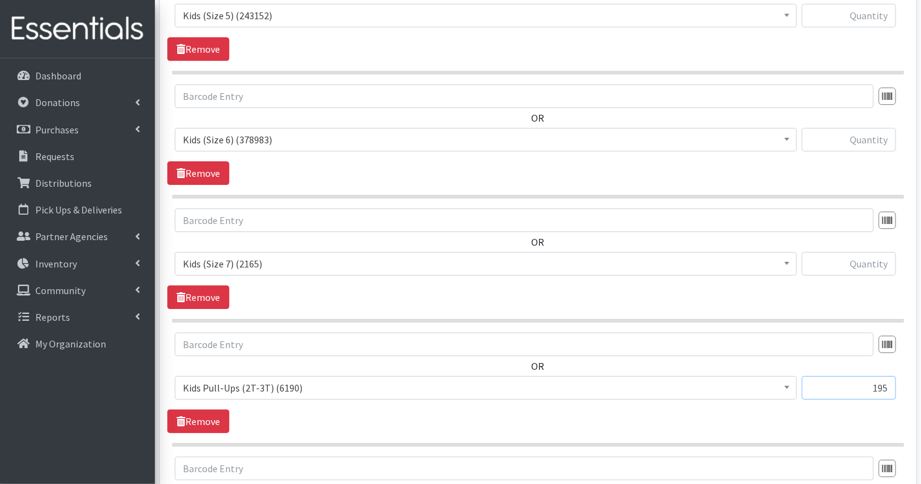
type input "195"
click at [858, 252] on input "text" at bounding box center [849, 264] width 94 height 24
type input "78"
click at [866, 135] on input "text" at bounding box center [849, 140] width 94 height 24
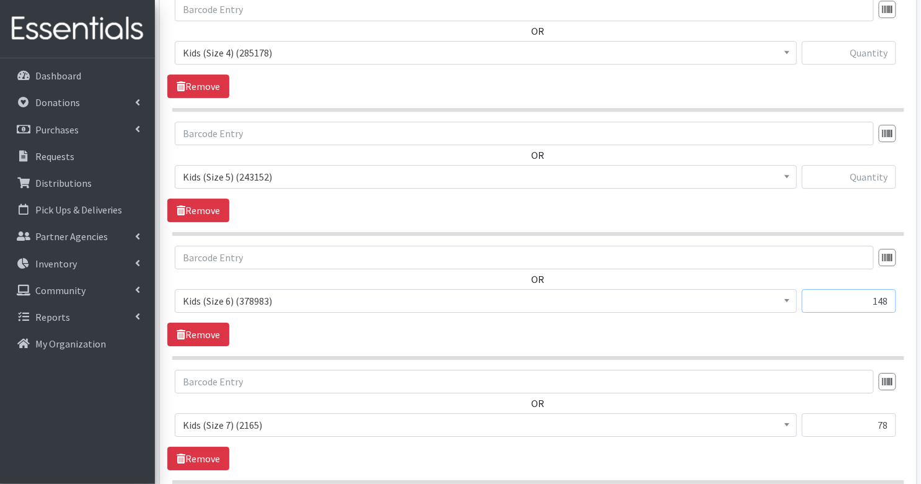
scroll to position [960, 0]
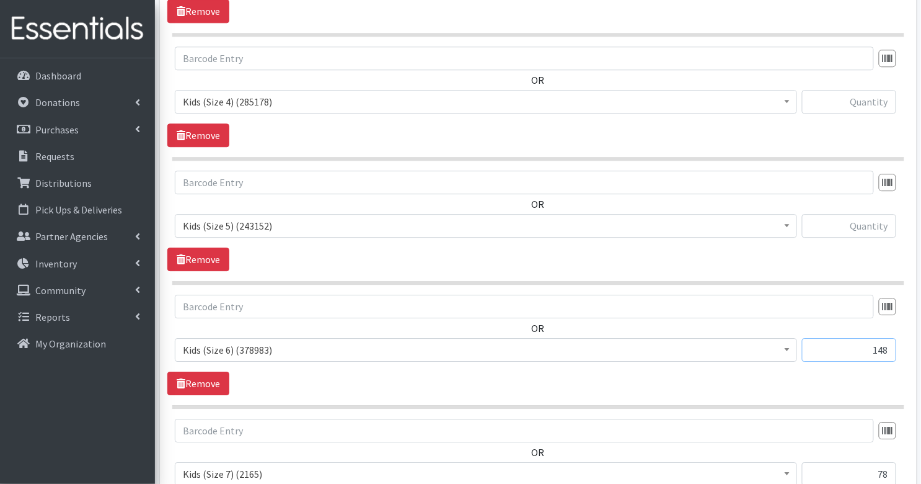
type input "148"
click at [871, 223] on input "text" at bounding box center [849, 226] width 94 height 24
type input "182"
click at [873, 97] on input "text" at bounding box center [849, 102] width 94 height 24
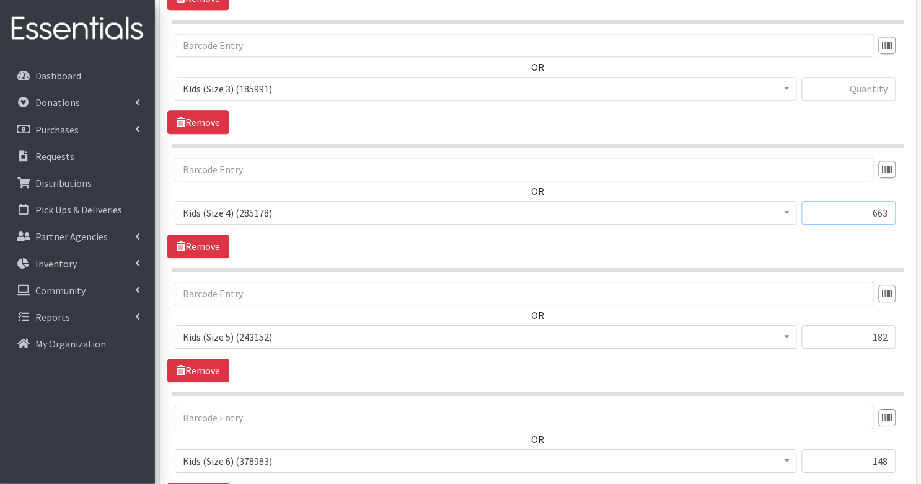
scroll to position [810, 0]
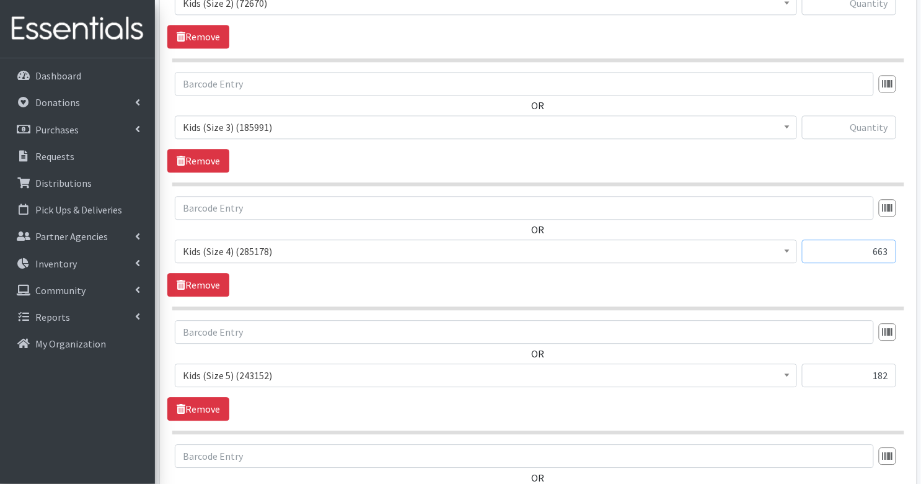
type input "663"
click at [864, 126] on input "text" at bounding box center [849, 127] width 94 height 24
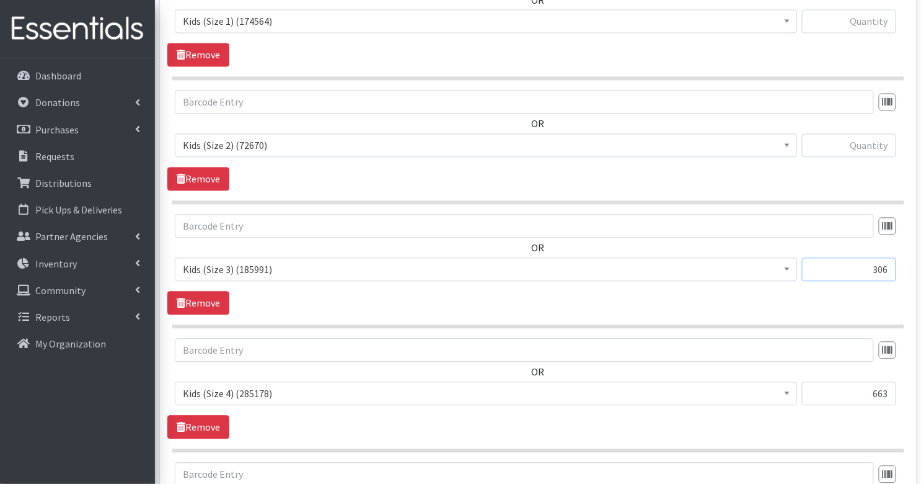
type input "306"
click at [874, 144] on input "text" at bounding box center [849, 146] width 94 height 24
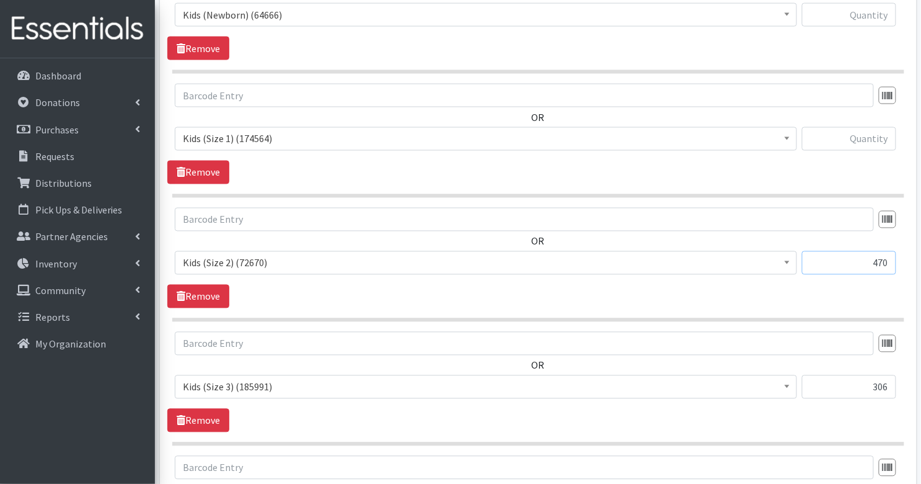
scroll to position [510, 0]
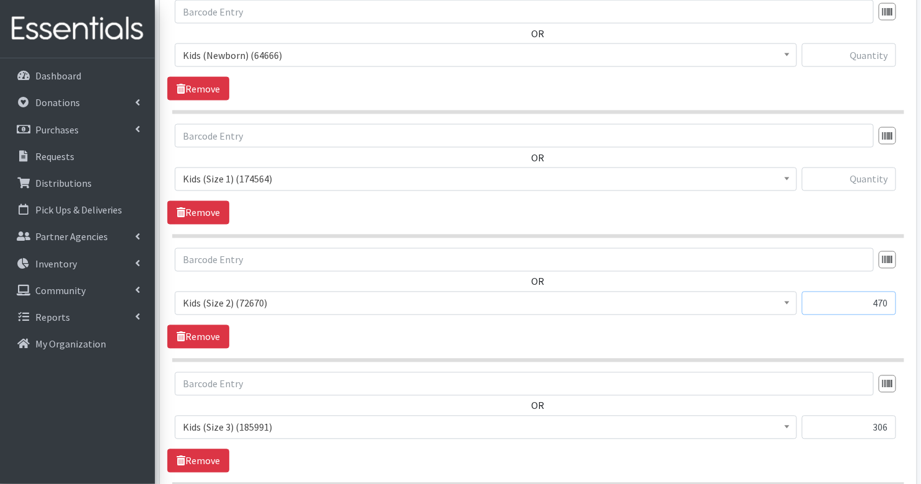
type input "470"
click at [865, 170] on input "text" at bounding box center [849, 179] width 94 height 24
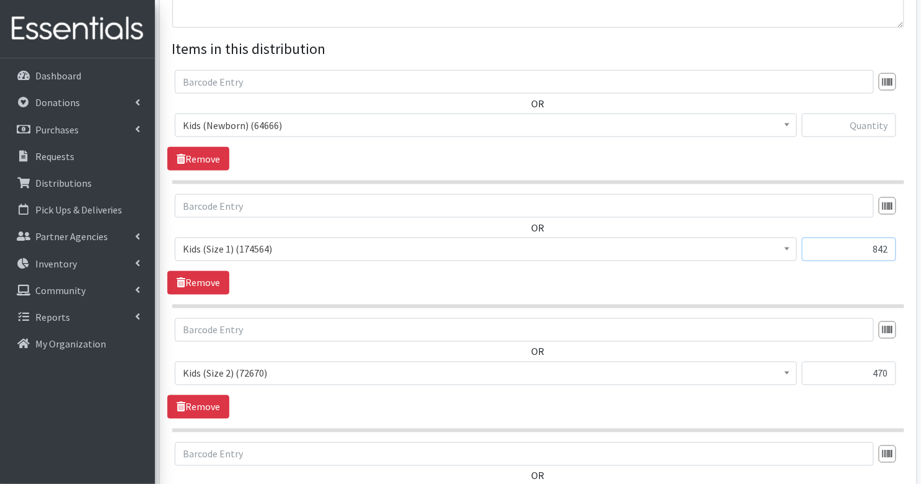
scroll to position [421, 0]
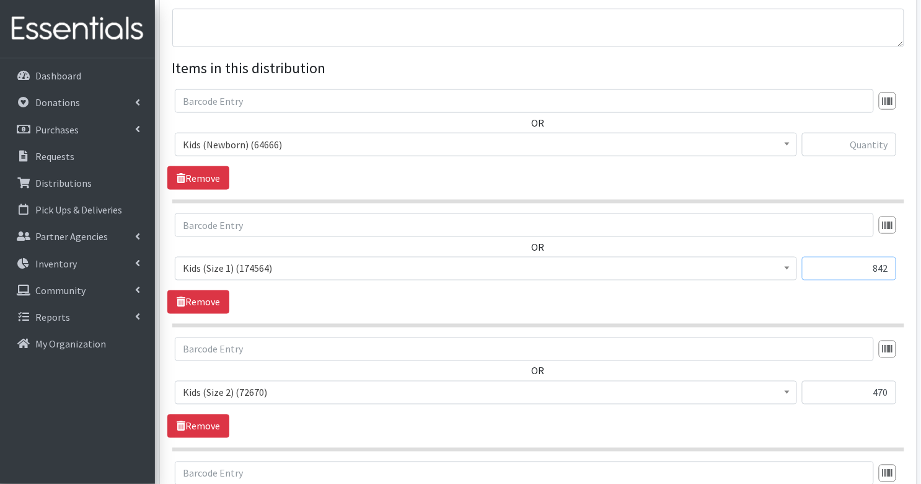
type input "842"
click at [866, 149] on input "text" at bounding box center [849, 145] width 94 height 24
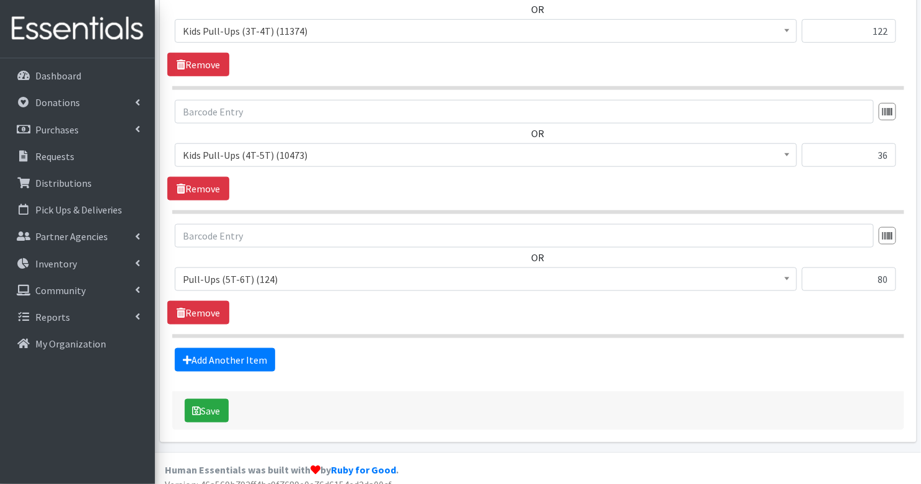
scroll to position [1653, 0]
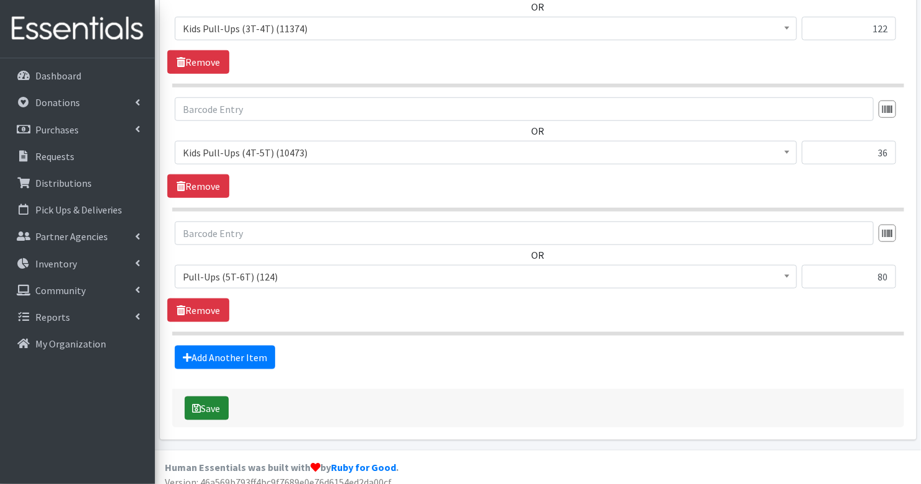
type input "320"
click at [213, 399] on button "Save" at bounding box center [207, 408] width 44 height 24
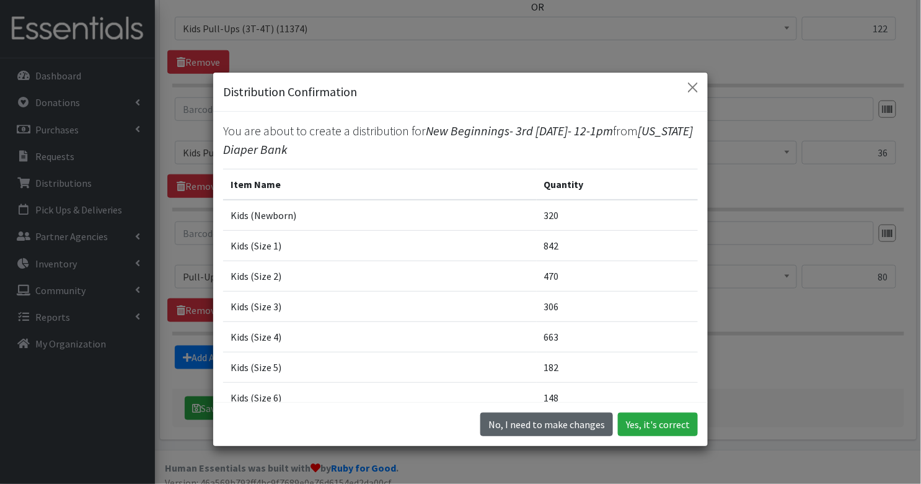
click at [580, 427] on button "No, I need to make changes" at bounding box center [547, 424] width 133 height 24
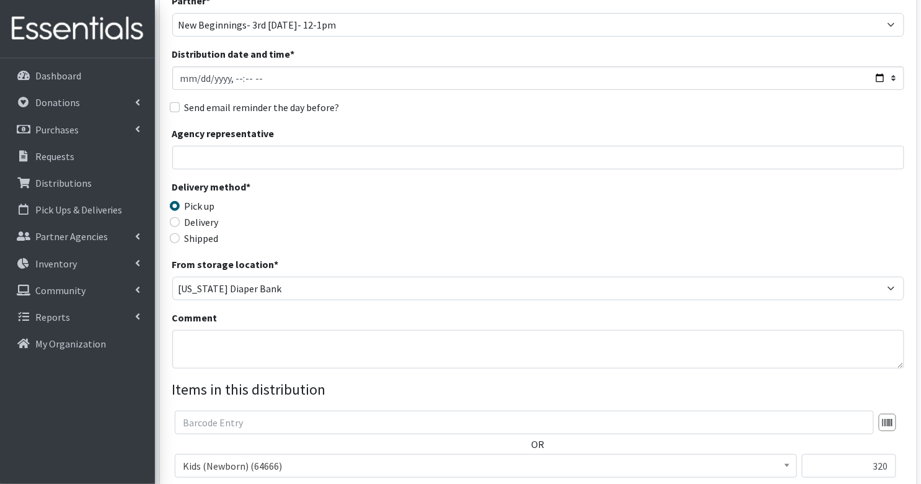
scroll to position [124, 0]
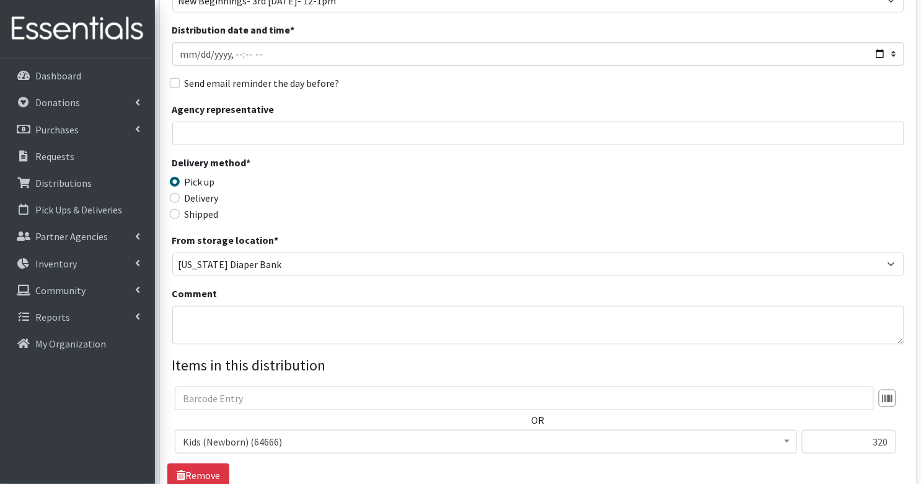
click at [348, 303] on div "Comment" at bounding box center [538, 315] width 732 height 58
click at [347, 318] on textarea "Comment" at bounding box center [538, 325] width 732 height 38
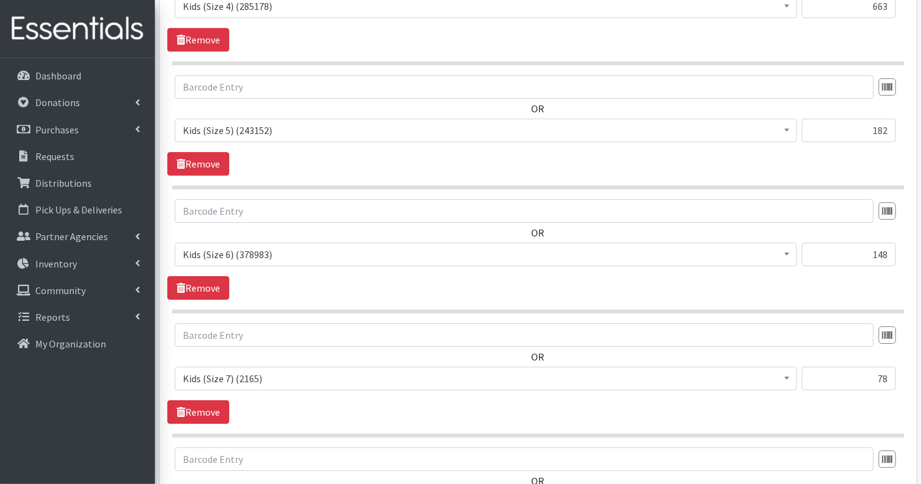
scroll to position [1653, 0]
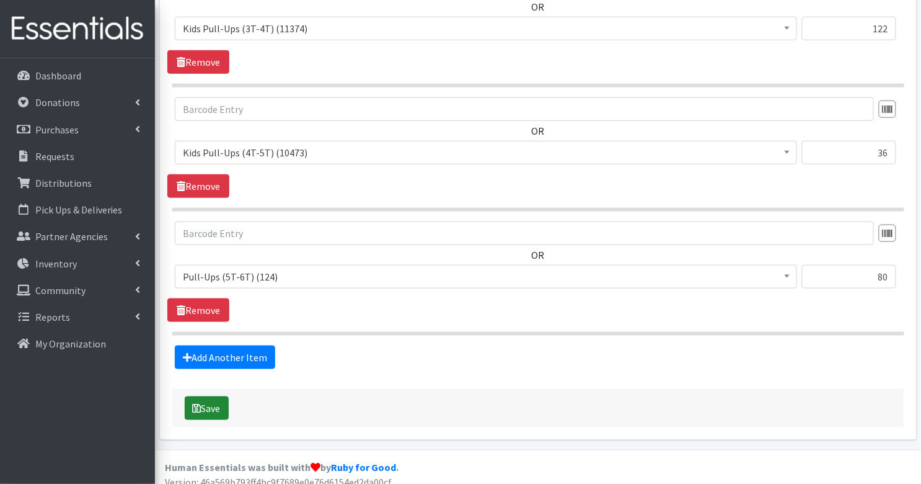
type textarea "partner stock up"
click at [210, 397] on button "Save" at bounding box center [207, 408] width 44 height 24
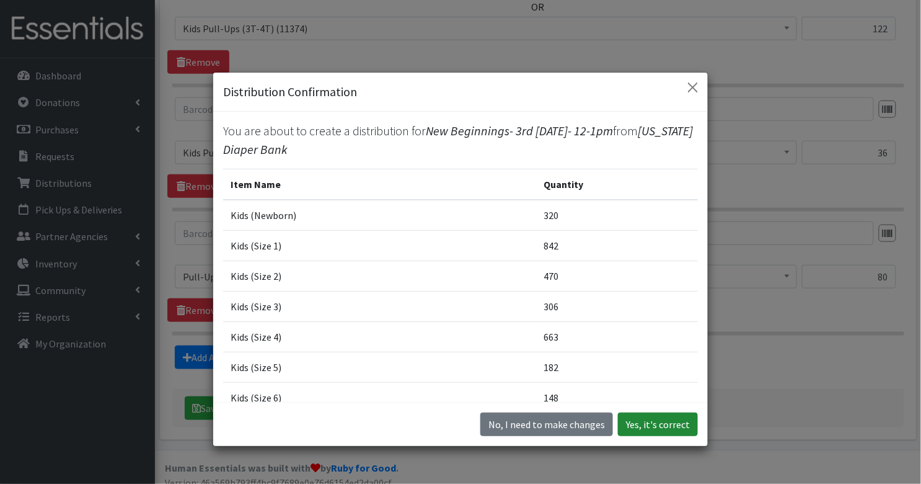
click at [655, 422] on button "Yes, it's correct" at bounding box center [658, 424] width 80 height 24
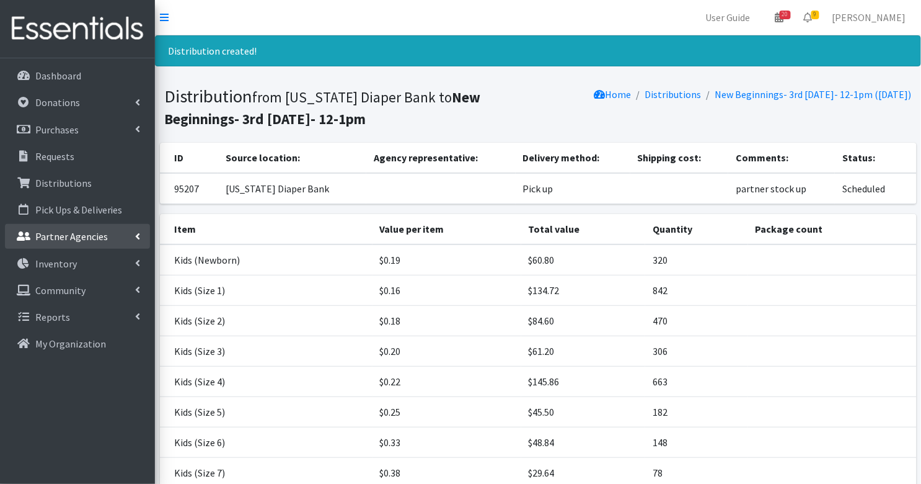
click at [87, 247] on link "Partner Agencies" at bounding box center [77, 236] width 145 height 25
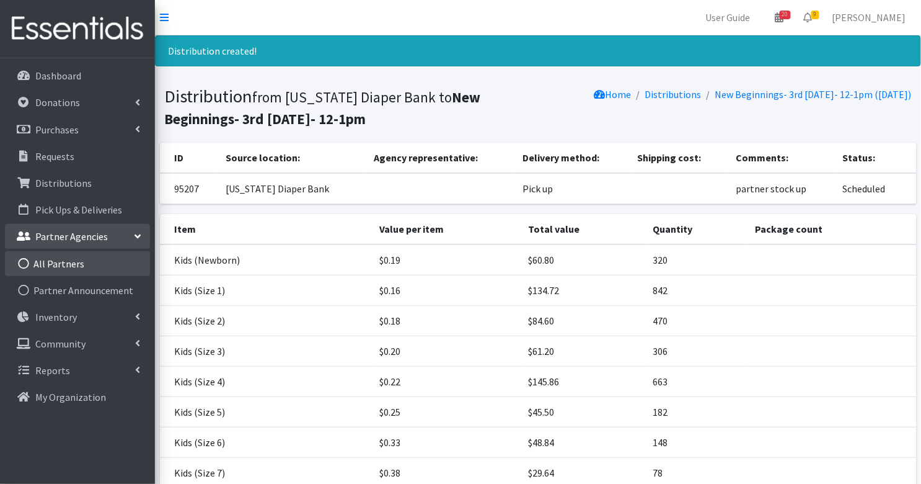
click at [81, 263] on link "All Partners" at bounding box center [77, 263] width 145 height 25
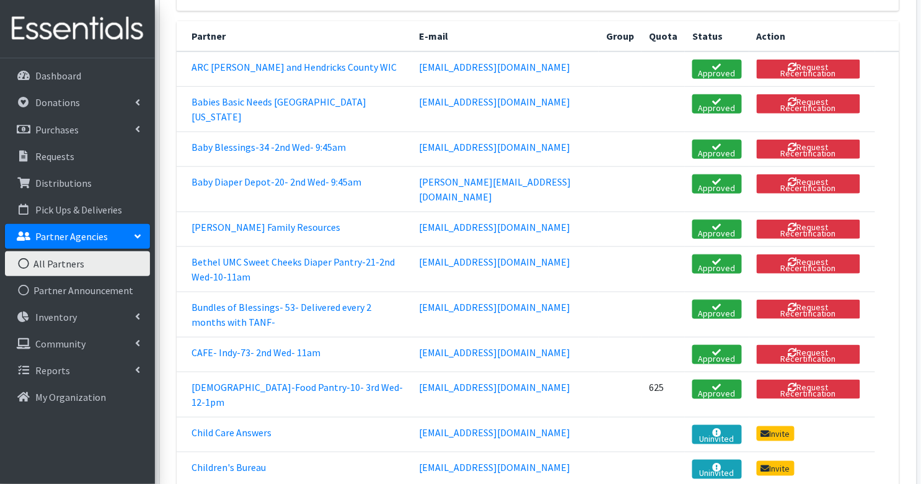
scroll to position [226, 0]
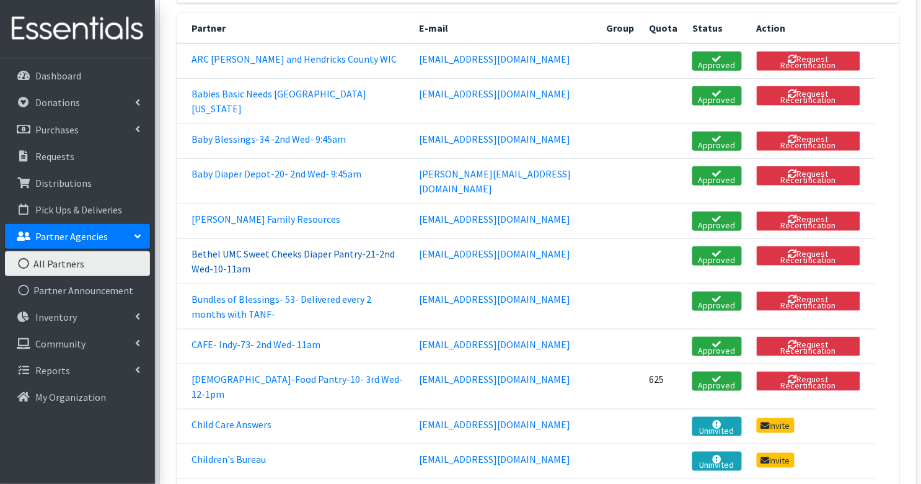
click at [266, 255] on link "Bethel UMC Sweet Cheeks Diaper Pantry-21-2nd Wed-10-11am" at bounding box center [293, 260] width 203 height 27
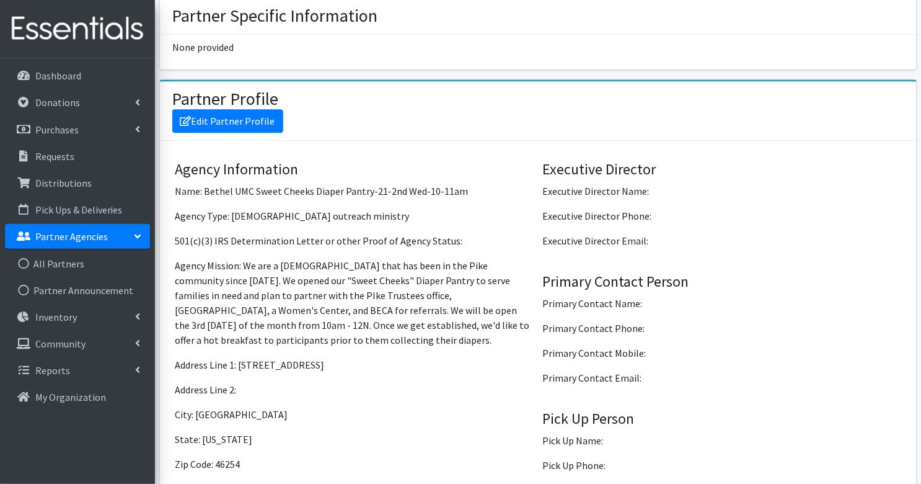
scroll to position [854, 0]
